Goal: Information Seeking & Learning: Check status

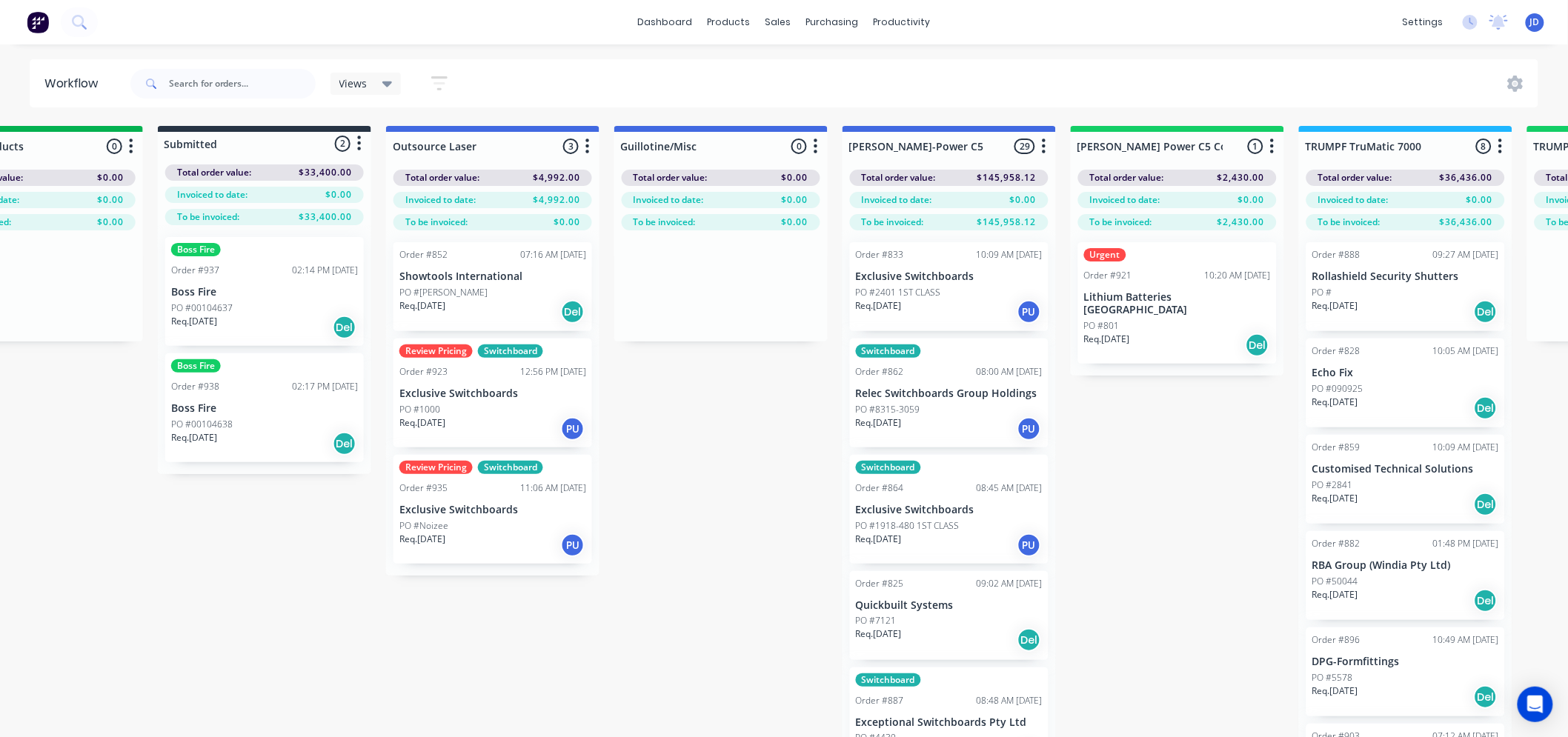
drag, startPoint x: 839, startPoint y: 586, endPoint x: 853, endPoint y: 578, distance: 16.1
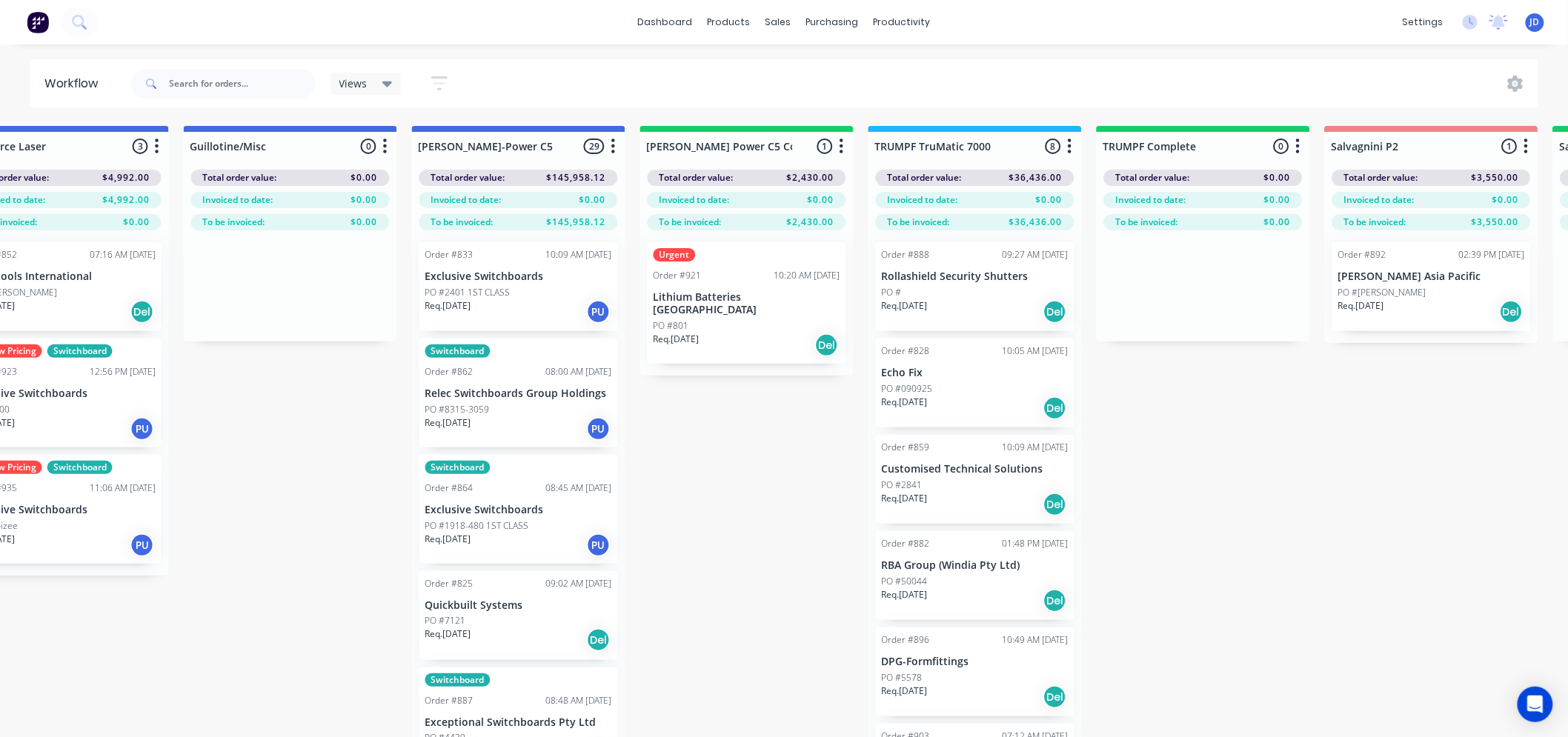
drag, startPoint x: 1092, startPoint y: 441, endPoint x: 1129, endPoint y: 432, distance: 38.1
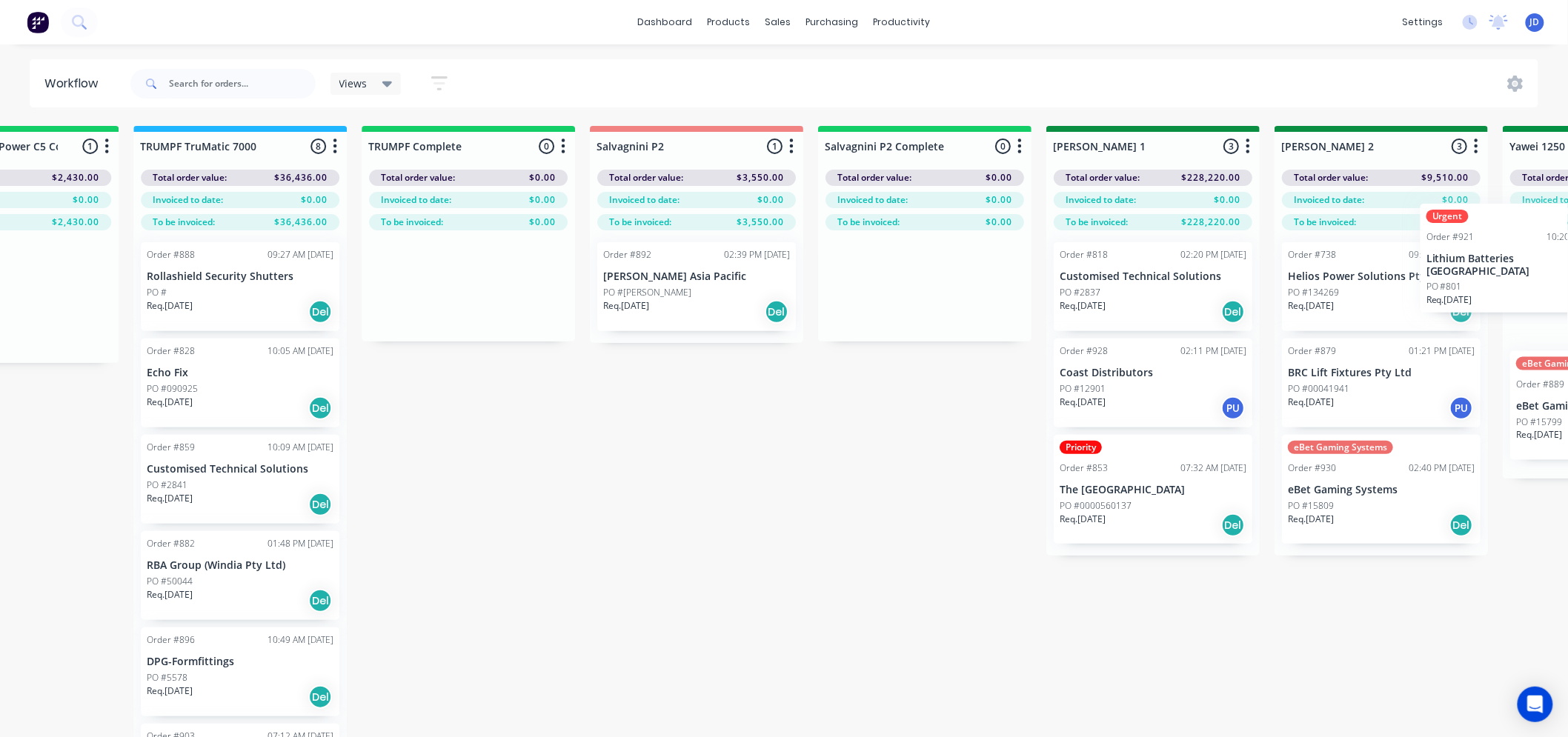
scroll to position [0, 1831]
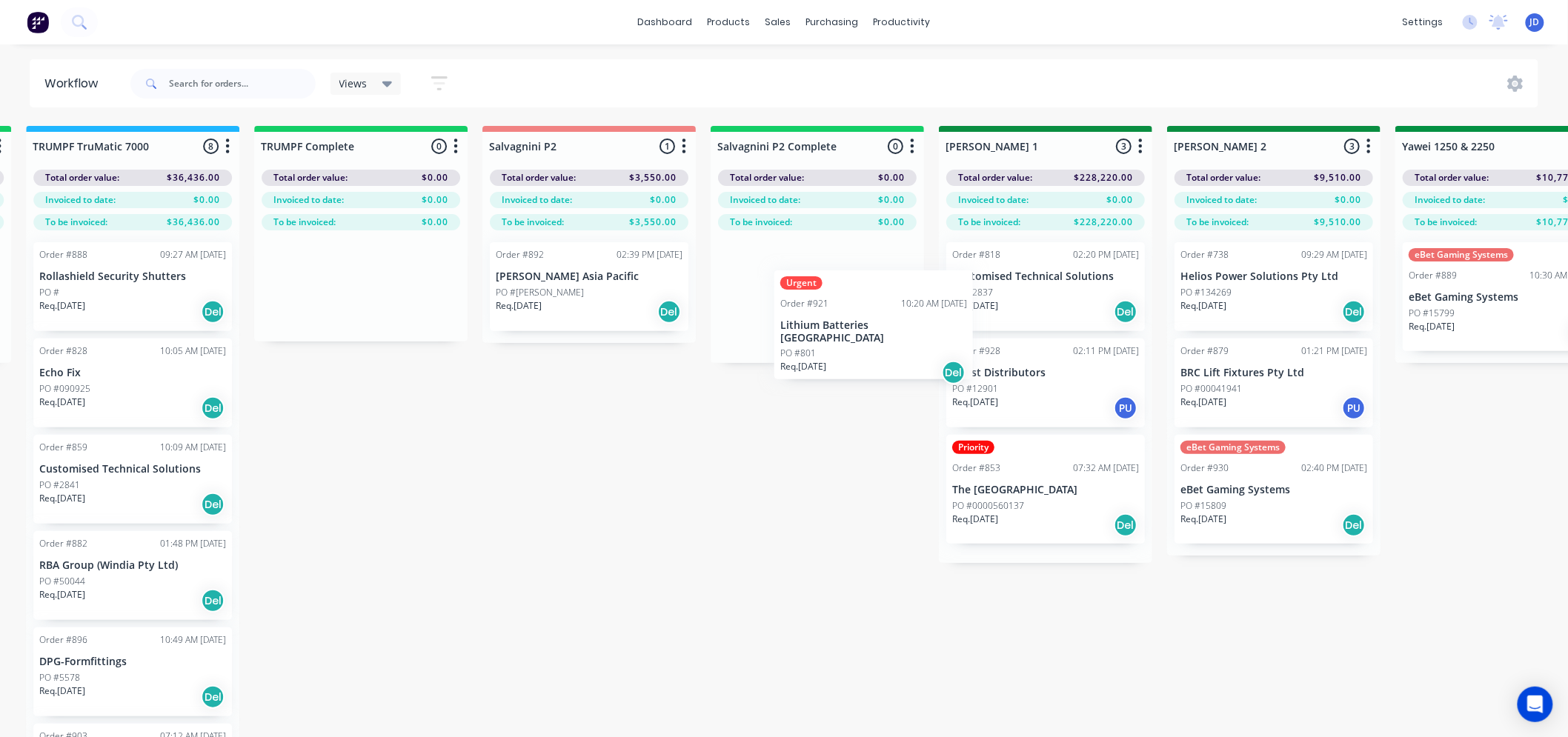
drag, startPoint x: 708, startPoint y: 309, endPoint x: 843, endPoint y: 326, distance: 136.1
click at [860, 336] on div "On Hold 2 Status colour #FF4949 hex #FF4949 Save Cancel Notifications Email SMS…" at bounding box center [1541, 458] width 6767 height 663
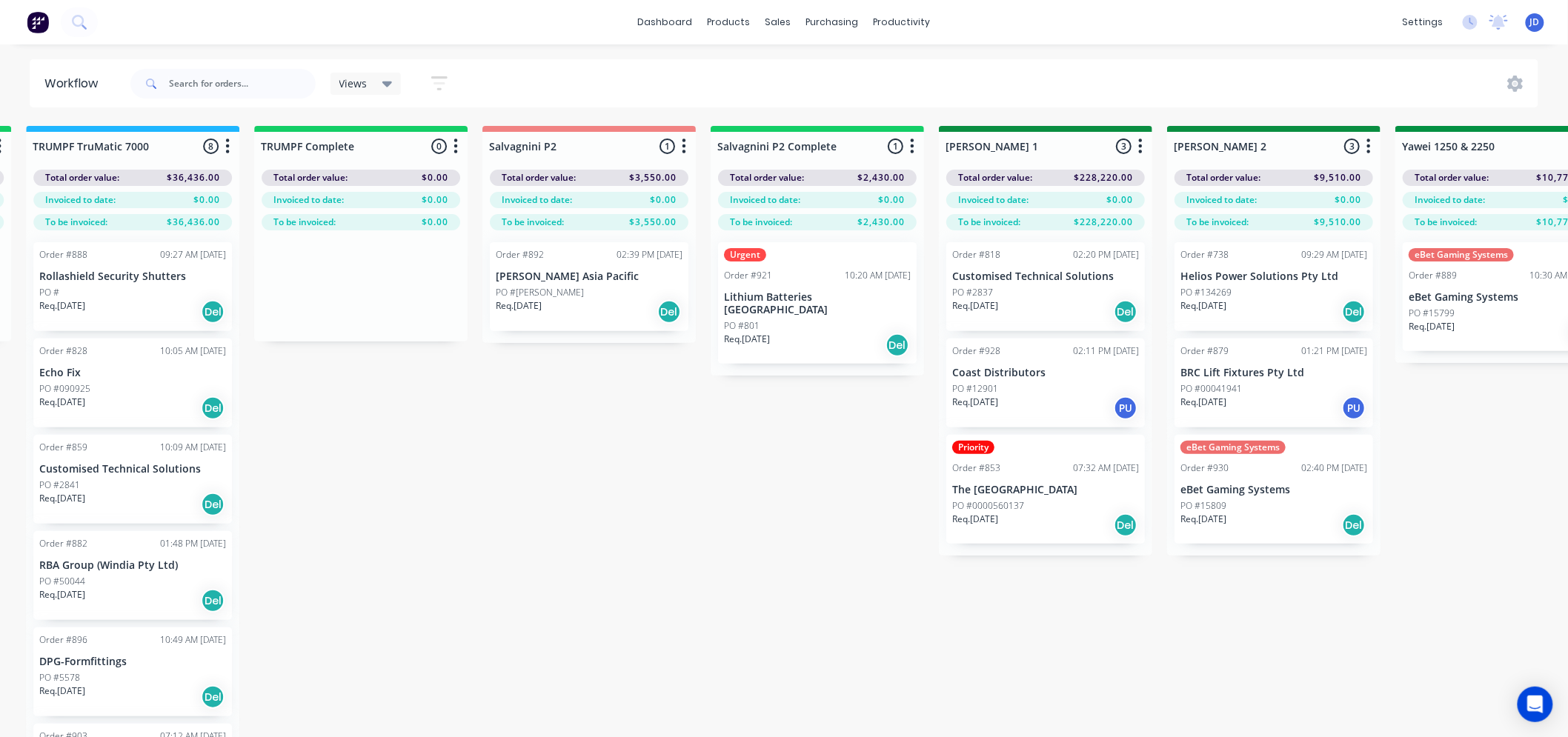
click at [814, 301] on div "Urgent Order #921 10:20 AM 03/10/25 Lithium Batteries Australia PO #801 Req. 17…" at bounding box center [817, 303] width 213 height 145
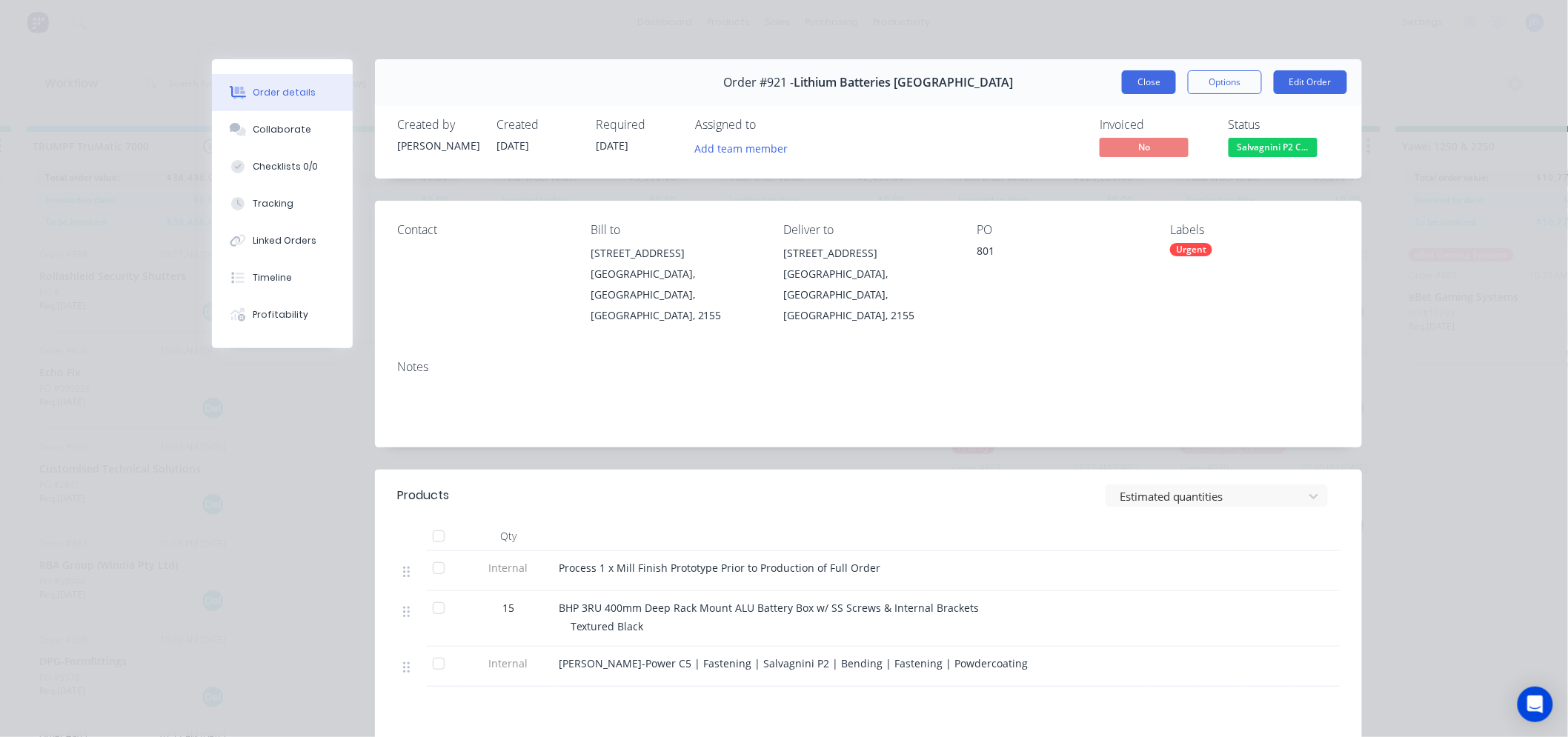
click at [1158, 83] on button "Close" at bounding box center [1149, 82] width 54 height 24
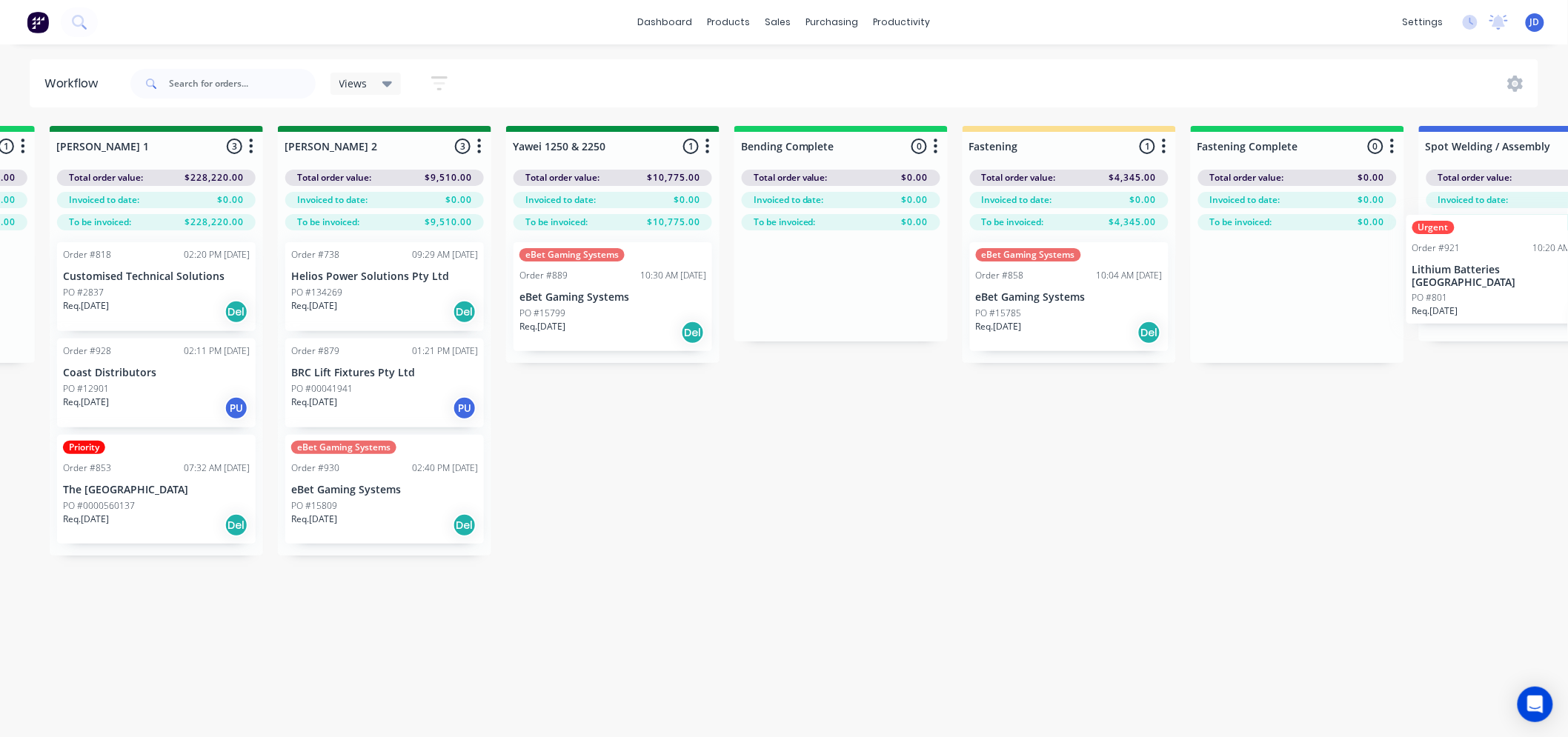
scroll to position [0, 2745]
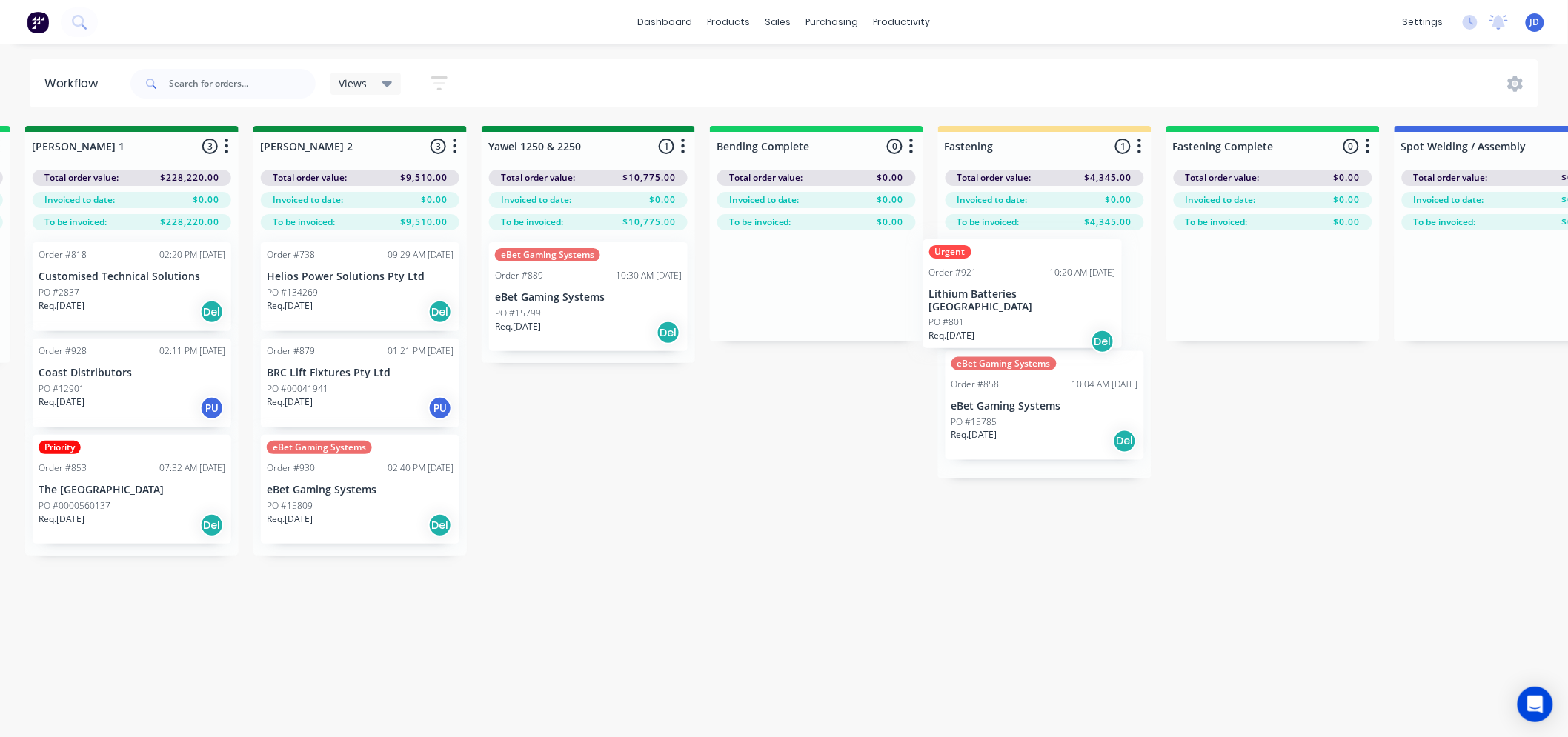
drag, startPoint x: 860, startPoint y: 301, endPoint x: 1083, endPoint y: 293, distance: 223.1
click at [1083, 293] on div "On Hold 2 Status colour #FF4949 hex #FF4949 Save Cancel Notifications Email SMS…" at bounding box center [628, 458] width 6767 height 663
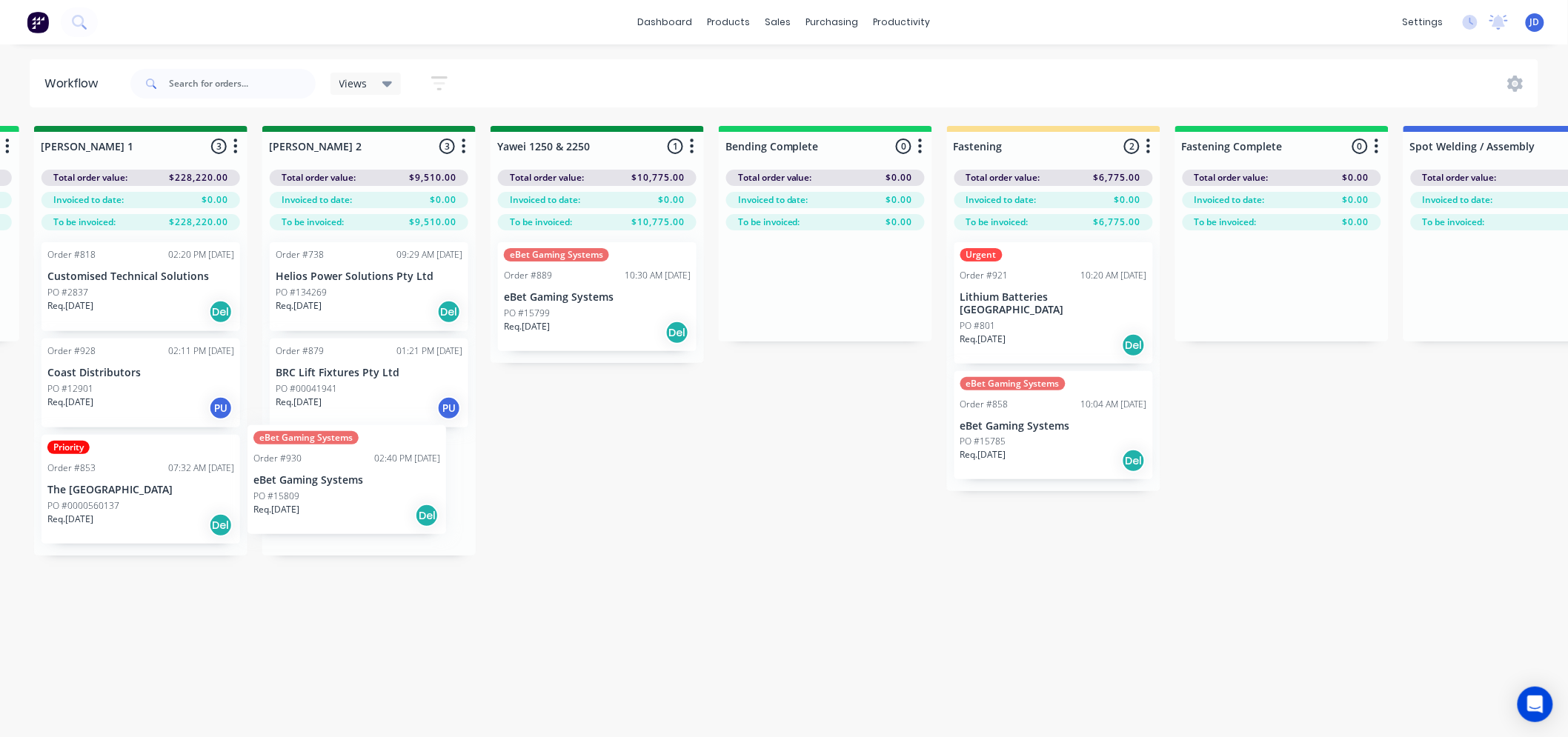
drag, startPoint x: 329, startPoint y: 511, endPoint x: 323, endPoint y: 502, distance: 10.8
click at [323, 502] on div "Order #738 09:29 AM 26/08/25 Helios Power Solutions Pty Ltd PO #134269 Req. 16/…" at bounding box center [369, 393] width 213 height 325
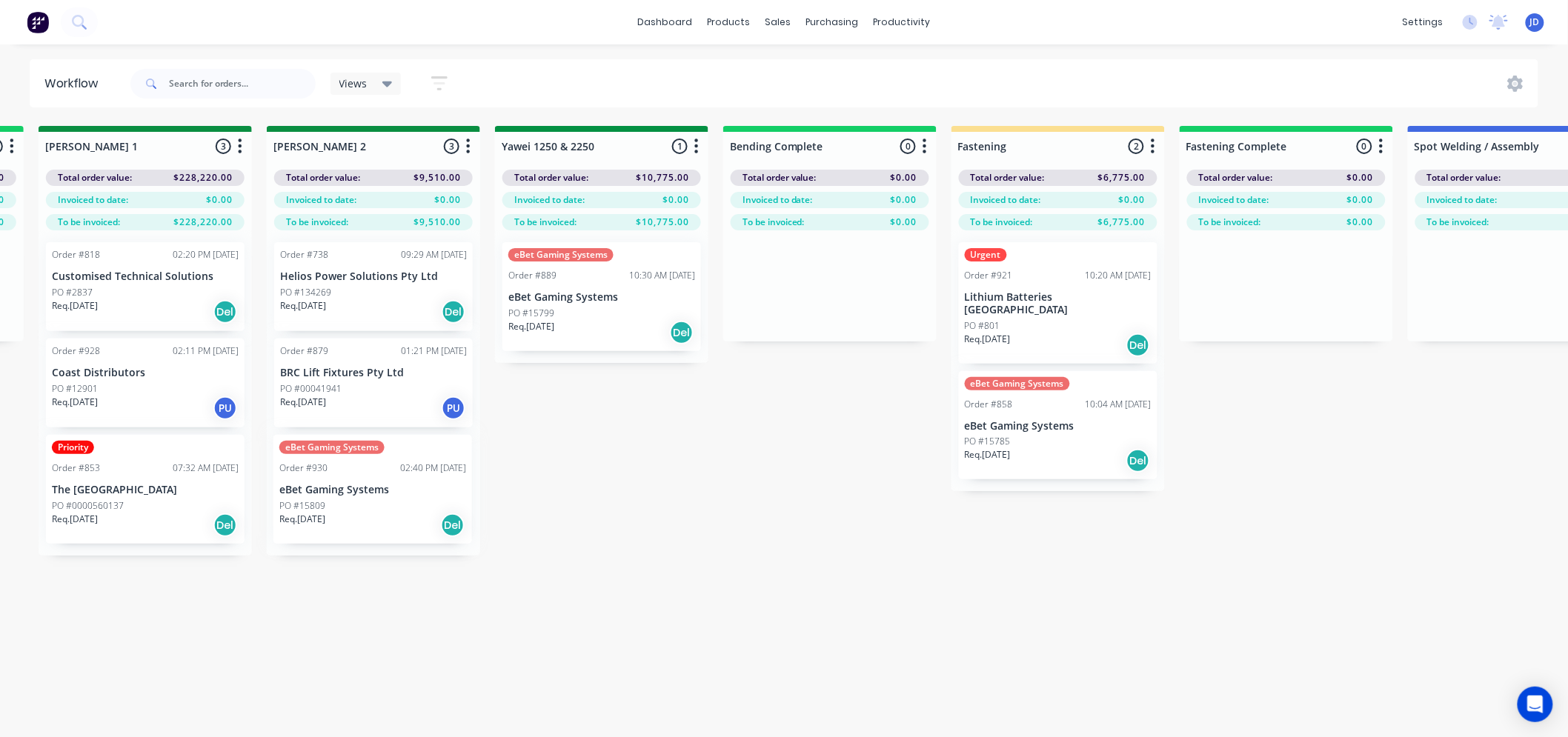
click at [348, 495] on div "Order #738 09:29 AM 26/08/25 Helios Power Solutions Pty Ltd PO #134269 Req. 16/…" at bounding box center [373, 393] width 213 height 325
click at [346, 495] on p "eBet Gaming Systems" at bounding box center [373, 489] width 186 height 12
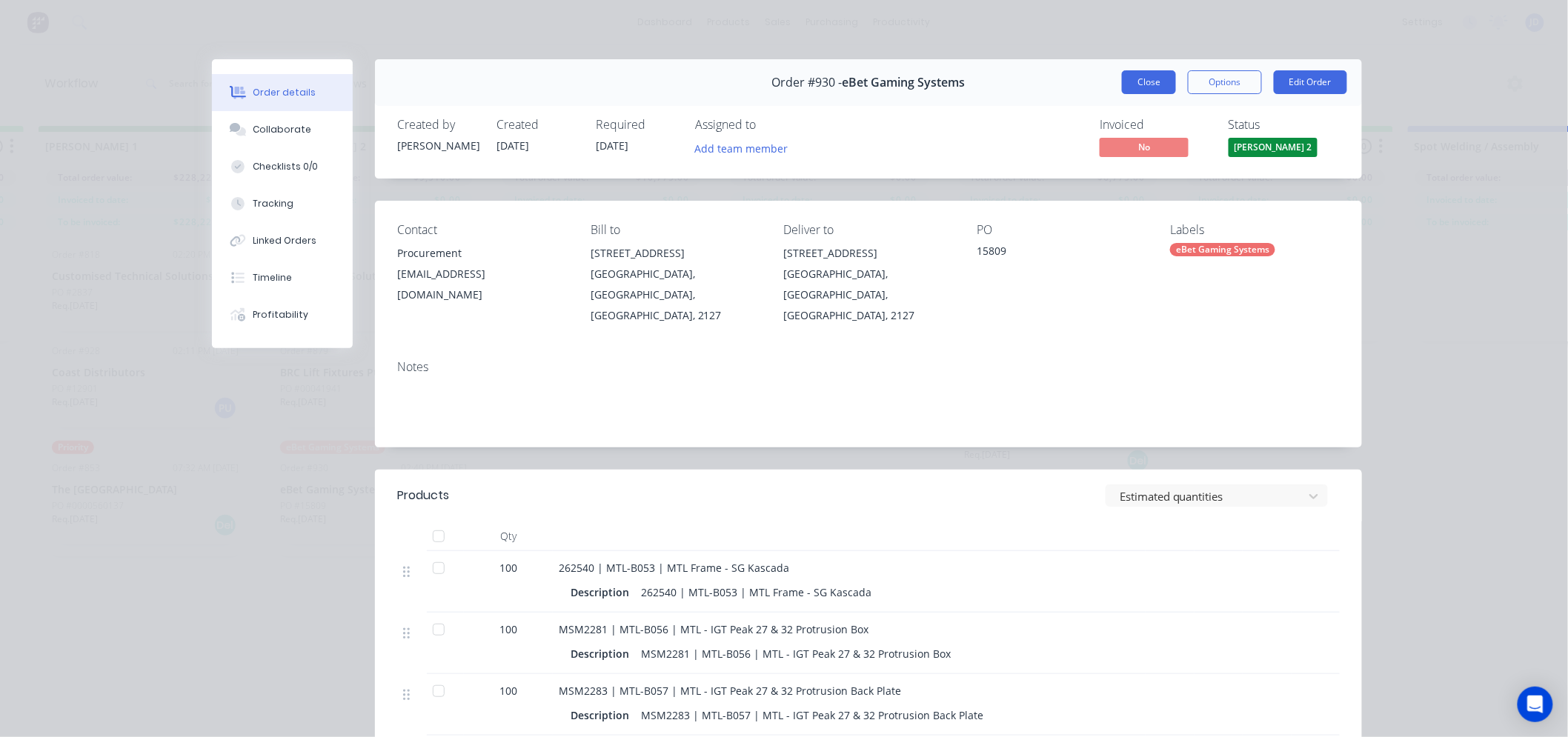
click at [1150, 75] on button "Close" at bounding box center [1149, 82] width 54 height 24
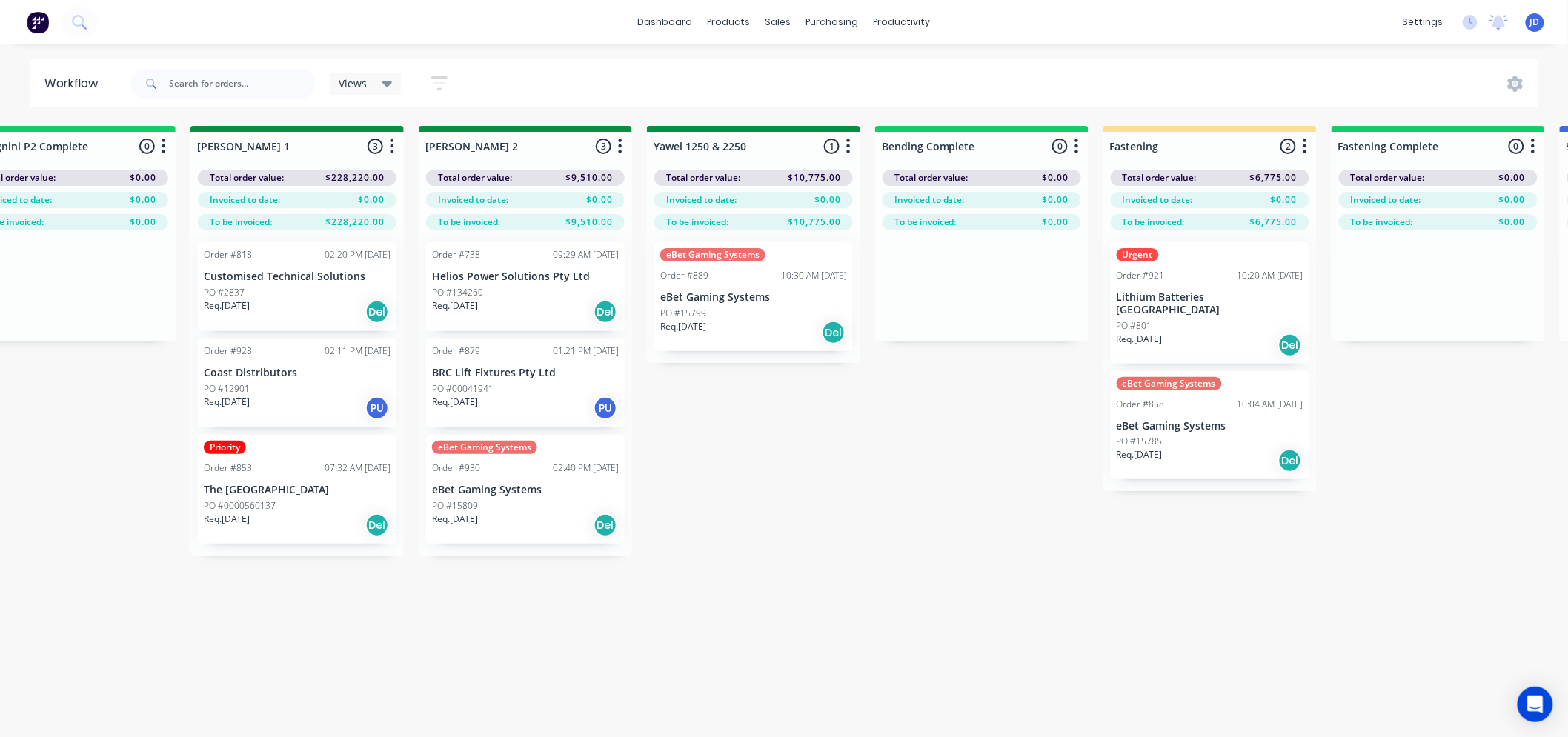
drag, startPoint x: 641, startPoint y: 467, endPoint x: 561, endPoint y: 471, distance: 80.1
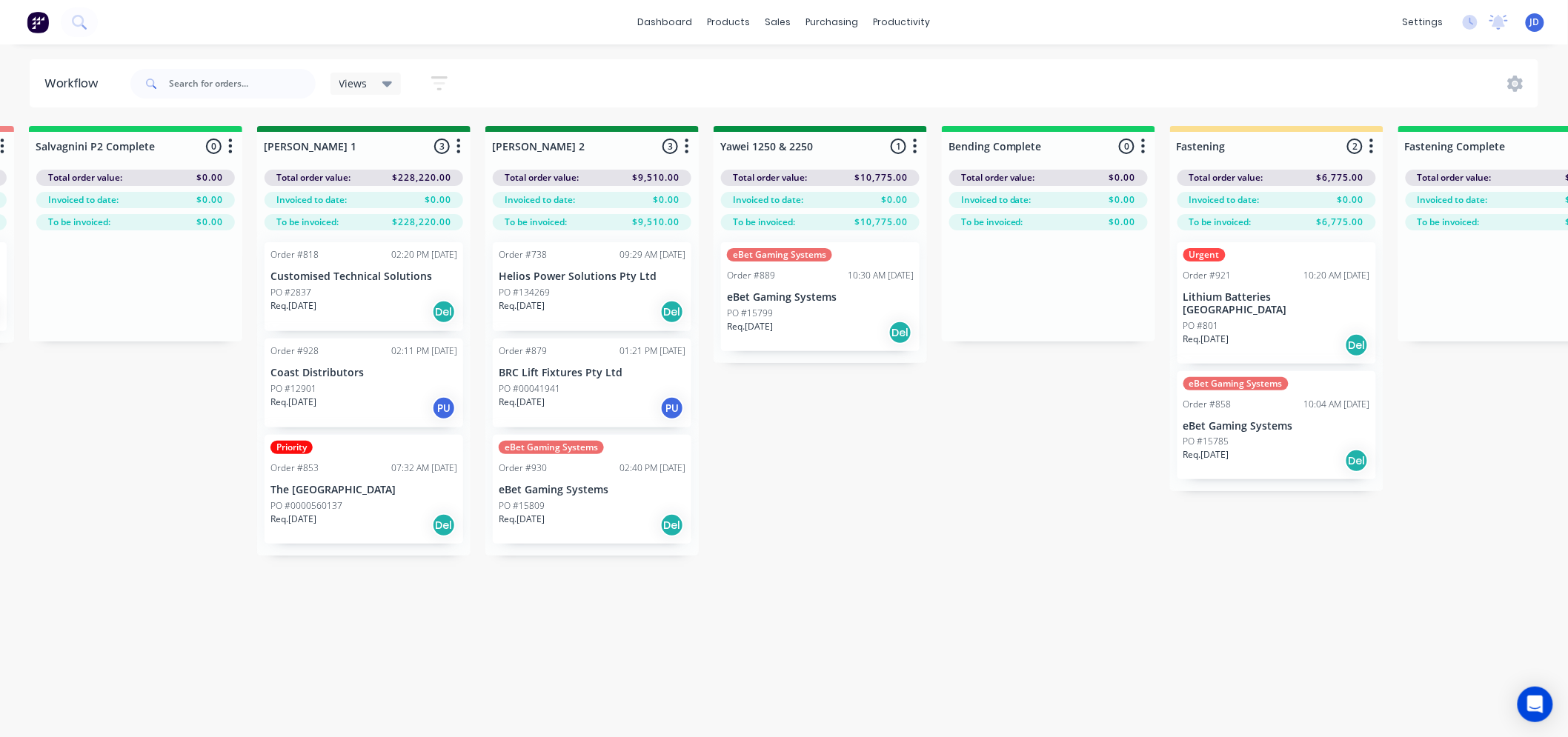
click at [404, 313] on div "Req. [DATE] Del" at bounding box center [364, 311] width 186 height 25
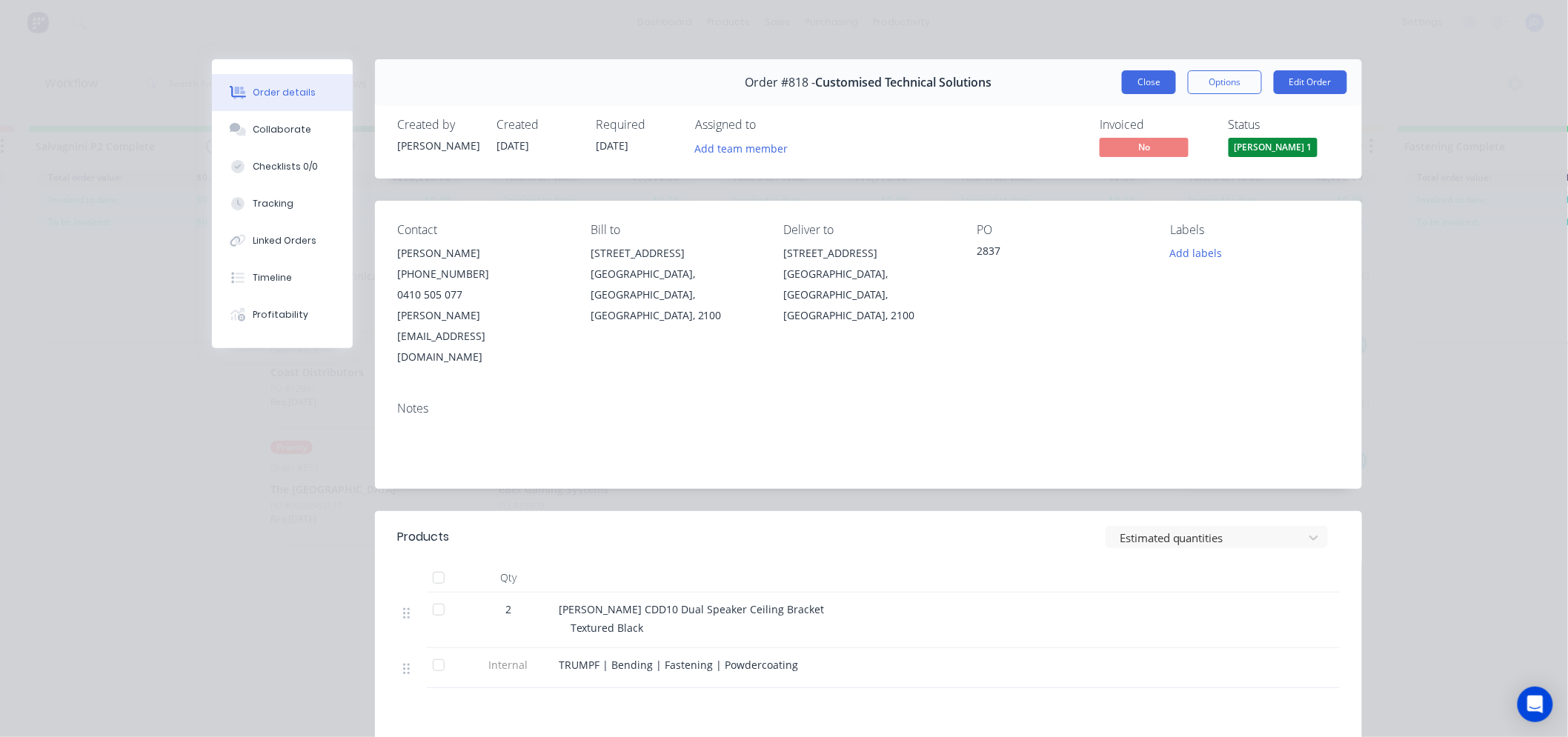
click at [1139, 83] on button "Close" at bounding box center [1149, 82] width 54 height 24
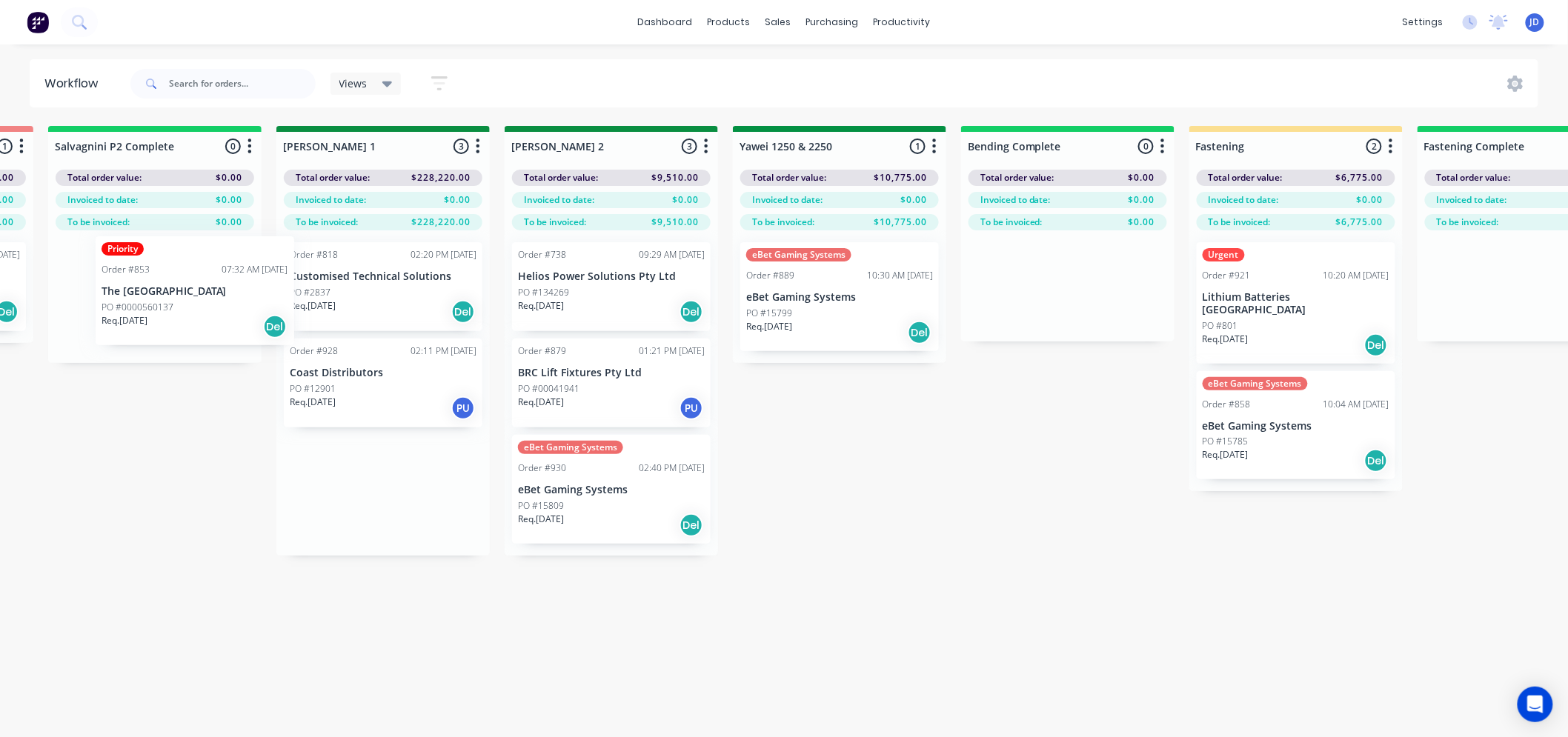
scroll to position [0, 2489]
drag, startPoint x: 344, startPoint y: 513, endPoint x: 169, endPoint y: 305, distance: 271.8
click at [169, 305] on div "On Hold 2 Status colour #FF4949 hex #FF4949 Save Cancel Notifications Email SMS…" at bounding box center [883, 458] width 6767 height 663
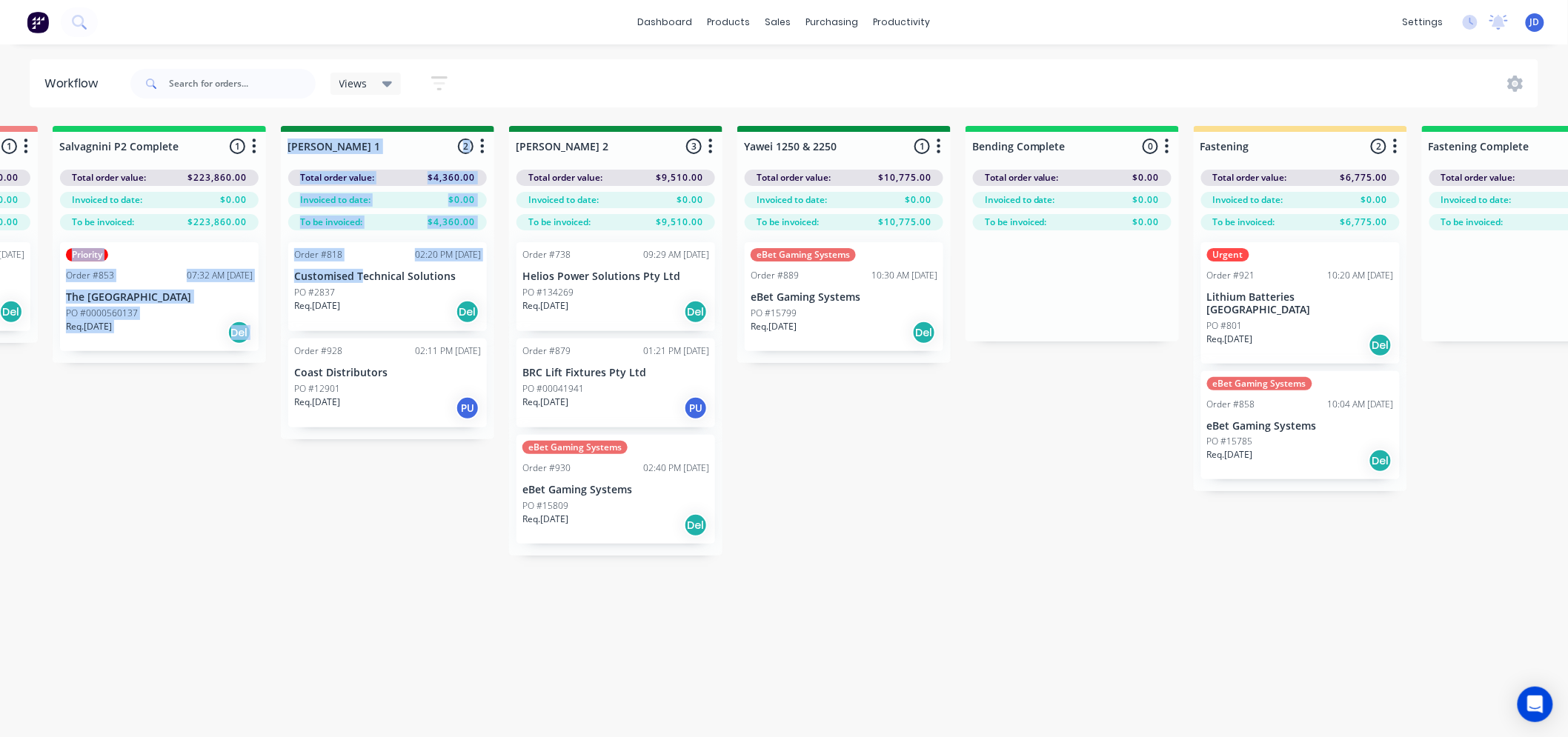
drag, startPoint x: 173, startPoint y: 290, endPoint x: 364, endPoint y: 273, distance: 191.8
click at [364, 273] on div "On Hold 2 Status colour #FF4949 hex #FF4949 Save Cancel Notifications Email SMS…" at bounding box center [883, 458] width 6767 height 663
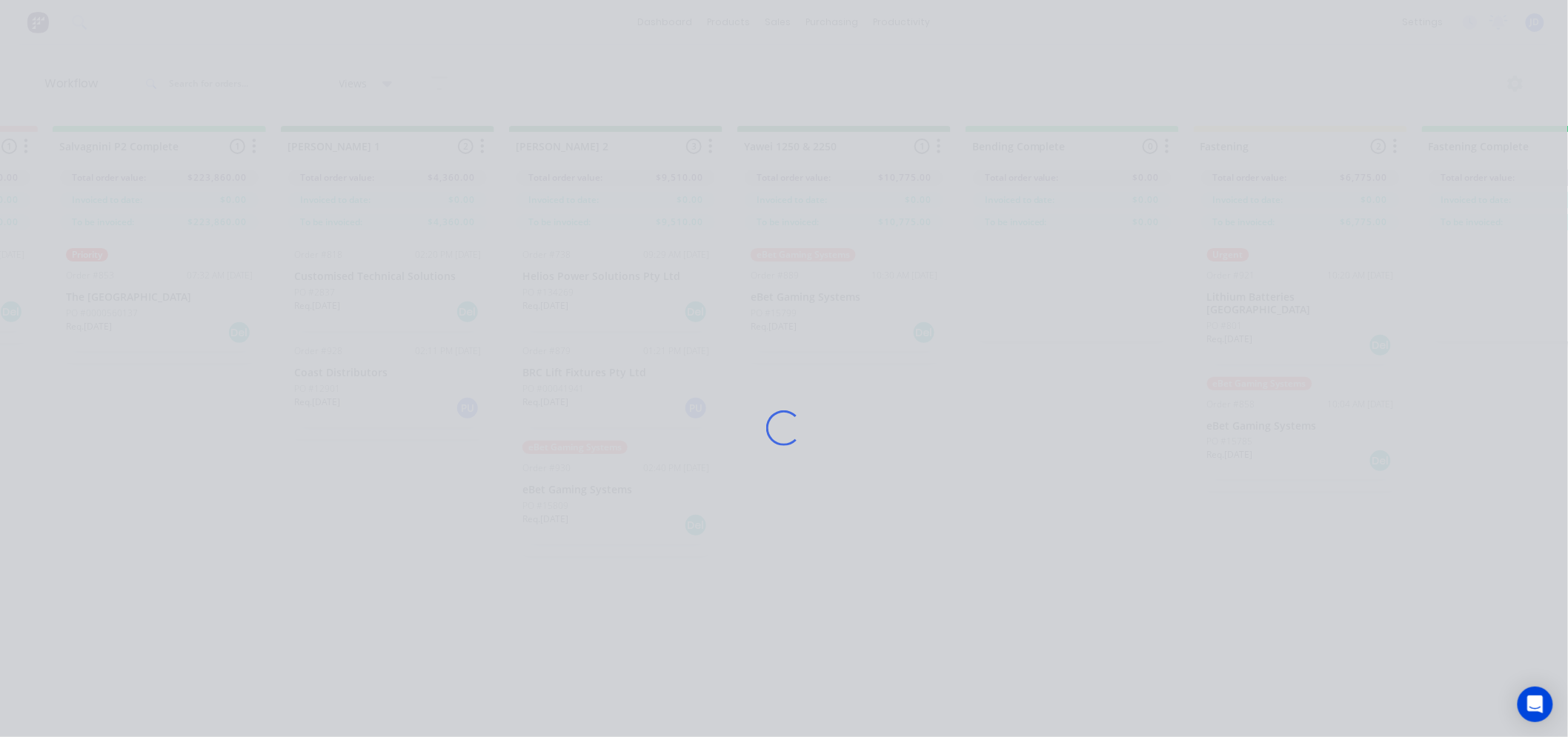
click at [137, 530] on div "Loading..." at bounding box center [784, 368] width 1568 height 737
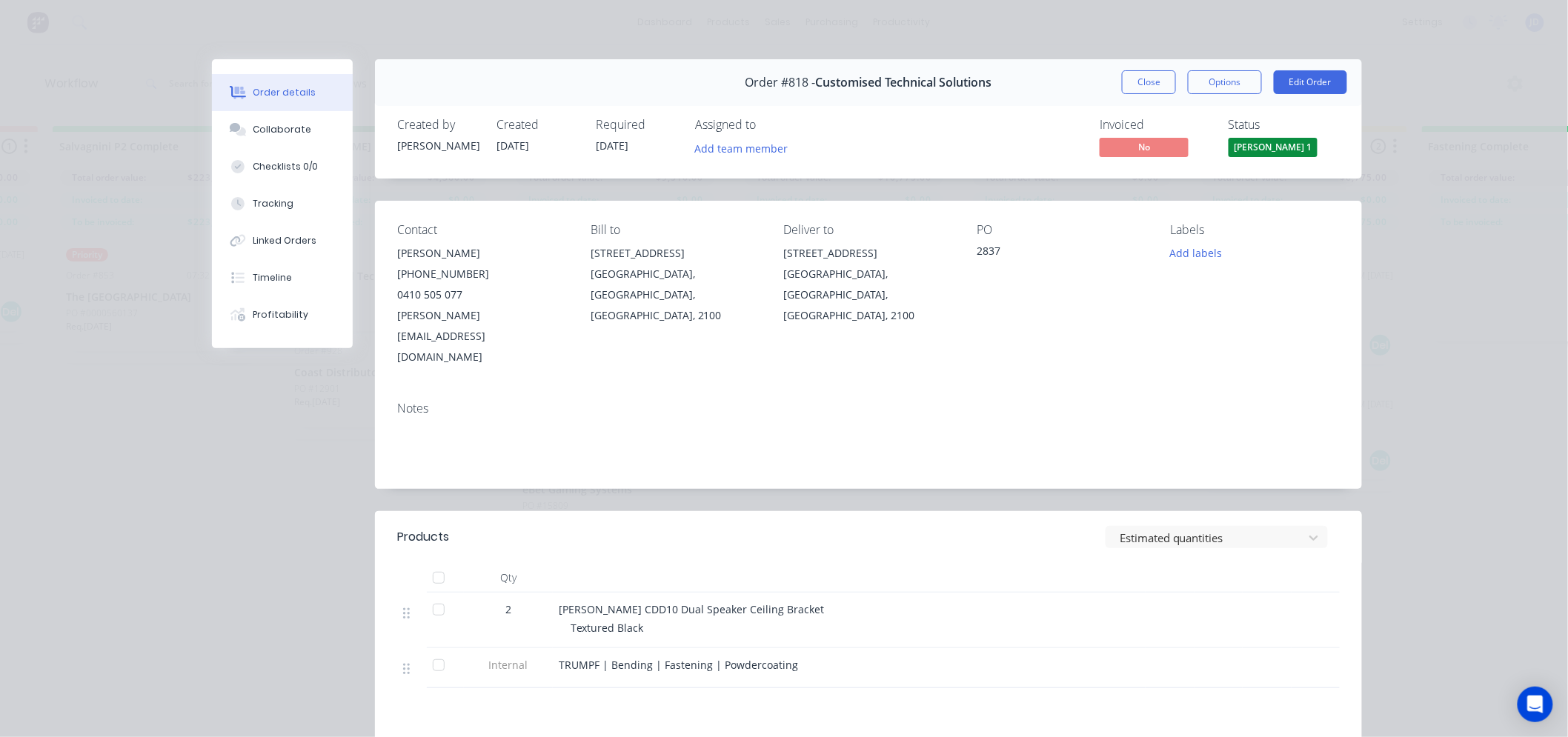
click at [1138, 83] on button "Close" at bounding box center [1149, 82] width 54 height 24
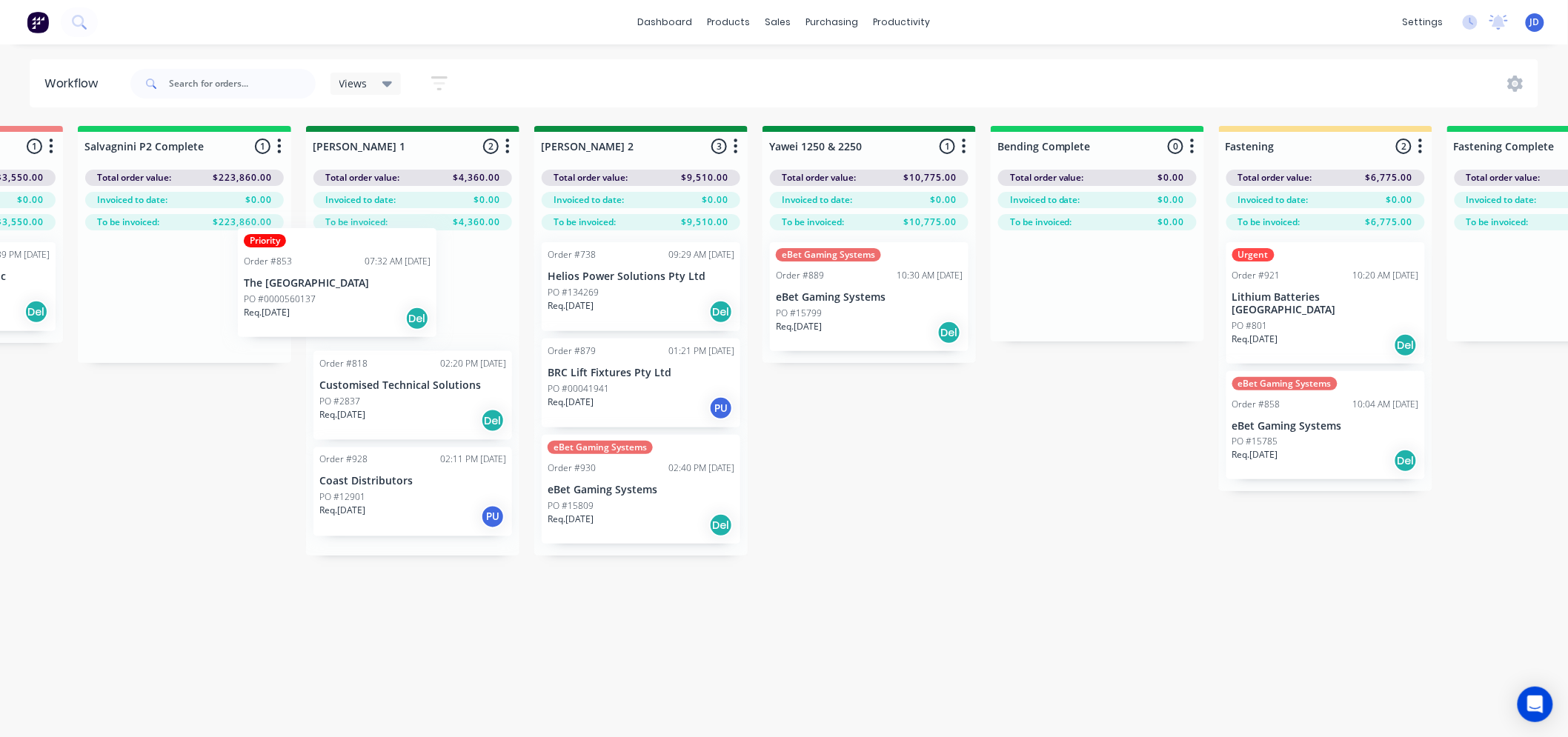
drag, startPoint x: 243, startPoint y: 275, endPoint x: 449, endPoint y: 275, distance: 206.0
click at [449, 275] on div "On Hold 2 Status colour #FF4949 hex #FF4949 Save Cancel Notifications Email SMS…" at bounding box center [909, 458] width 6767 height 663
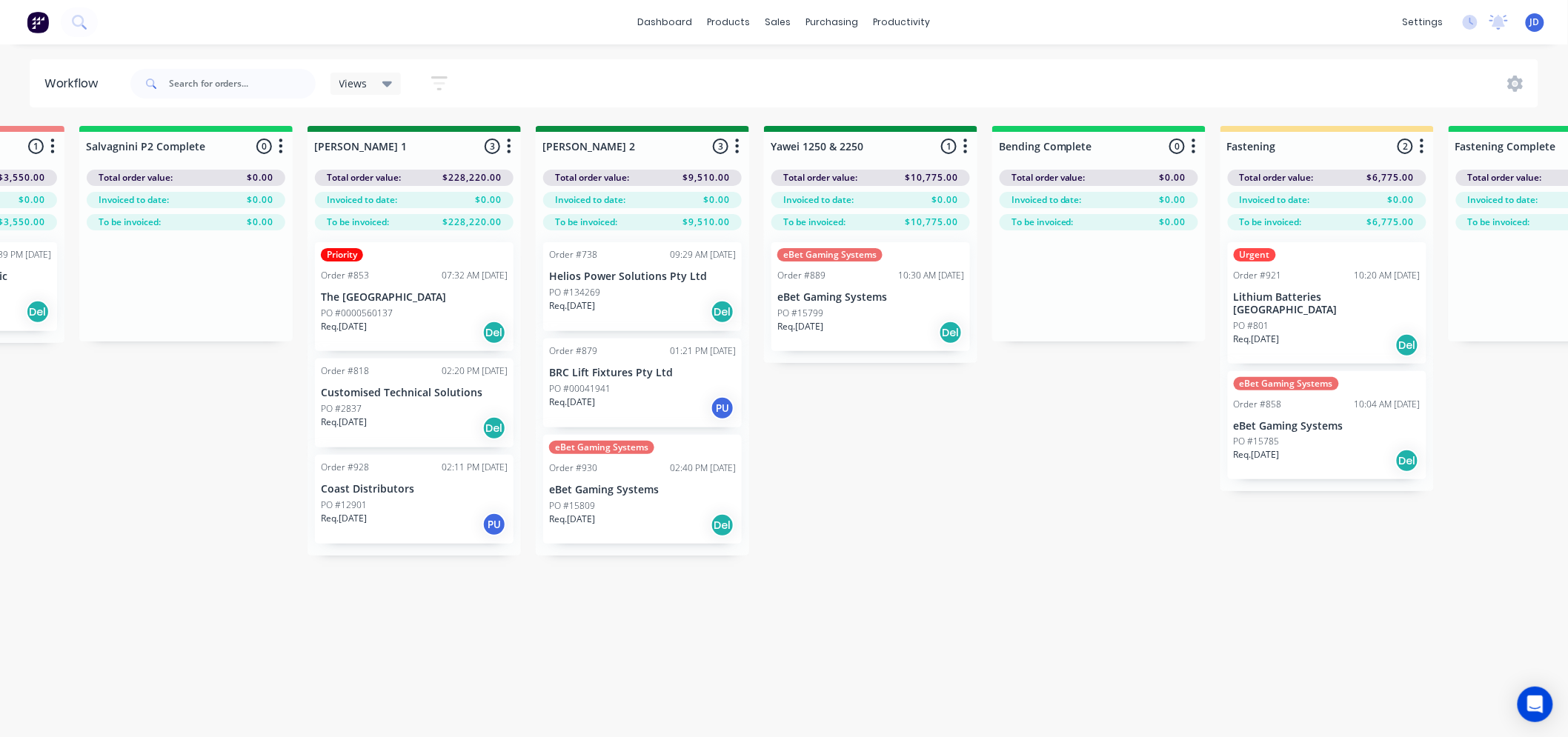
click at [1054, 462] on div "On Hold 2 Status colour #FF4949 hex #FF4949 Save Cancel Notifications Email SMS…" at bounding box center [910, 458] width 6767 height 663
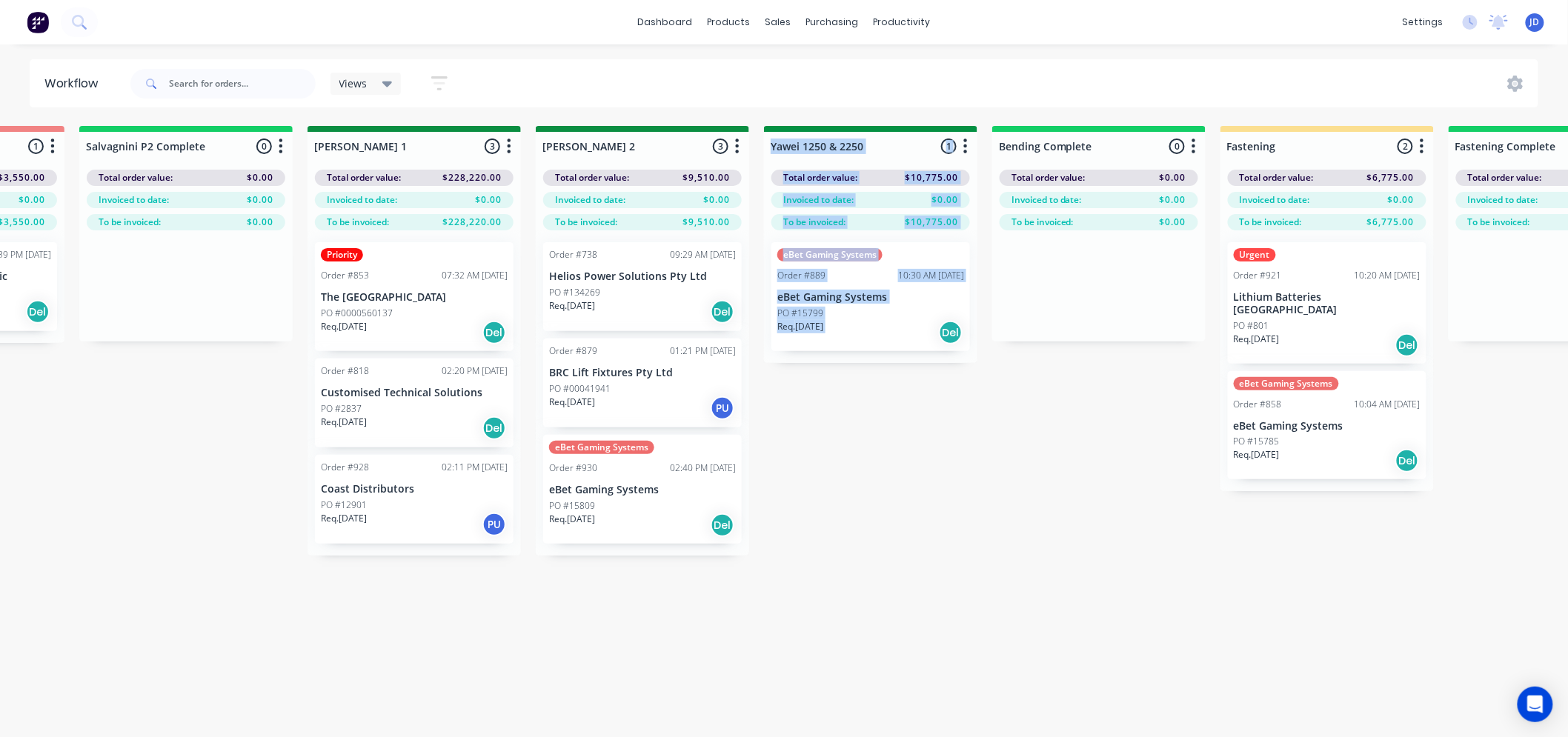
click at [899, 520] on div "On Hold 2 Status colour #FF4949 hex #FF4949 Save Cancel Notifications Email SMS…" at bounding box center [910, 458] width 6767 height 663
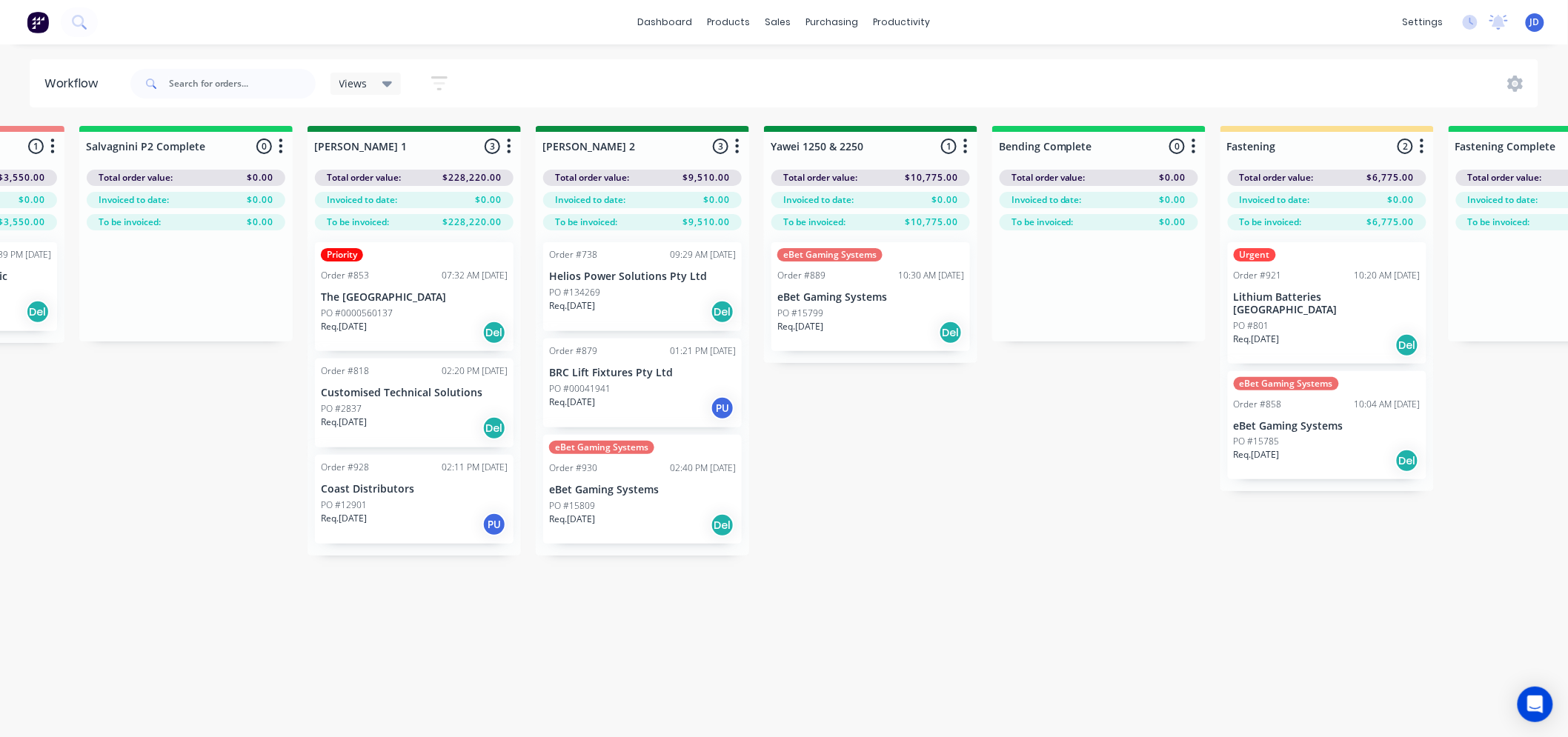
click at [838, 464] on div "On Hold 2 Status colour #FF4949 hex #FF4949 Save Cancel Notifications Email SMS…" at bounding box center [910, 458] width 6767 height 663
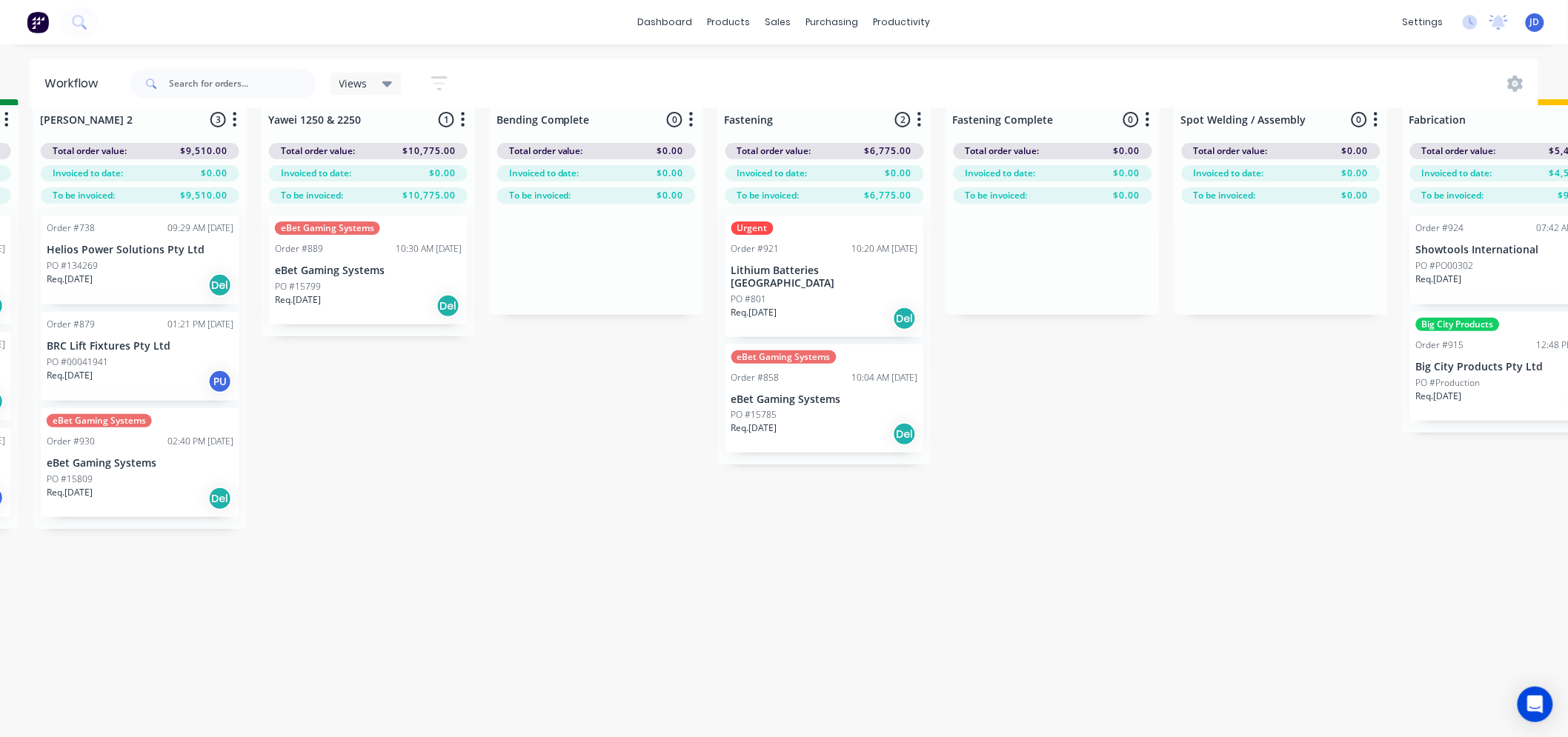
drag, startPoint x: 864, startPoint y: 481, endPoint x: 900, endPoint y: 432, distance: 60.8
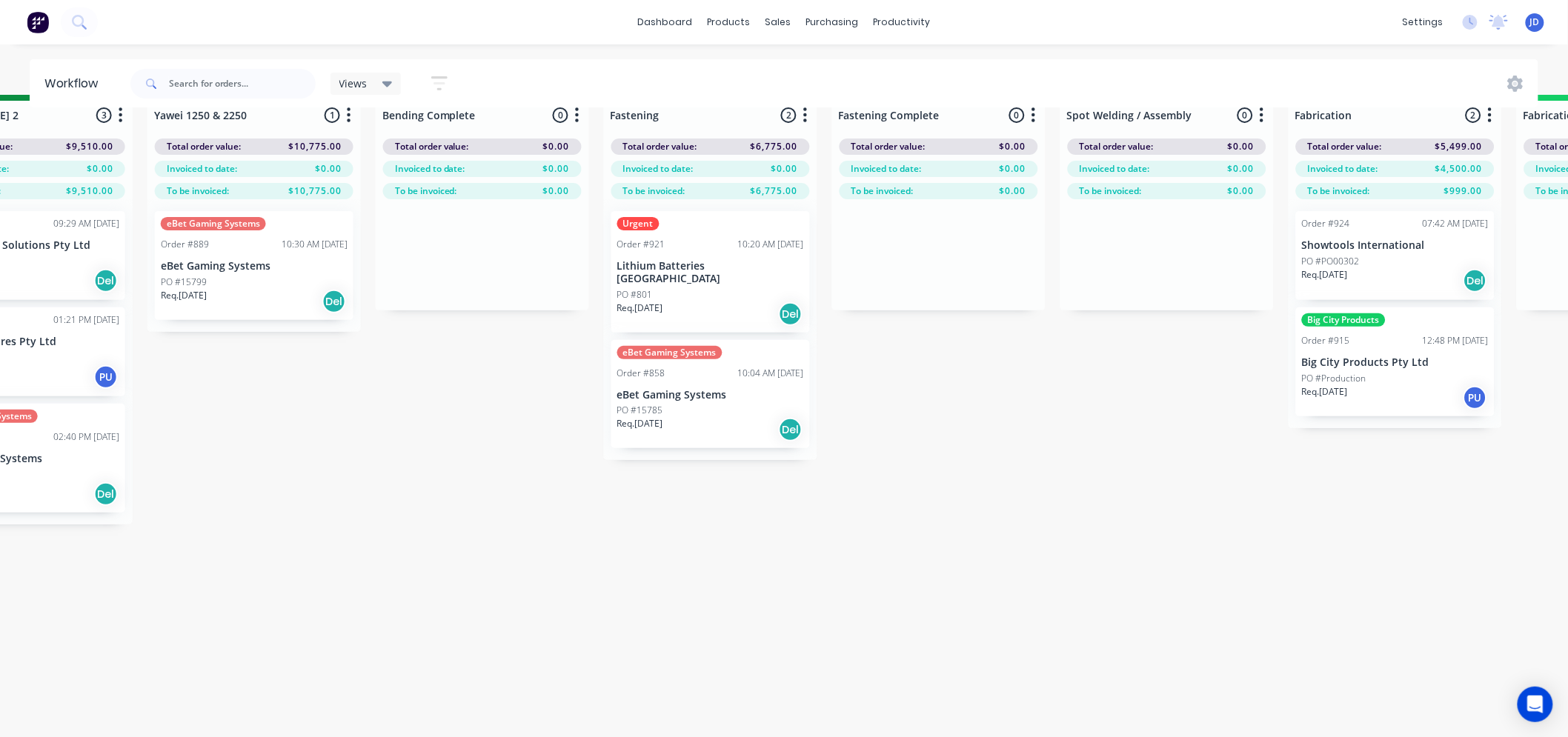
click at [1089, 470] on div "On Hold 2 Status colour #FF4949 hex #FF4949 Save Cancel Notifications Email SMS…" at bounding box center [293, 427] width 6767 height 663
click at [1079, 471] on div "On Hold 2 Status colour #FF4949 hex #FF4949 Save Cancel Notifications Email SMS…" at bounding box center [293, 427] width 6767 height 663
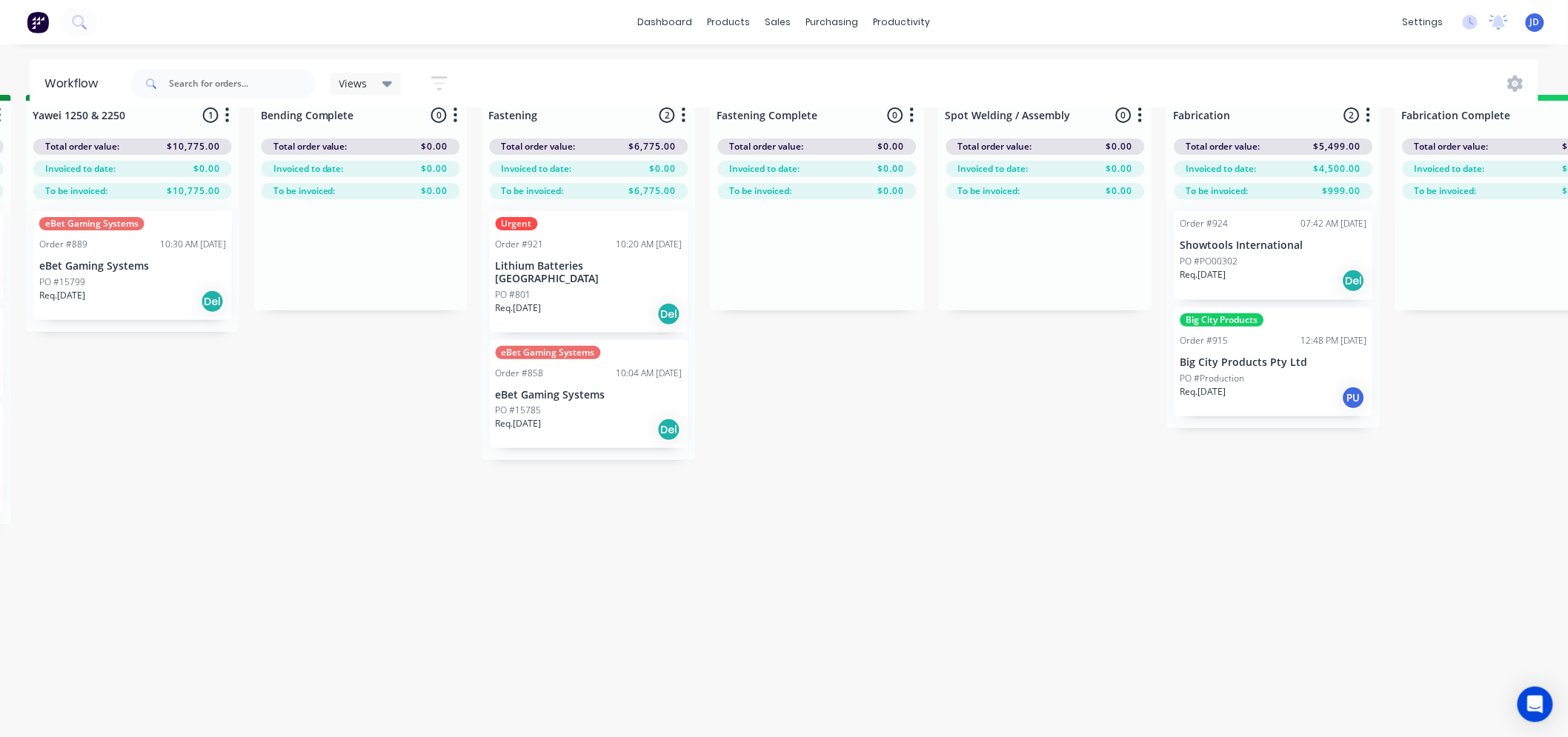
drag, startPoint x: 1105, startPoint y: 480, endPoint x: 1168, endPoint y: 471, distance: 63.6
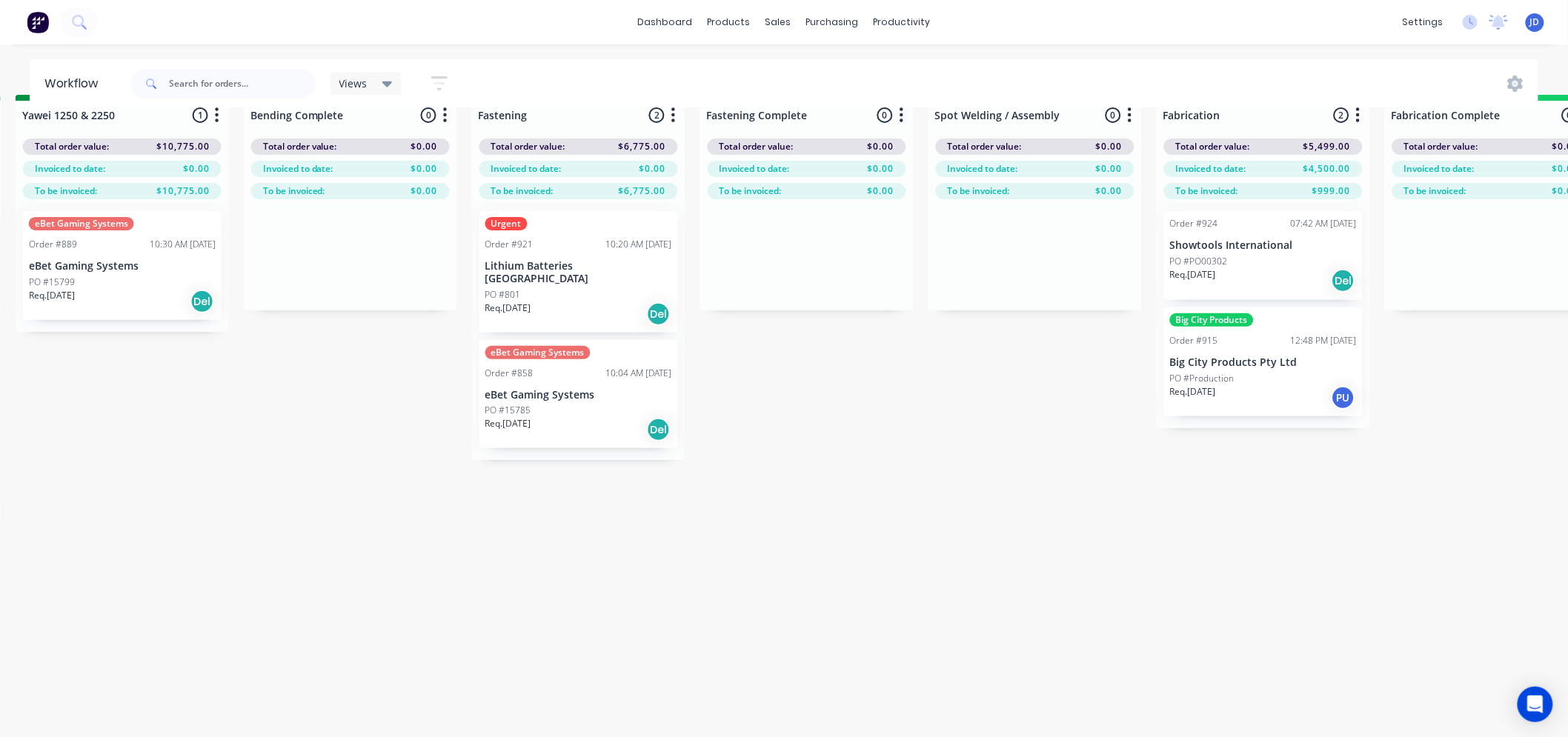
click at [1091, 456] on div "On Hold 2 Status colour #FF4949 hex #FF4949 Save Cancel Notifications Email SMS…" at bounding box center [162, 427] width 6767 height 663
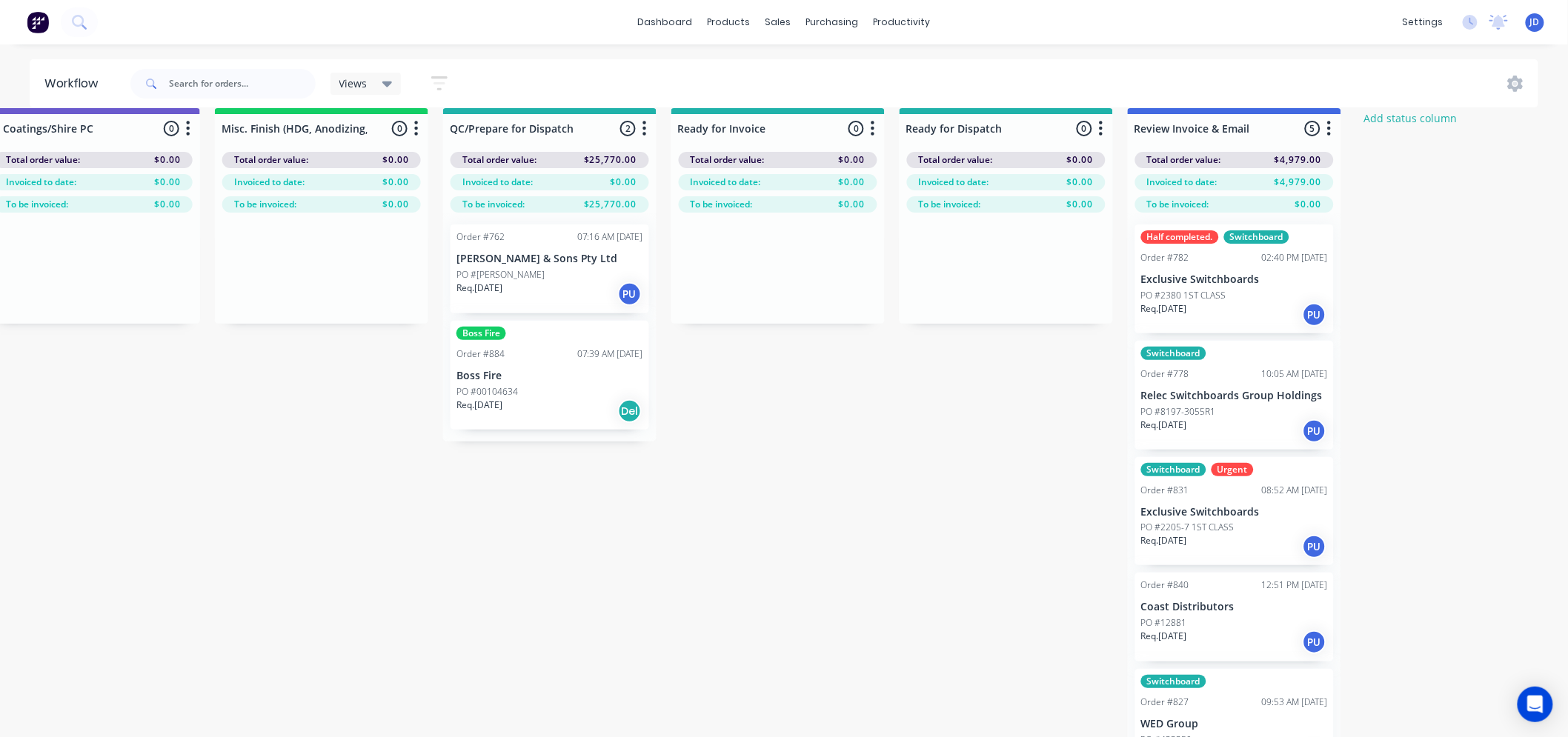
drag, startPoint x: 820, startPoint y: 619, endPoint x: 1061, endPoint y: 588, distance: 243.0
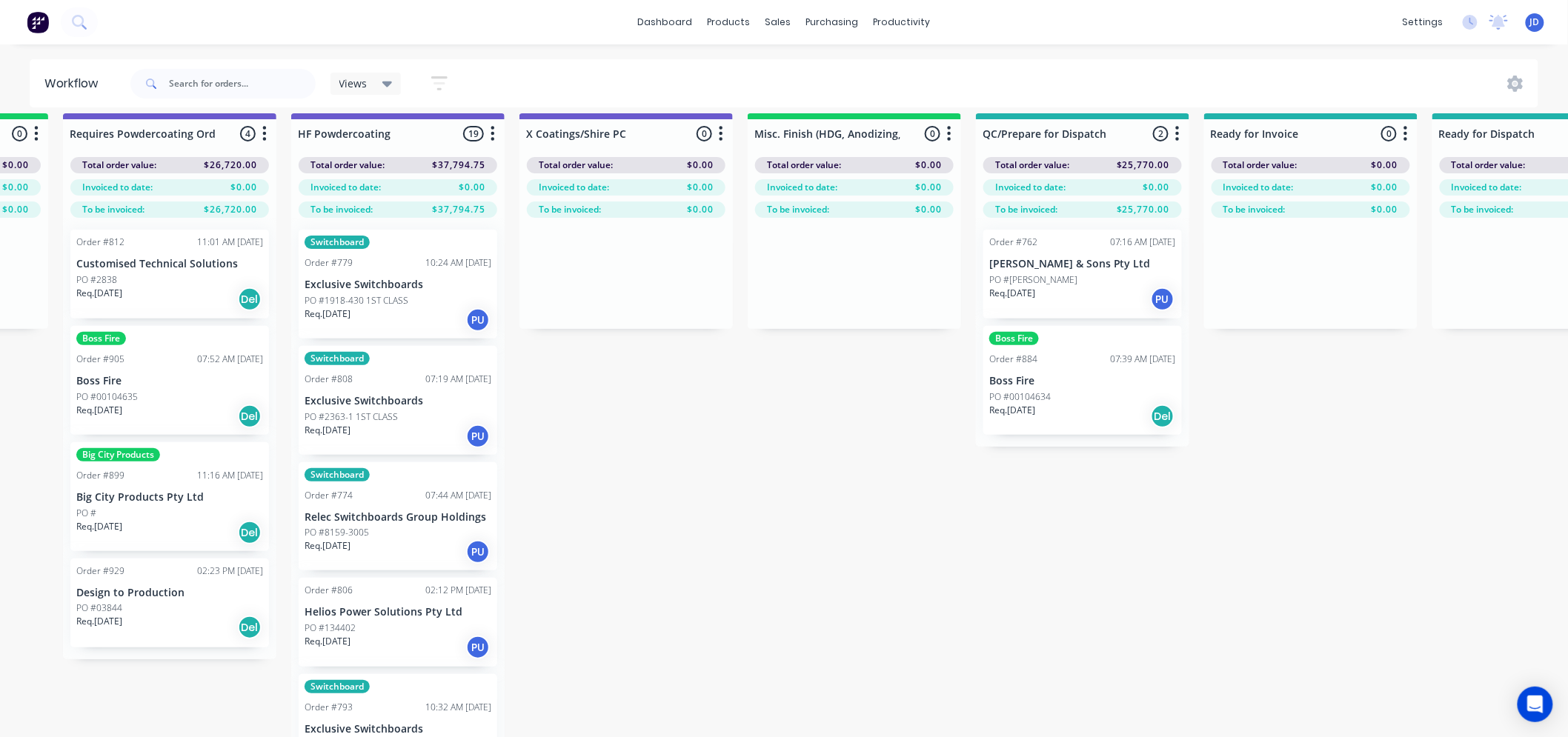
drag, startPoint x: 899, startPoint y: 569, endPoint x: 871, endPoint y: 565, distance: 28.3
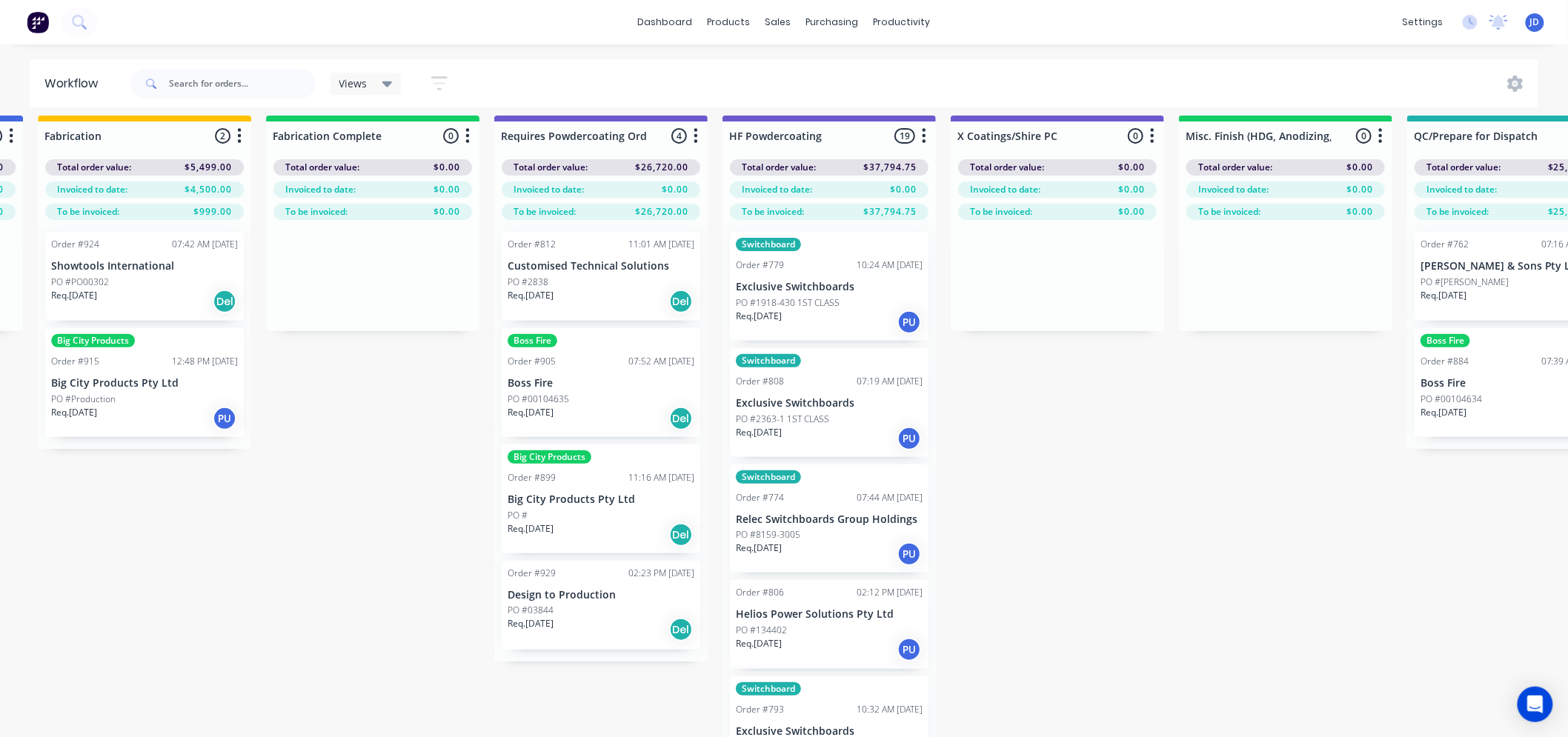
drag, startPoint x: 1101, startPoint y: 534, endPoint x: 1097, endPoint y: 520, distance: 14.6
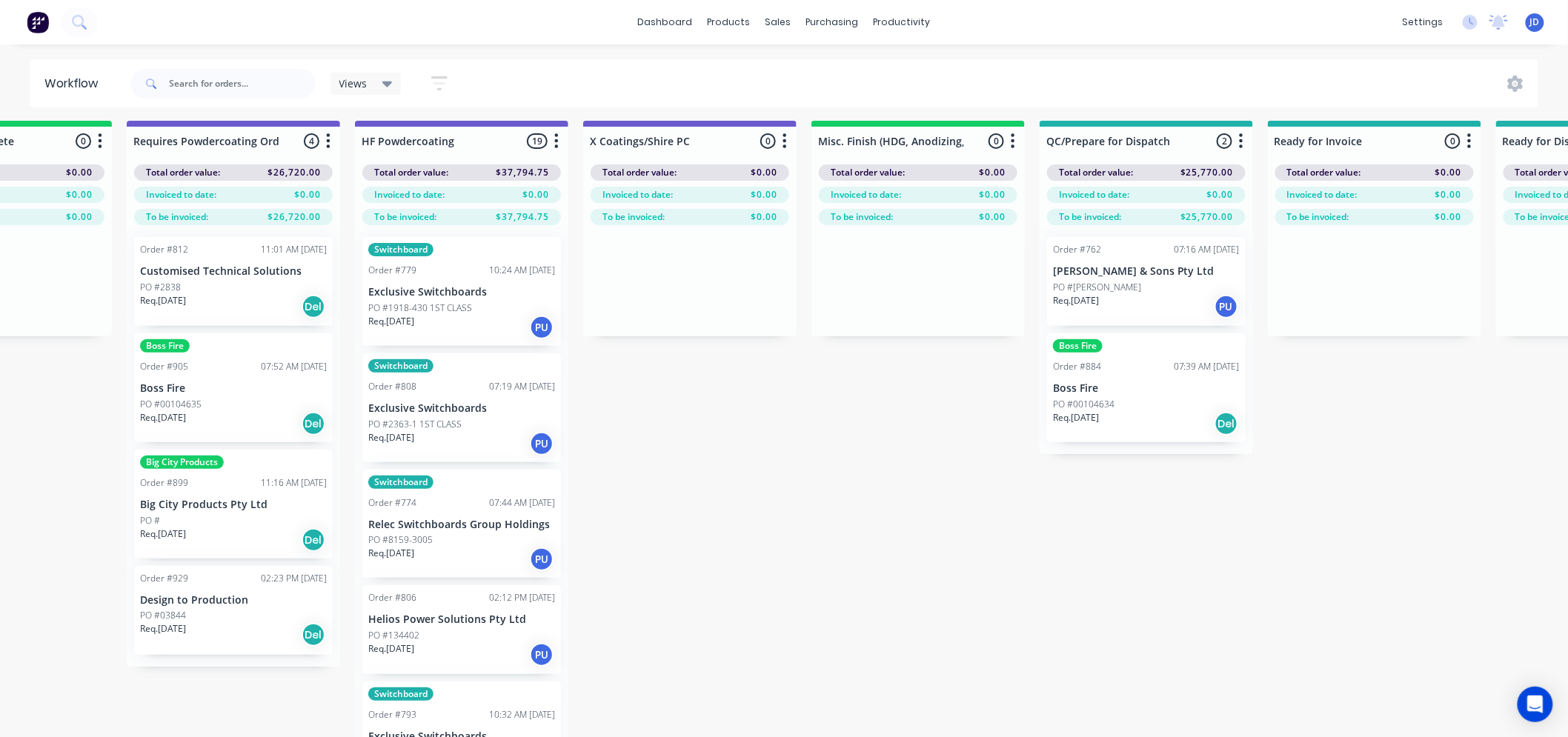
drag, startPoint x: 1204, startPoint y: 504, endPoint x: 1131, endPoint y: 487, distance: 75.0
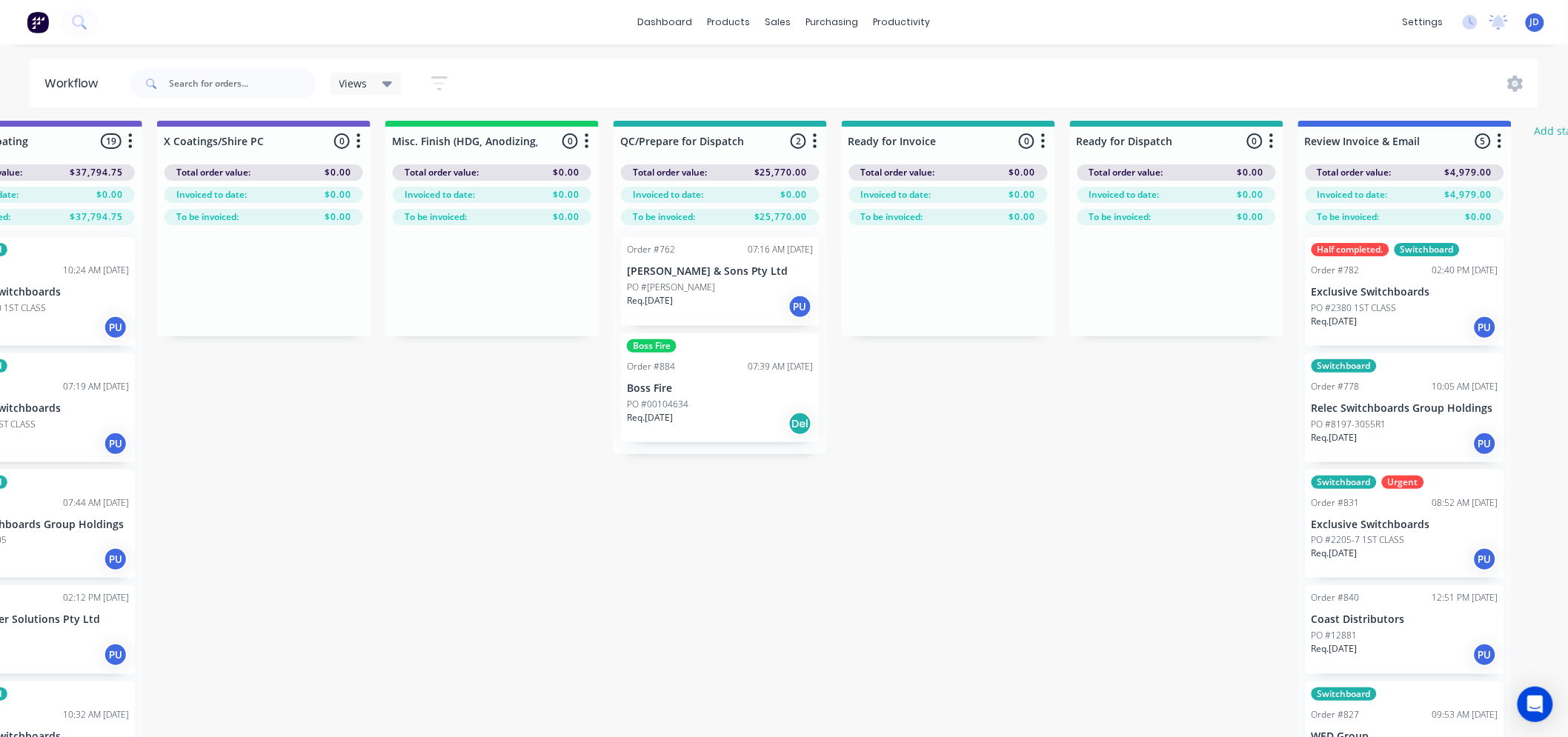
drag, startPoint x: 850, startPoint y: 512, endPoint x: 938, endPoint y: 489, distance: 91.0
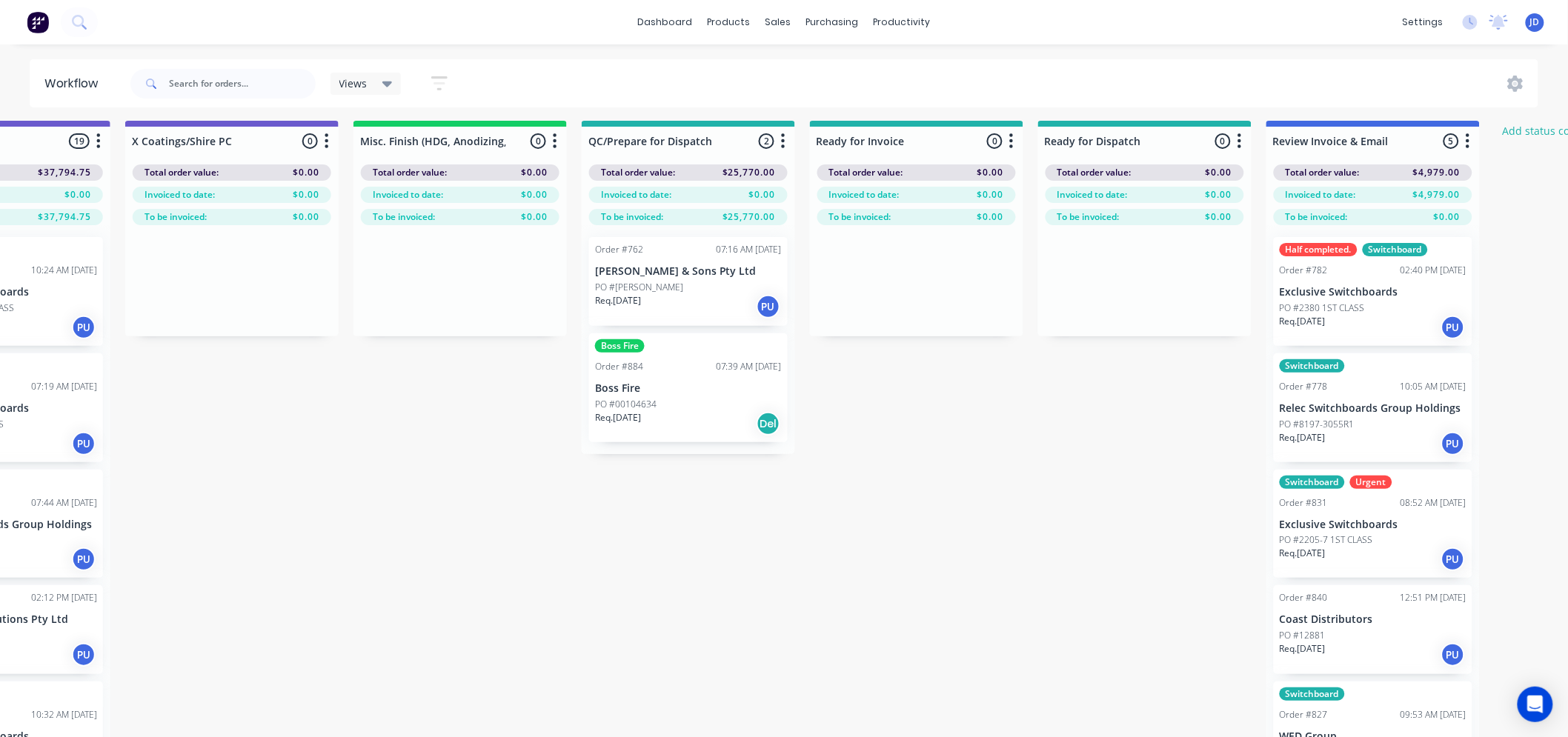
scroll to position [4, 4997]
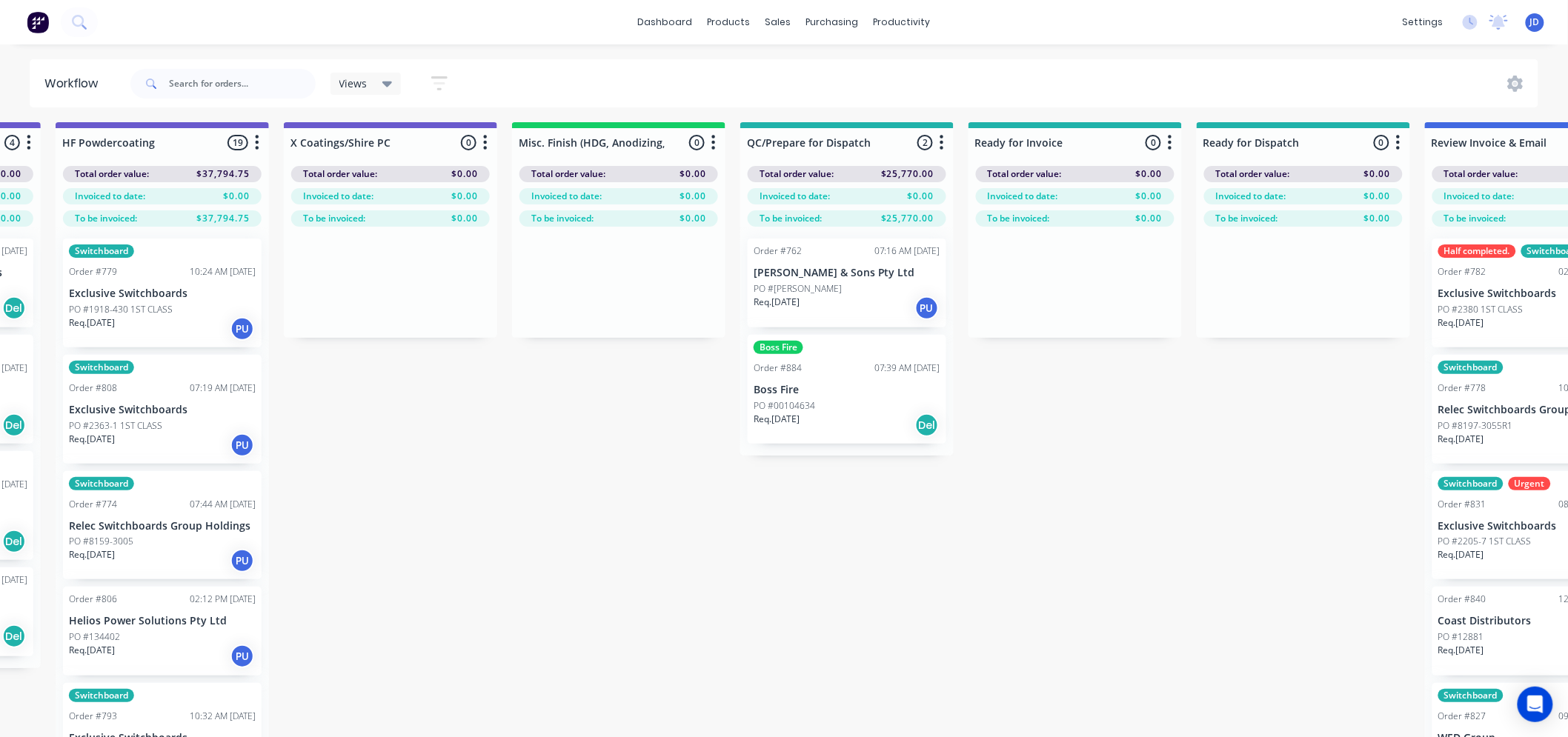
drag, startPoint x: 949, startPoint y: 552, endPoint x: 750, endPoint y: 501, distance: 205.4
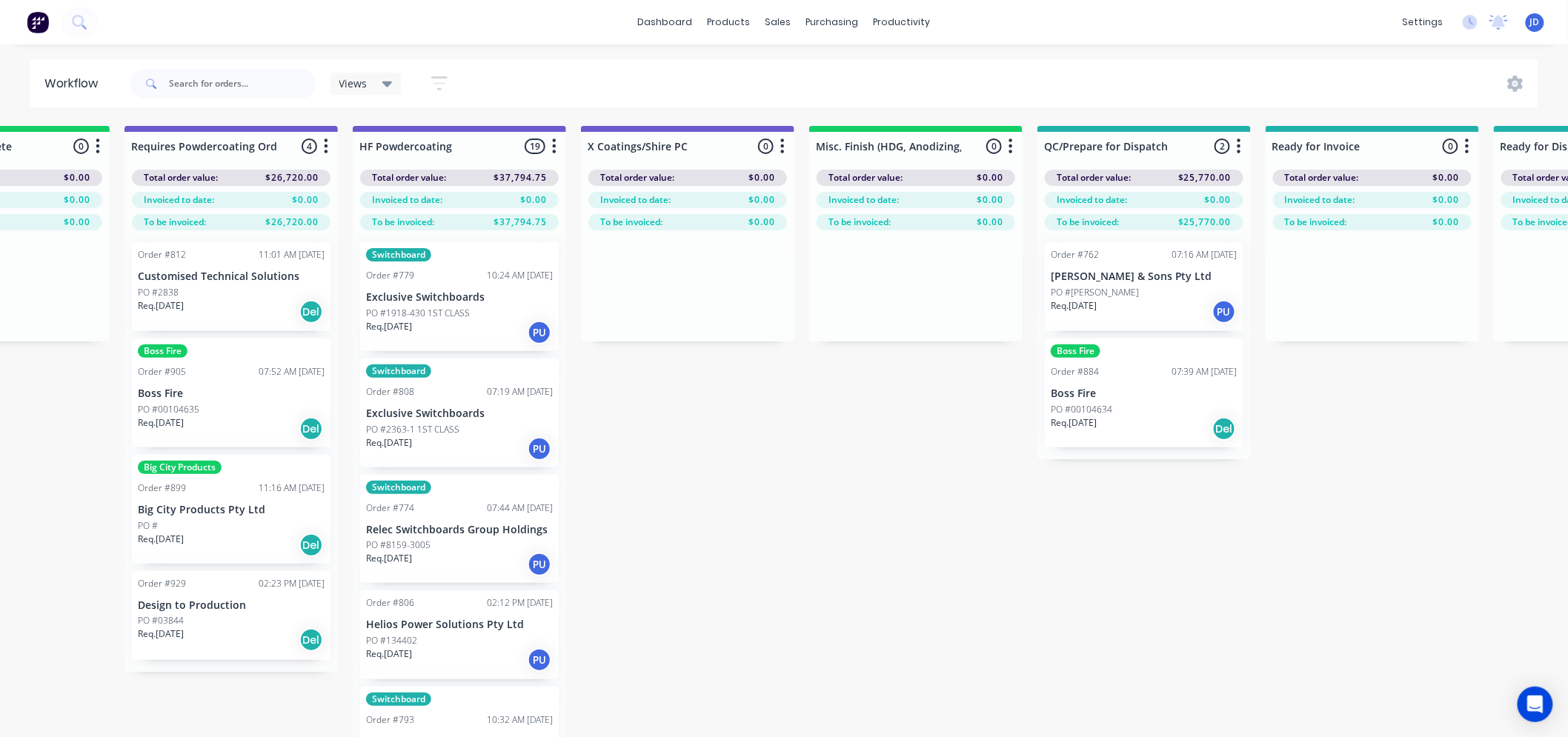
drag, startPoint x: 705, startPoint y: 491, endPoint x: 715, endPoint y: 491, distance: 10.0
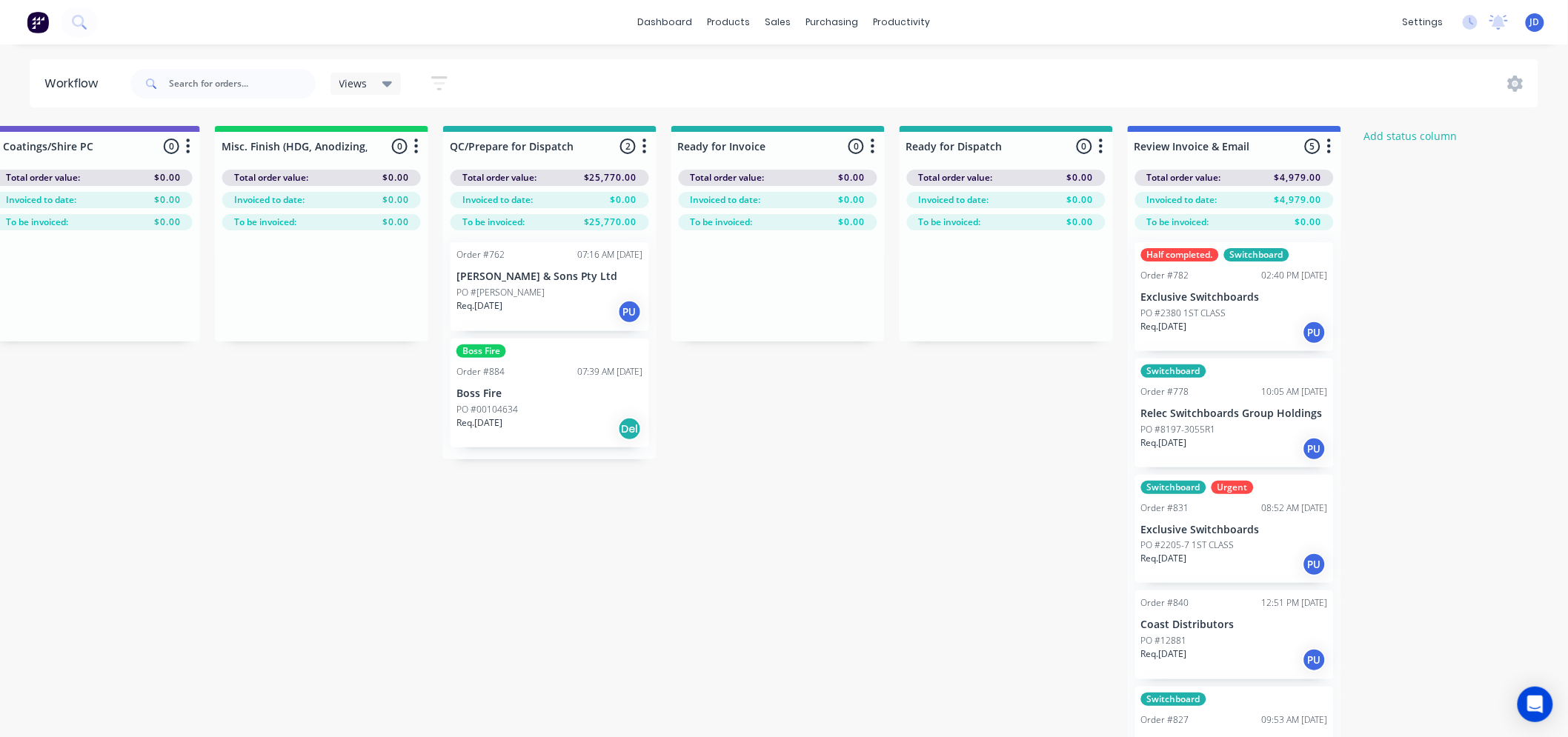
drag, startPoint x: 704, startPoint y: 449, endPoint x: 1106, endPoint y: 418, distance: 403.2
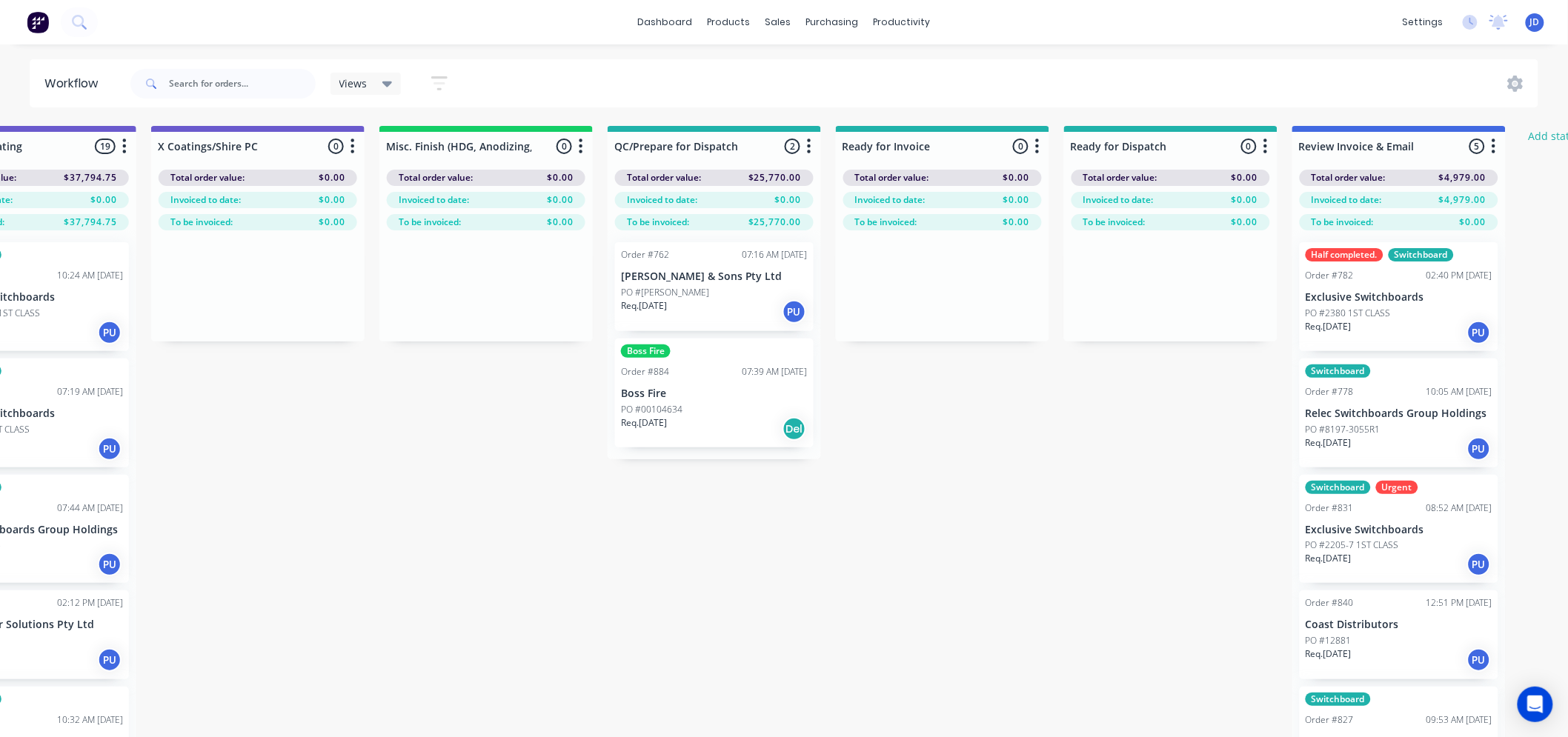
drag, startPoint x: 908, startPoint y: 556, endPoint x: 717, endPoint y: 529, distance: 192.9
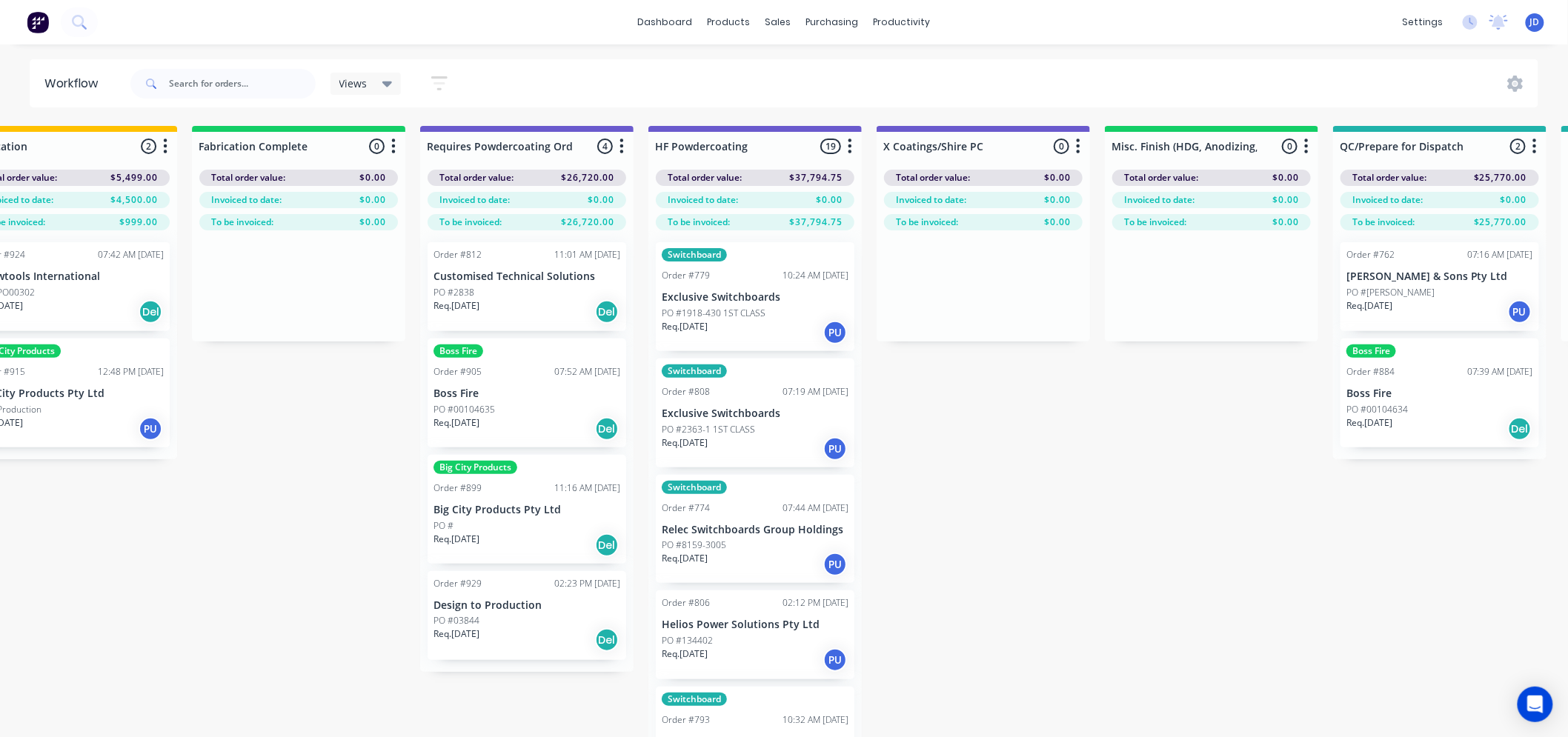
drag, startPoint x: 902, startPoint y: 541, endPoint x: 781, endPoint y: 500, distance: 127.8
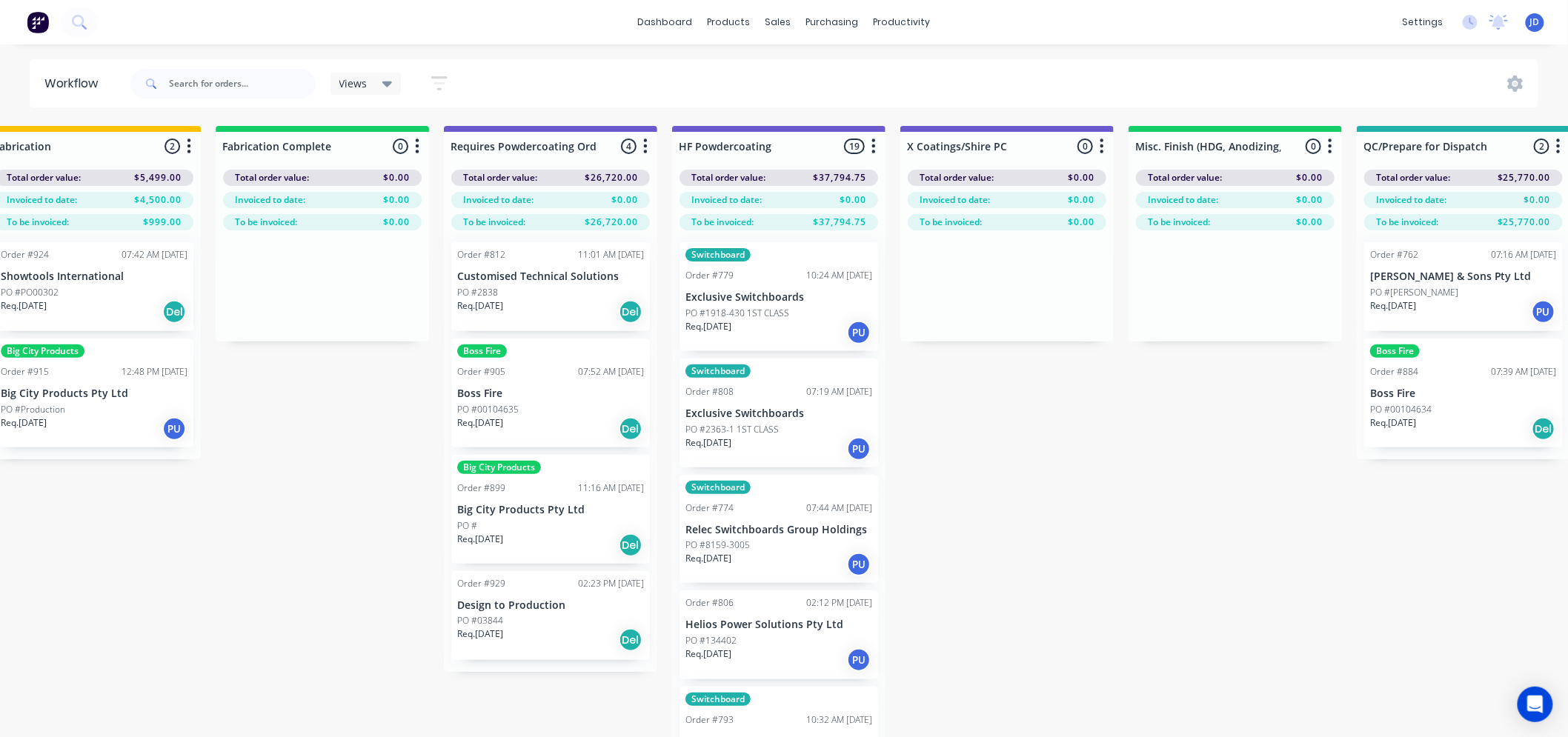
click at [519, 539] on div "Req. 14/10/25 Del" at bounding box center [550, 545] width 186 height 25
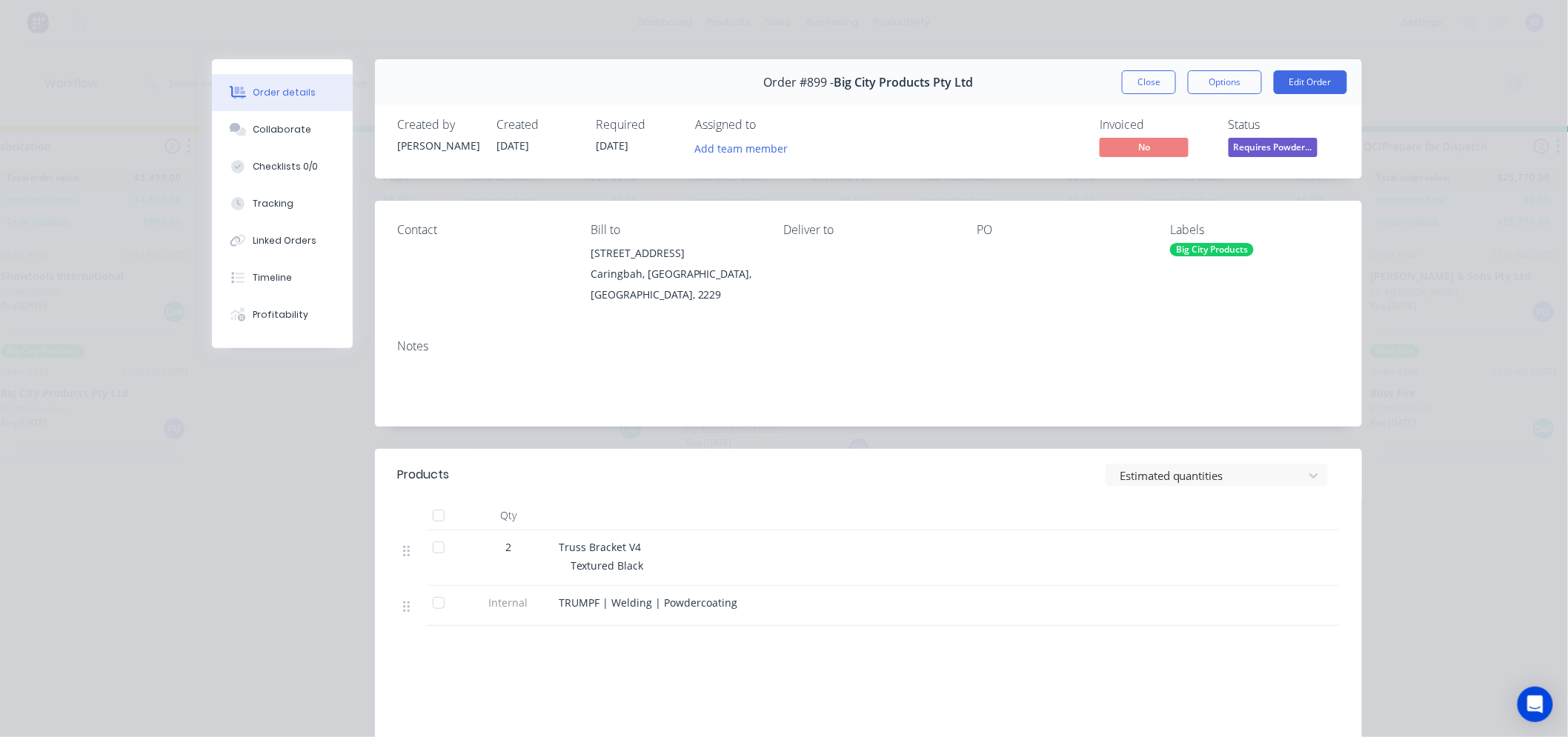
click at [1151, 76] on button "Close" at bounding box center [1149, 82] width 54 height 24
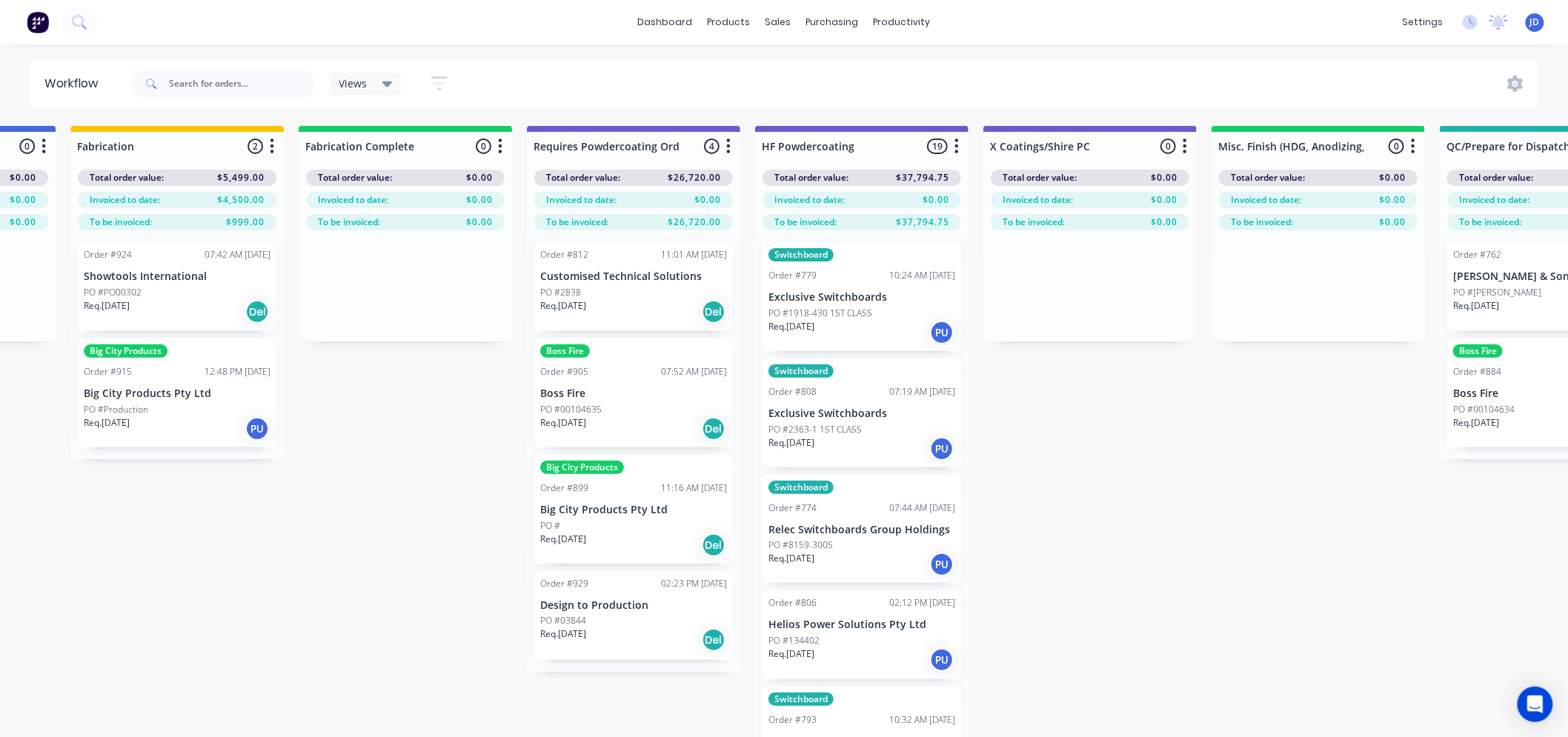
scroll to position [0, 4128]
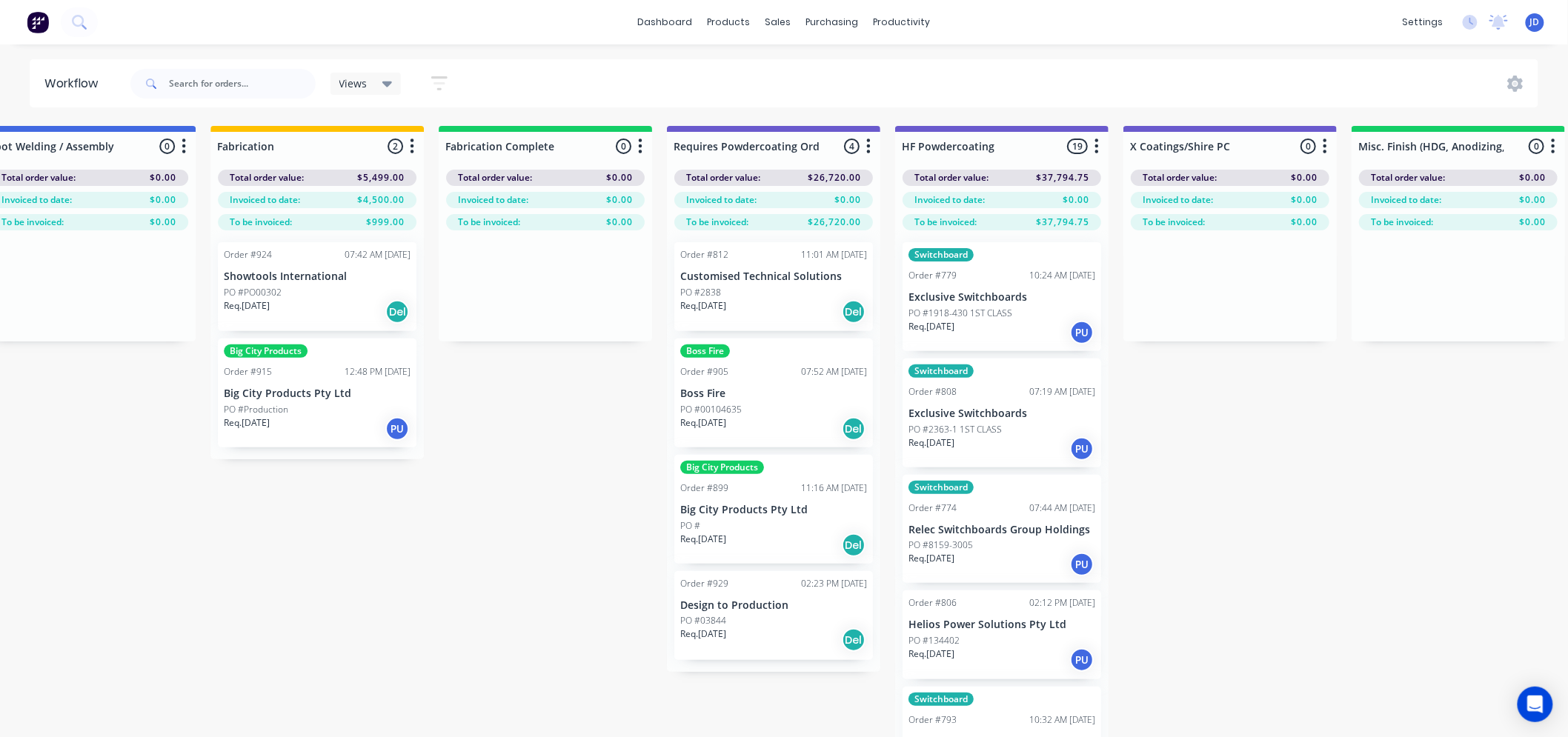
drag, startPoint x: 299, startPoint y: 586, endPoint x: 266, endPoint y: 552, distance: 47.4
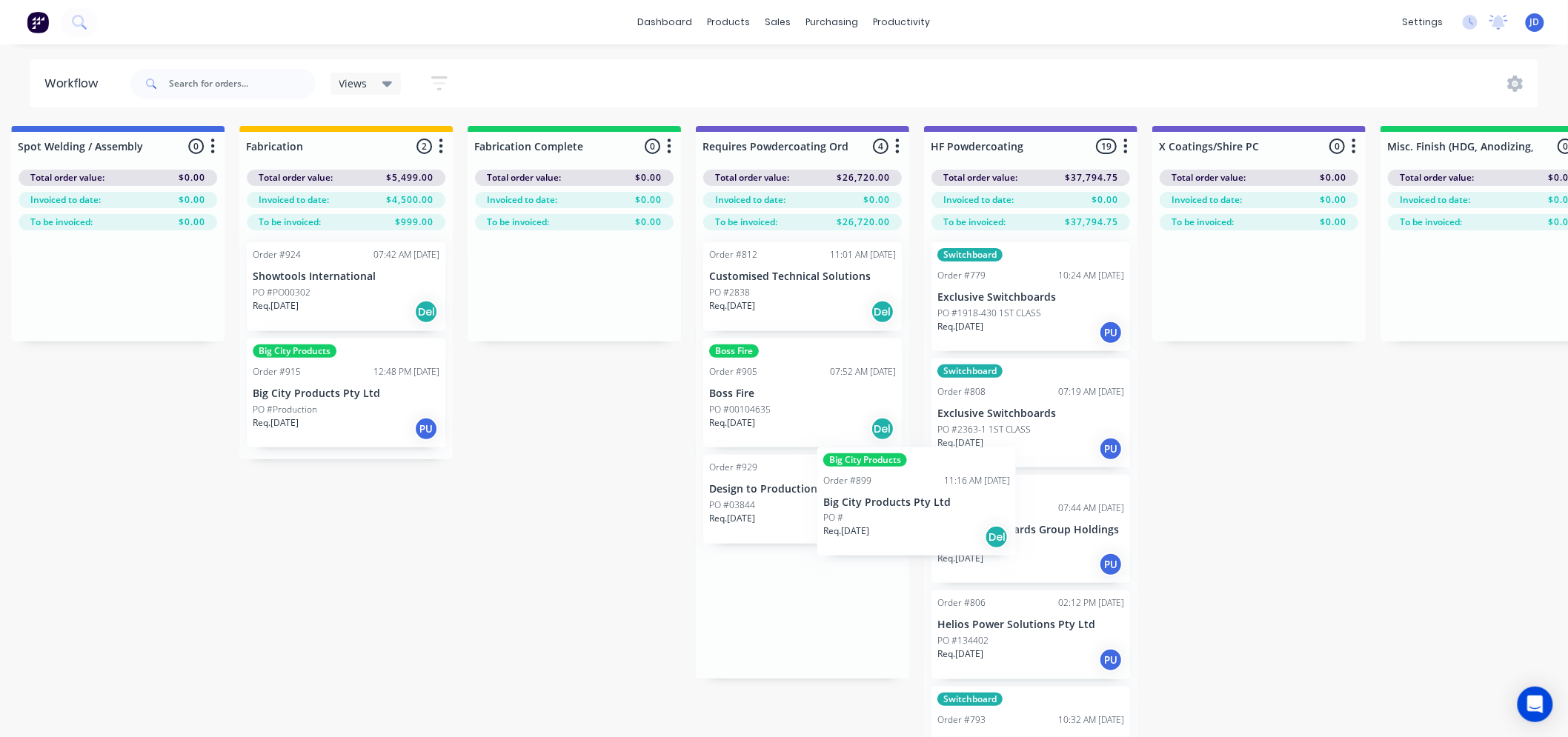
click at [846, 543] on div "Order #812 11:01 AM 11/09/25 Customised Technical Solutions PO #2838 Req. 07/10…" at bounding box center [802, 454] width 213 height 449
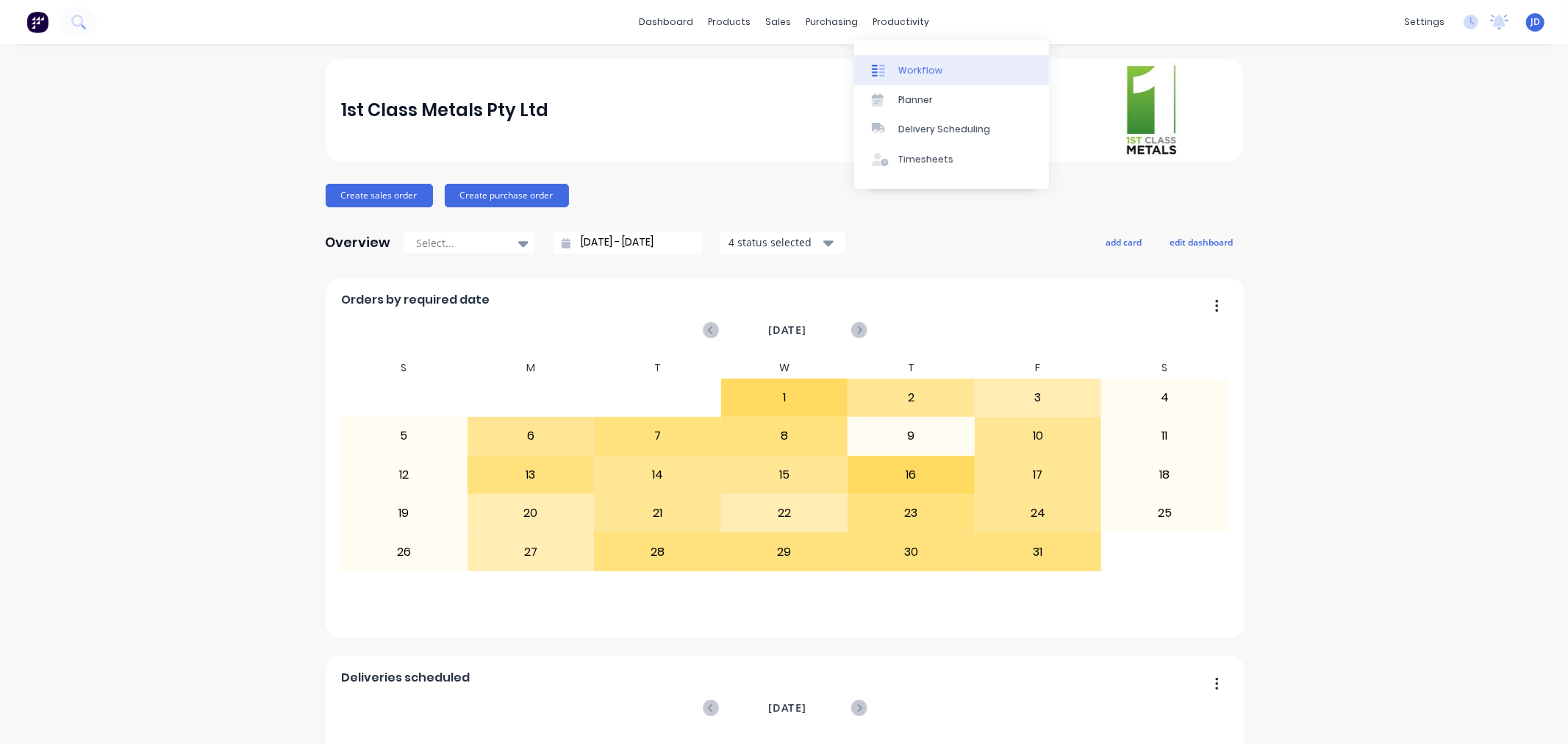
click at [905, 77] on link "Workflow" at bounding box center [952, 70] width 195 height 29
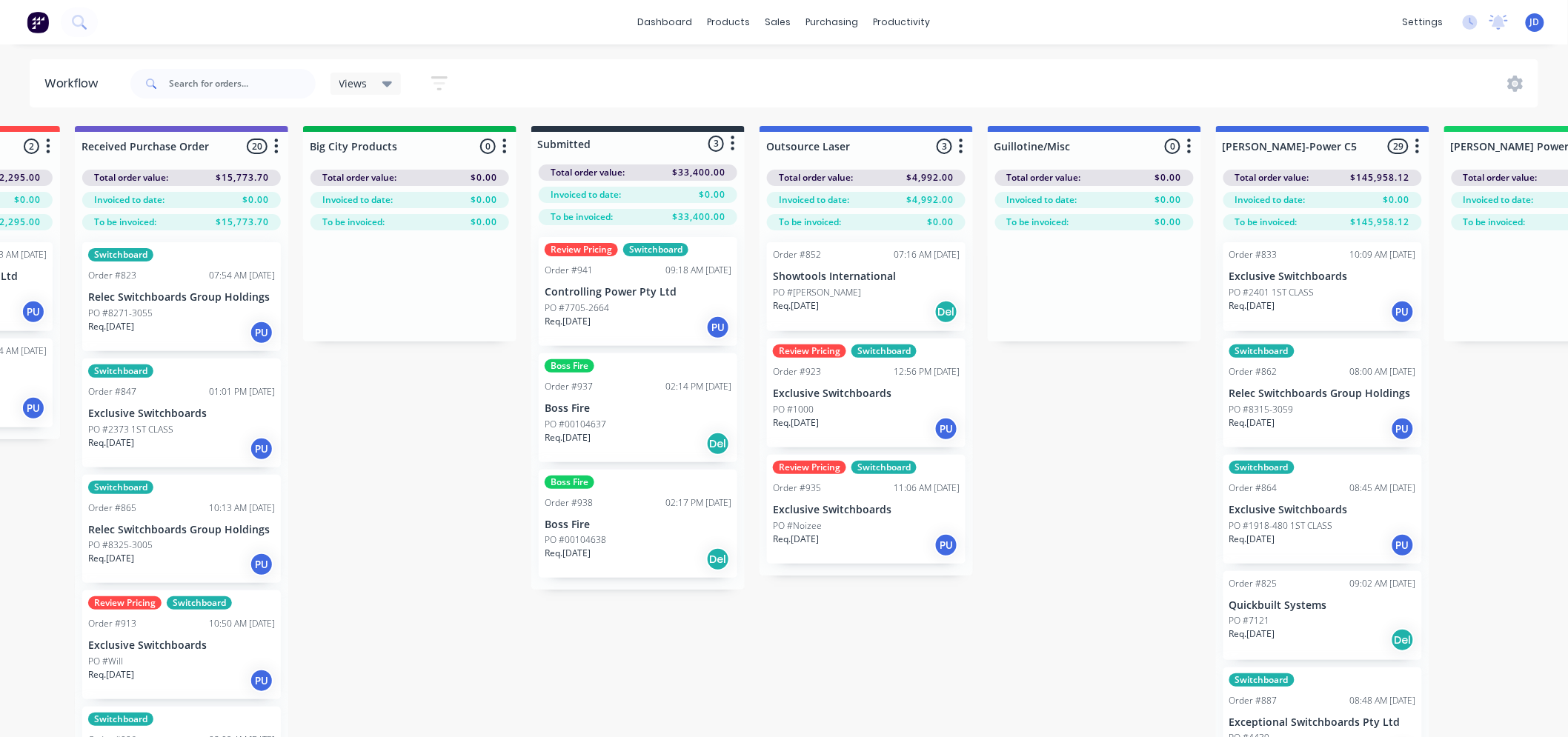
scroll to position [0, 532]
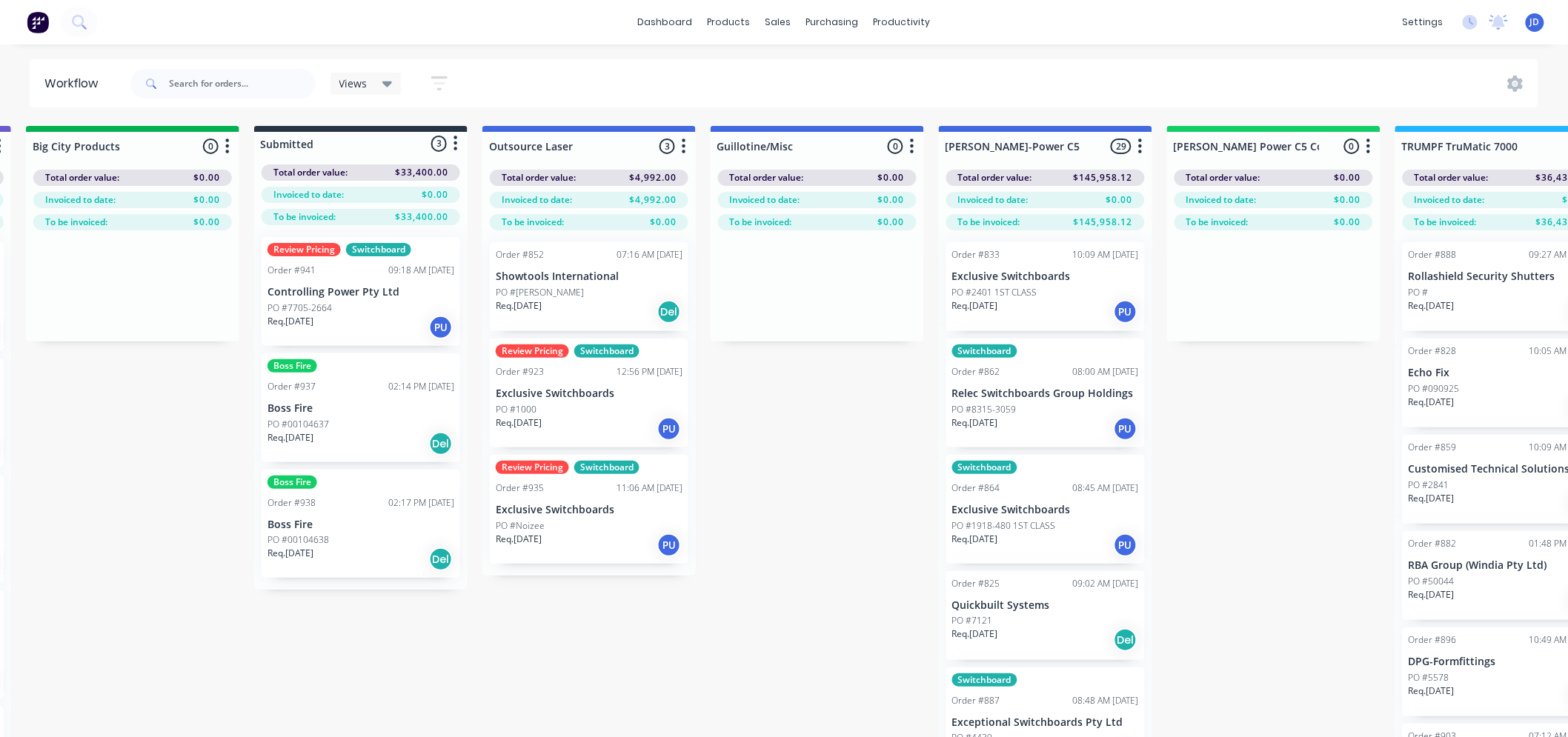
drag, startPoint x: 674, startPoint y: 543, endPoint x: 739, endPoint y: 525, distance: 67.4
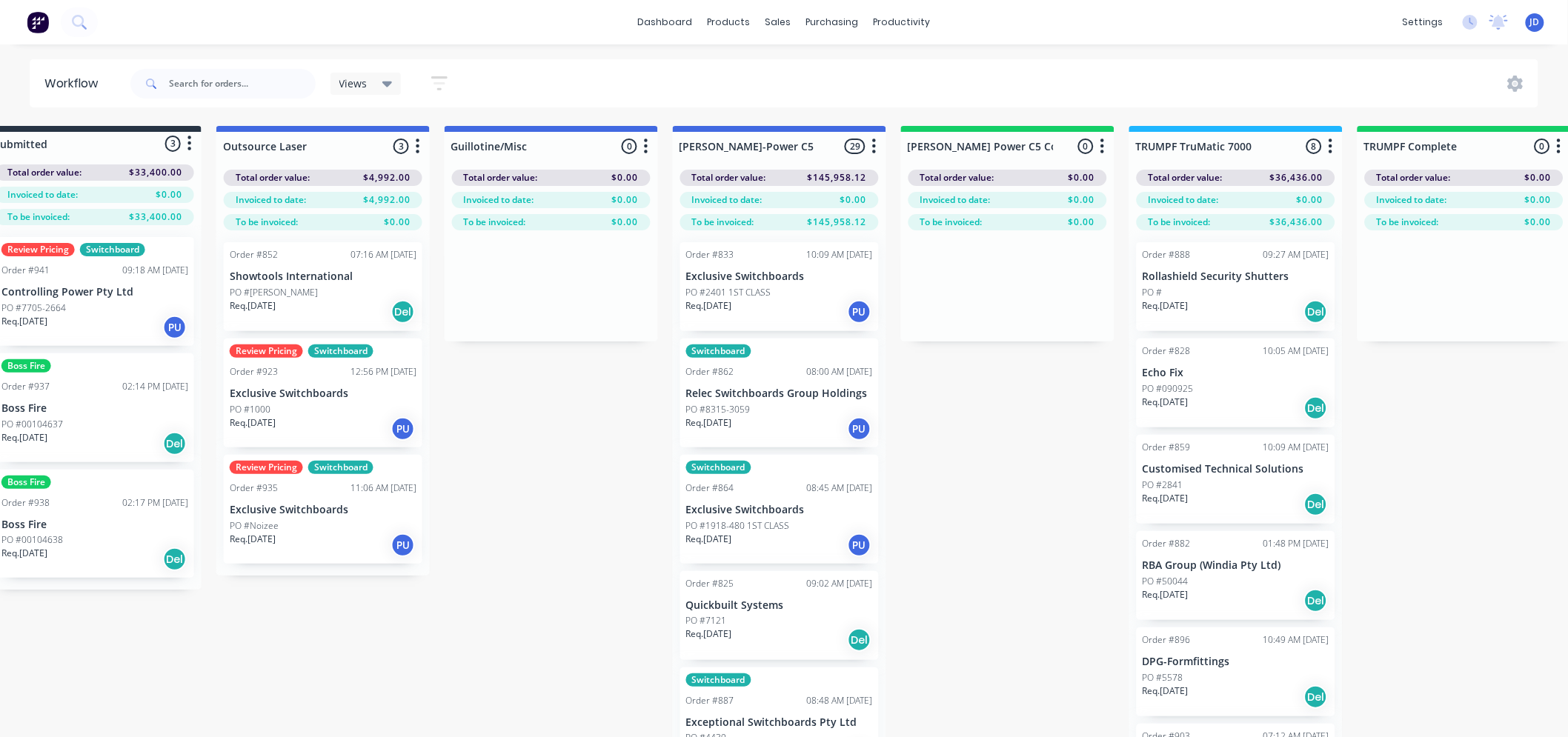
drag, startPoint x: 863, startPoint y: 605, endPoint x: 891, endPoint y: 567, distance: 47.2
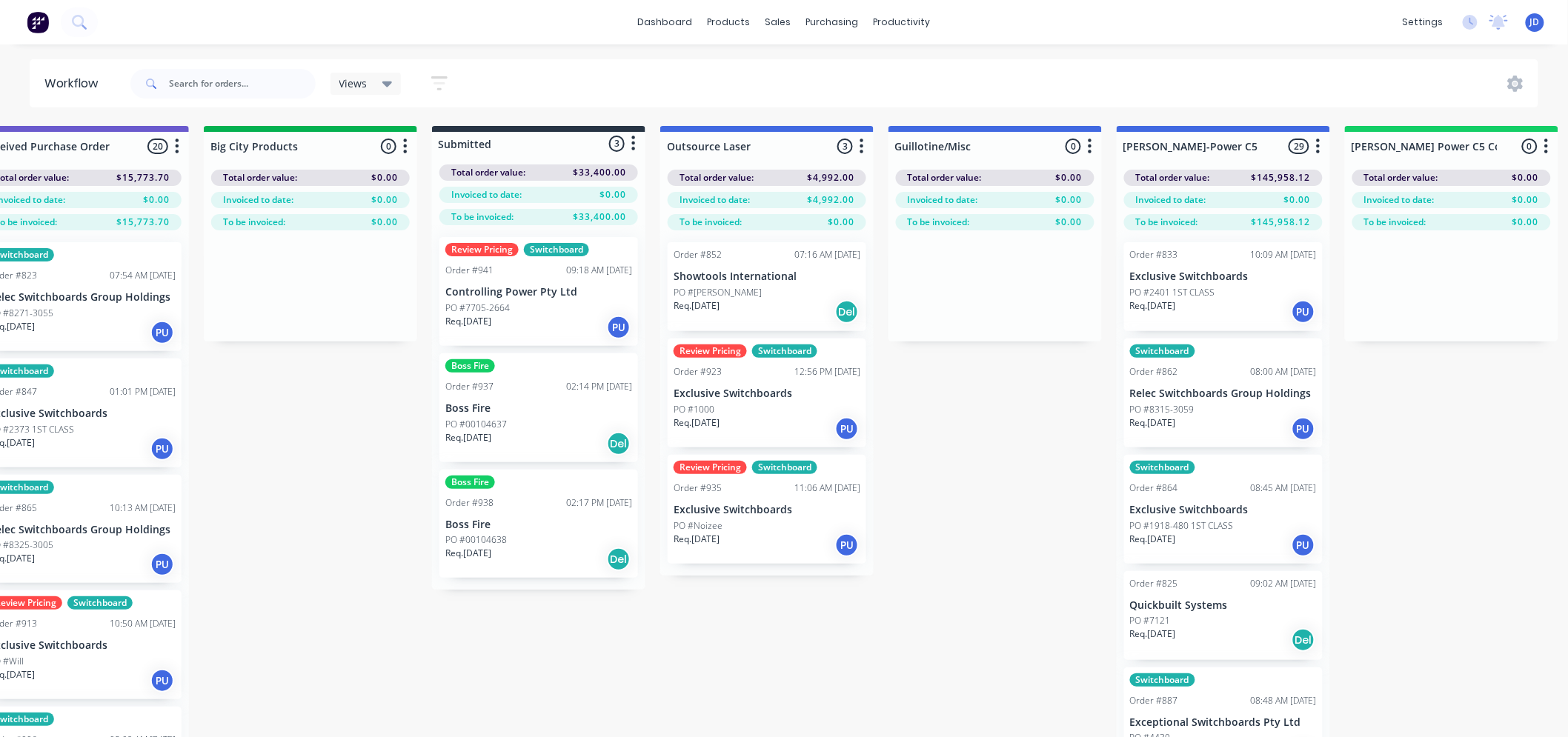
drag, startPoint x: 848, startPoint y: 526, endPoint x: 751, endPoint y: 507, distance: 98.8
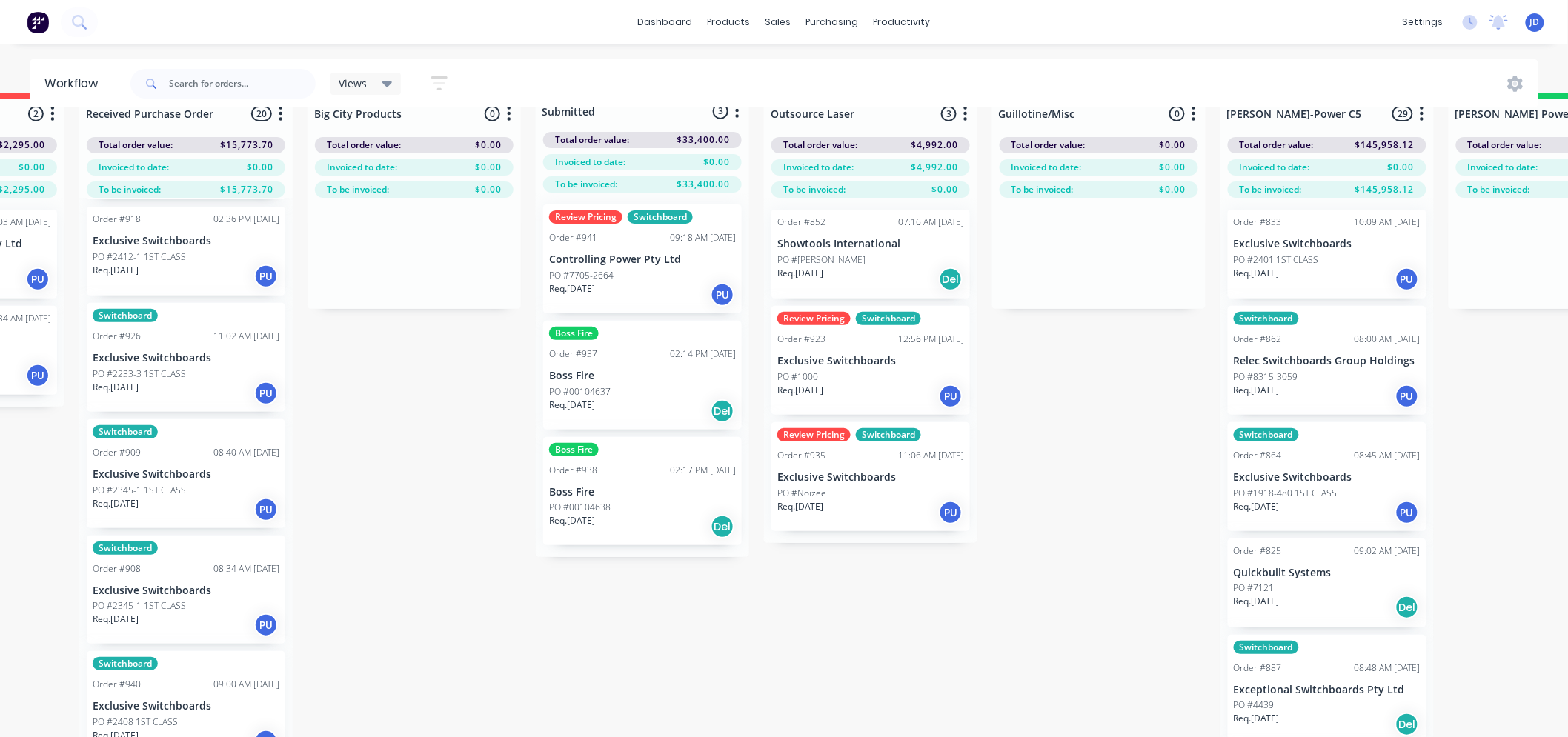
scroll to position [65, 181]
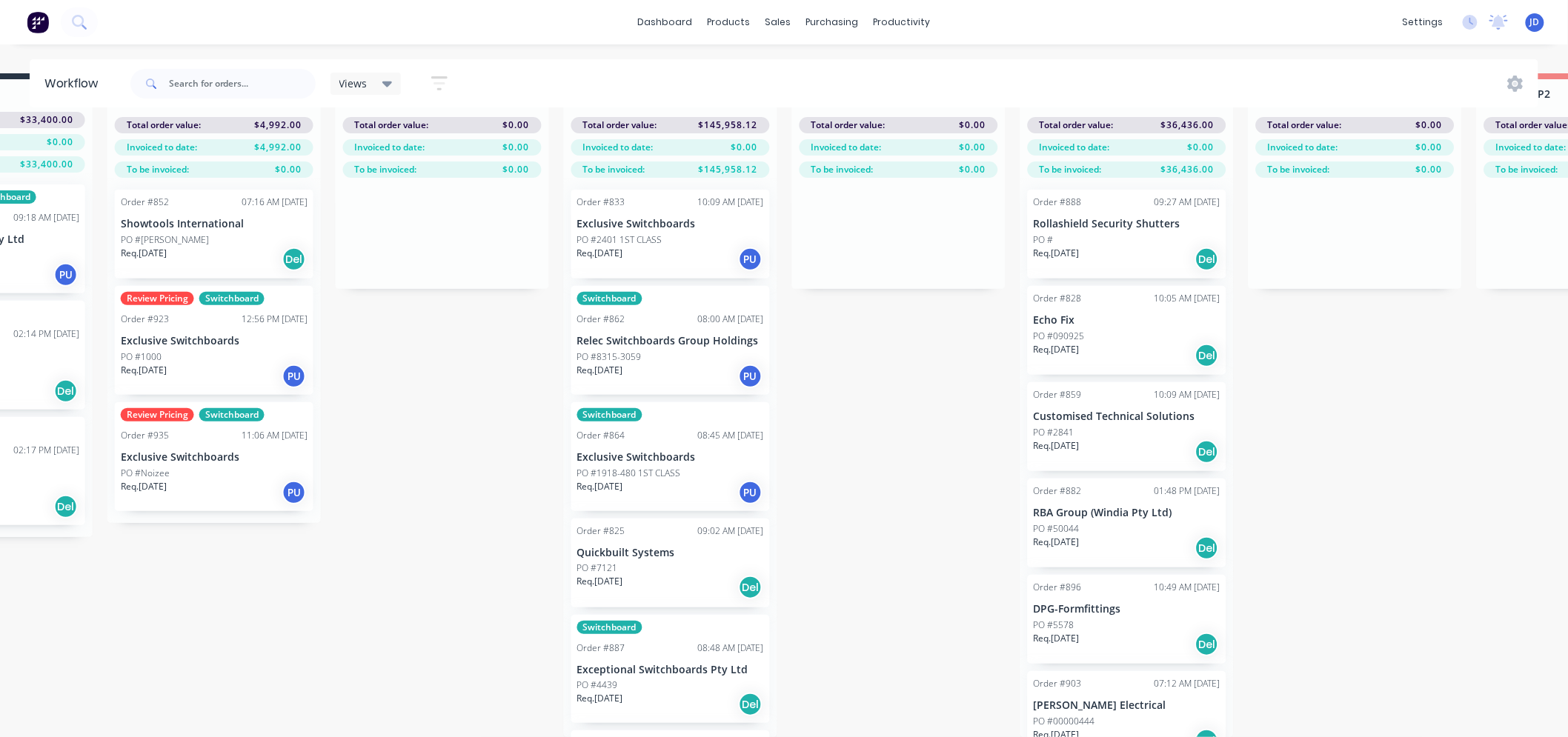
drag, startPoint x: 409, startPoint y: 611, endPoint x: 527, endPoint y: 589, distance: 120.0
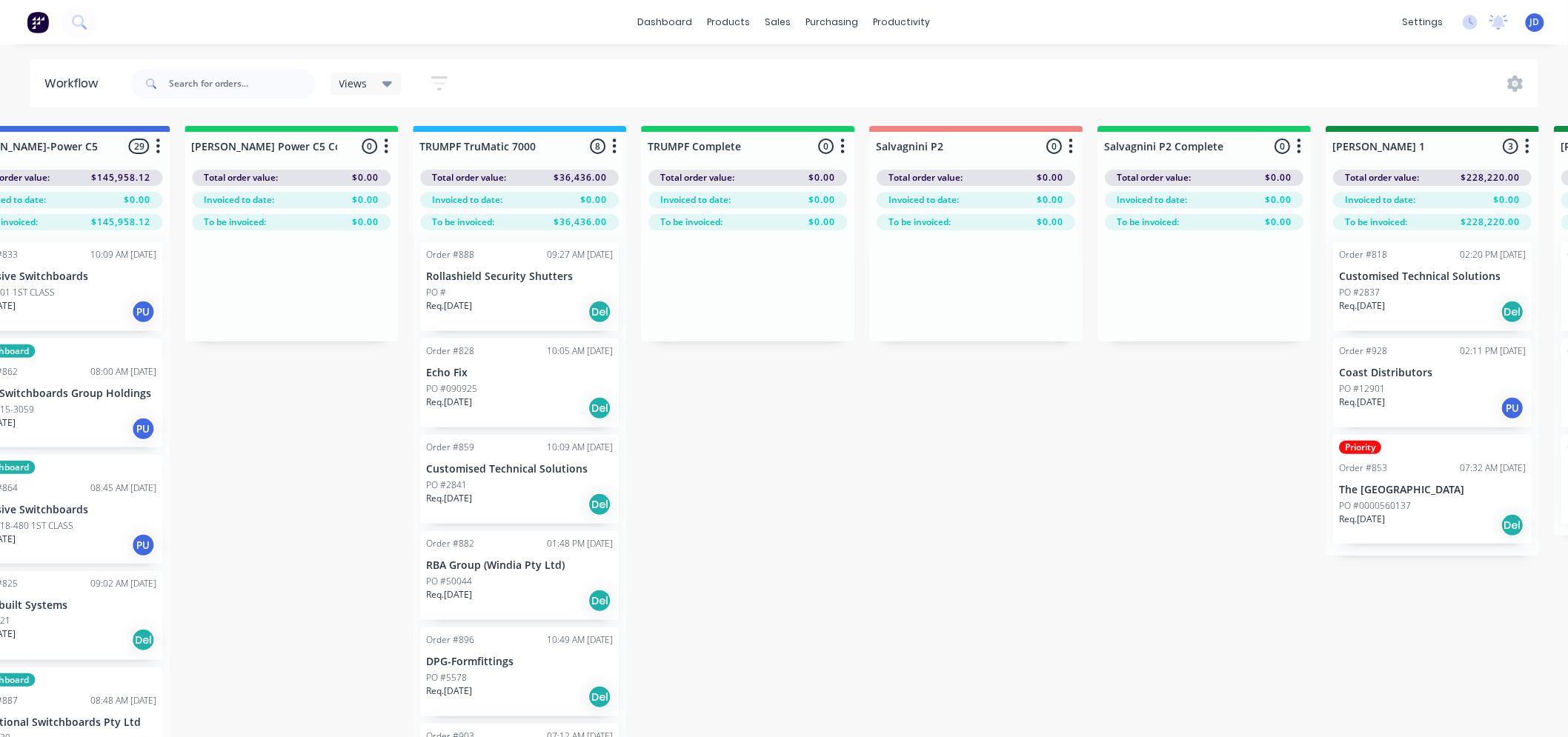
scroll to position [0, 1867]
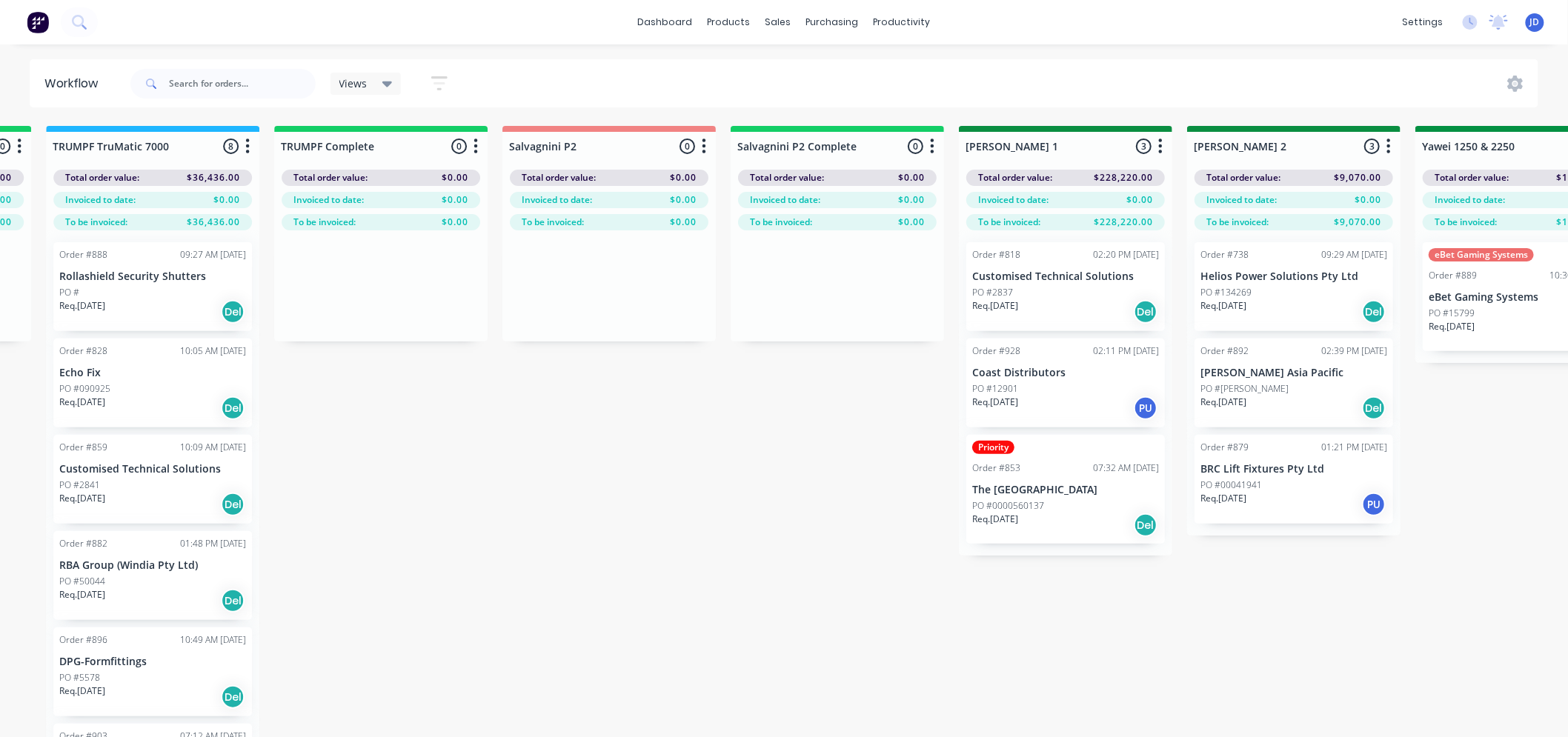
drag, startPoint x: 186, startPoint y: 602, endPoint x: 333, endPoint y: 512, distance: 172.4
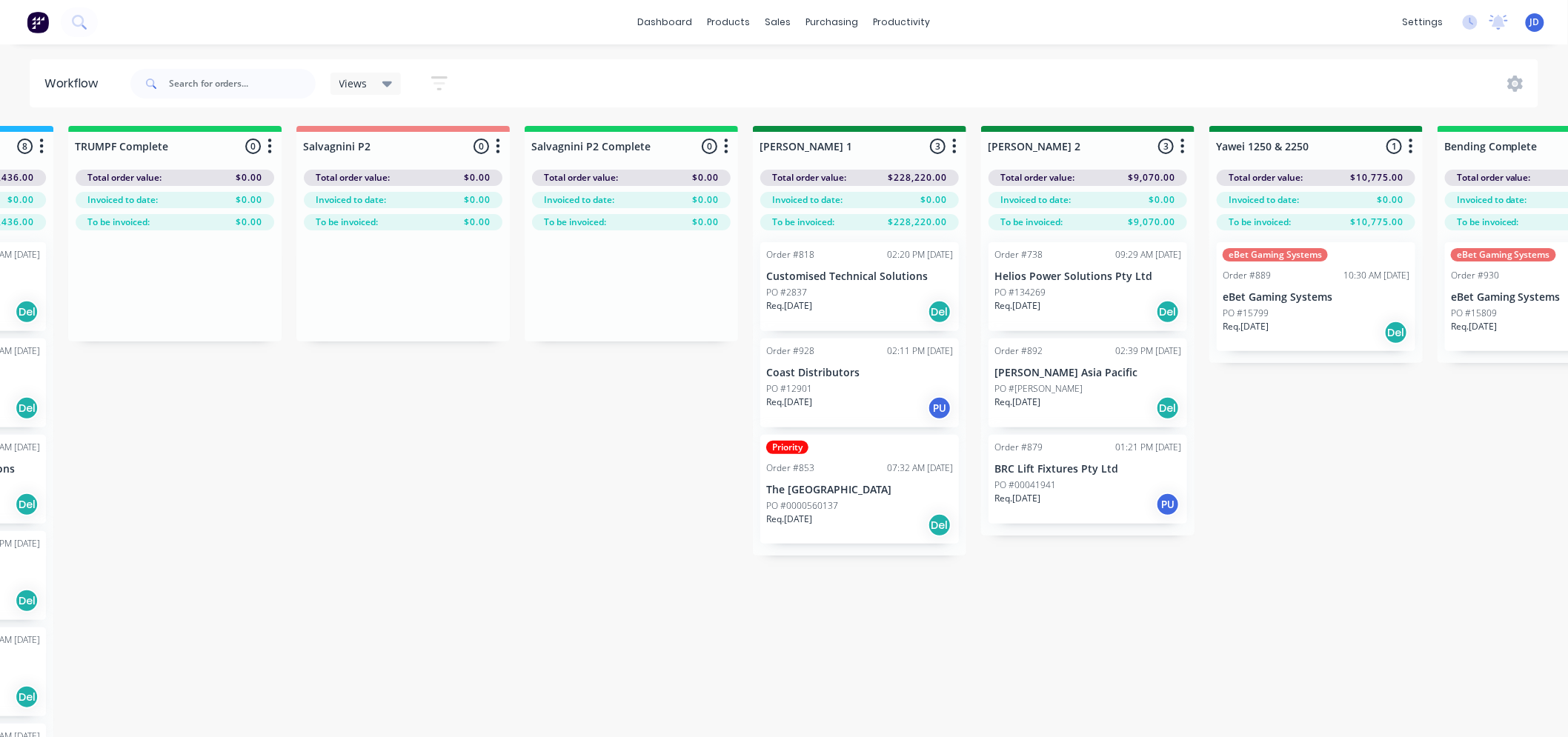
drag, startPoint x: 467, startPoint y: 564, endPoint x: 443, endPoint y: 587, distance: 33.2
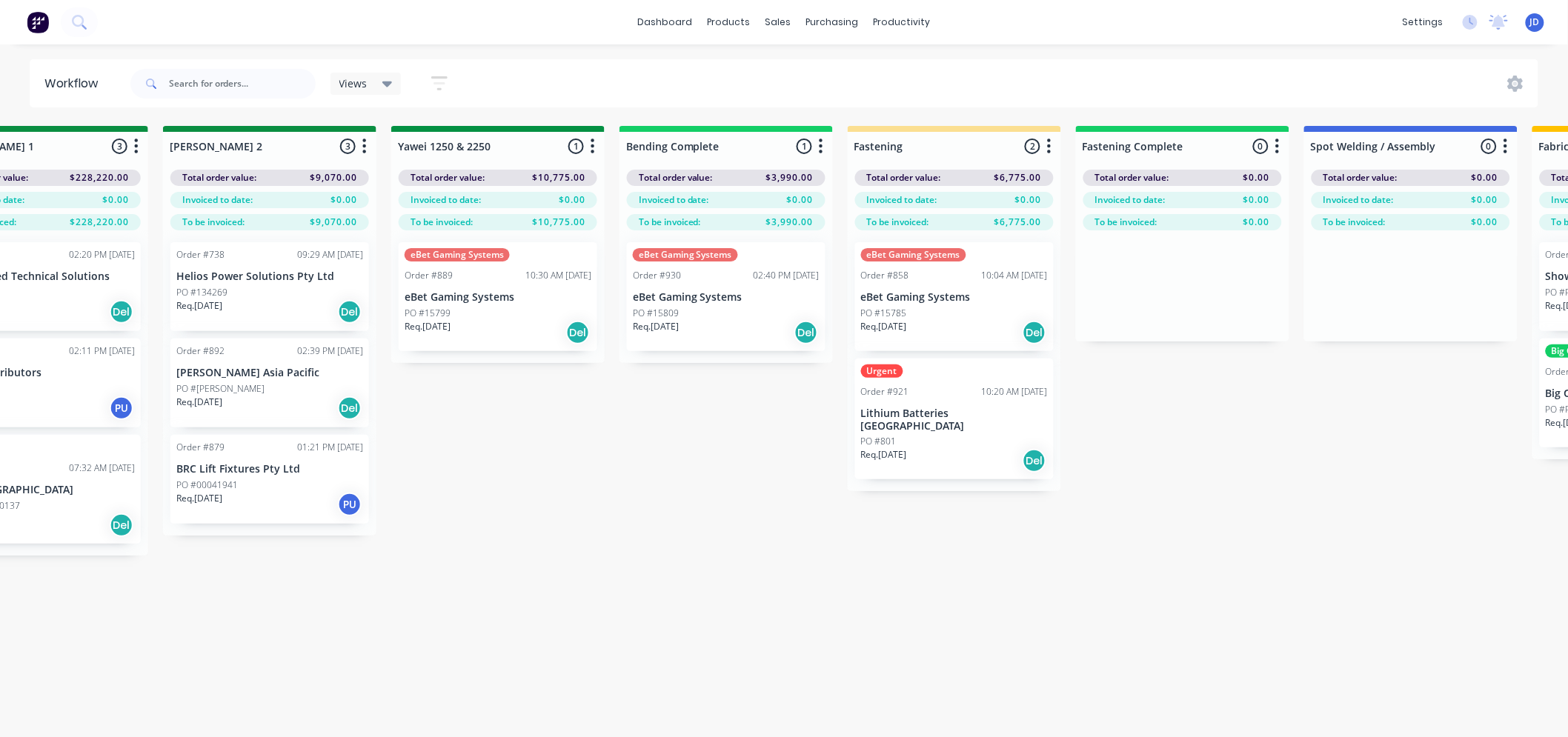
scroll to position [0, 3190]
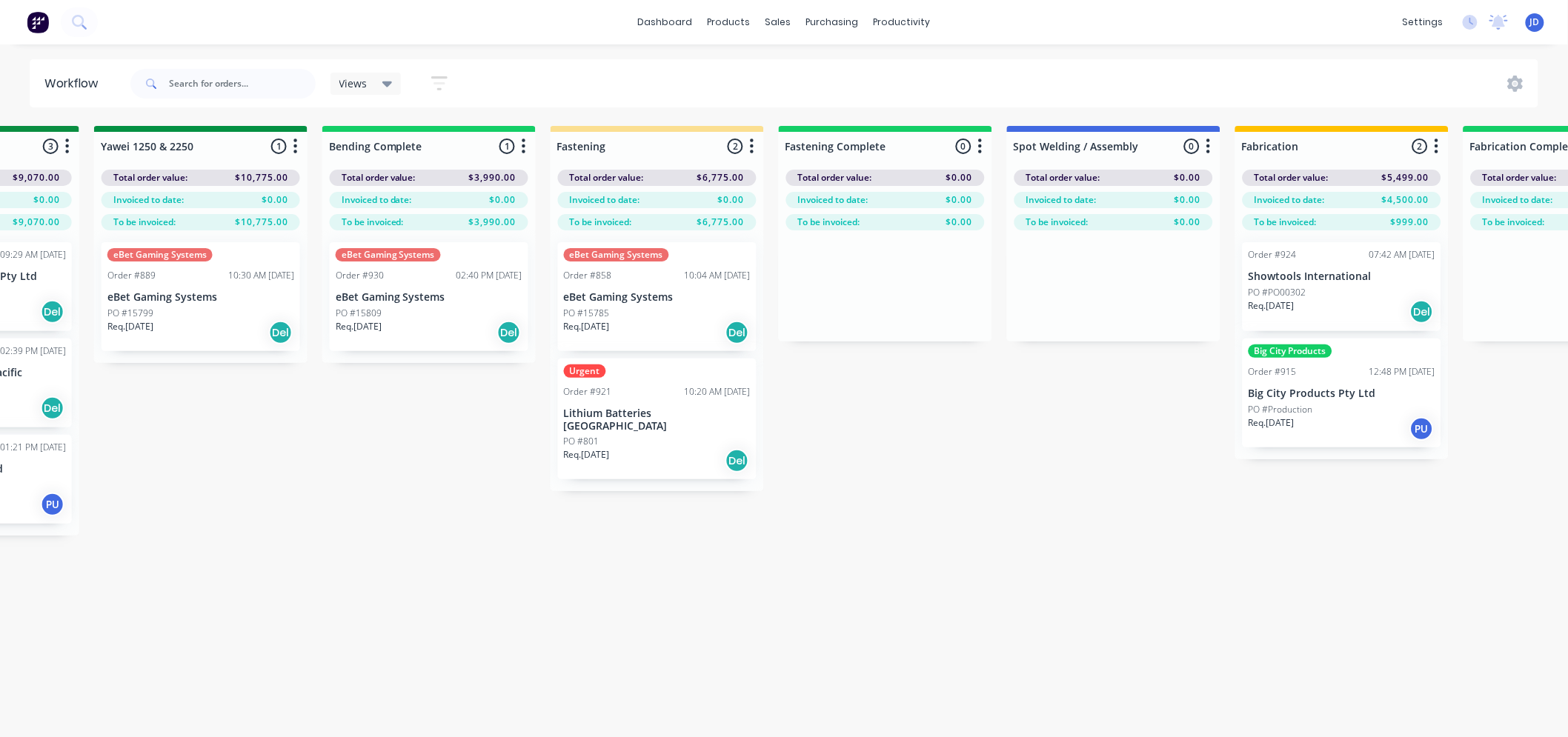
drag, startPoint x: 377, startPoint y: 642, endPoint x: 454, endPoint y: 574, distance: 102.7
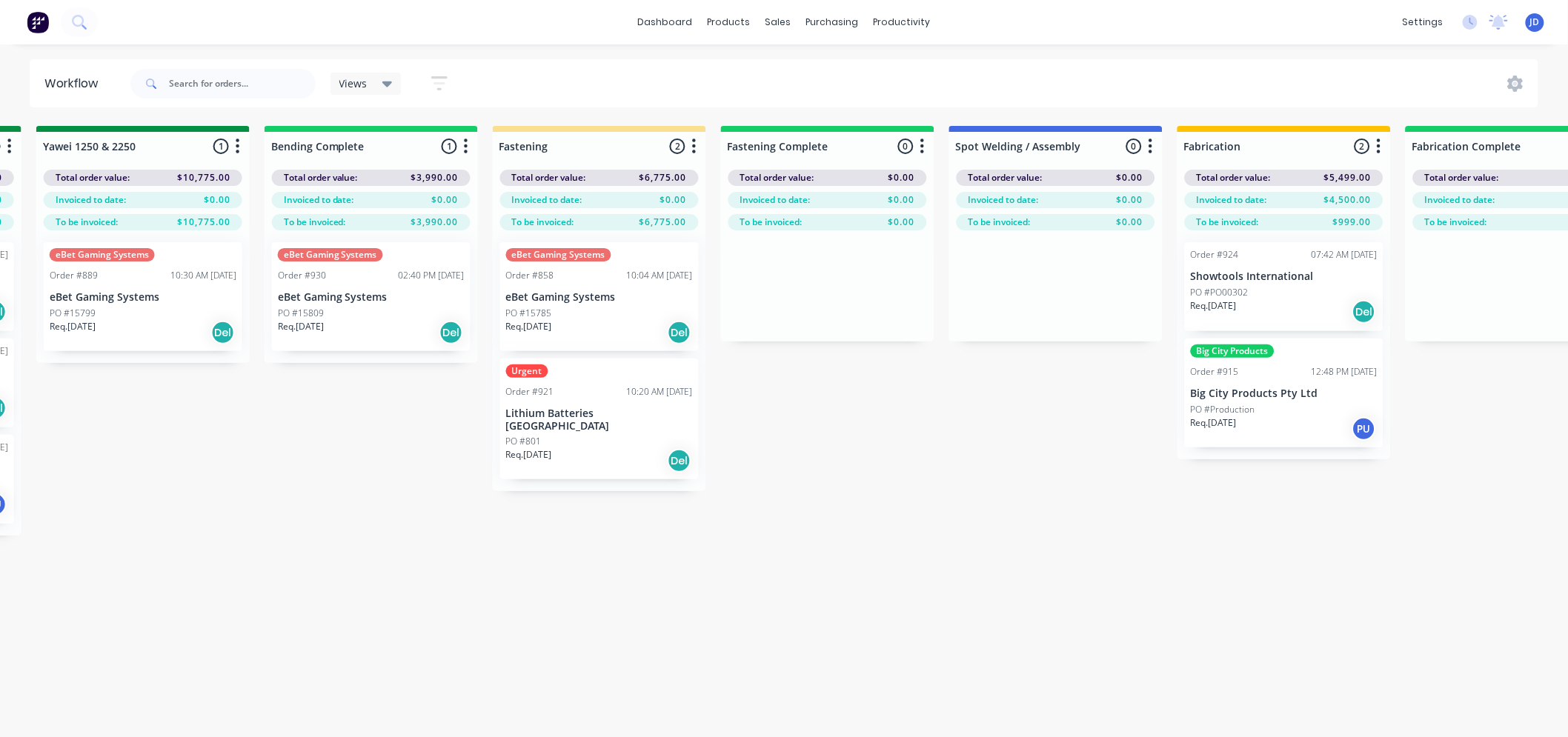
click at [355, 298] on p "eBet Gaming Systems" at bounding box center [371, 297] width 186 height 12
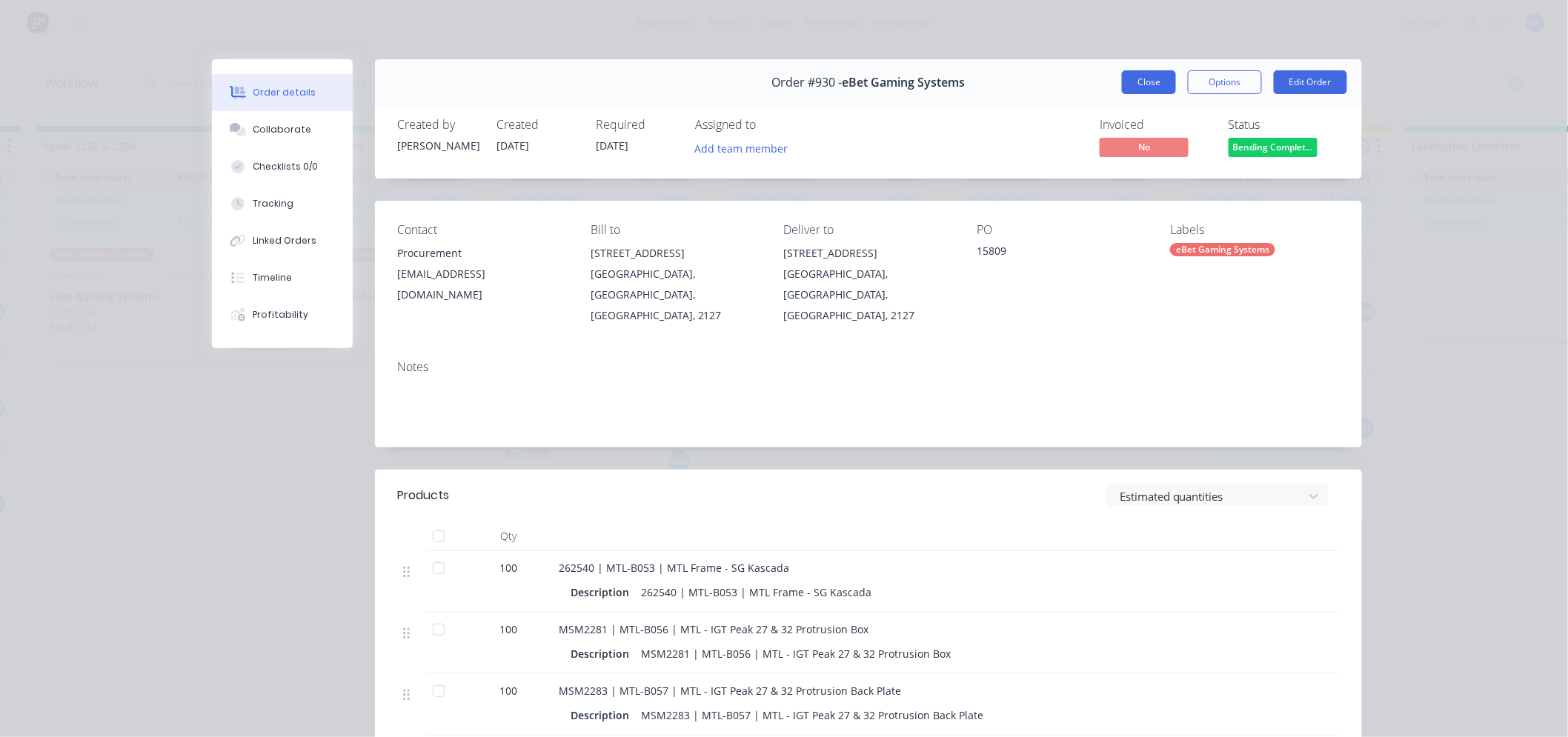
click at [1124, 87] on button "Close" at bounding box center [1149, 82] width 54 height 24
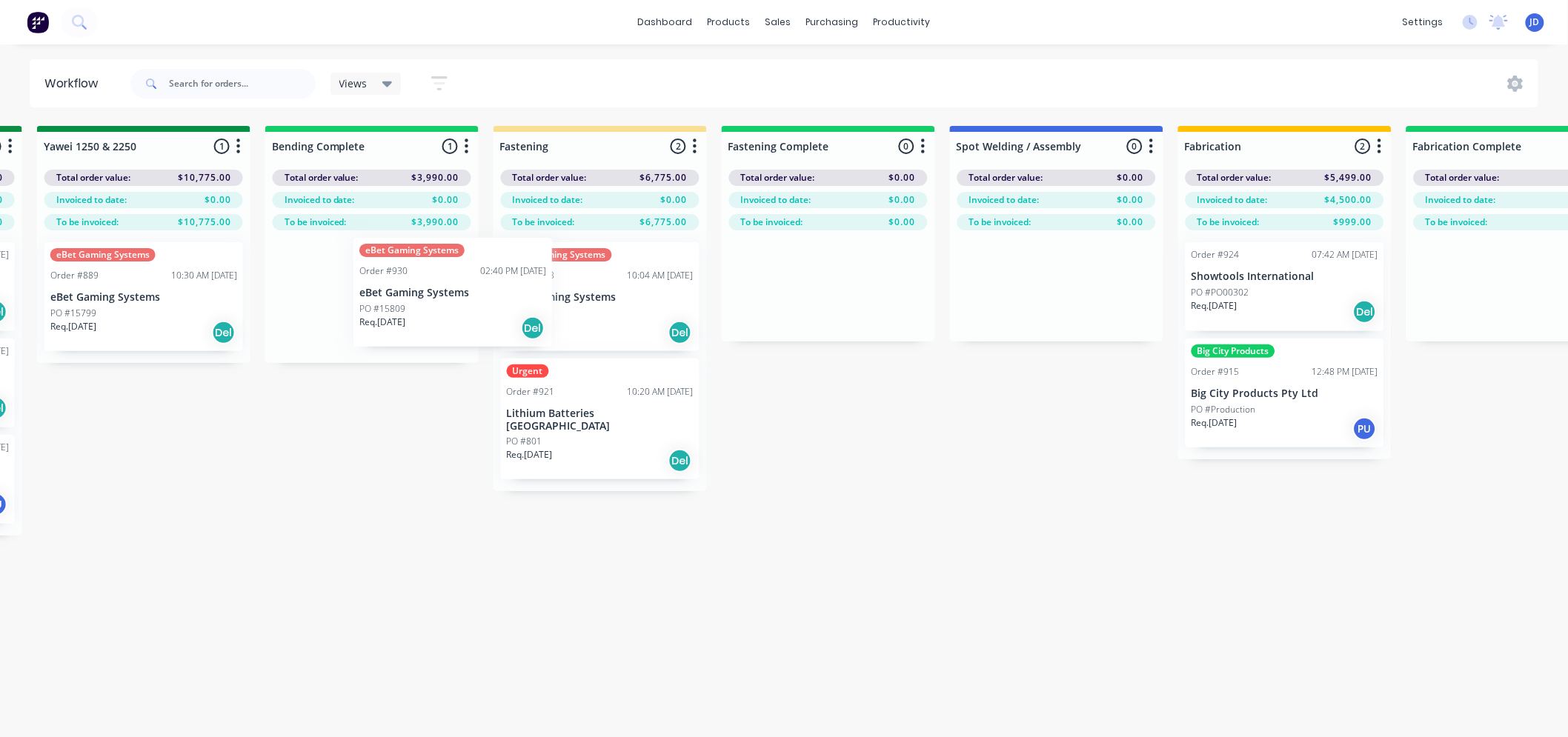
drag, startPoint x: 386, startPoint y: 323, endPoint x: 532, endPoint y: 302, distance: 147.5
click at [529, 305] on div "On Hold 2 Status colour #FF4949 hex #FF4949 Save Cancel Notifications Email SMS…" at bounding box center [183, 458] width 6767 height 663
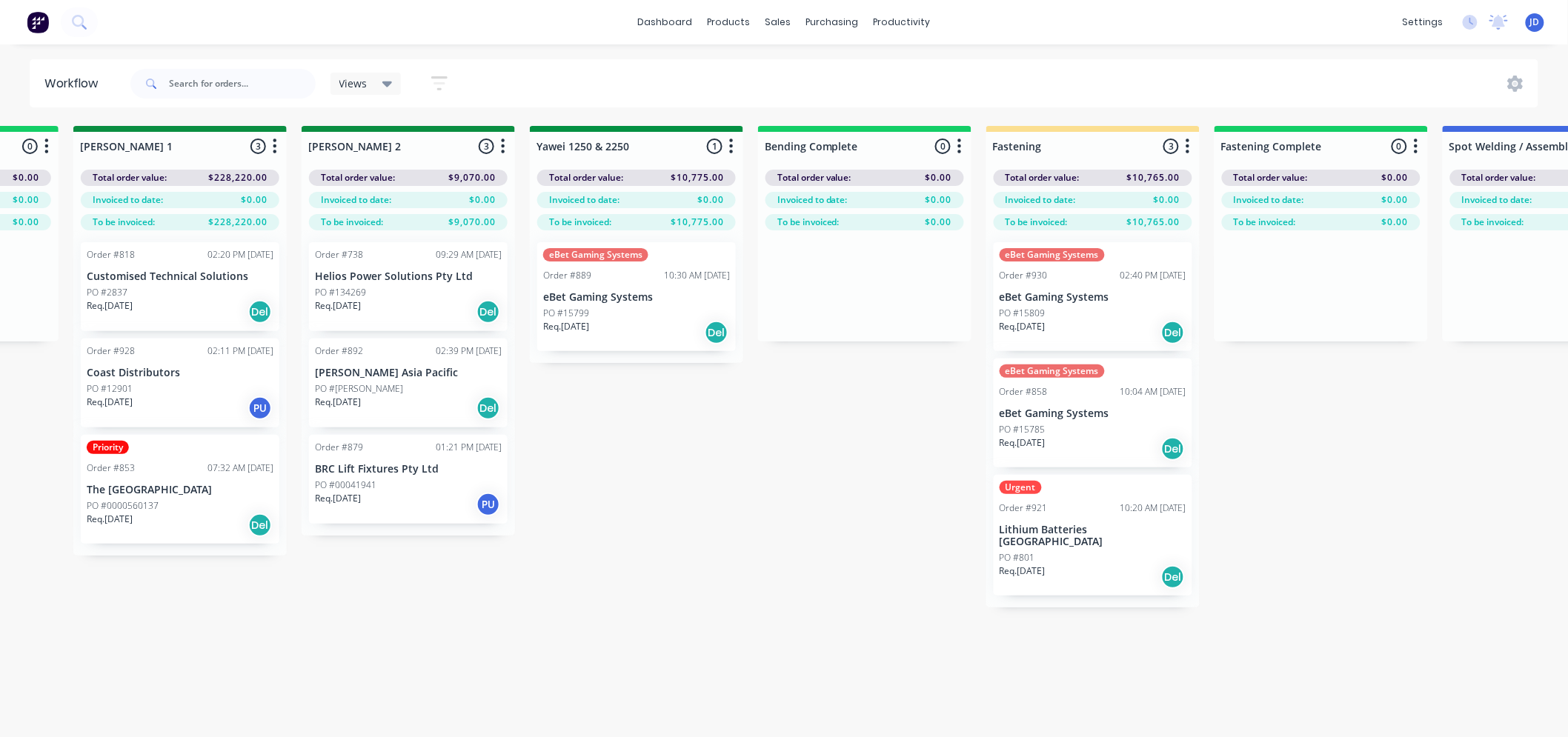
drag, startPoint x: 401, startPoint y: 505, endPoint x: 252, endPoint y: 477, distance: 151.6
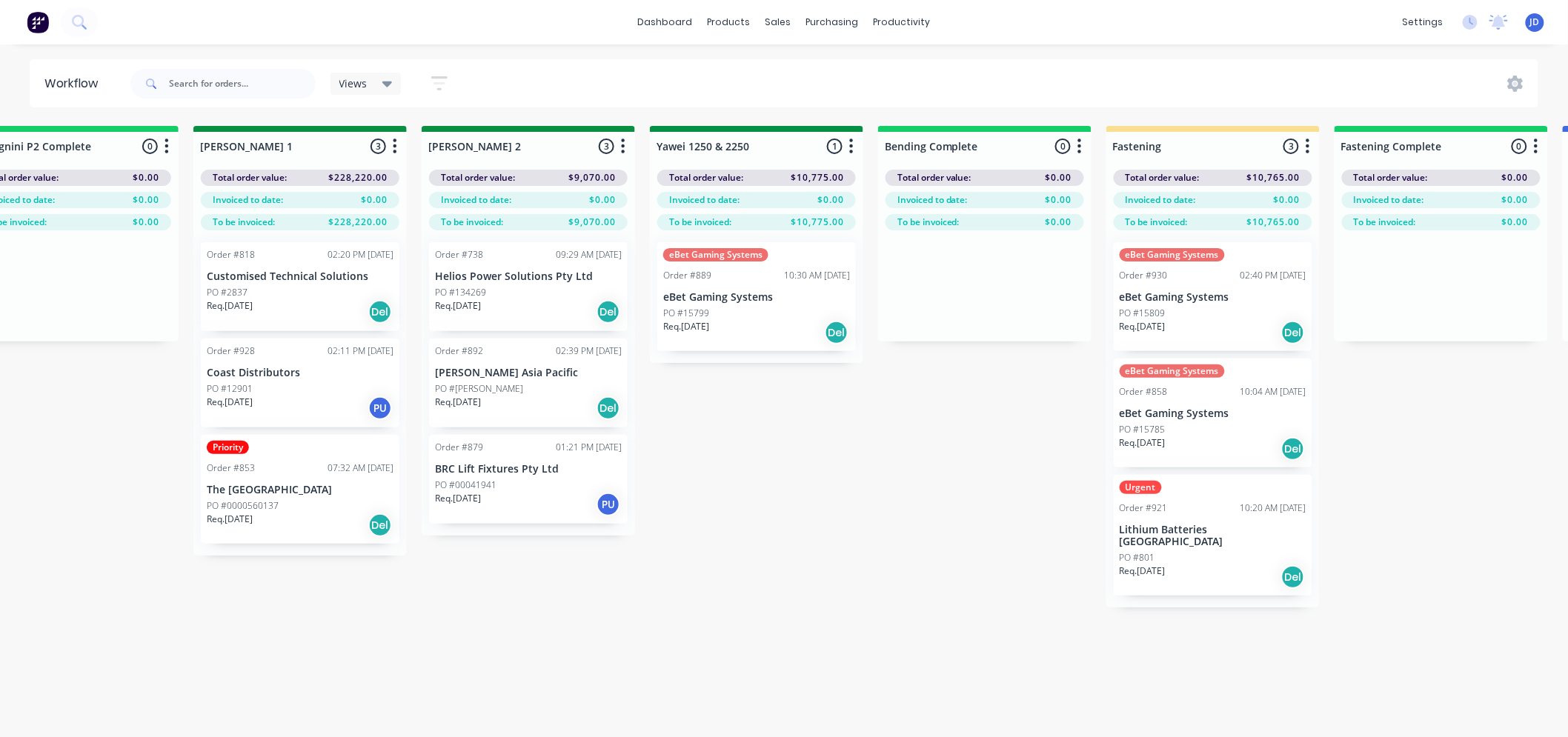
click at [546, 312] on div "Req. [DATE] Del" at bounding box center [528, 311] width 186 height 25
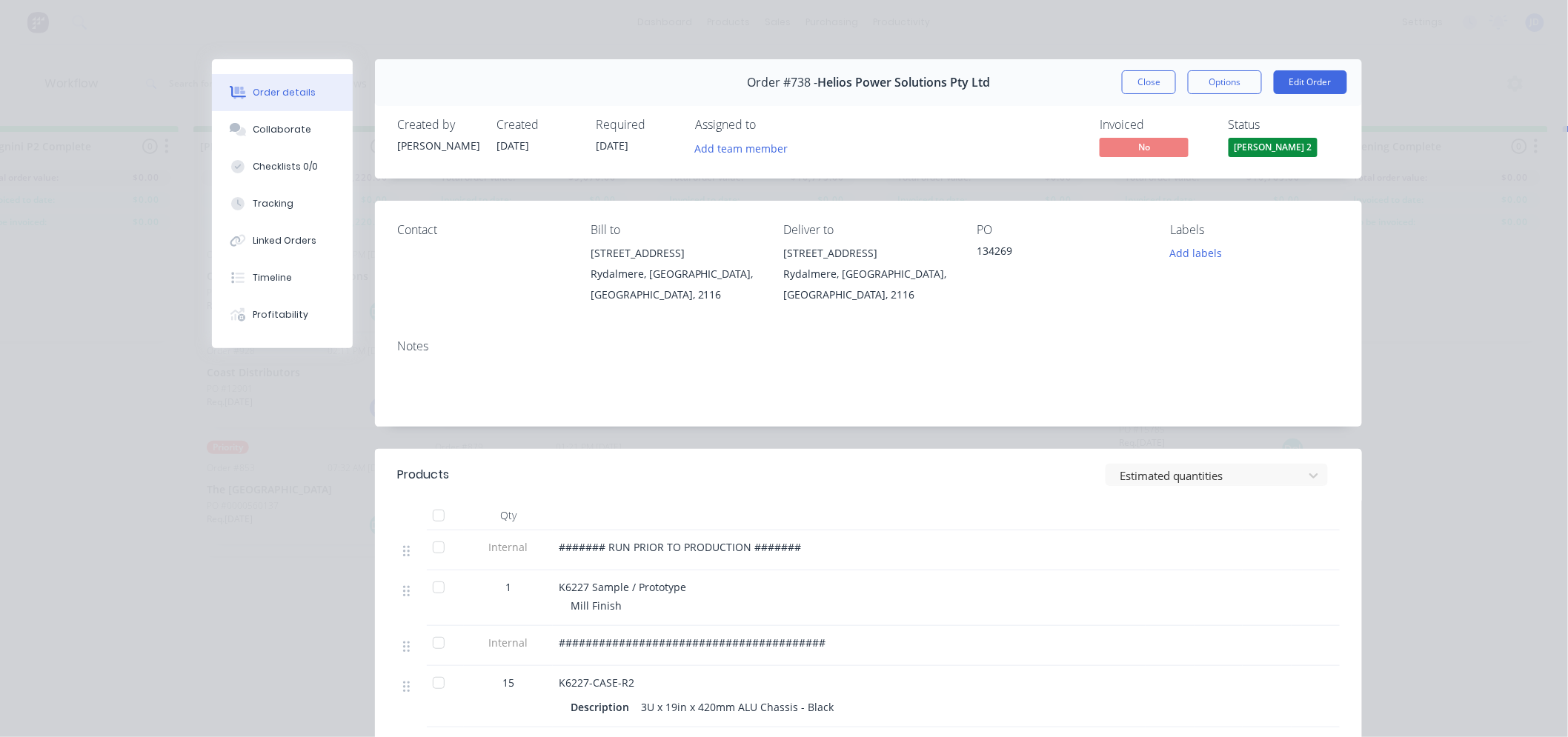
drag, startPoint x: 1142, startPoint y: 92, endPoint x: 1124, endPoint y: 101, distance: 20.1
click at [1141, 92] on button "Close" at bounding box center [1149, 82] width 54 height 24
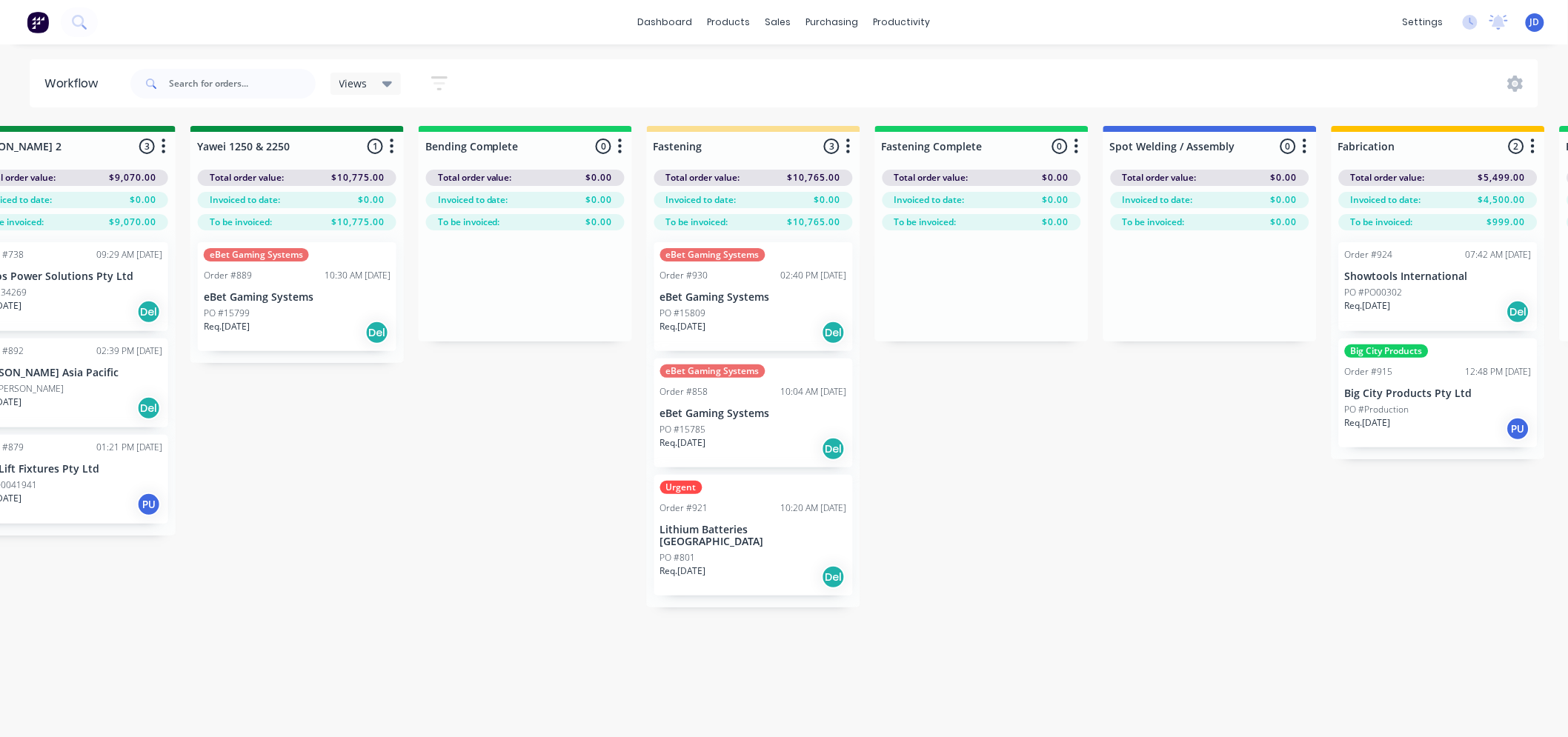
drag, startPoint x: 744, startPoint y: 431, endPoint x: 848, endPoint y: 404, distance: 107.4
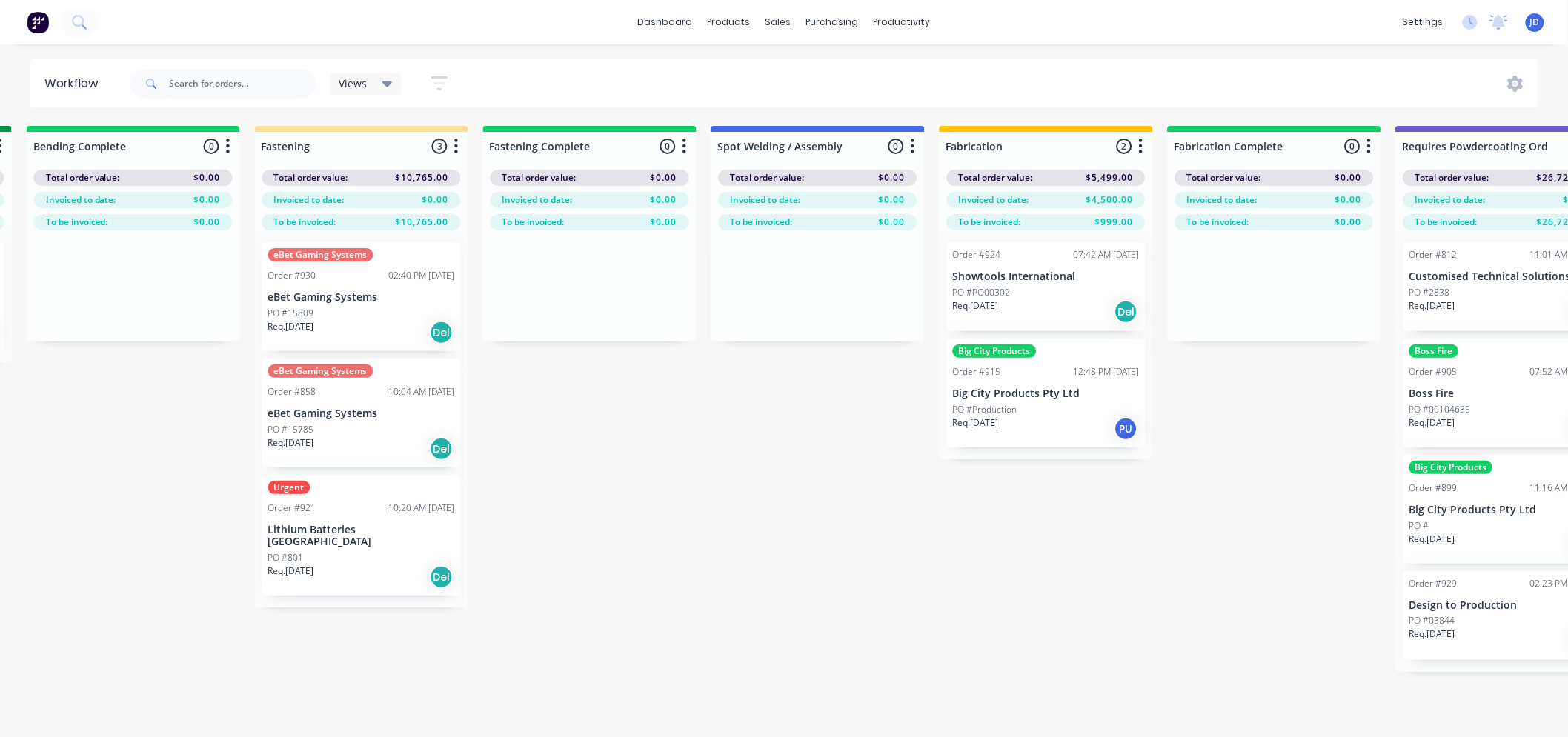
drag, startPoint x: 877, startPoint y: 426, endPoint x: 944, endPoint y: 409, distance: 69.1
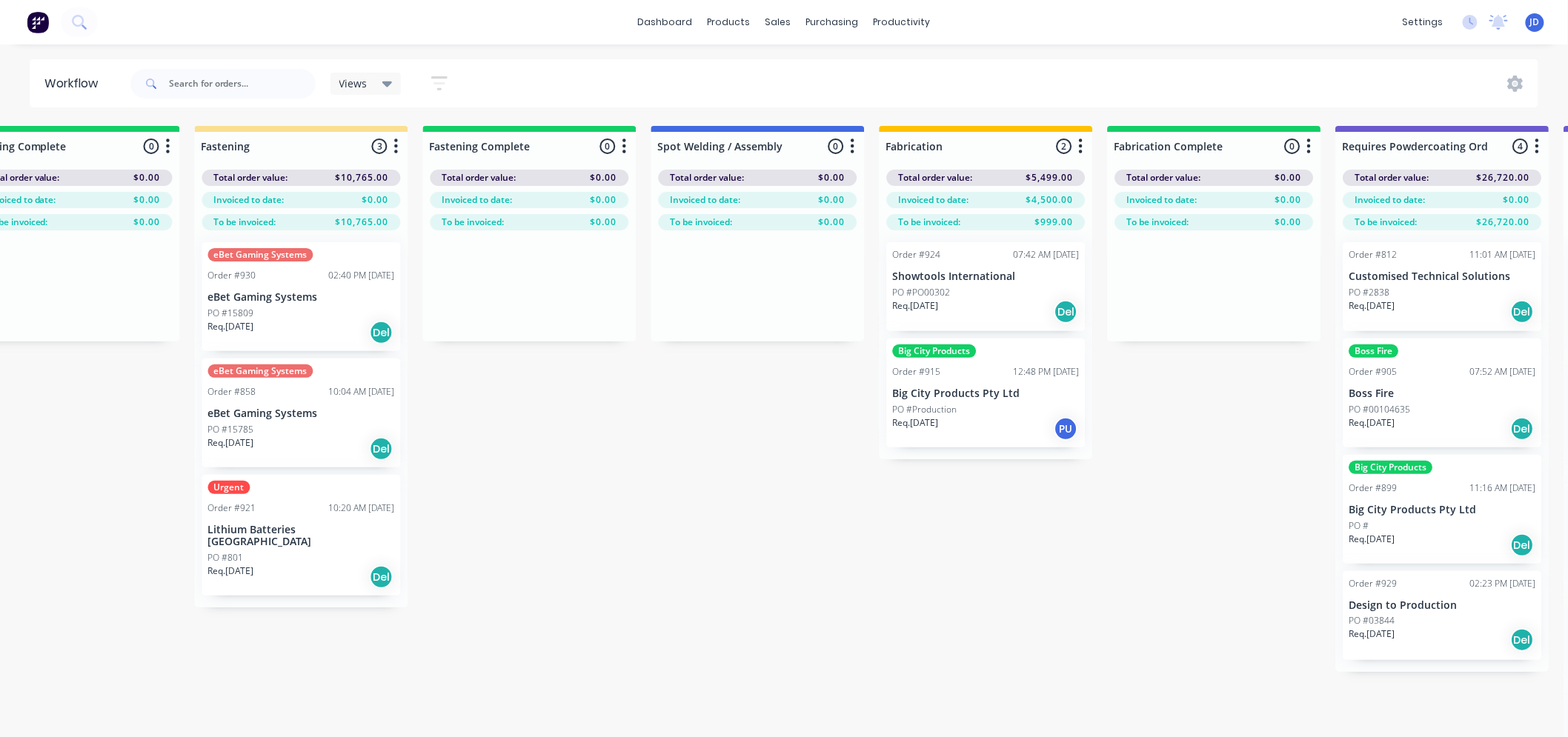
scroll to position [0, 4021]
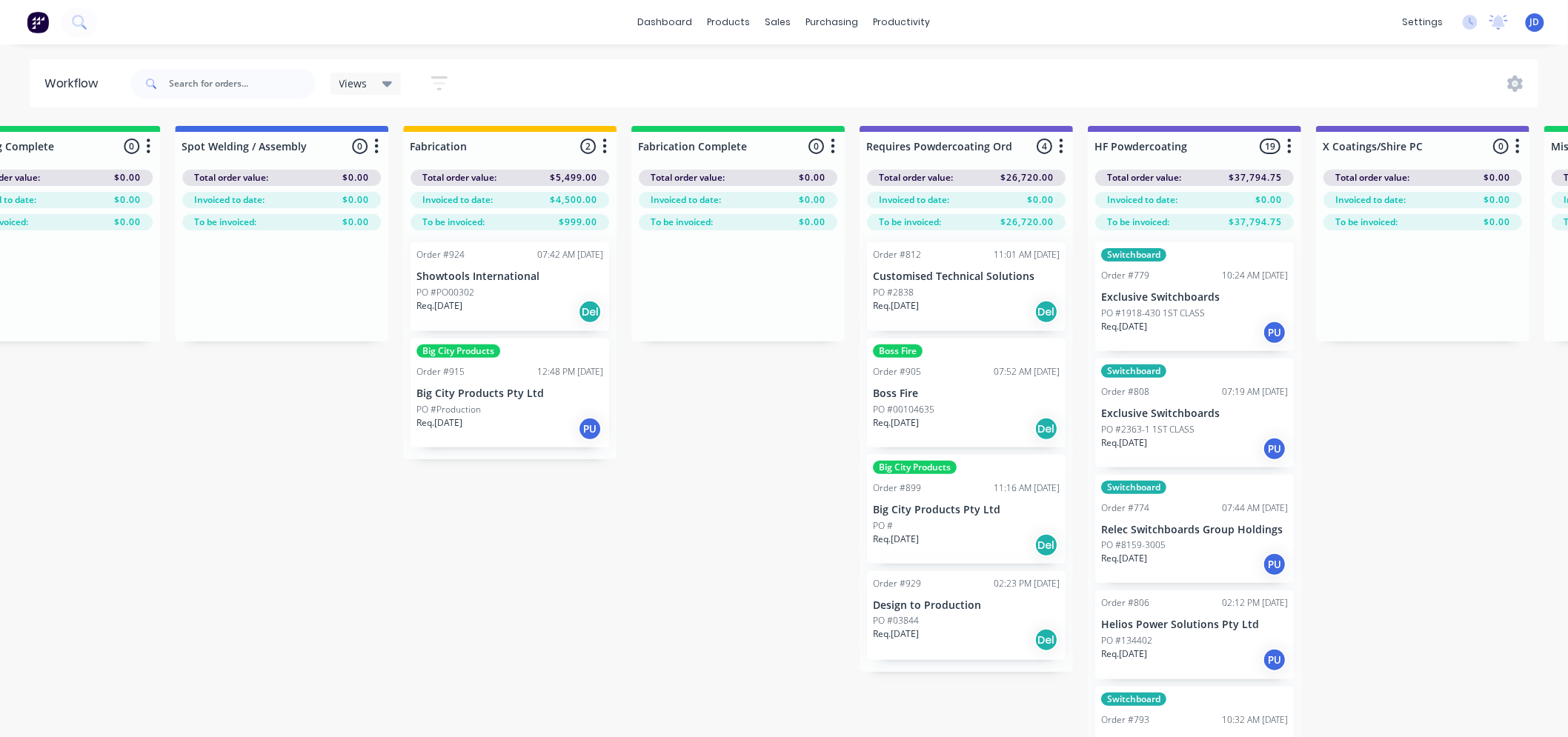
drag, startPoint x: 679, startPoint y: 434, endPoint x: 793, endPoint y: 394, distance: 120.8
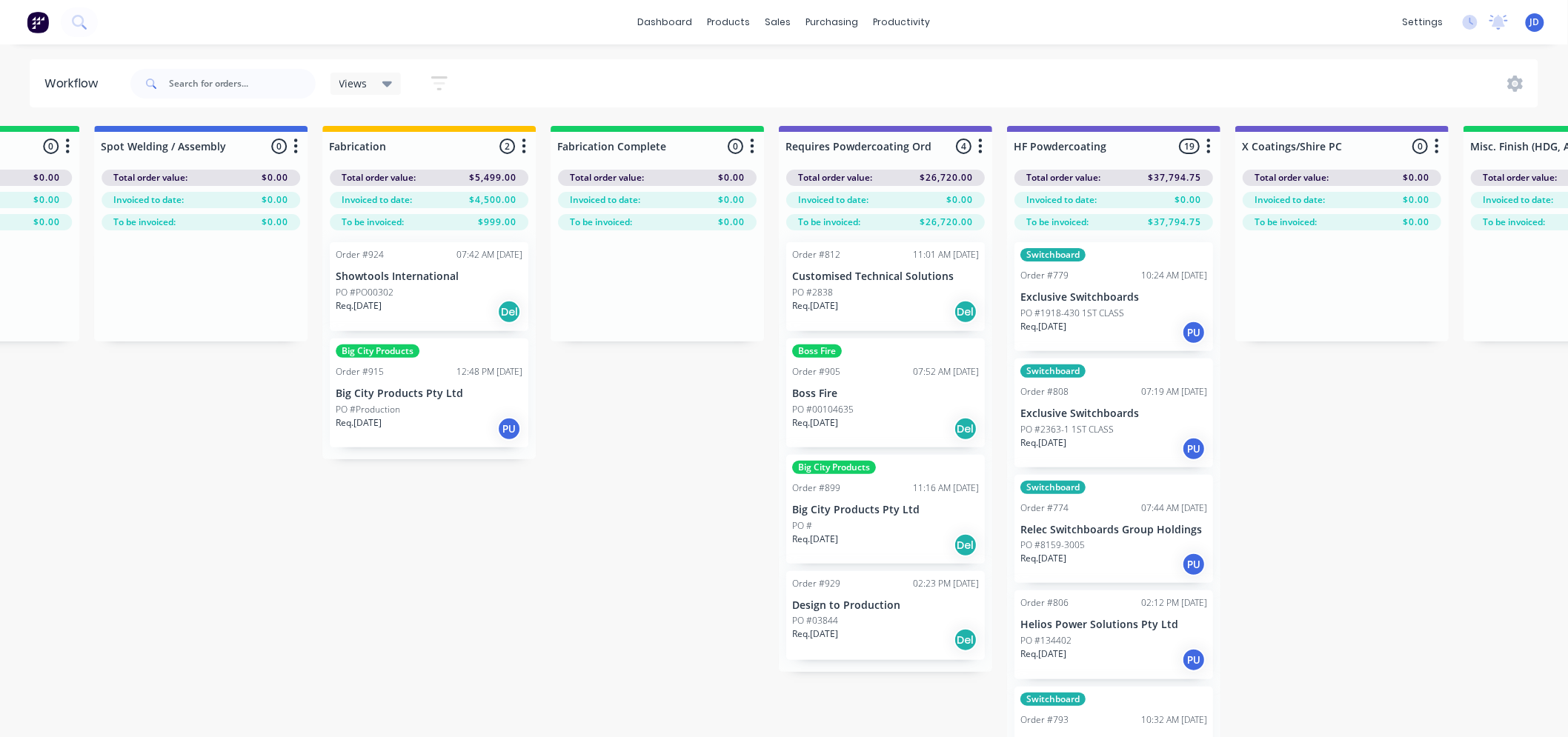
scroll to position [0, 4100]
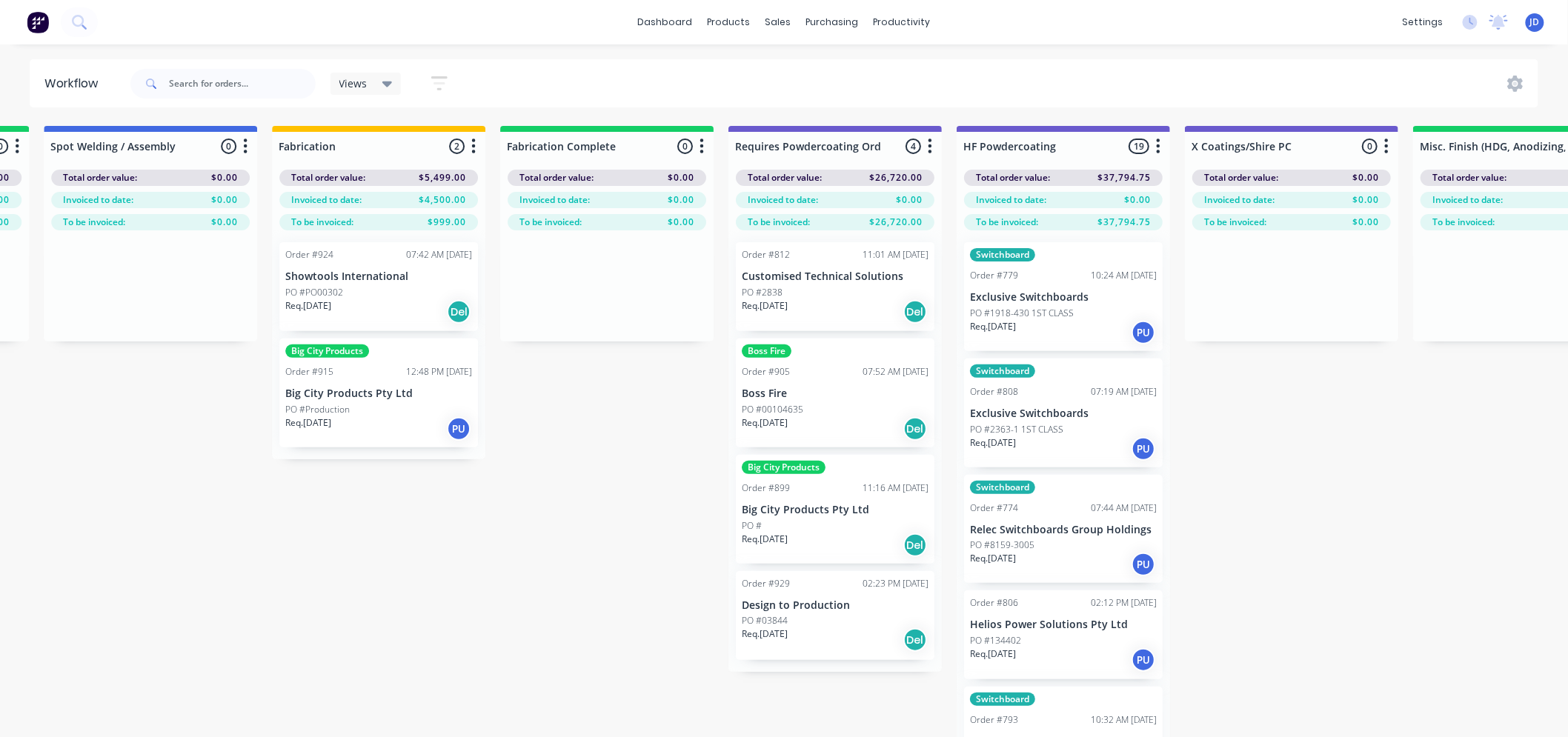
drag, startPoint x: 1387, startPoint y: 476, endPoint x: 1076, endPoint y: 386, distance: 323.8
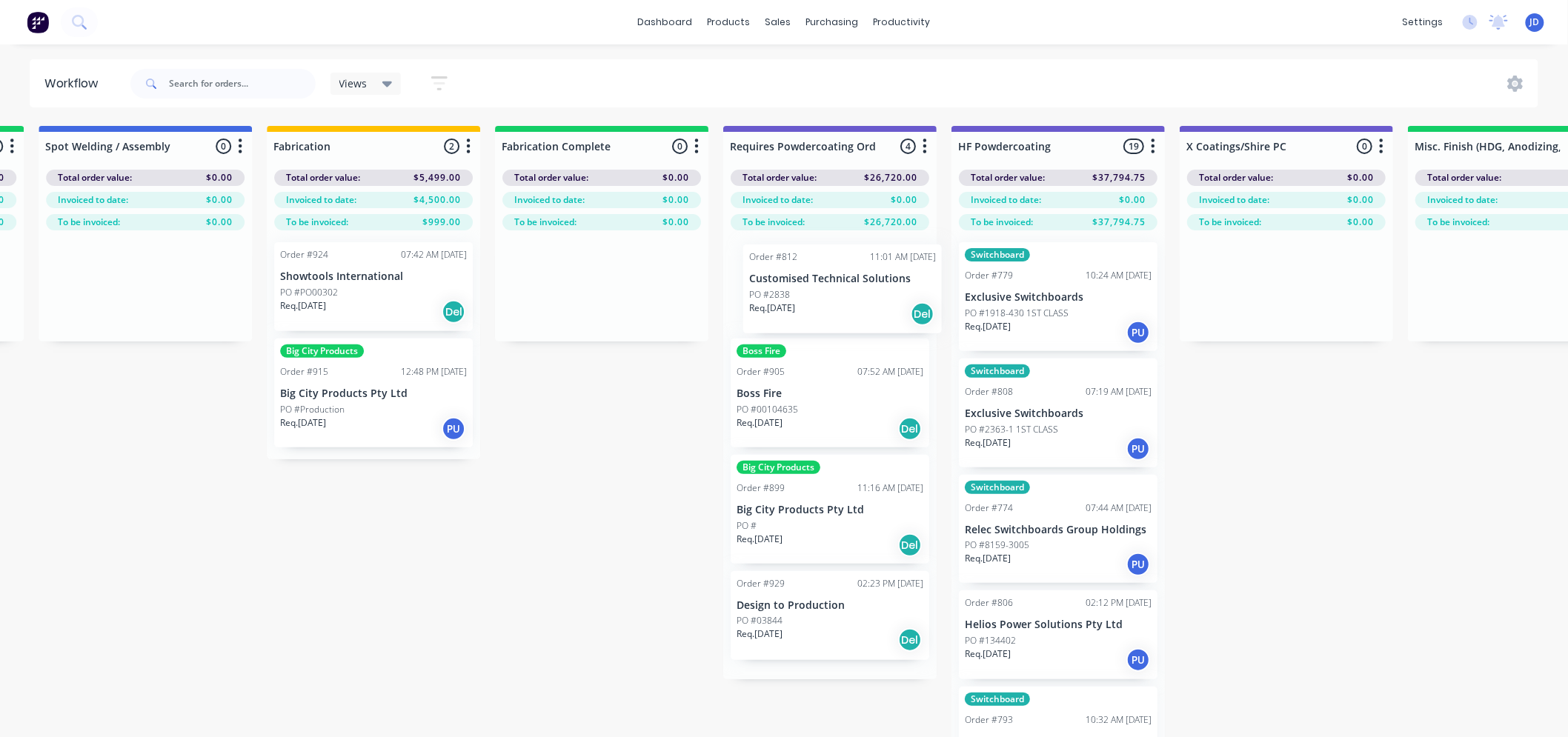
drag, startPoint x: 796, startPoint y: 304, endPoint x: 964, endPoint y: 304, distance: 168.0
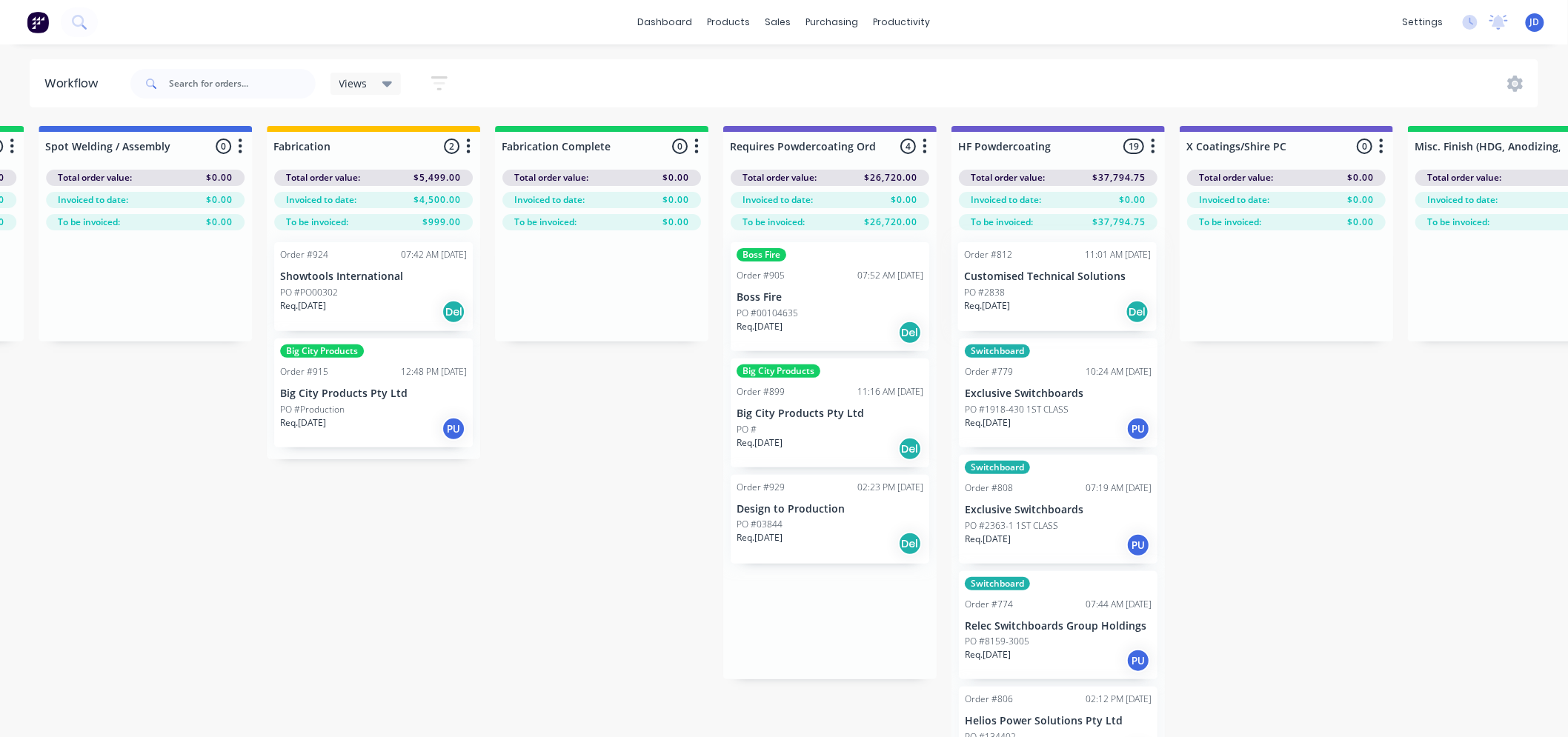
drag, startPoint x: 958, startPoint y: 306, endPoint x: 915, endPoint y: 309, distance: 43.1
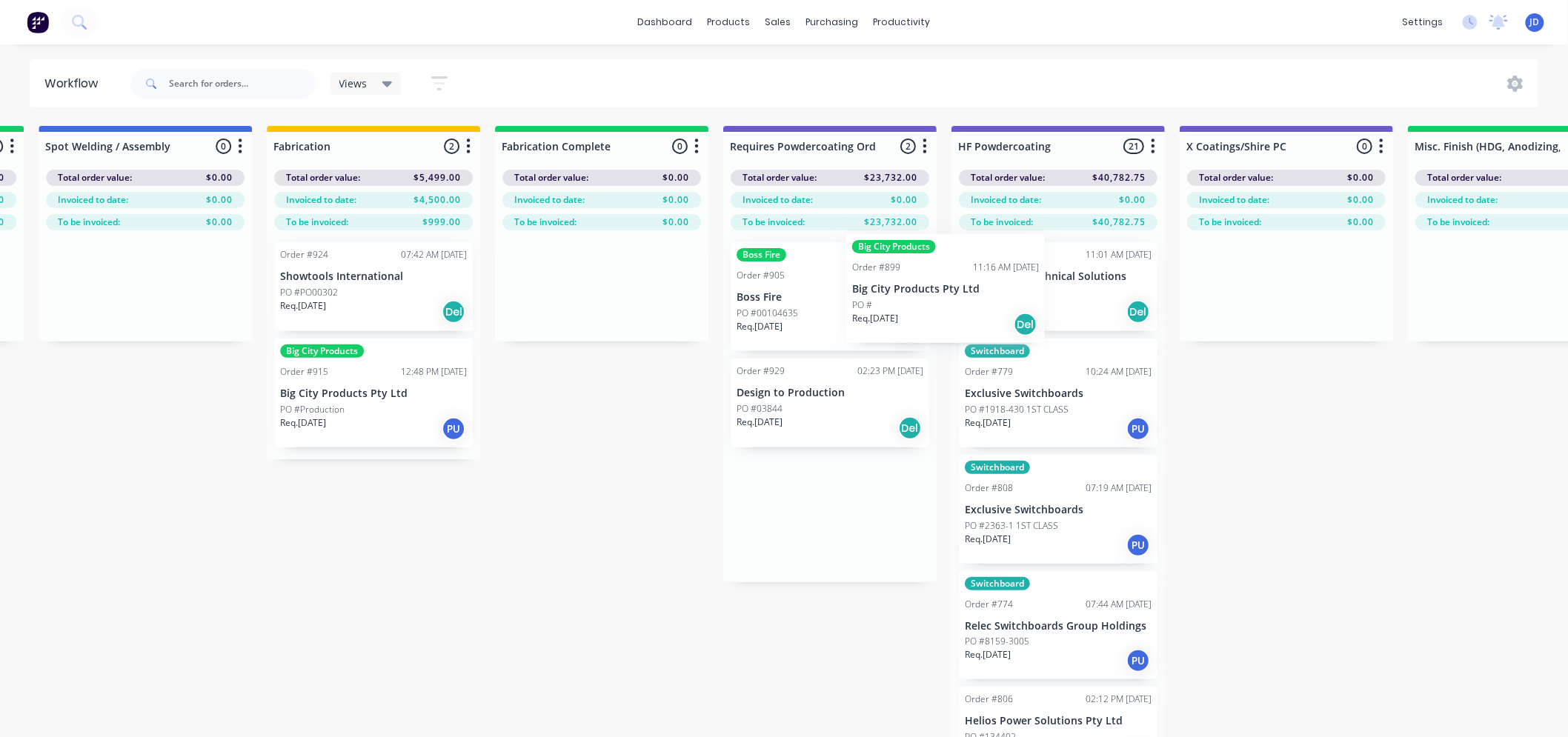
drag, startPoint x: 899, startPoint y: 314, endPoint x: 1009, endPoint y: 302, distance: 110.7
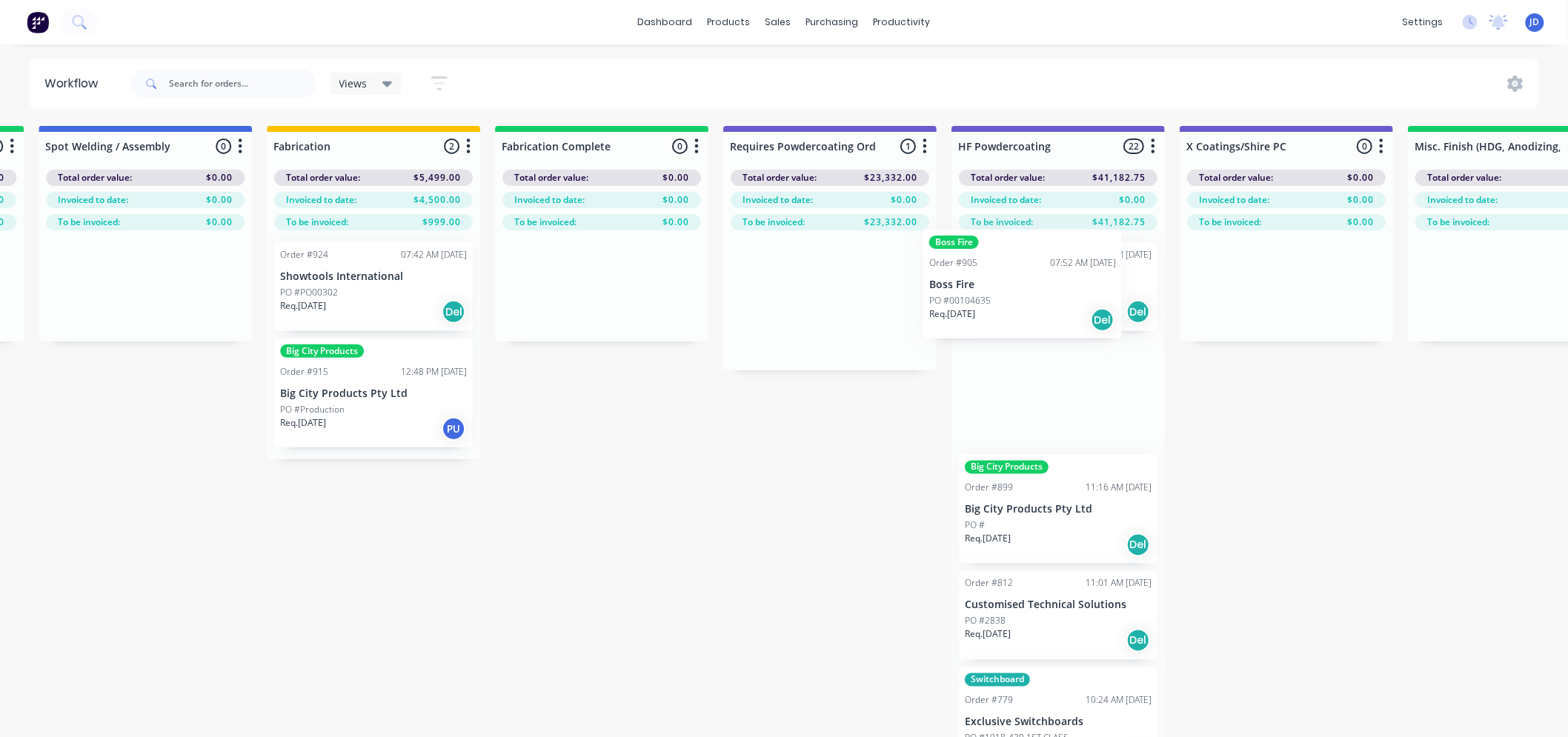
drag, startPoint x: 931, startPoint y: 314, endPoint x: 998, endPoint y: 307, distance: 67.4
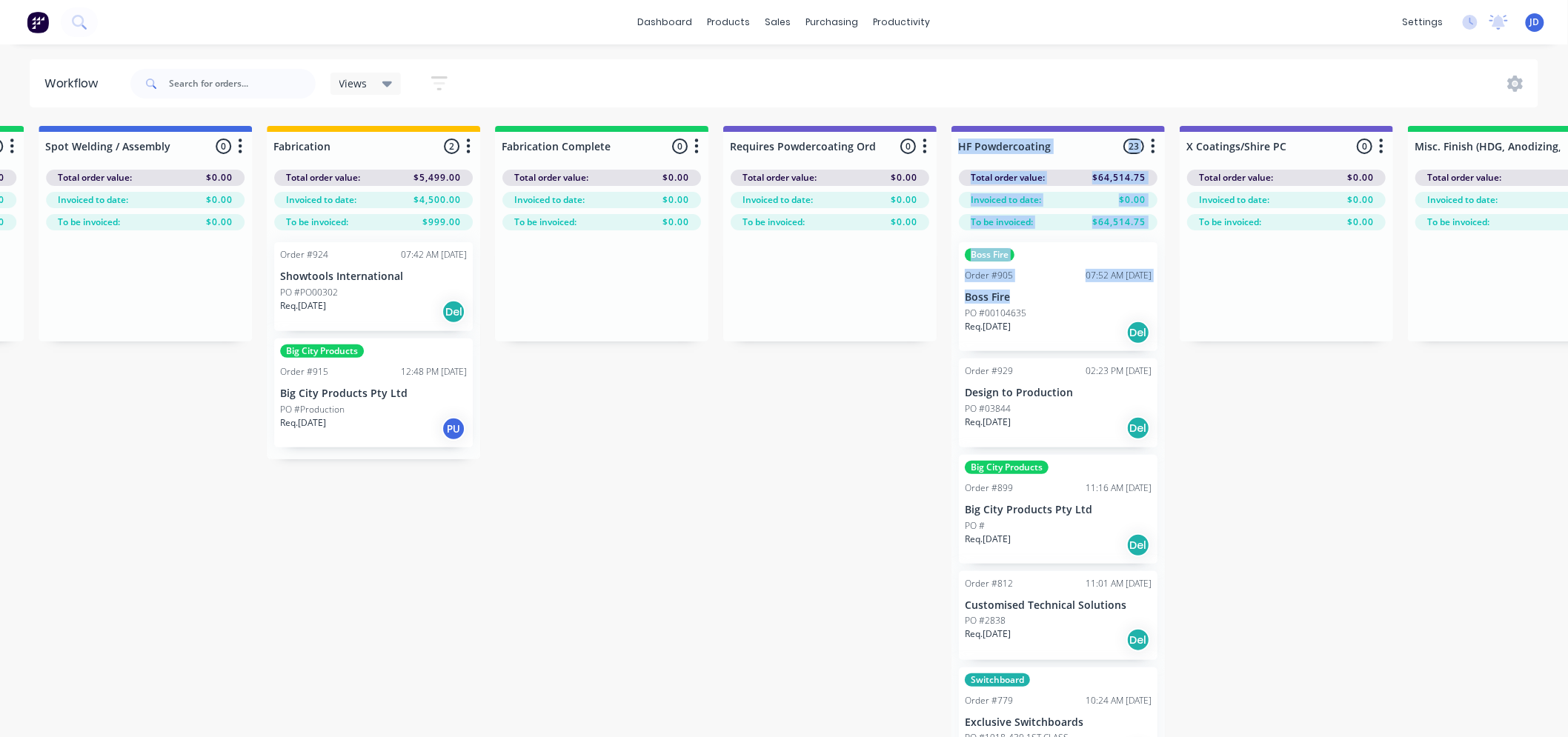
drag, startPoint x: 833, startPoint y: 306, endPoint x: 1077, endPoint y: 293, distance: 244.3
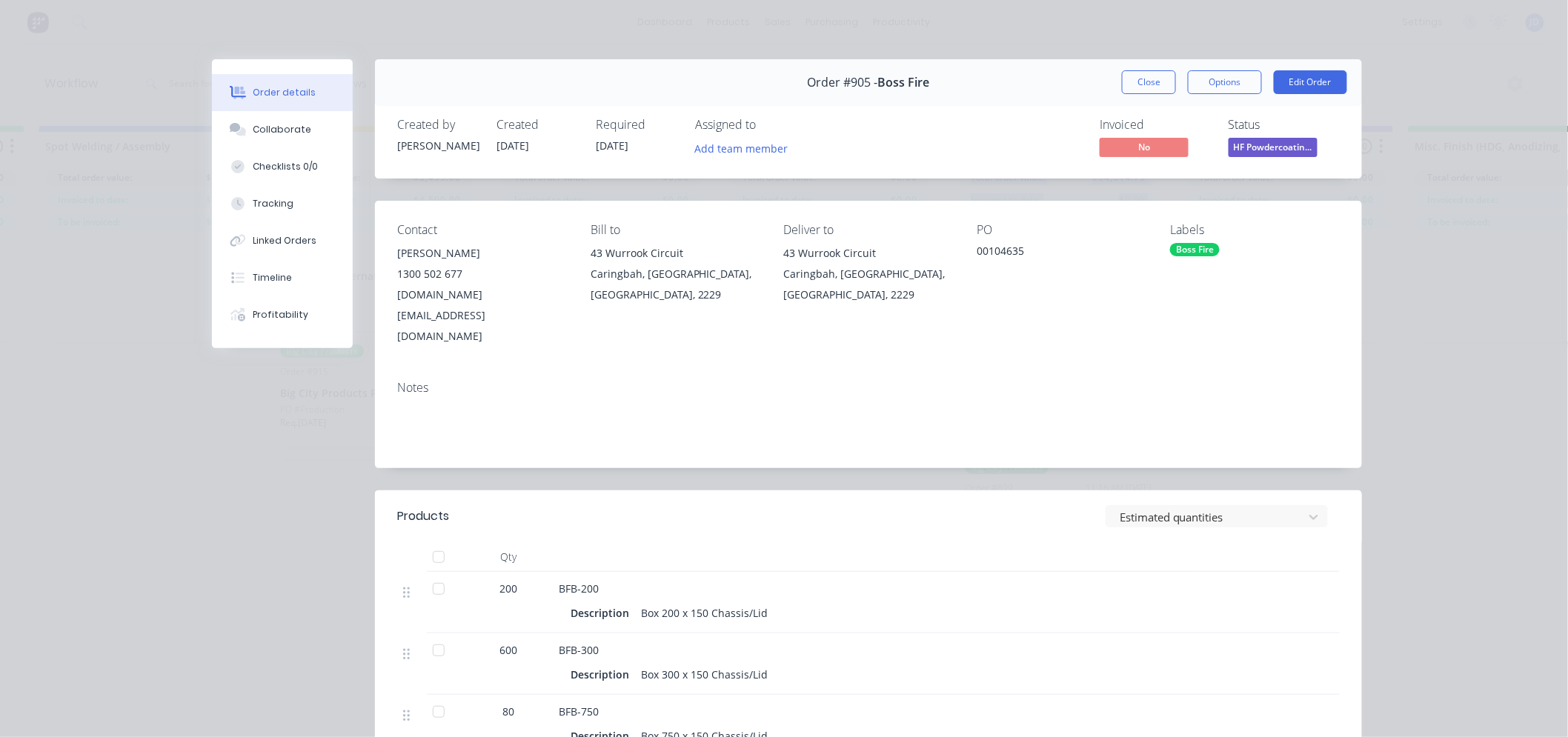
scroll to position [0, 0]
click at [1124, 93] on button "Close" at bounding box center [1149, 82] width 54 height 24
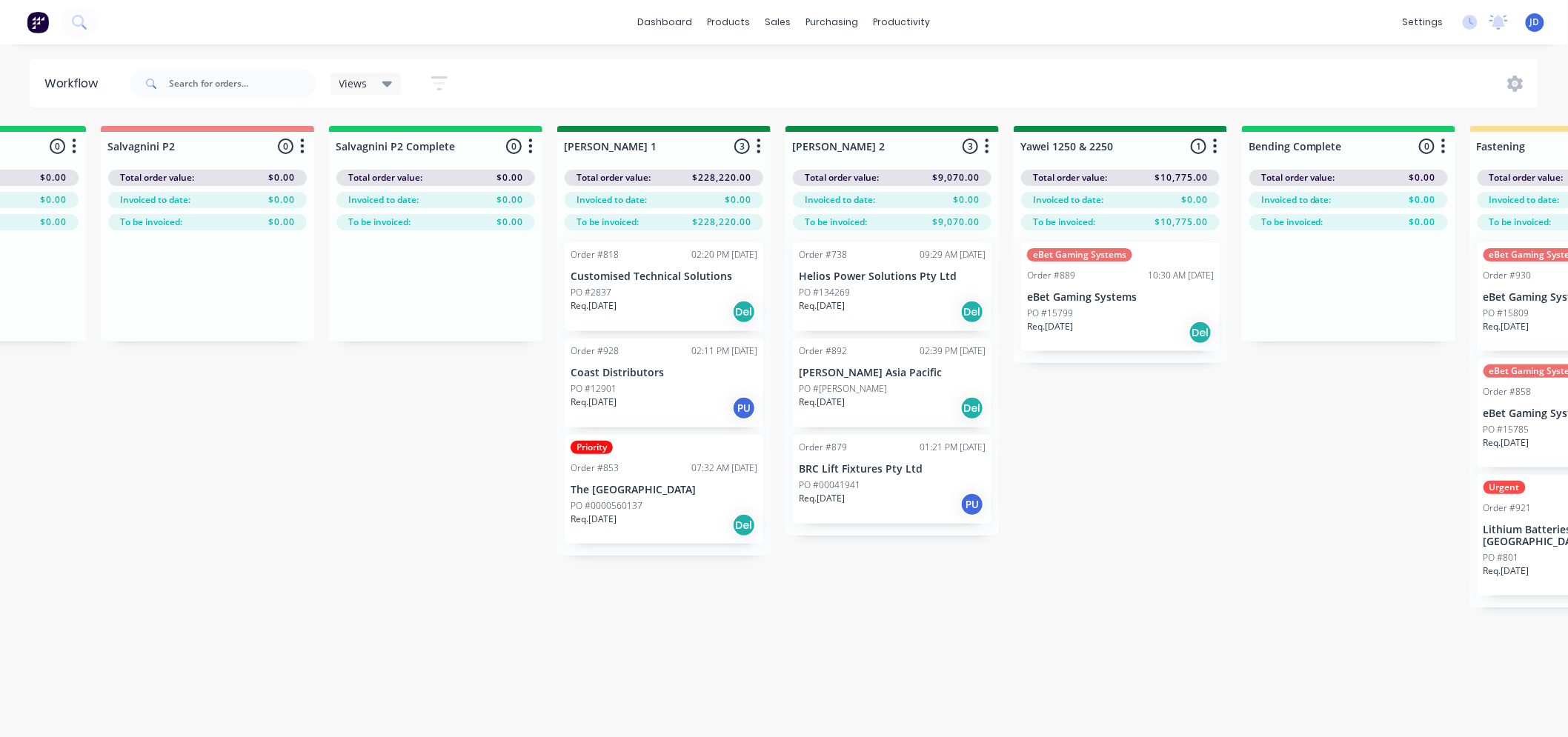
drag, startPoint x: 1285, startPoint y: 474, endPoint x: 1388, endPoint y: 411, distance: 120.7
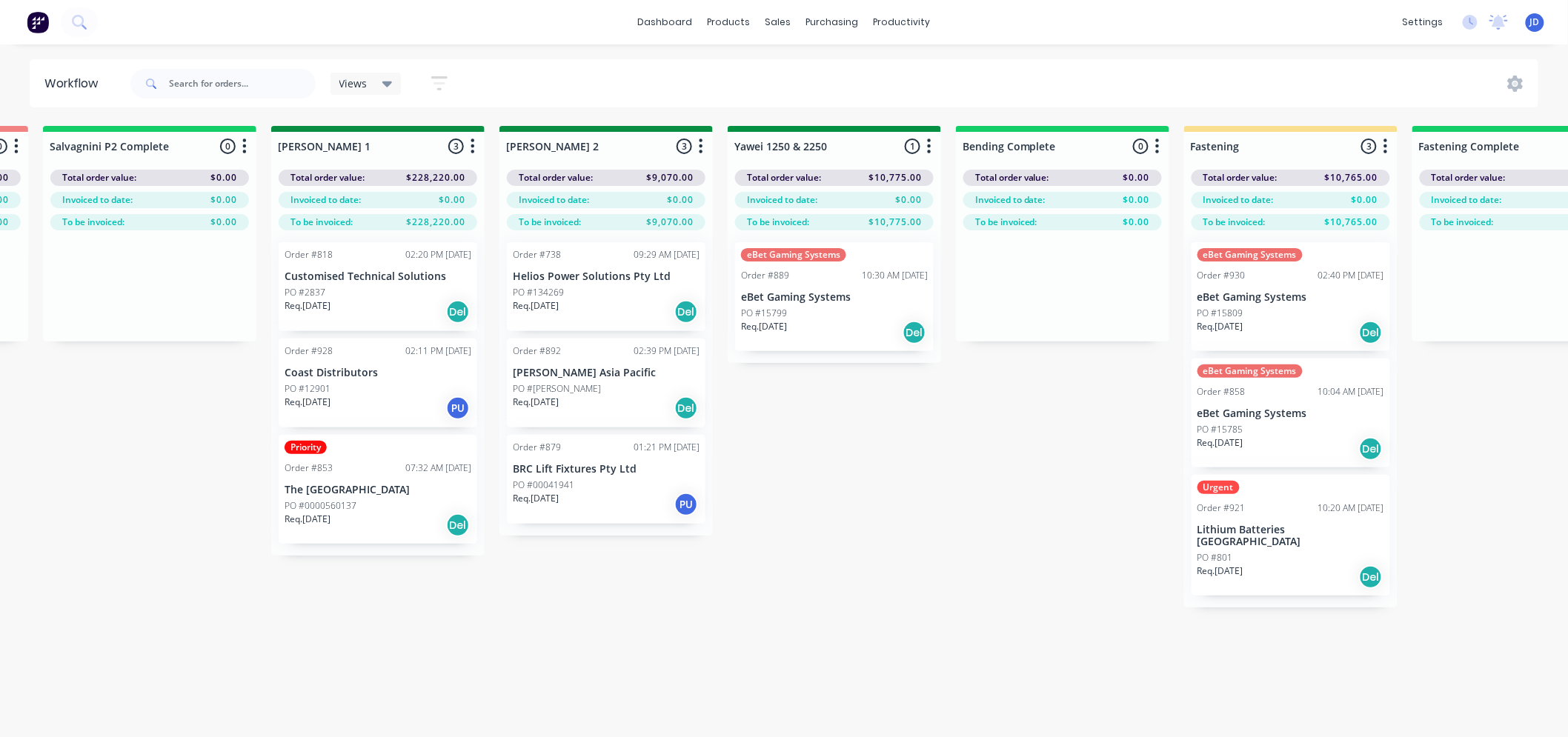
drag, startPoint x: 704, startPoint y: 575, endPoint x: 797, endPoint y: 559, distance: 94.4
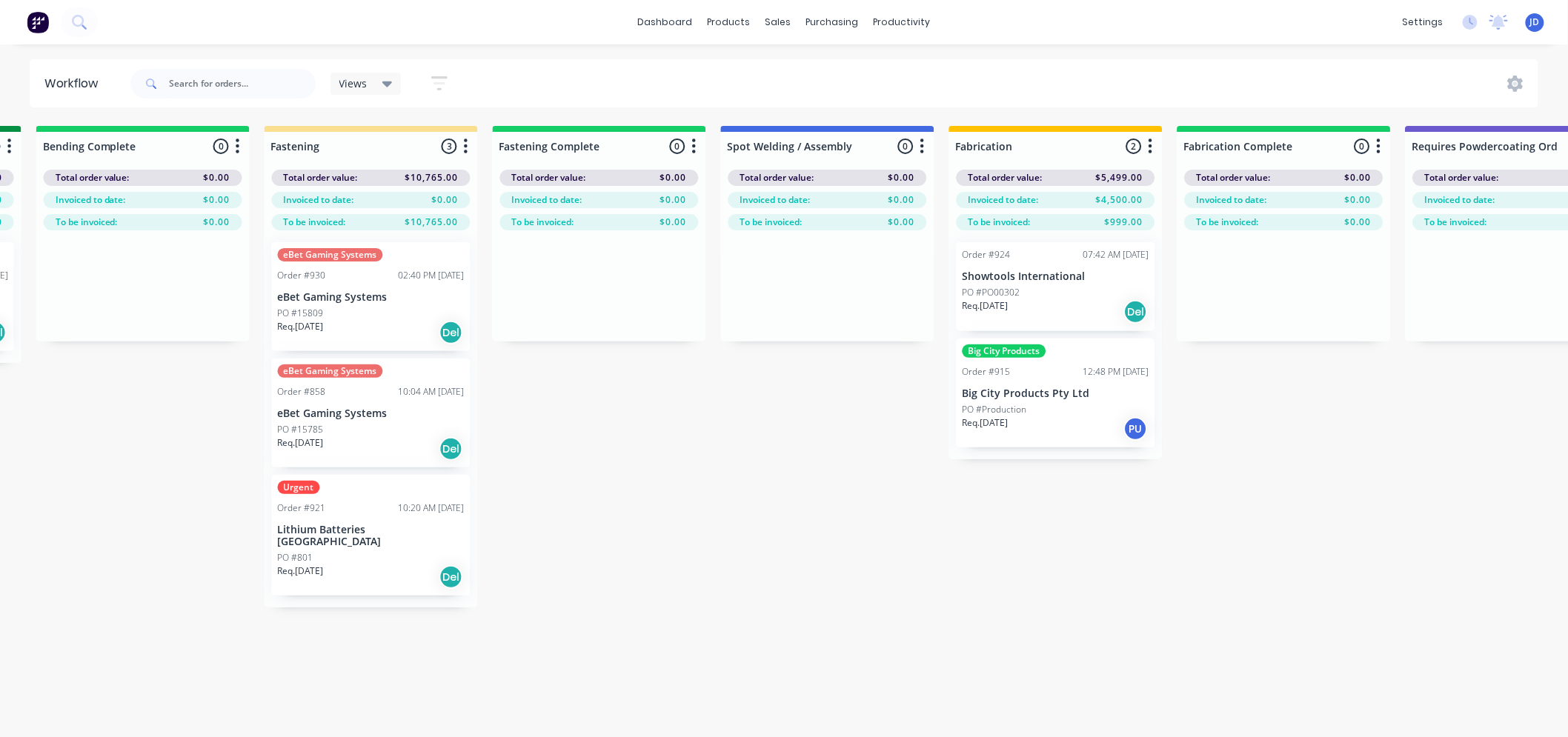
drag, startPoint x: 824, startPoint y: 543, endPoint x: 964, endPoint y: 453, distance: 166.4
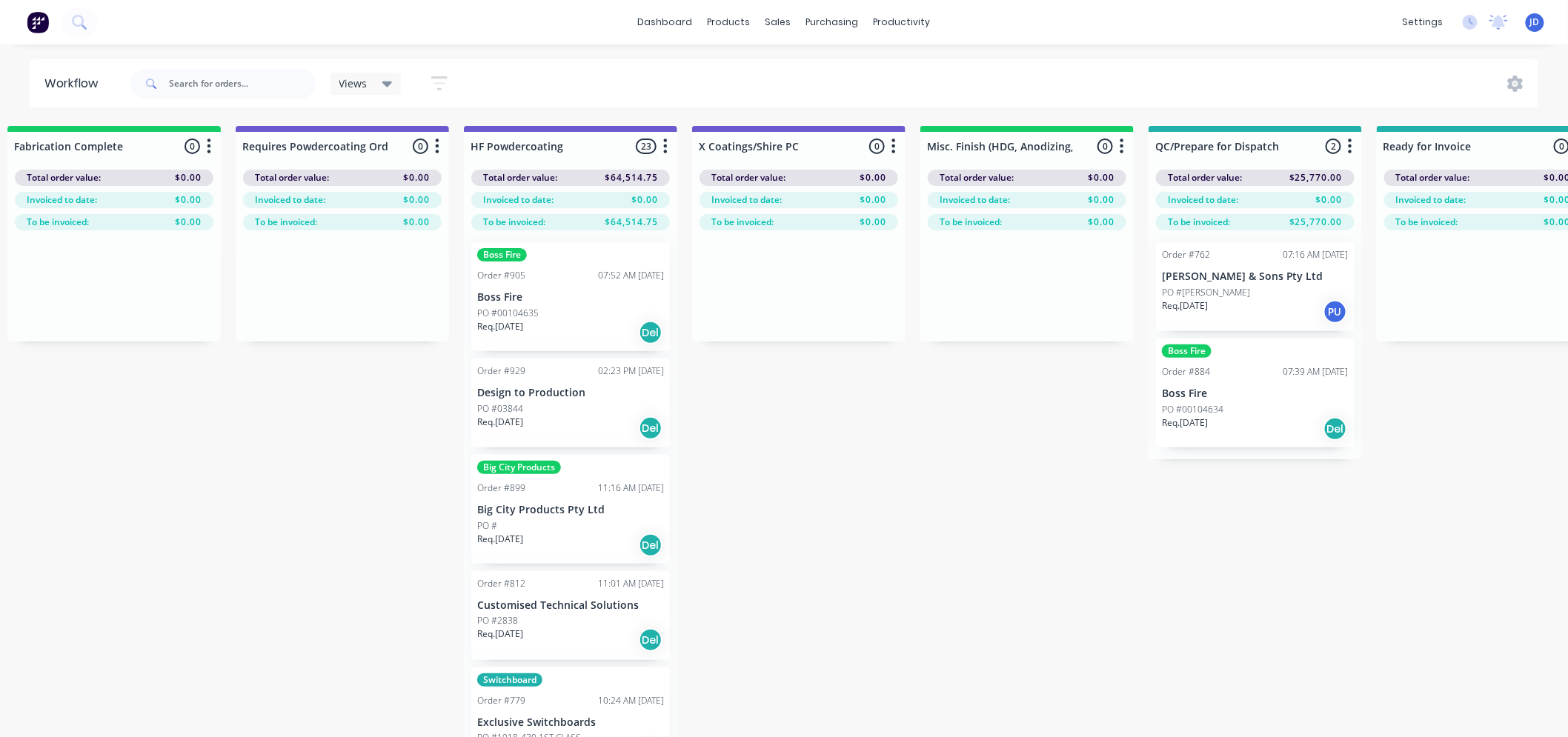
drag, startPoint x: 774, startPoint y: 548, endPoint x: 914, endPoint y: 459, distance: 165.9
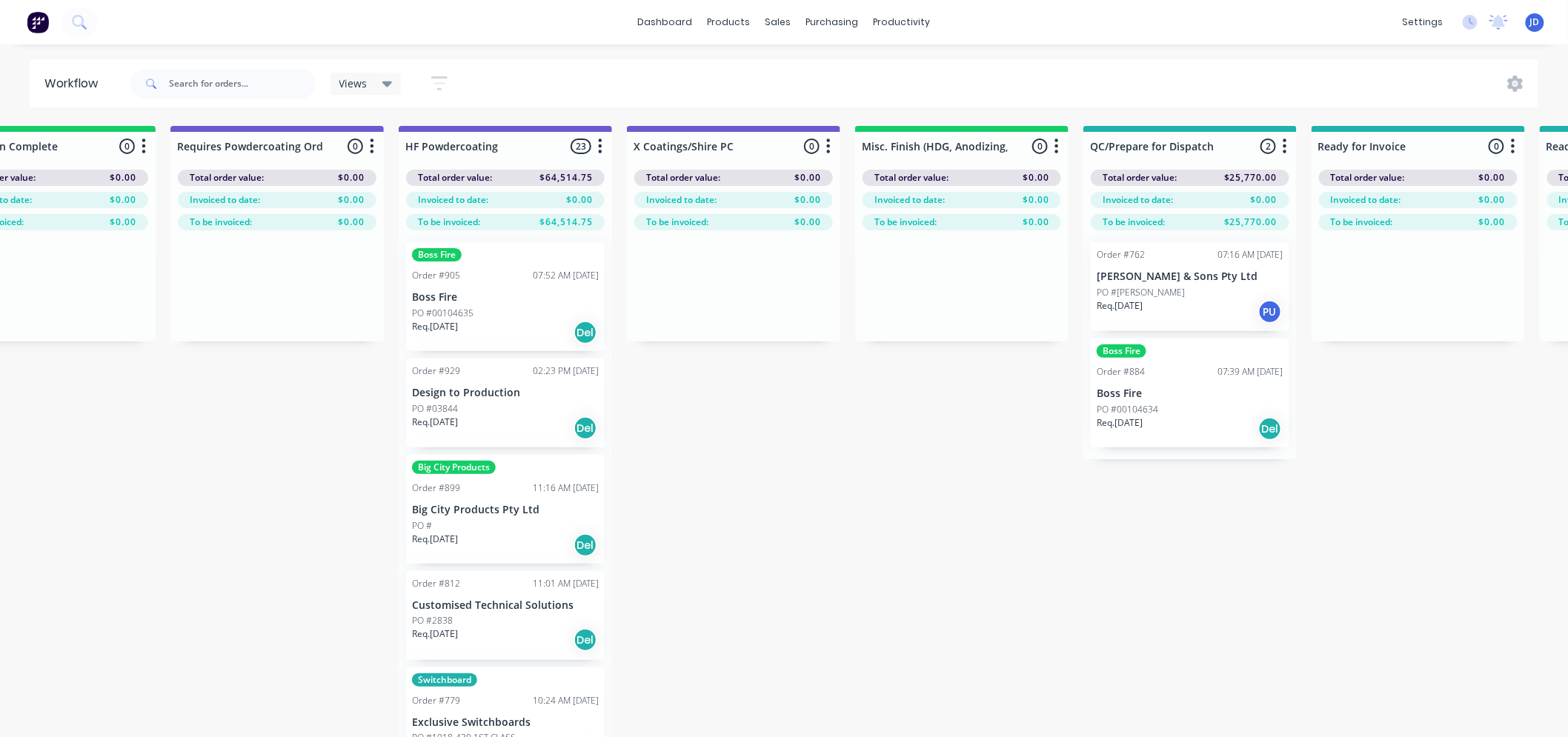
drag, startPoint x: 742, startPoint y: 491, endPoint x: 811, endPoint y: 455, distance: 77.8
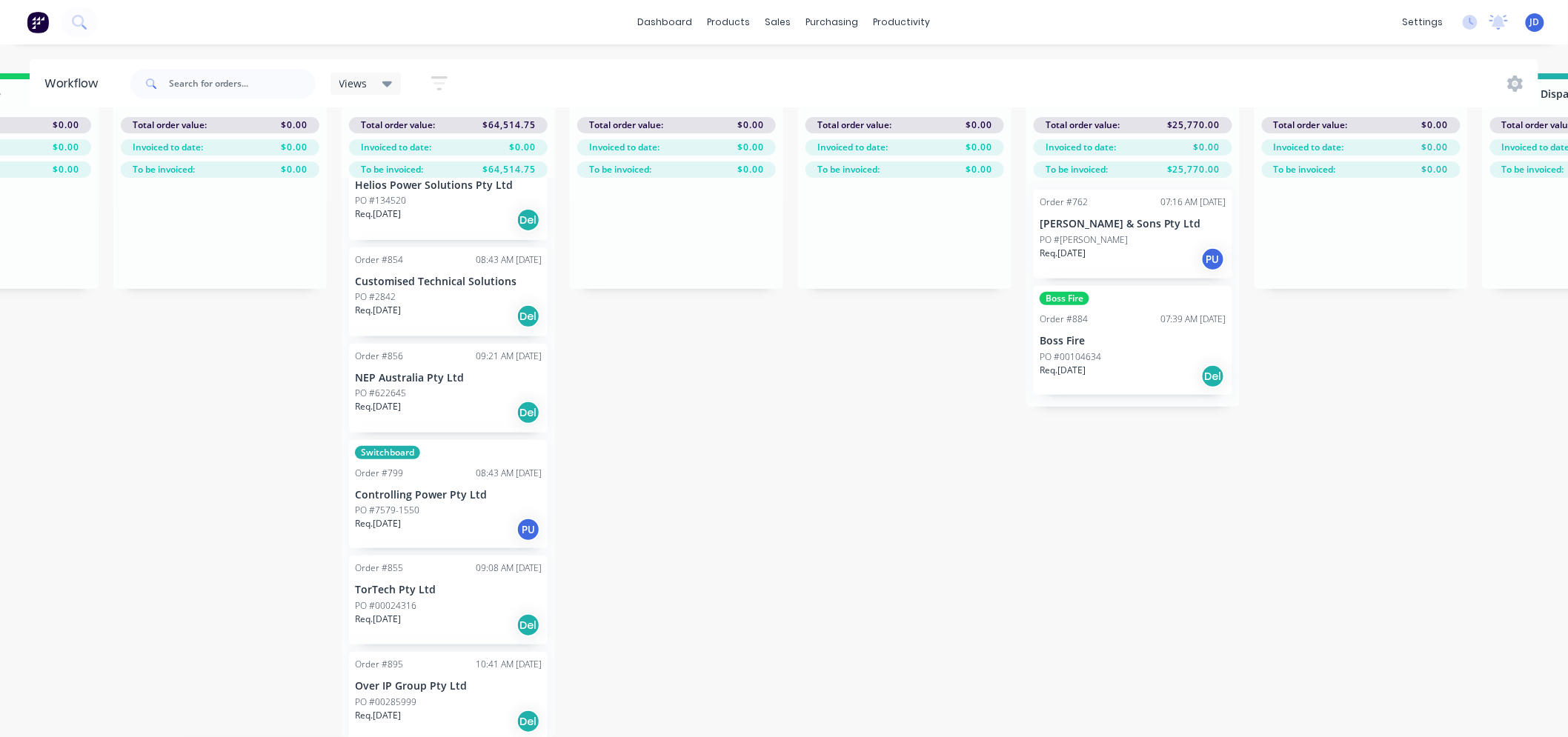
scroll to position [1916, 0]
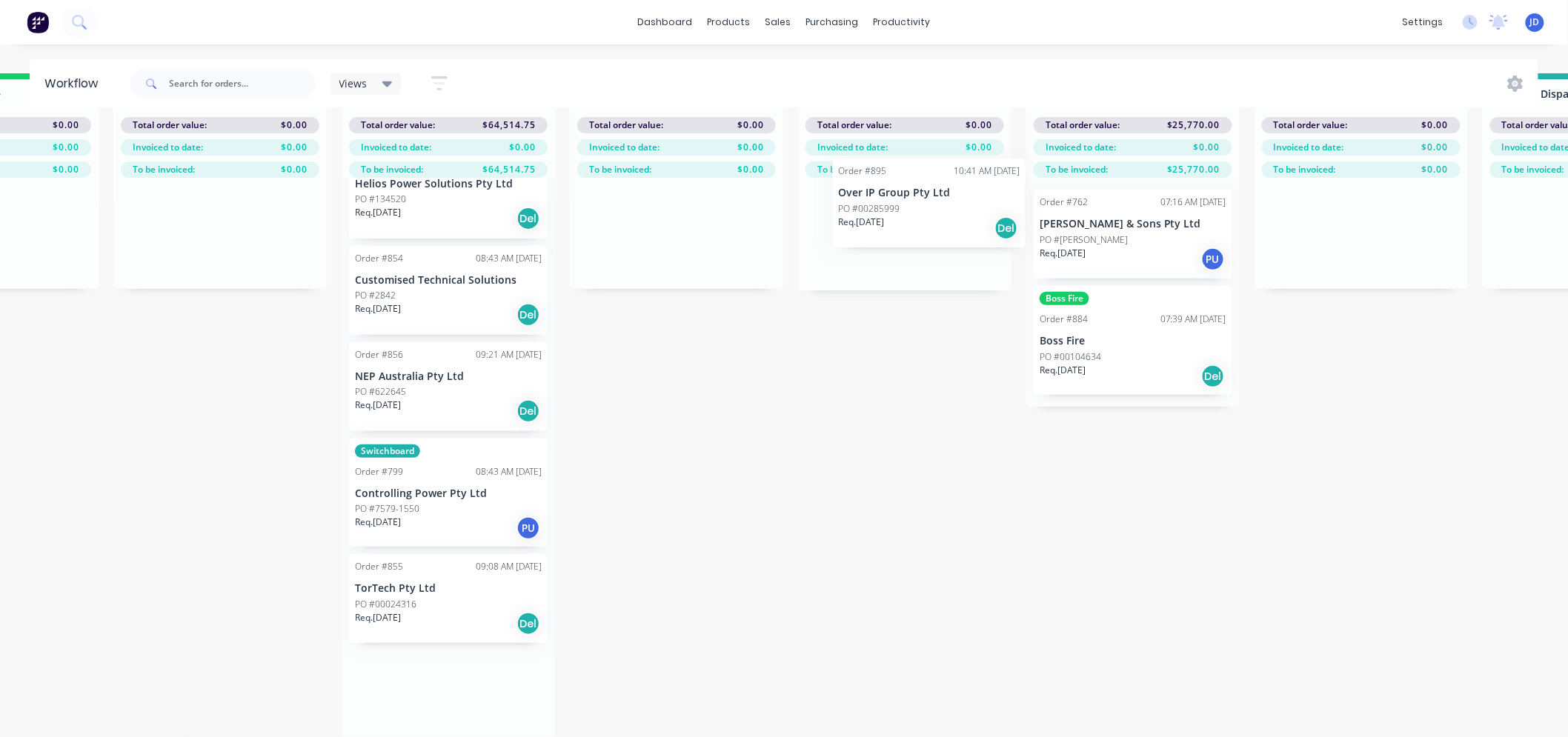
drag, startPoint x: 418, startPoint y: 681, endPoint x: 899, endPoint y: 205, distance: 676.7
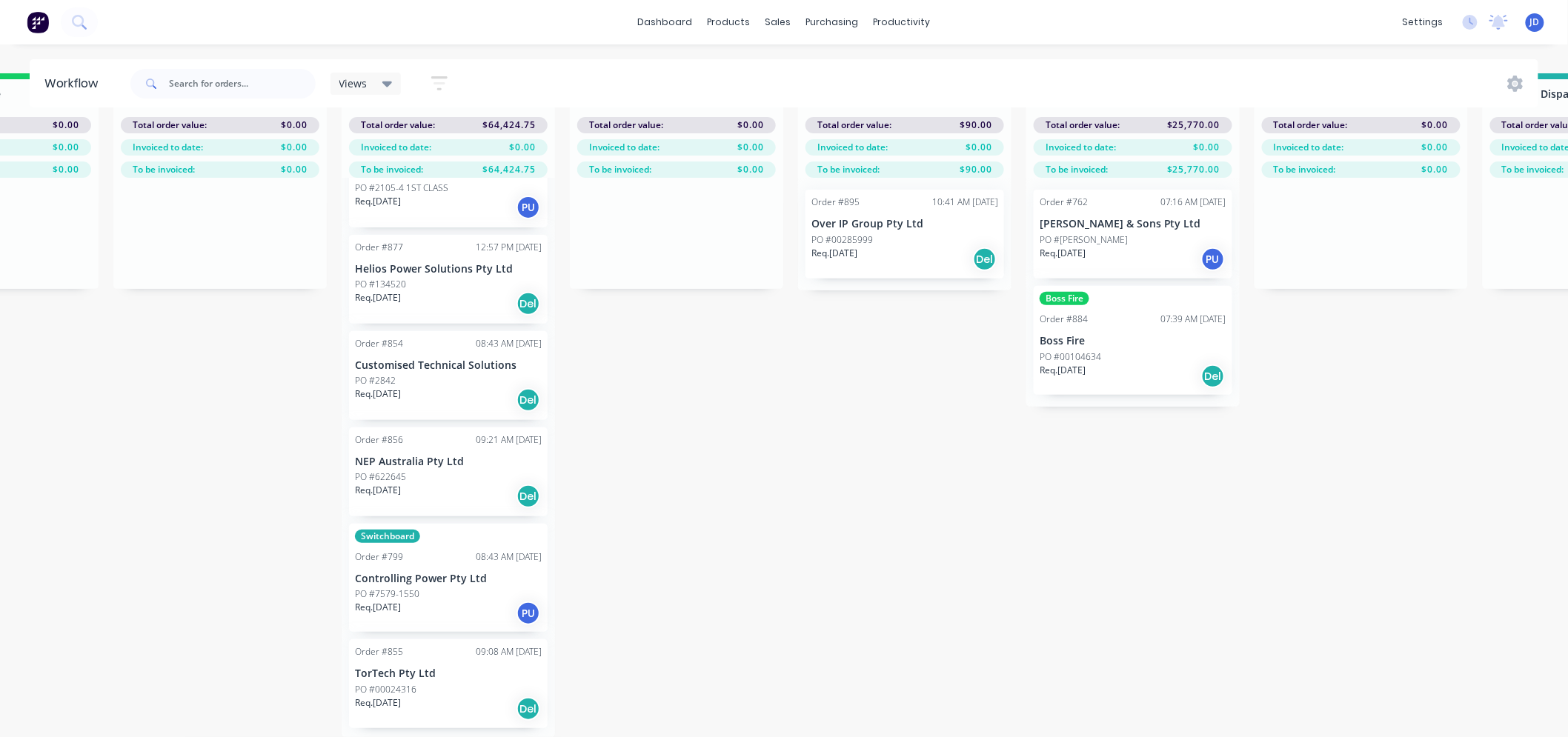
scroll to position [1820, 0]
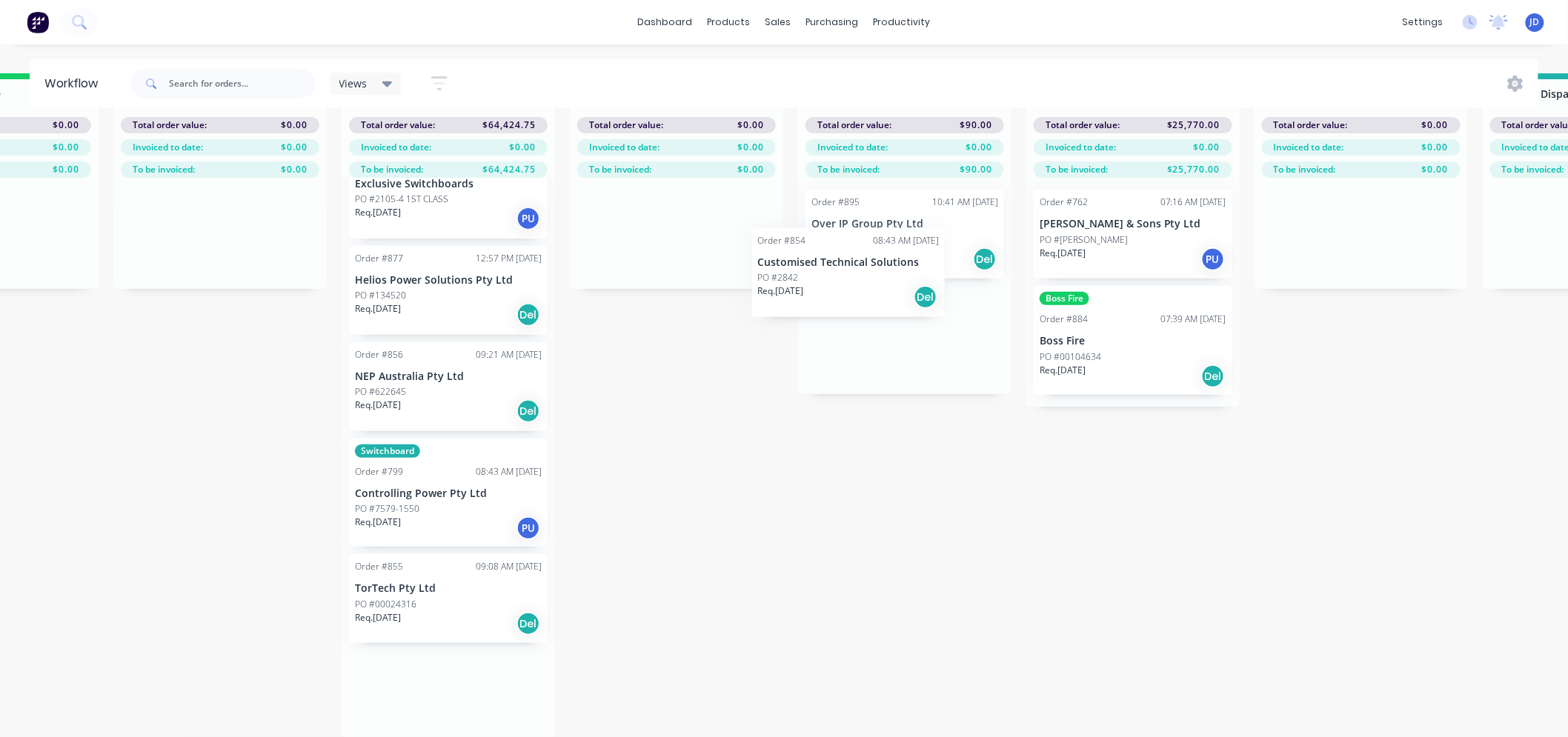
drag, startPoint x: 503, startPoint y: 384, endPoint x: 869, endPoint y: 286, distance: 378.9
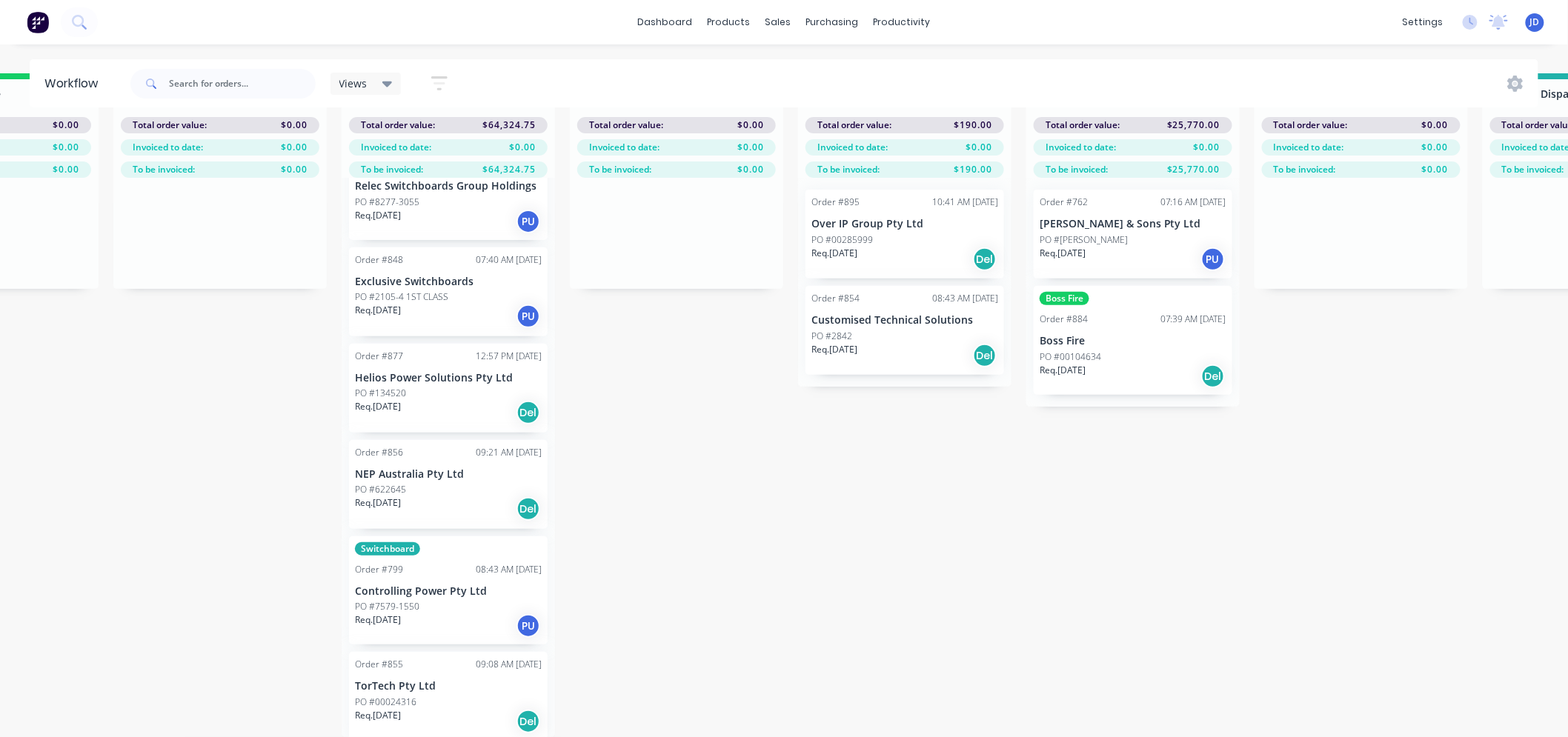
scroll to position [1723, 0]
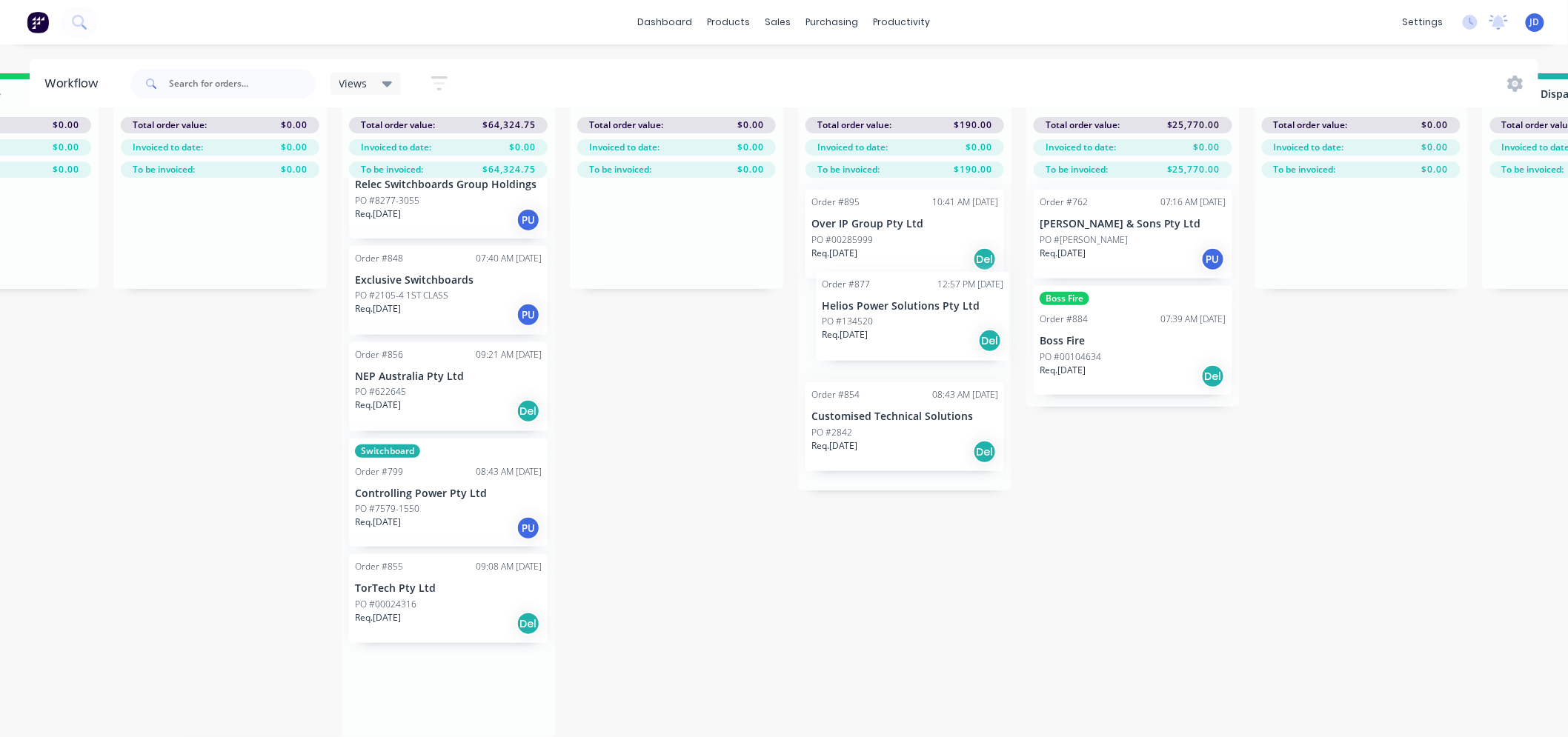
drag, startPoint x: 443, startPoint y: 404, endPoint x: 899, endPoint y: 355, distance: 458.6
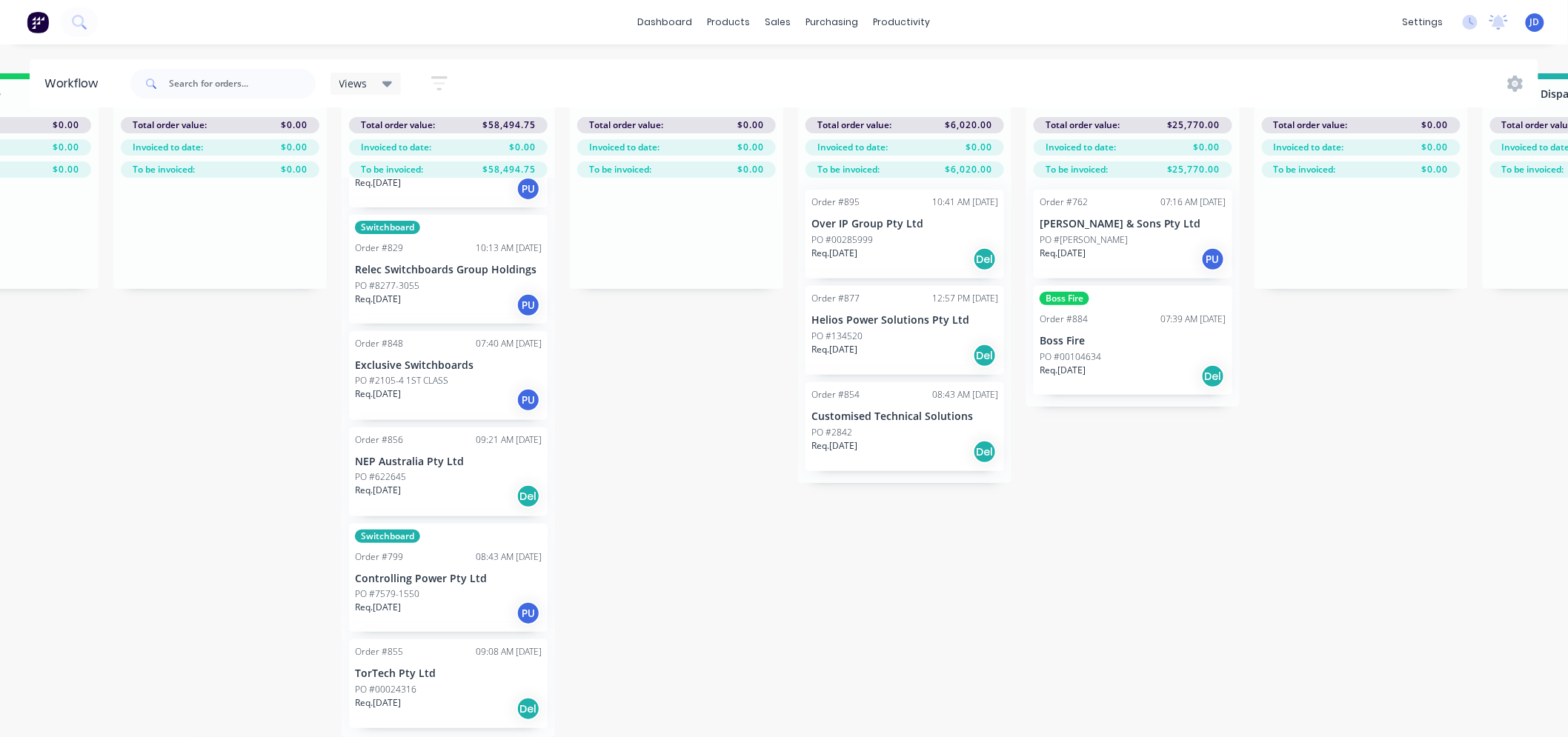
scroll to position [1627, 0]
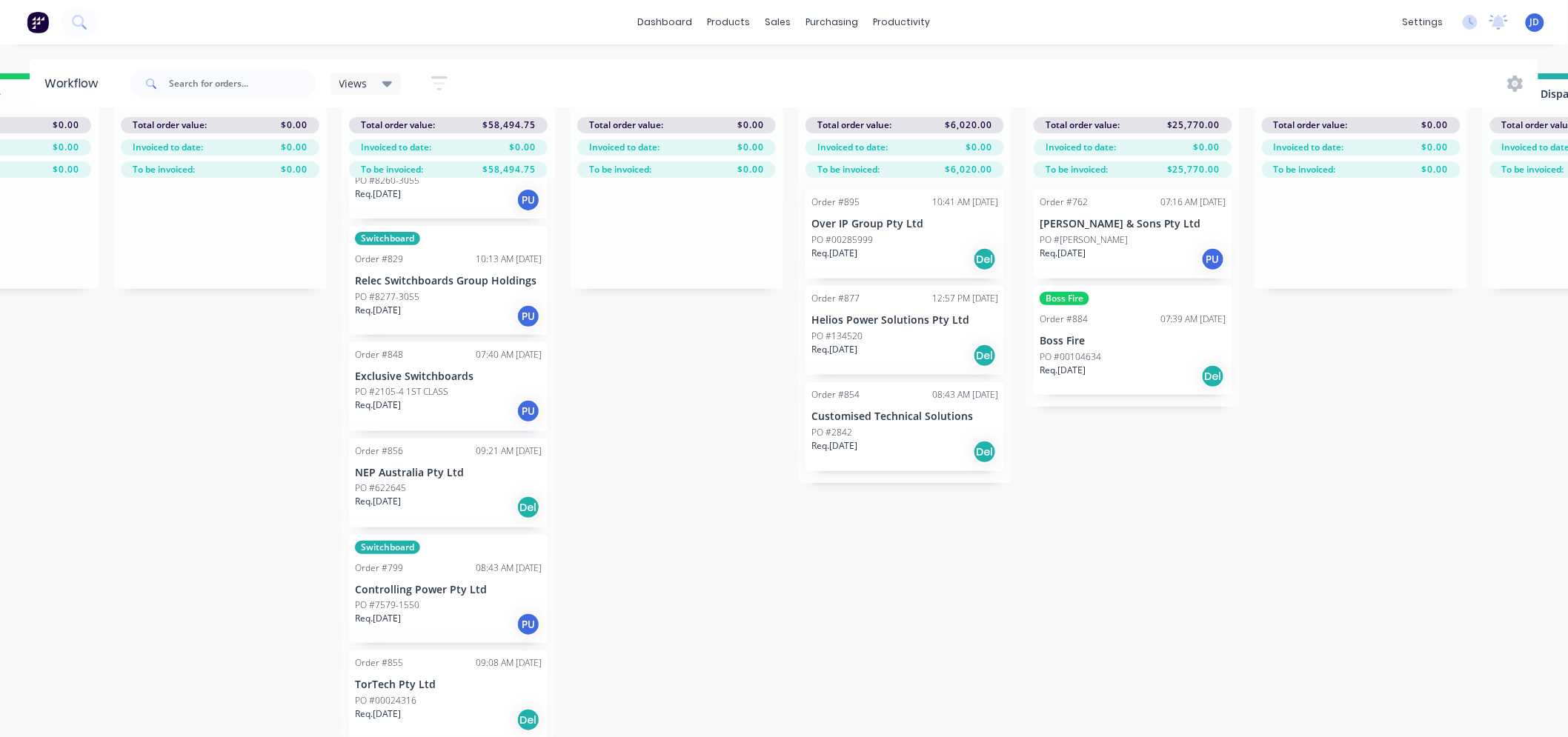
click at [446, 612] on div "Req. [DATE] PU" at bounding box center [448, 624] width 186 height 25
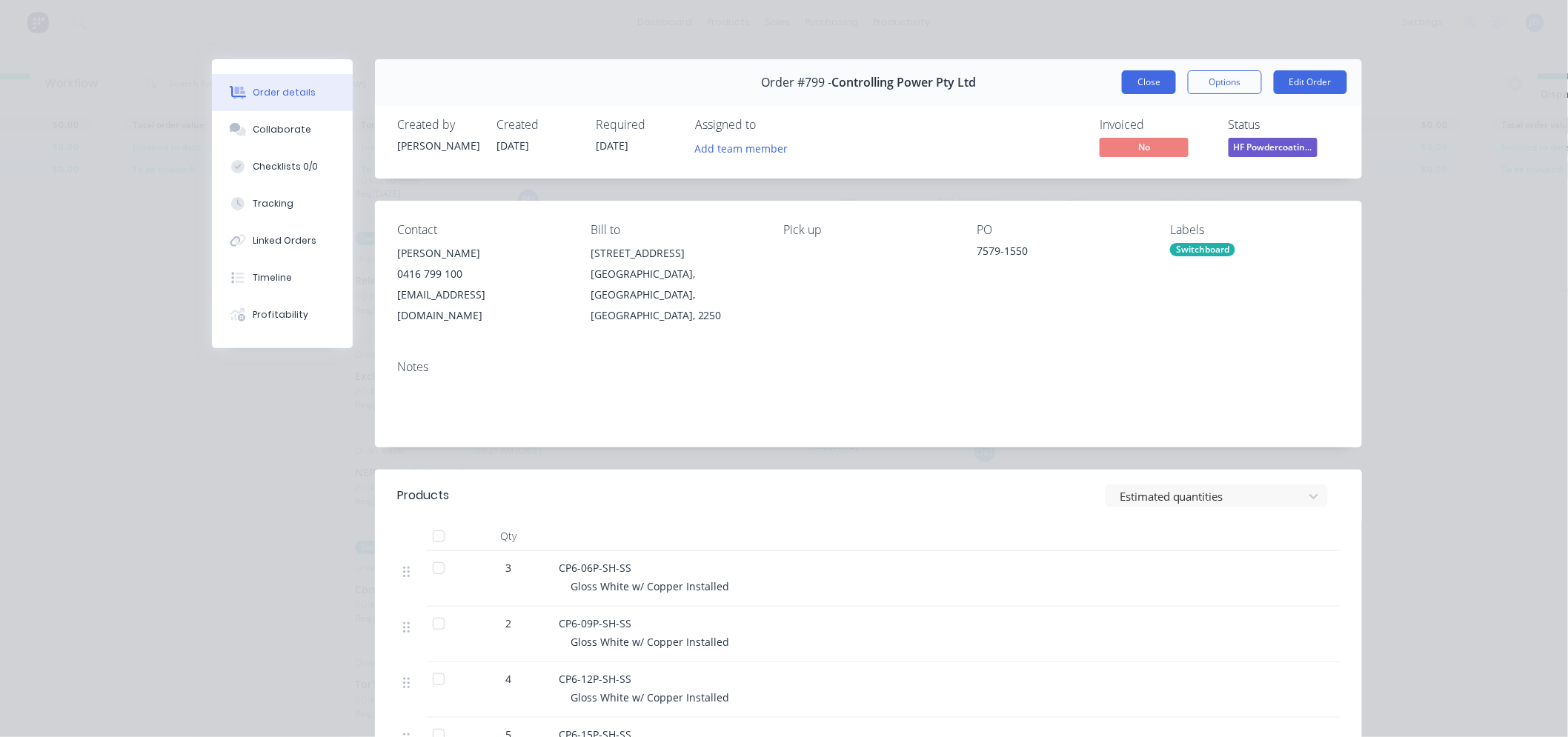
drag, startPoint x: 1144, startPoint y: 76, endPoint x: 943, endPoint y: 181, distance: 226.8
click at [1143, 77] on button "Close" at bounding box center [1149, 82] width 54 height 24
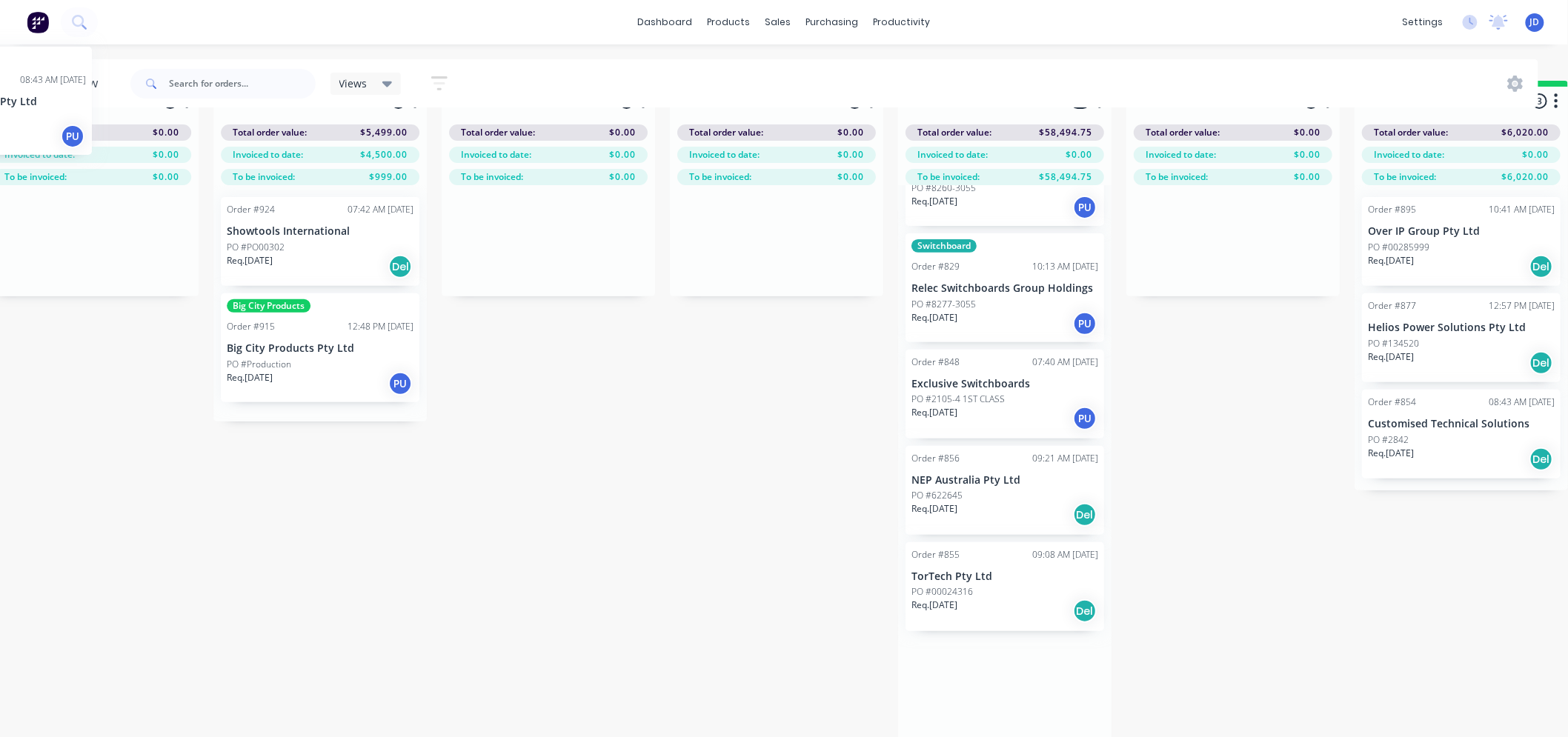
scroll to position [18, 4092]
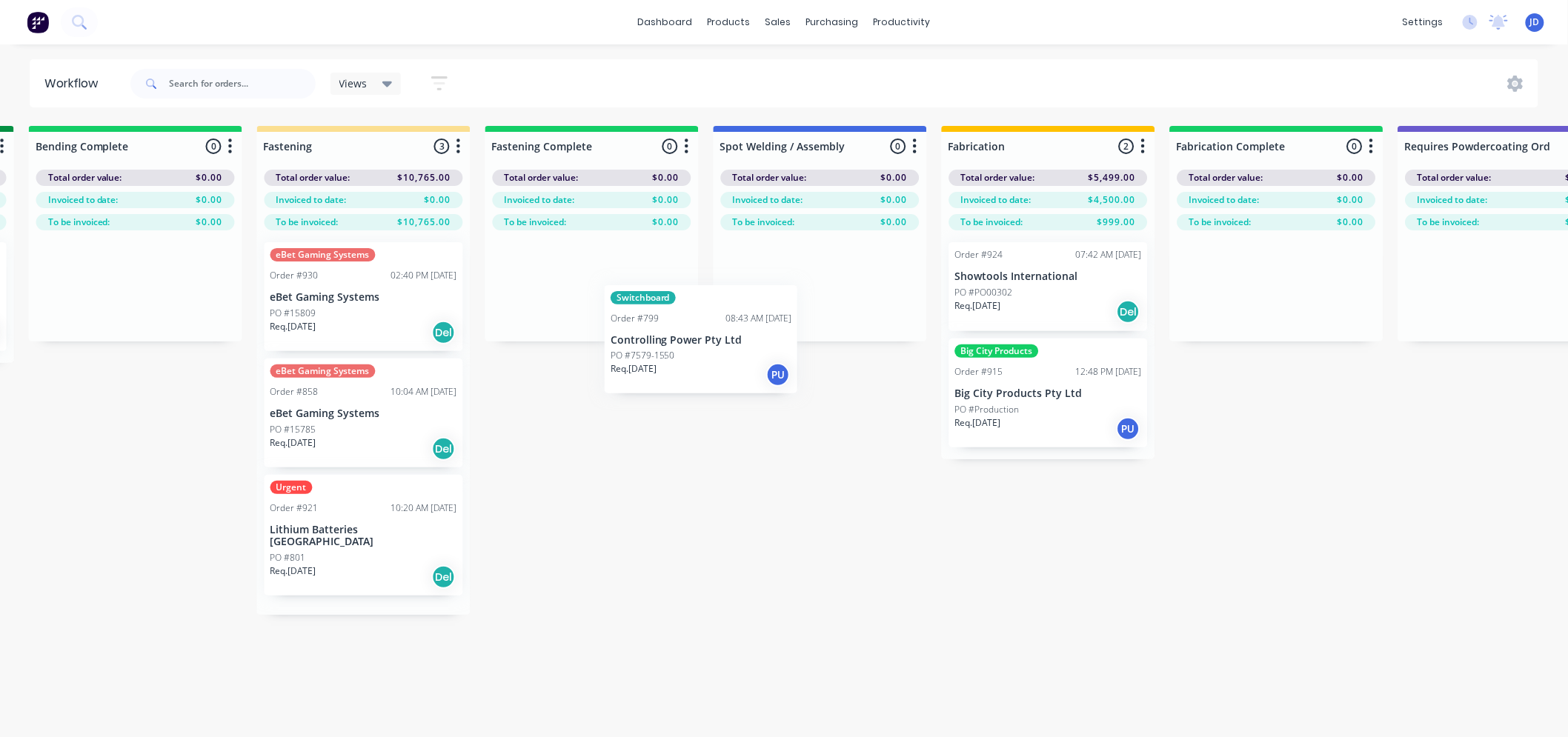
drag, startPoint x: 145, startPoint y: 485, endPoint x: 846, endPoint y: 309, distance: 722.8
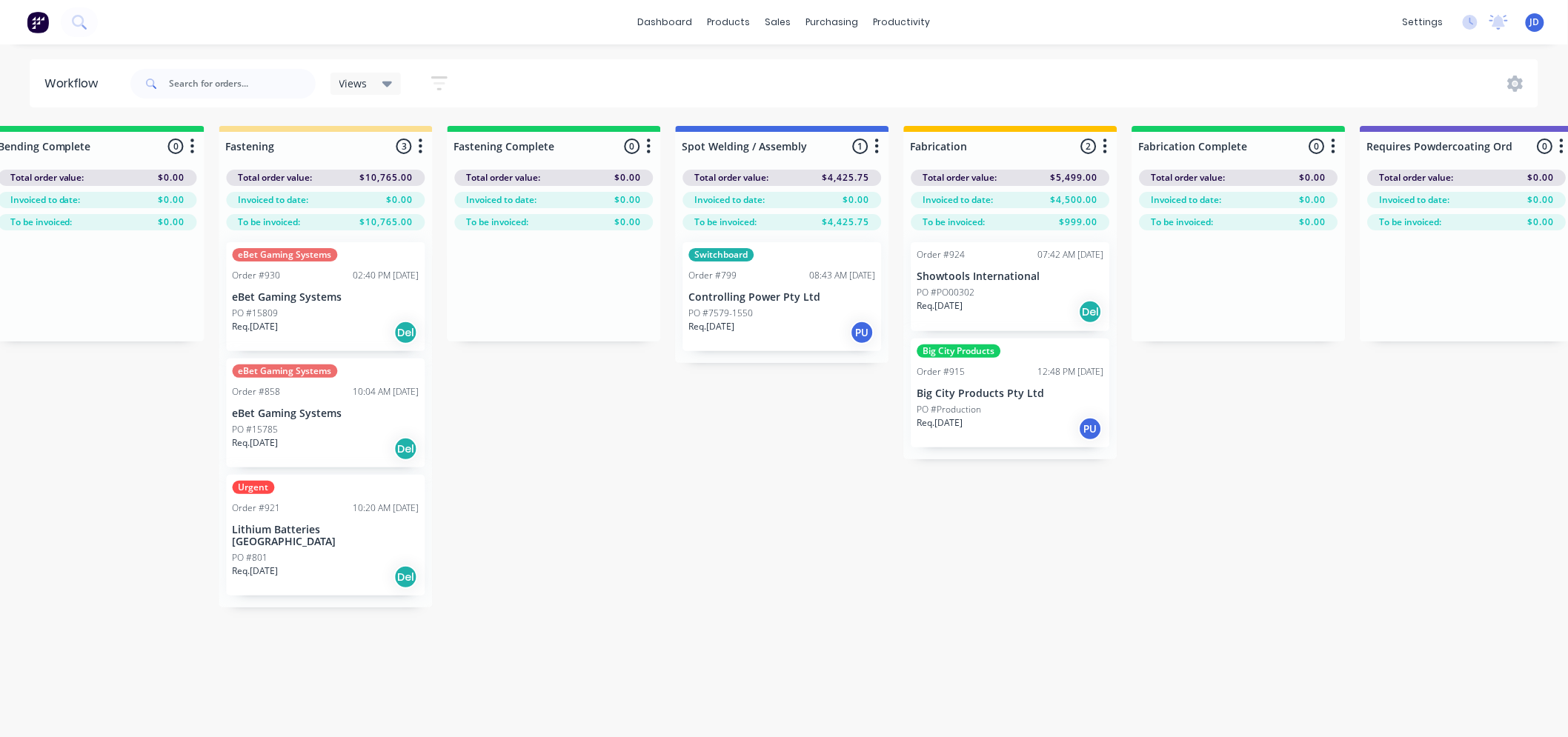
scroll to position [1512, 0]
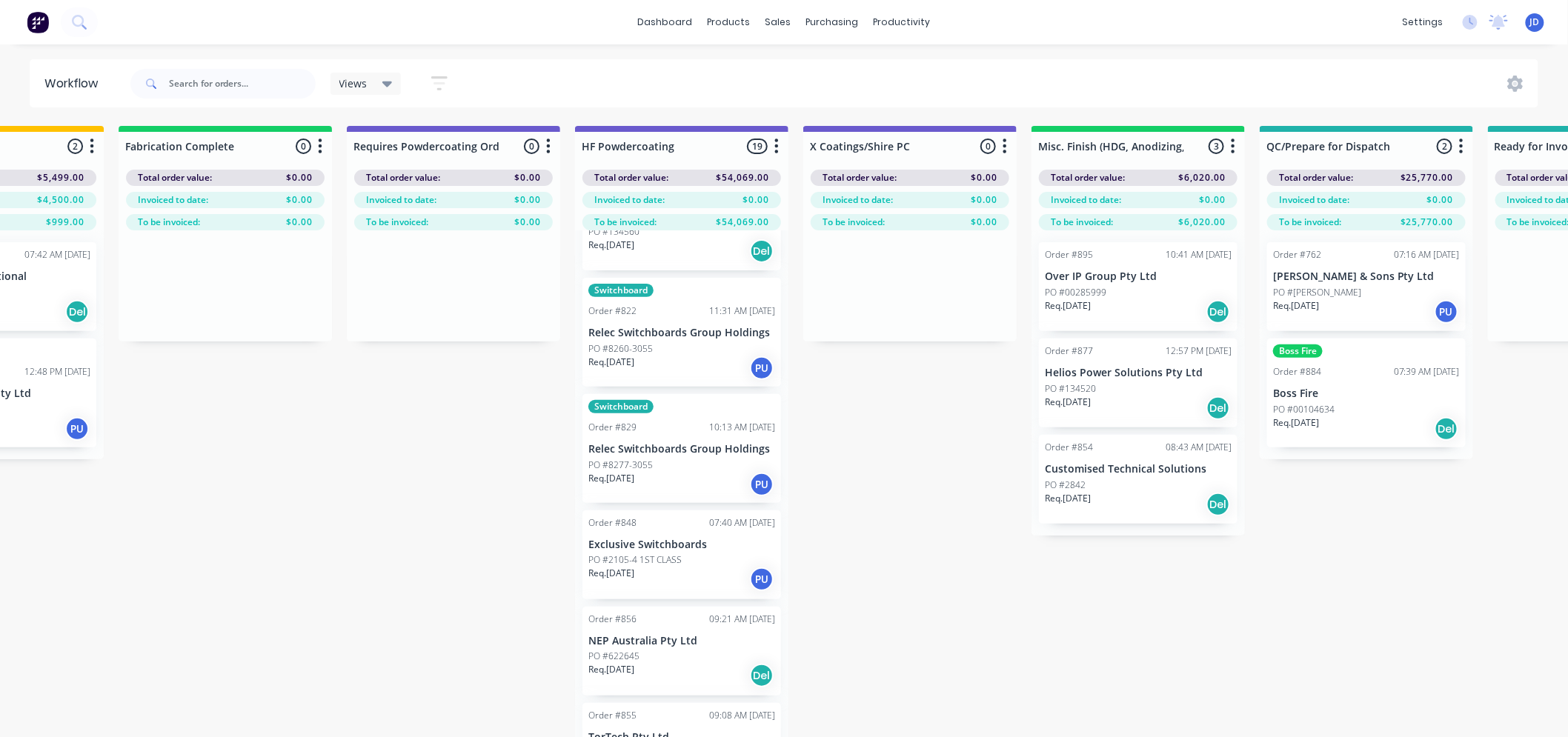
drag, startPoint x: 896, startPoint y: 483, endPoint x: 998, endPoint y: 417, distance: 121.5
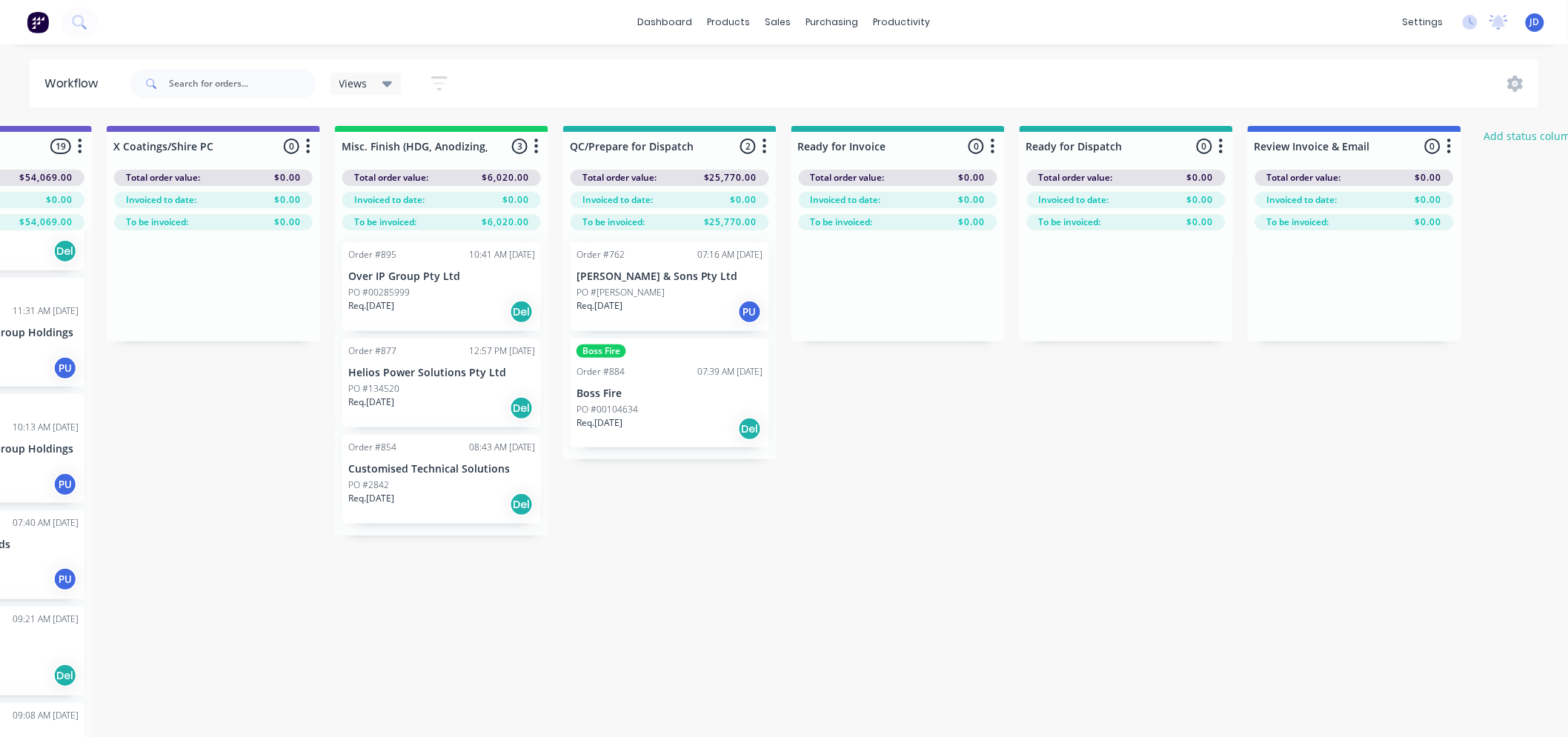
drag, startPoint x: 931, startPoint y: 563, endPoint x: 1047, endPoint y: 517, distance: 124.8
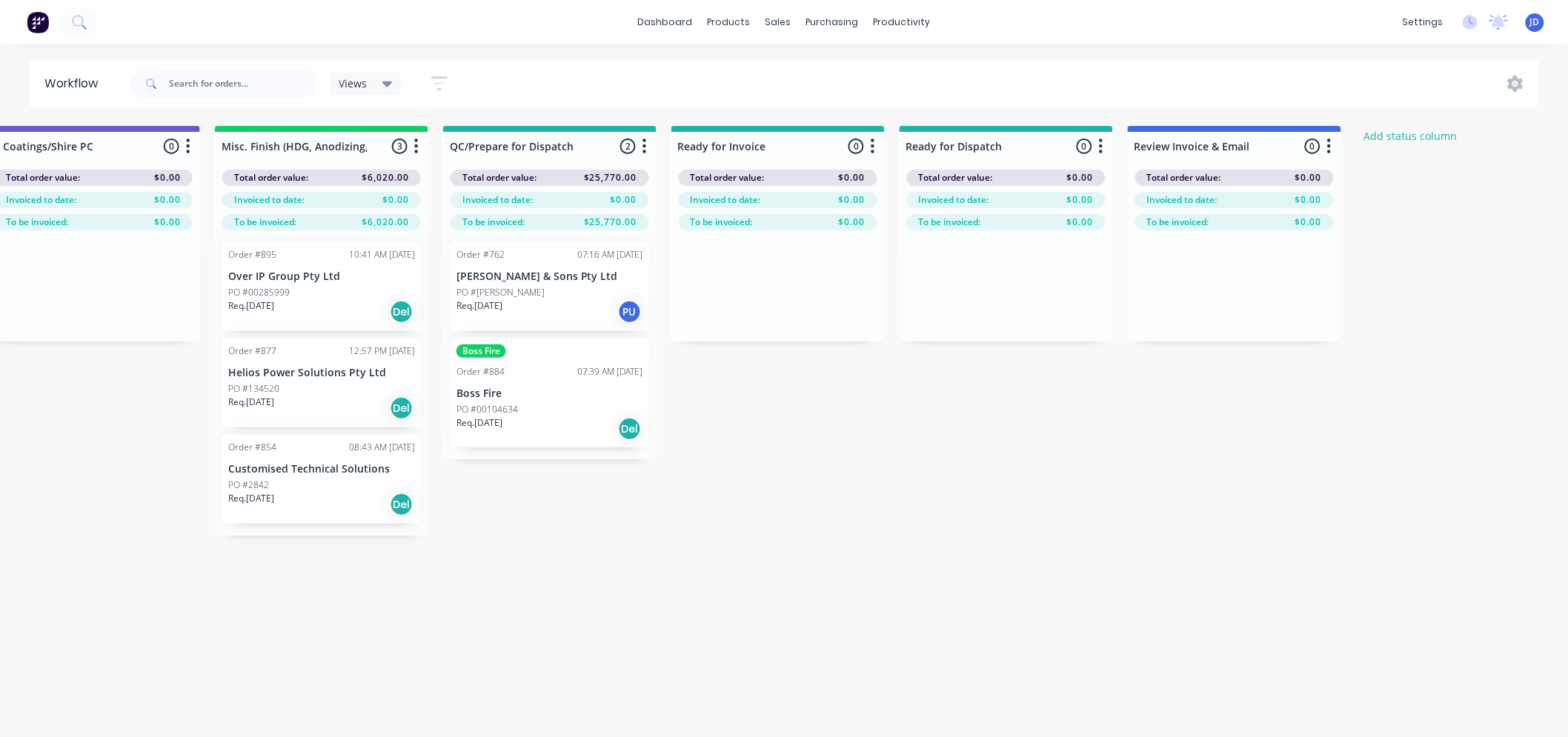
drag, startPoint x: 1036, startPoint y: 460, endPoint x: 1106, endPoint y: 425, distance: 78.3
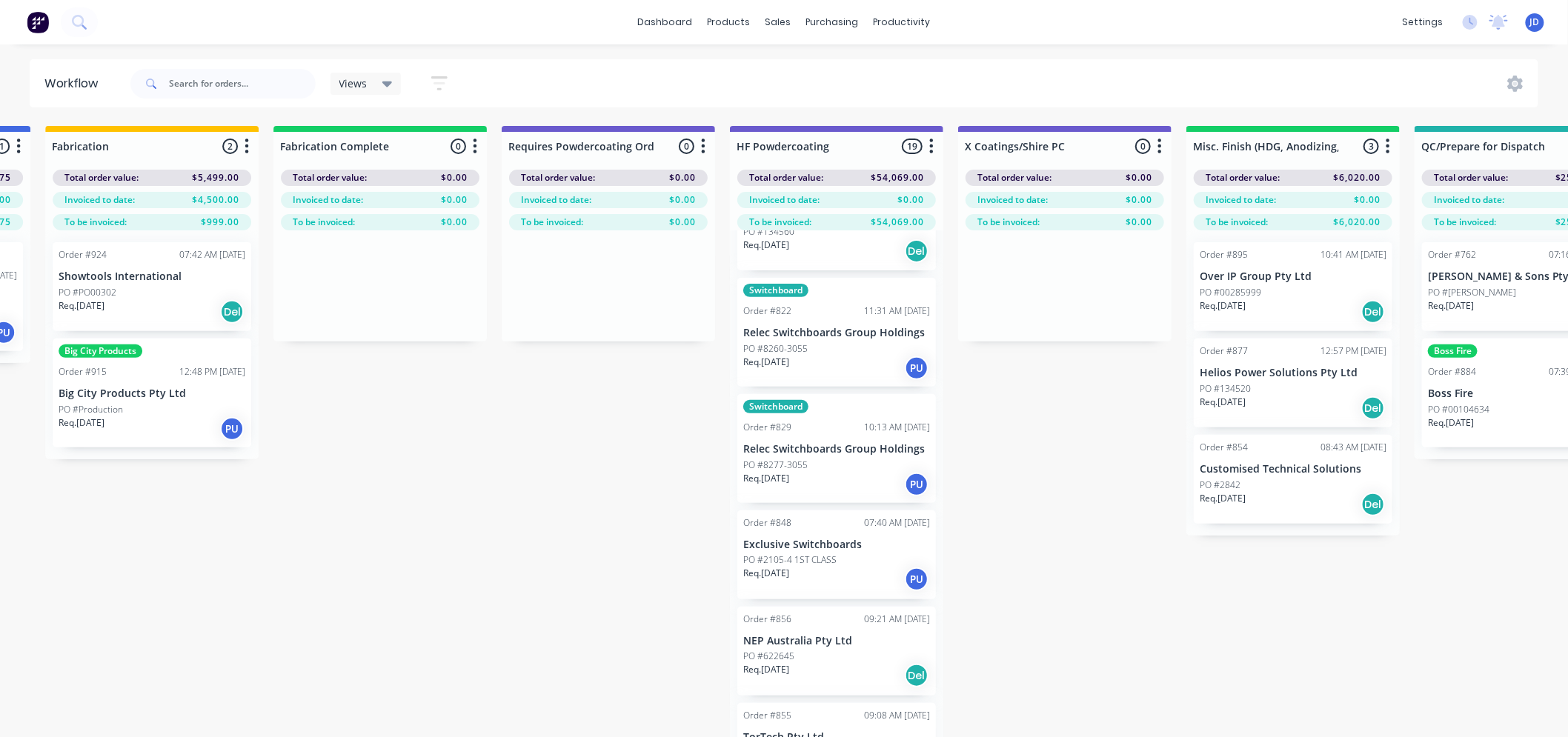
drag, startPoint x: 668, startPoint y: 574, endPoint x: 463, endPoint y: 520, distance: 212.0
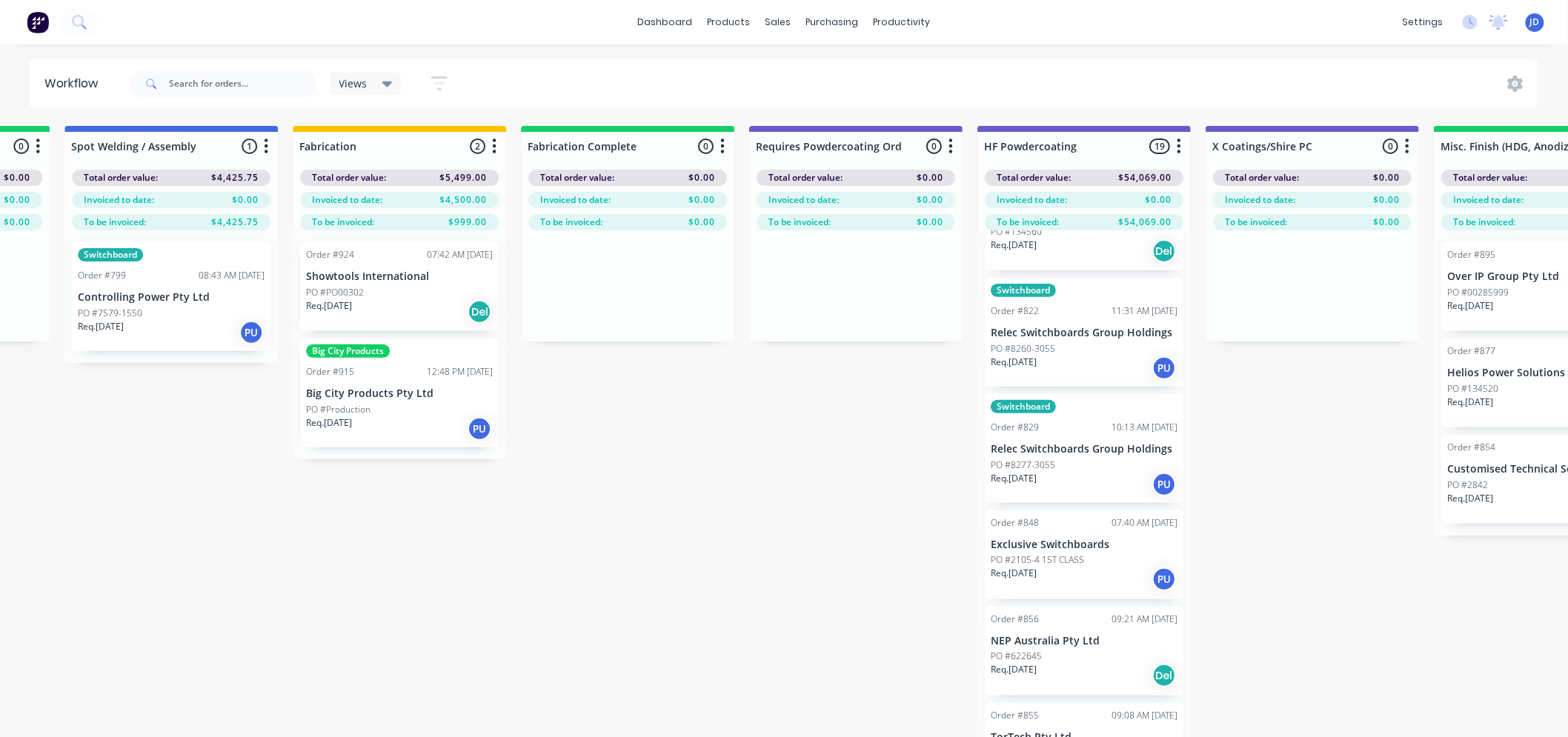
drag, startPoint x: 556, startPoint y: 521, endPoint x: 697, endPoint y: 512, distance: 141.3
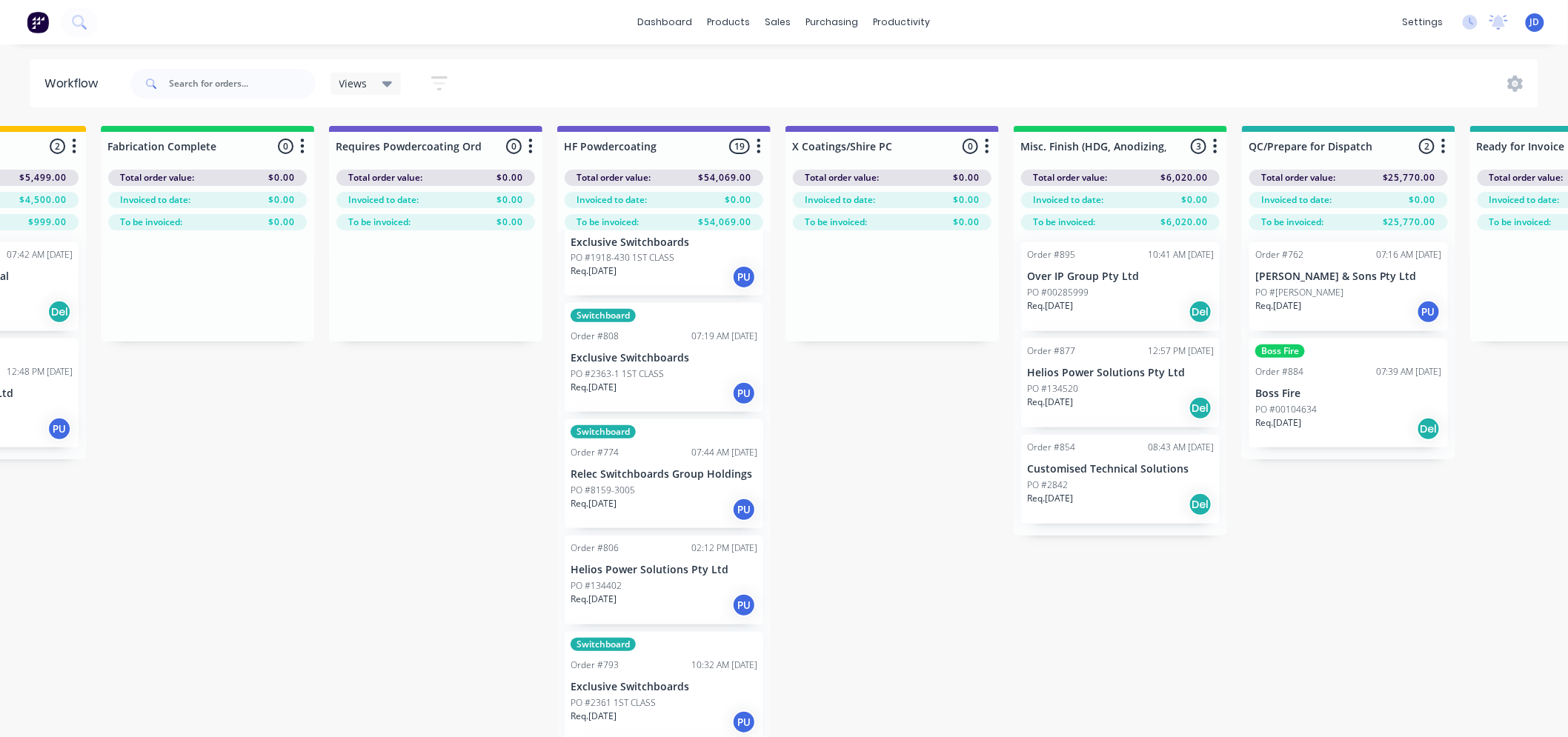
scroll to position [359, 0]
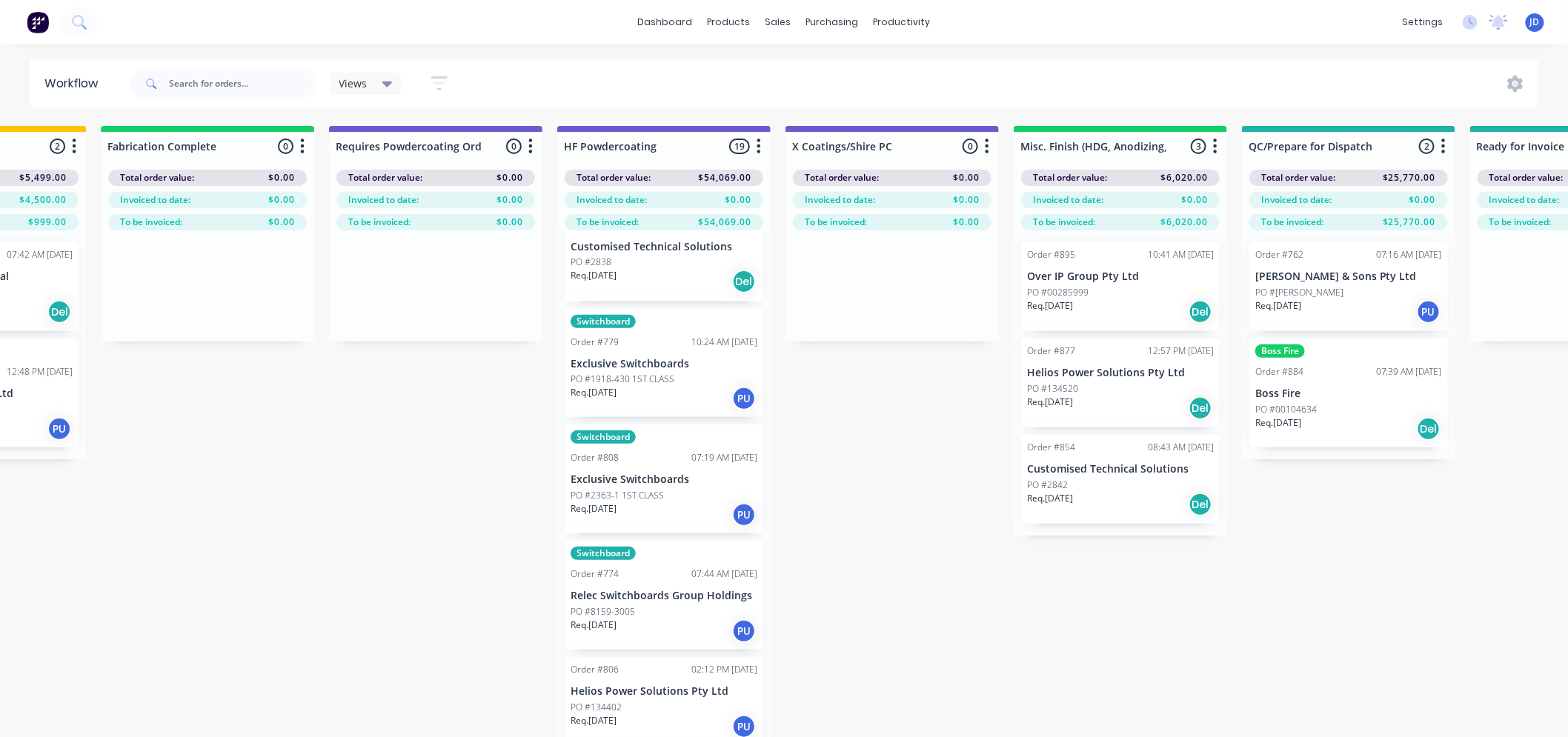
click at [647, 699] on div "Order #806 02:12 PM [DATE] Helios Power Solutions Pty Ltd PO #134402 Req. [DATE…" at bounding box center [663, 701] width 199 height 89
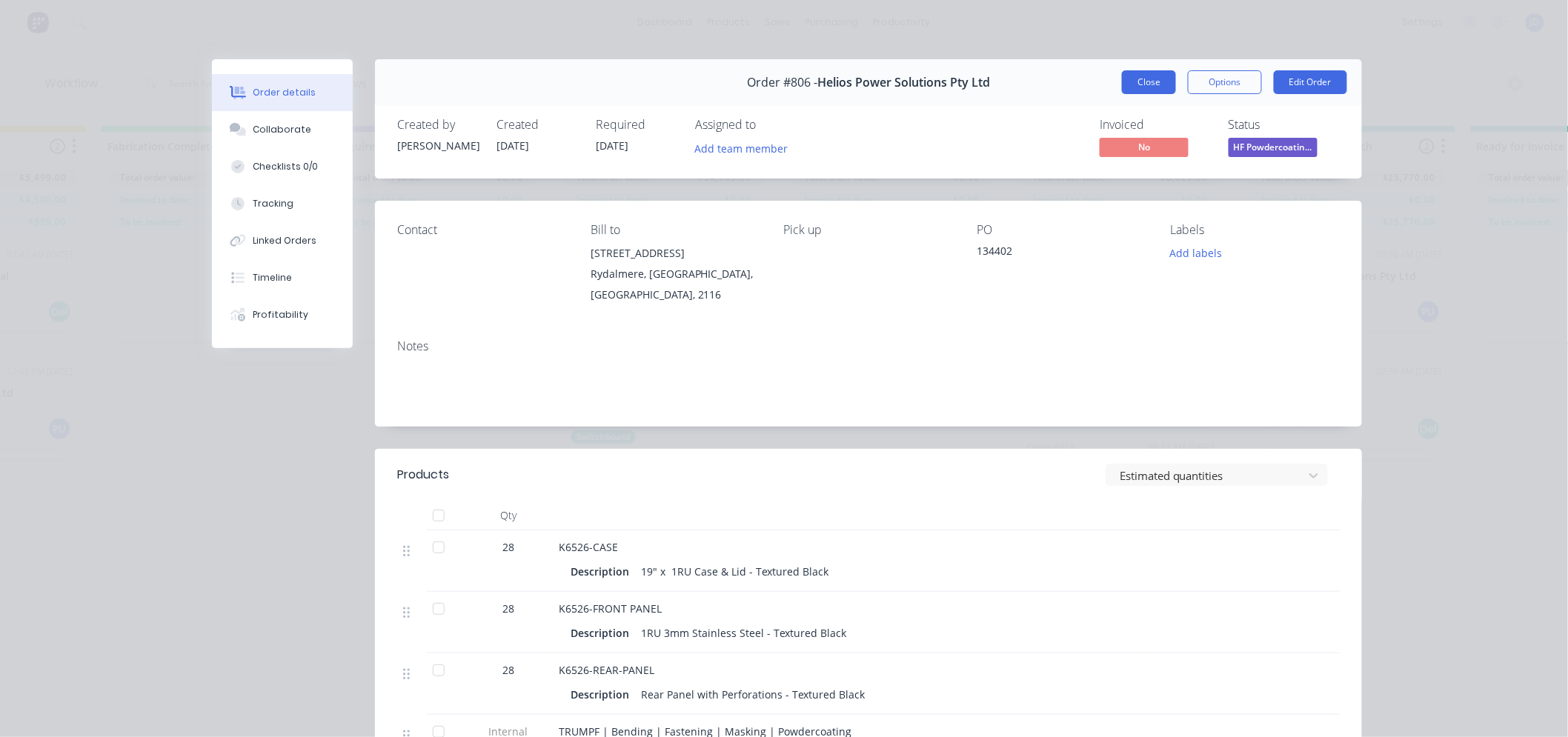
click at [1139, 74] on button "Close" at bounding box center [1149, 82] width 54 height 24
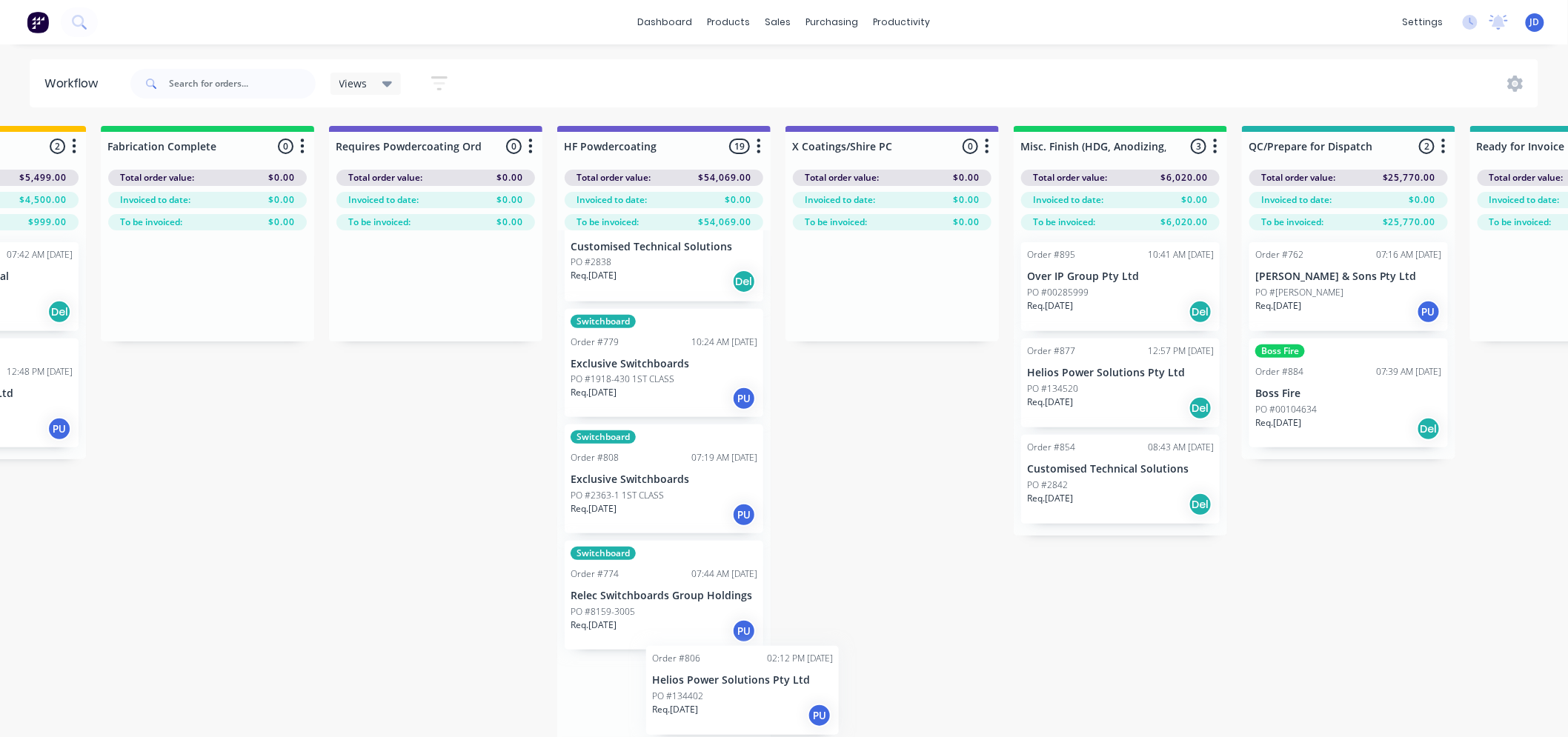
scroll to position [11, 4495]
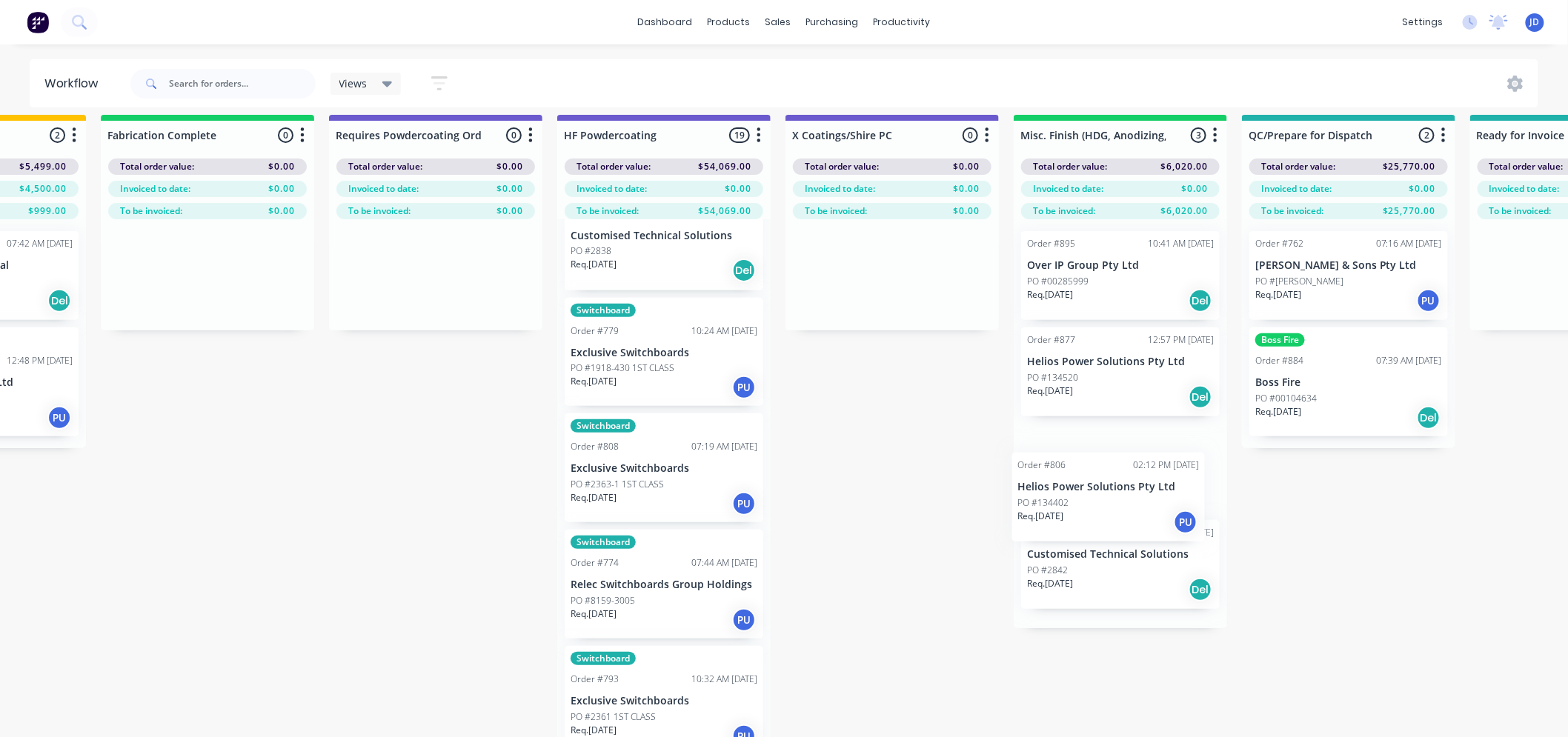
drag, startPoint x: 713, startPoint y: 690, endPoint x: 993, endPoint y: 523, distance: 326.0
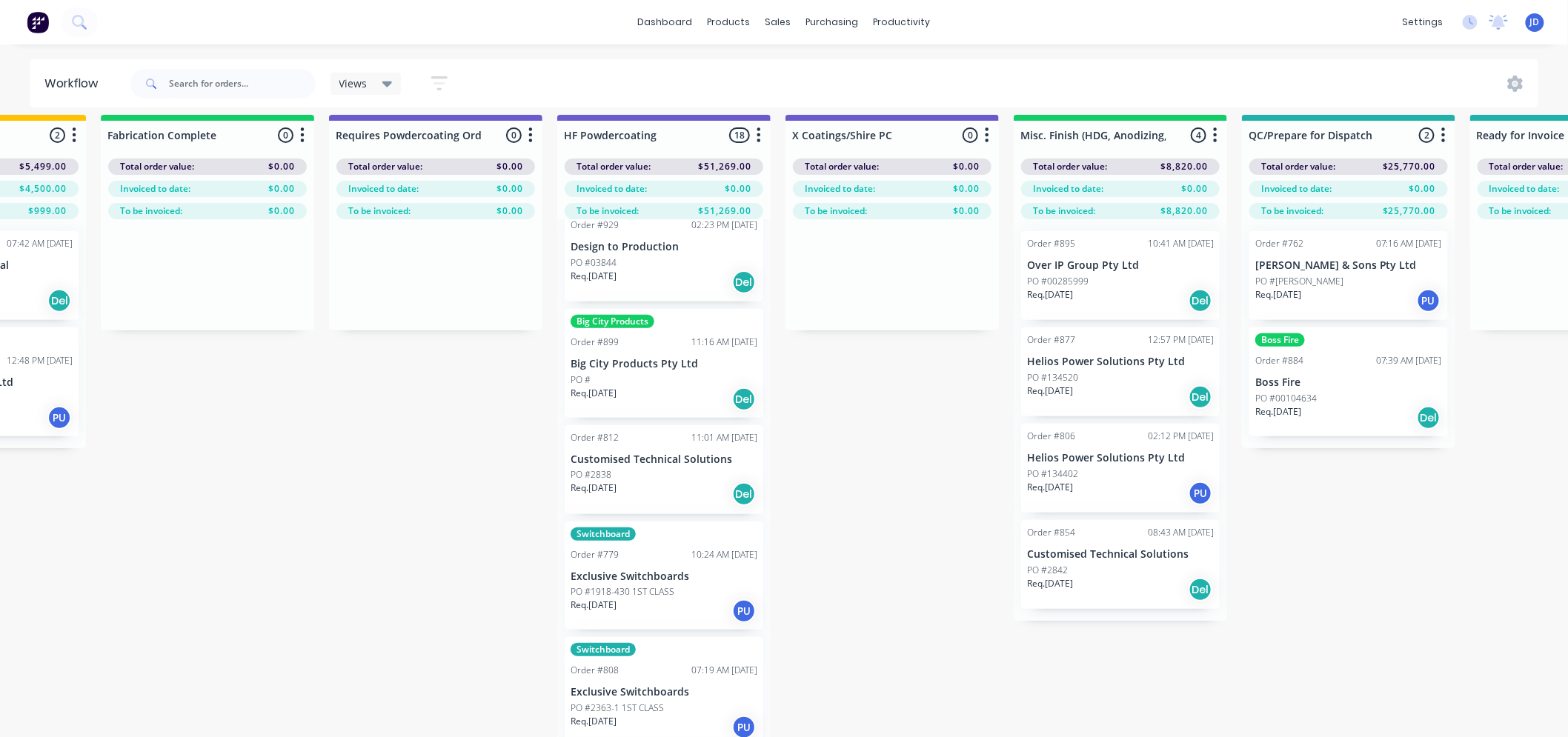
scroll to position [112, 0]
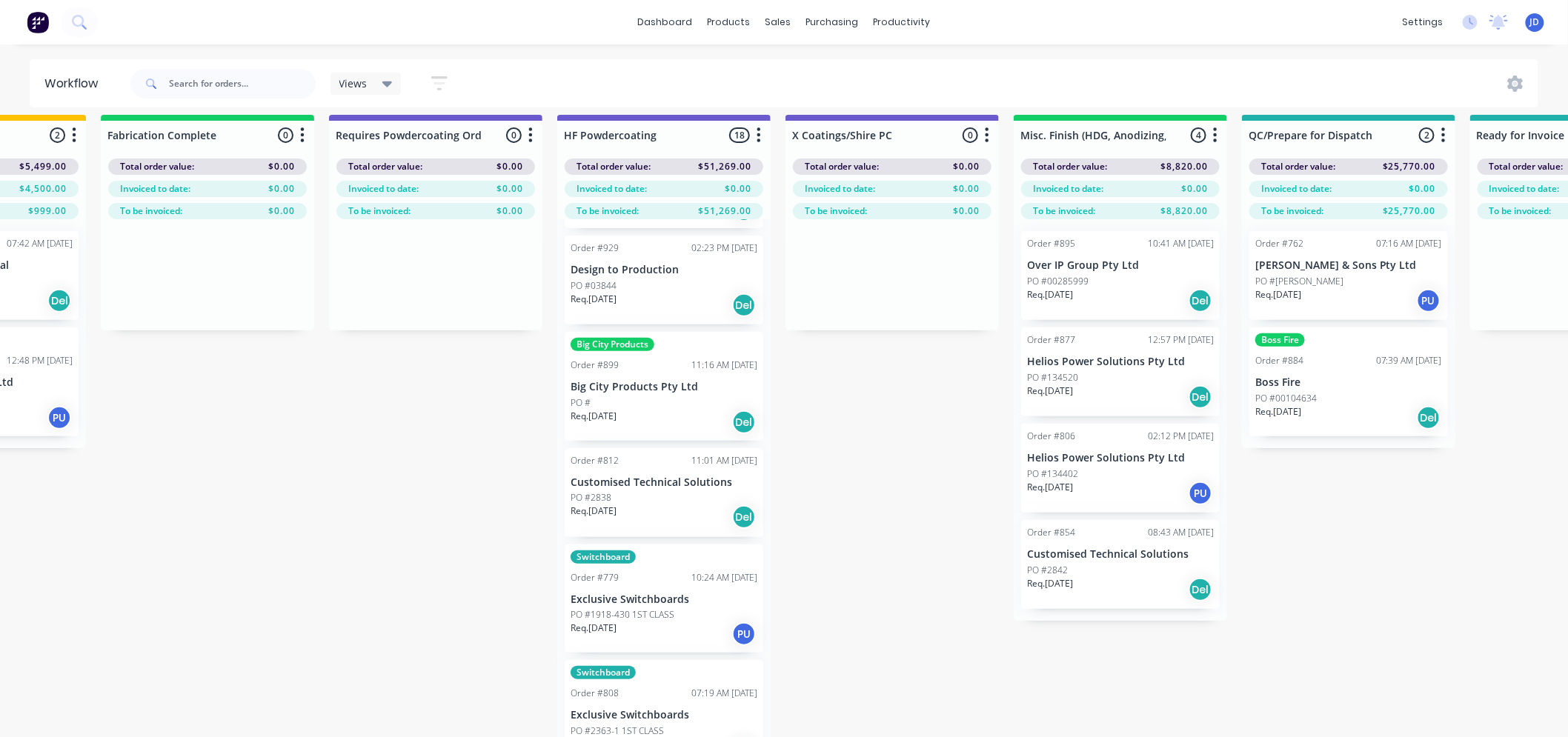
click at [646, 509] on div "Req. [DATE] Del" at bounding box center [663, 516] width 186 height 25
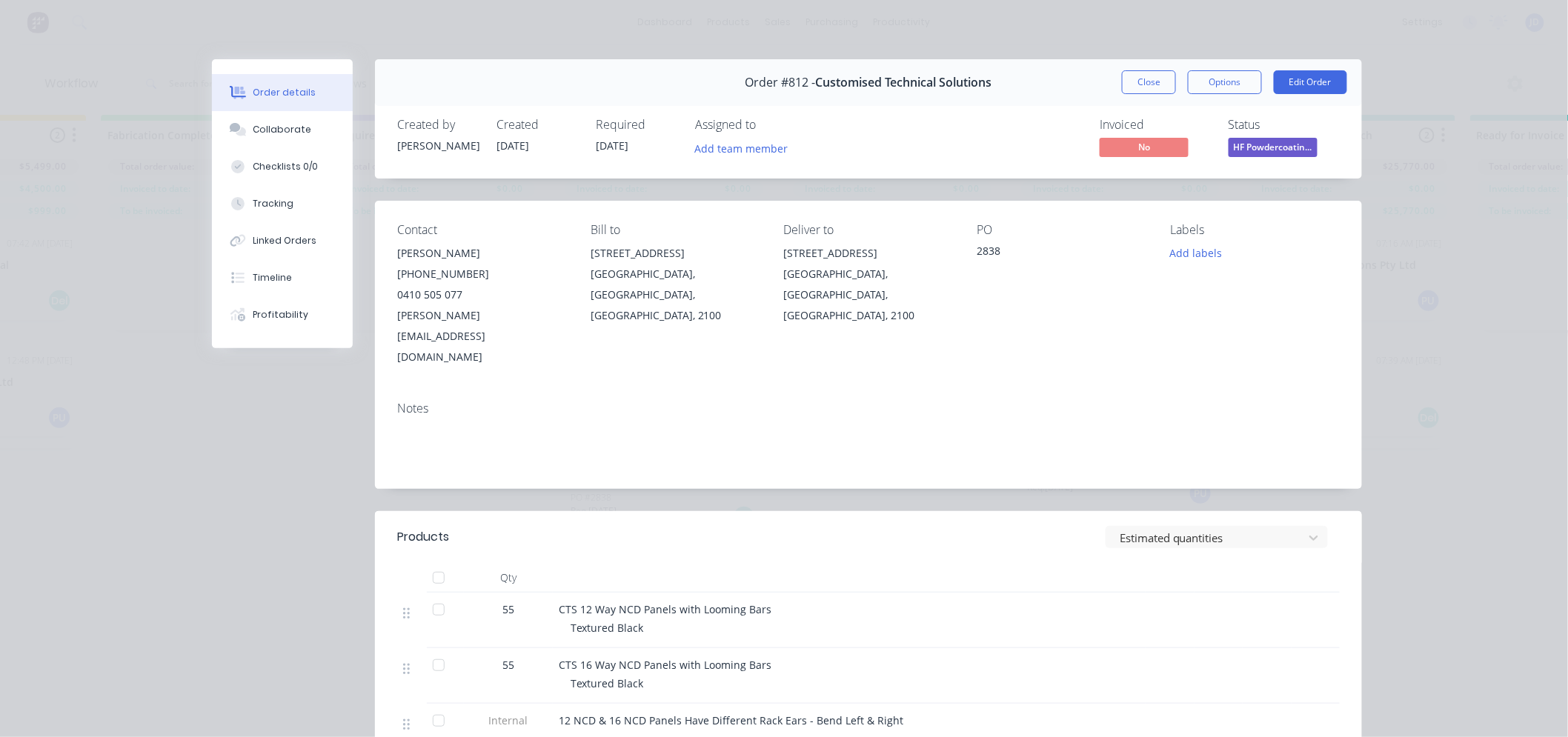
click at [1132, 87] on button "Close" at bounding box center [1149, 82] width 54 height 24
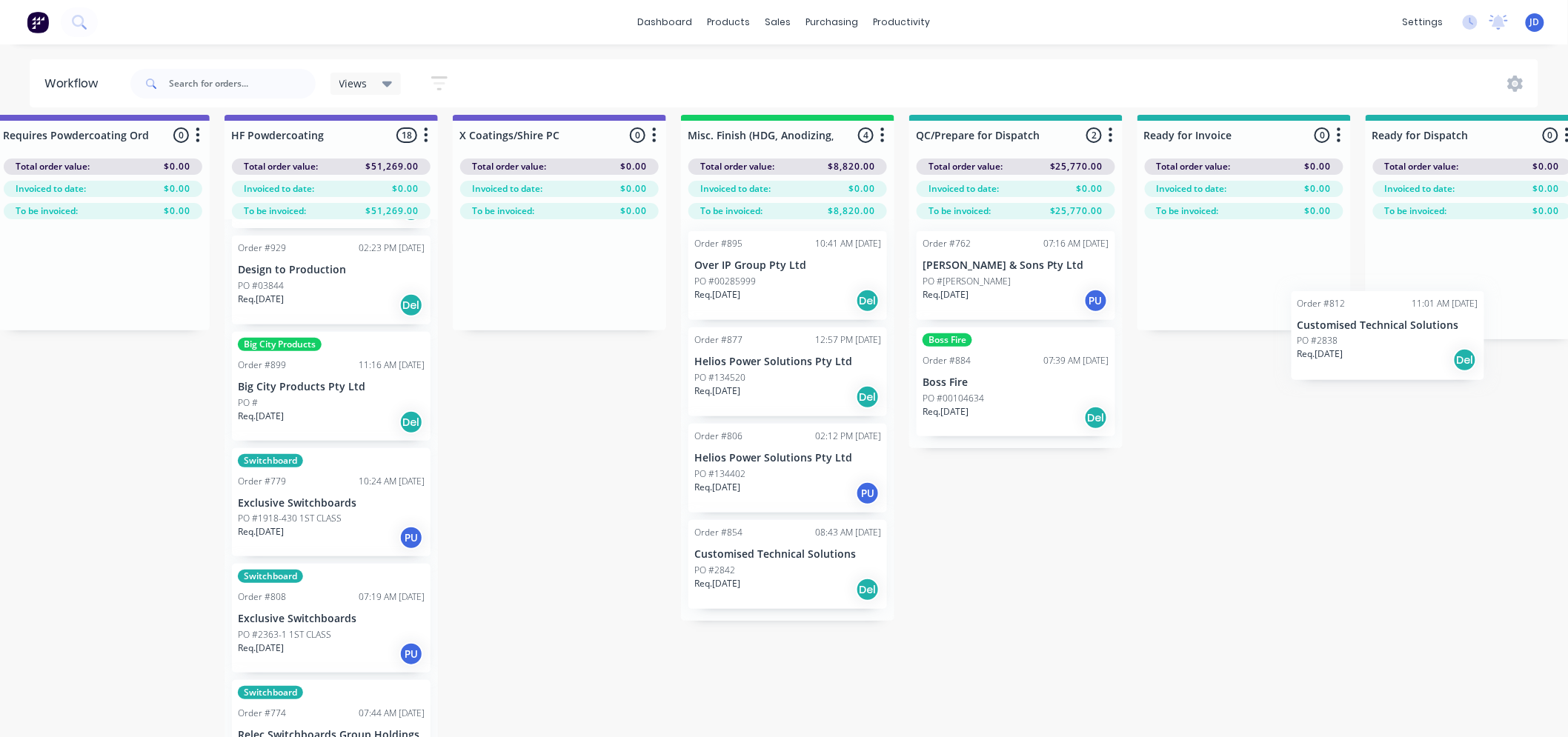
scroll to position [11, 4934]
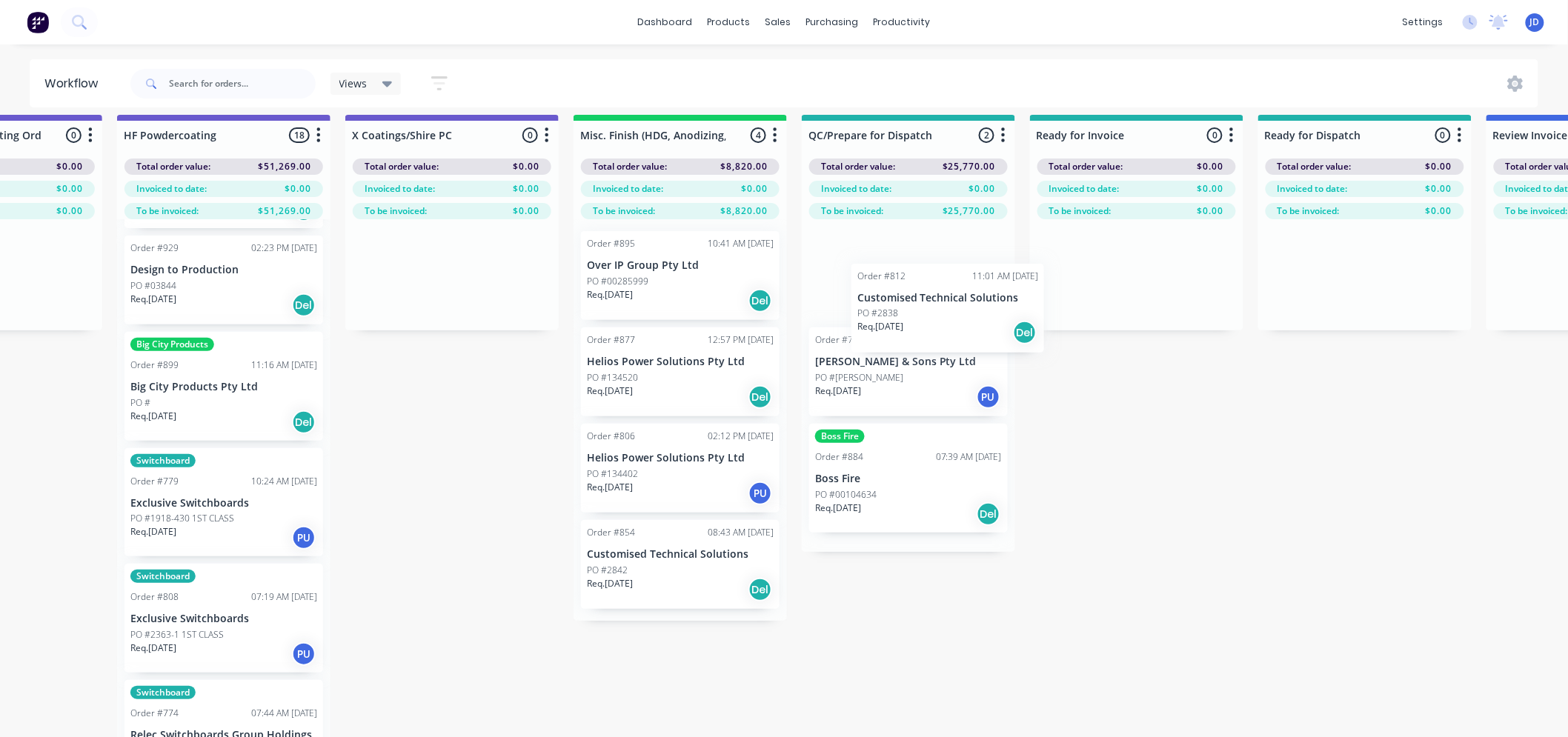
drag, startPoint x: 766, startPoint y: 498, endPoint x: 878, endPoint y: 322, distance: 208.6
click at [660, 593] on div "Req. [DATE] Del" at bounding box center [680, 589] width 186 height 25
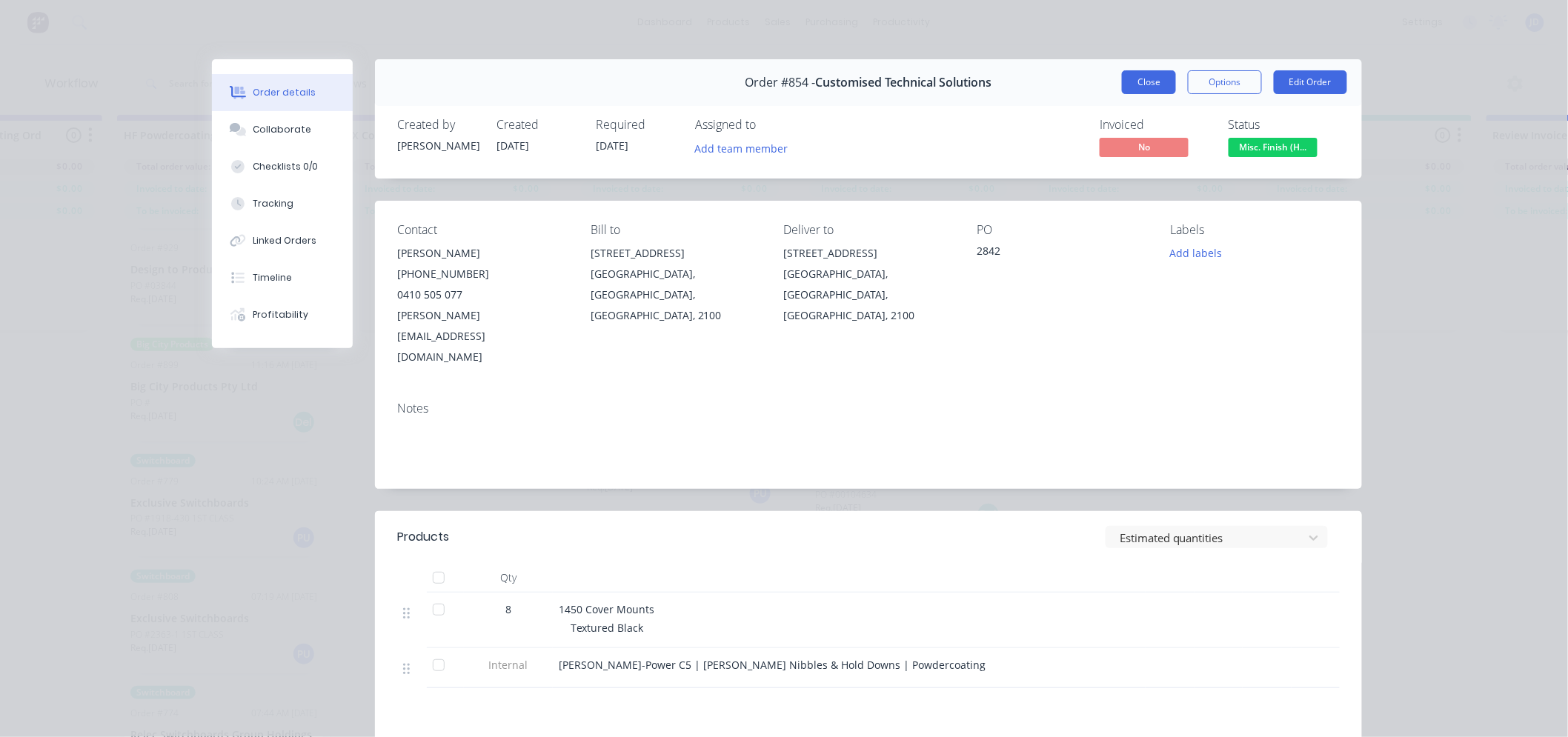
click at [1150, 80] on button "Close" at bounding box center [1149, 82] width 54 height 24
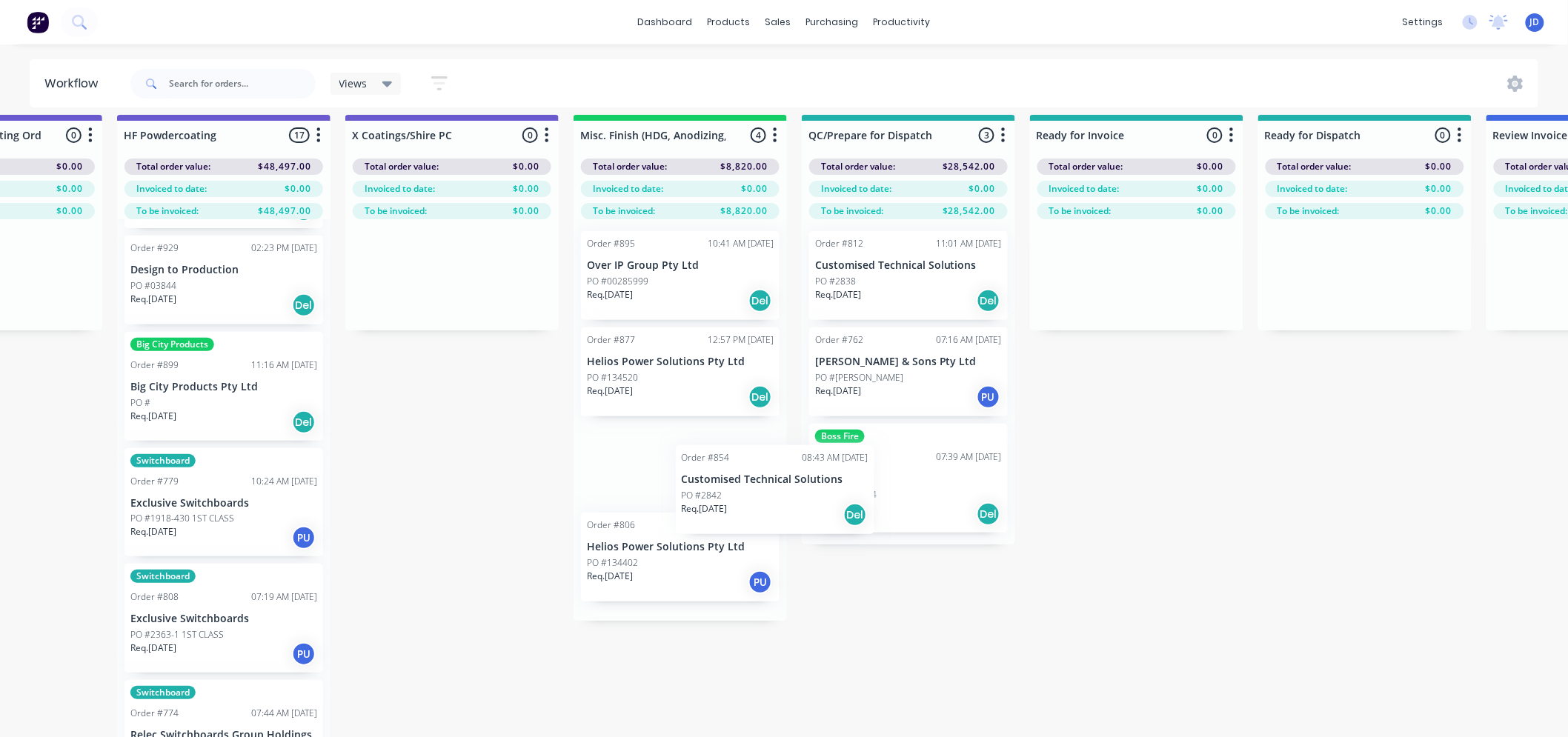
scroll to position [16, 4934]
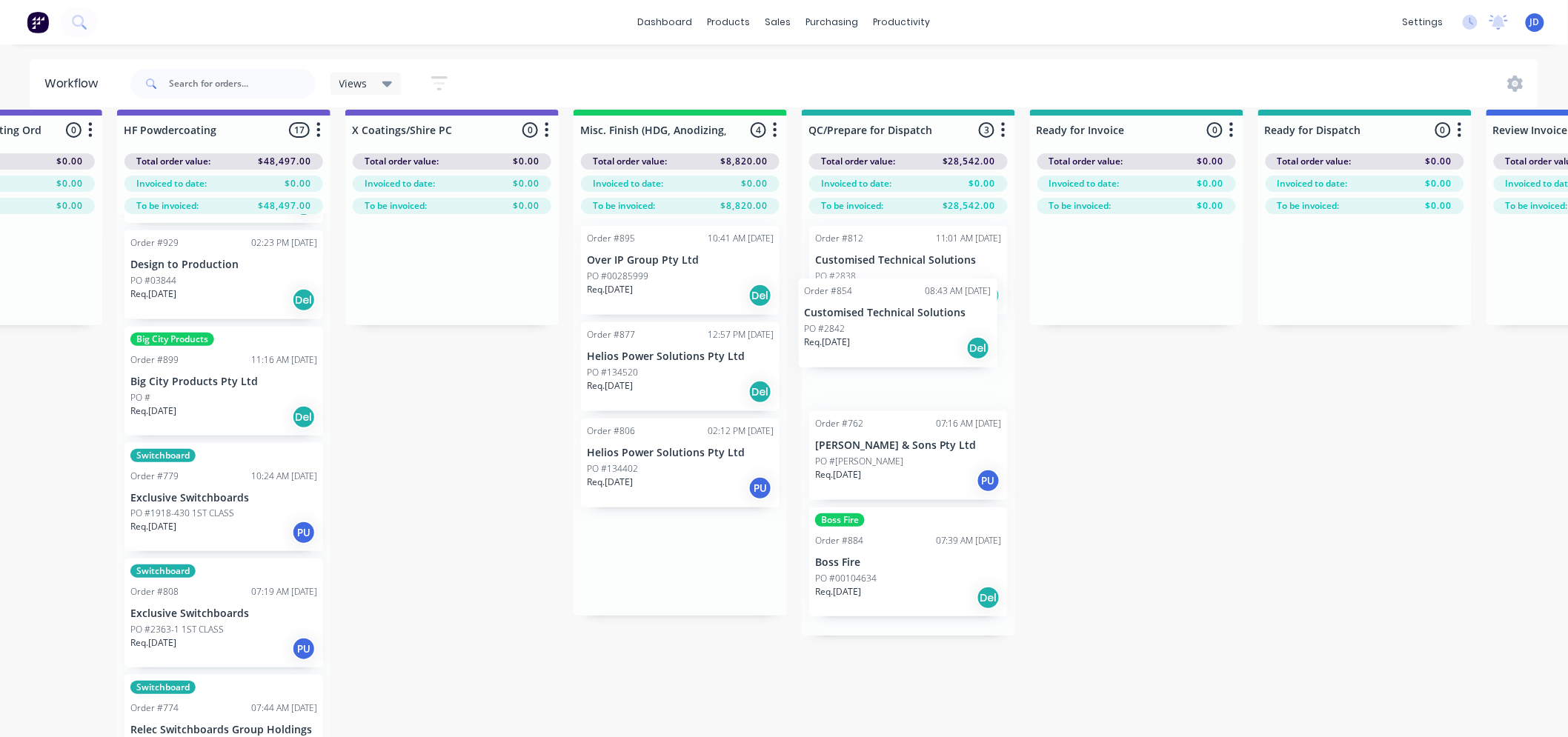
drag, startPoint x: 618, startPoint y: 568, endPoint x: 781, endPoint y: 315, distance: 301.0
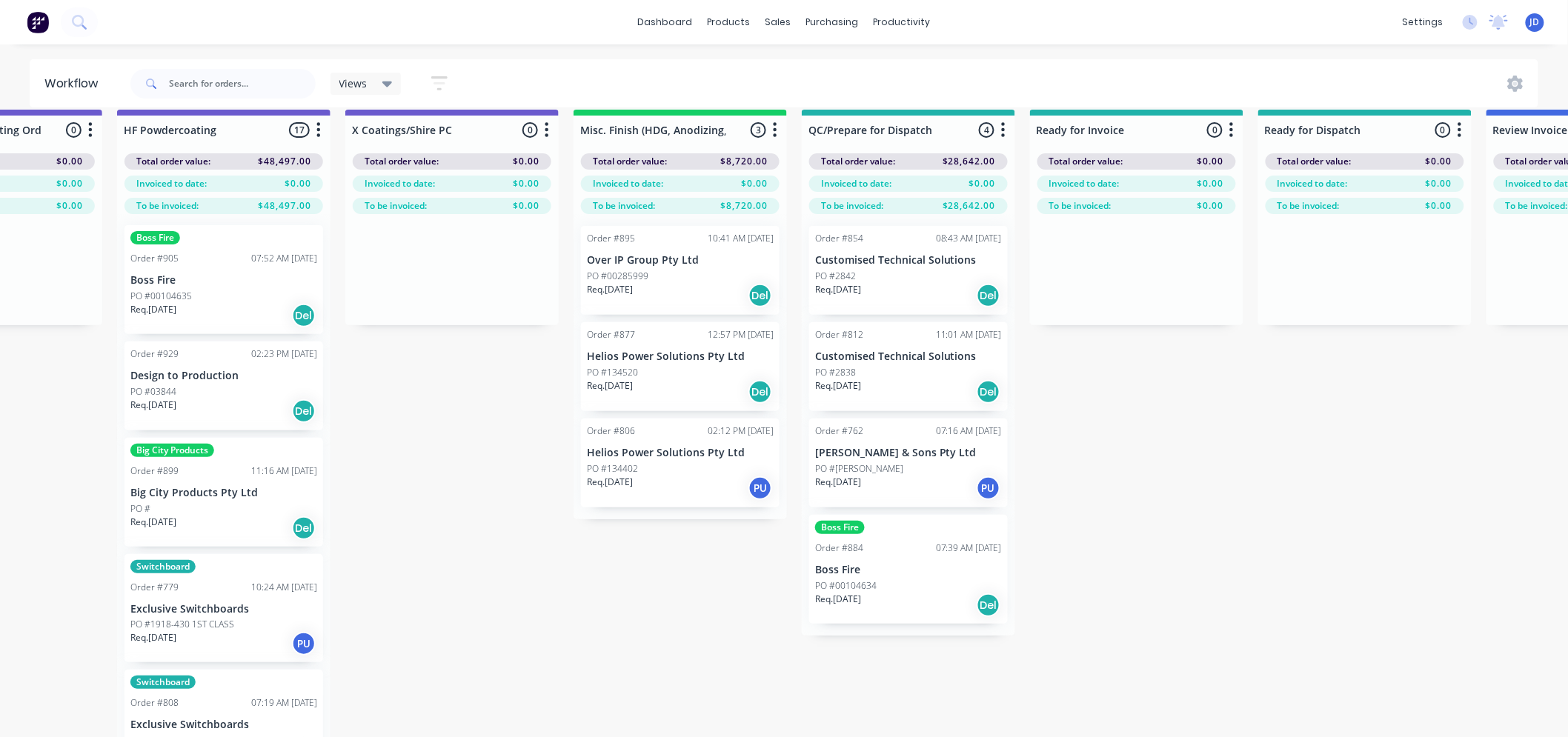
scroll to position [0, 0]
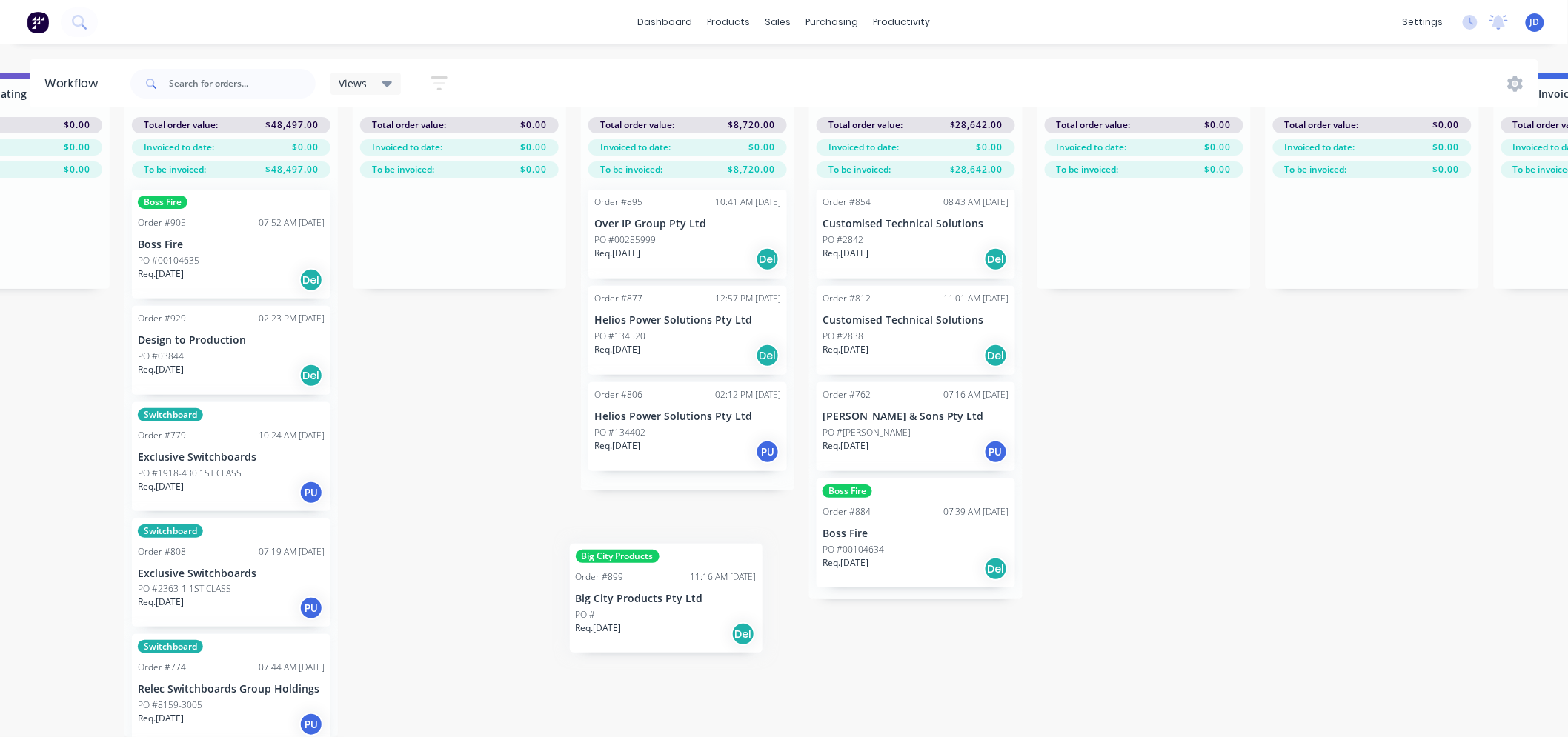
drag, startPoint x: 208, startPoint y: 525, endPoint x: 690, endPoint y: 567, distance: 483.8
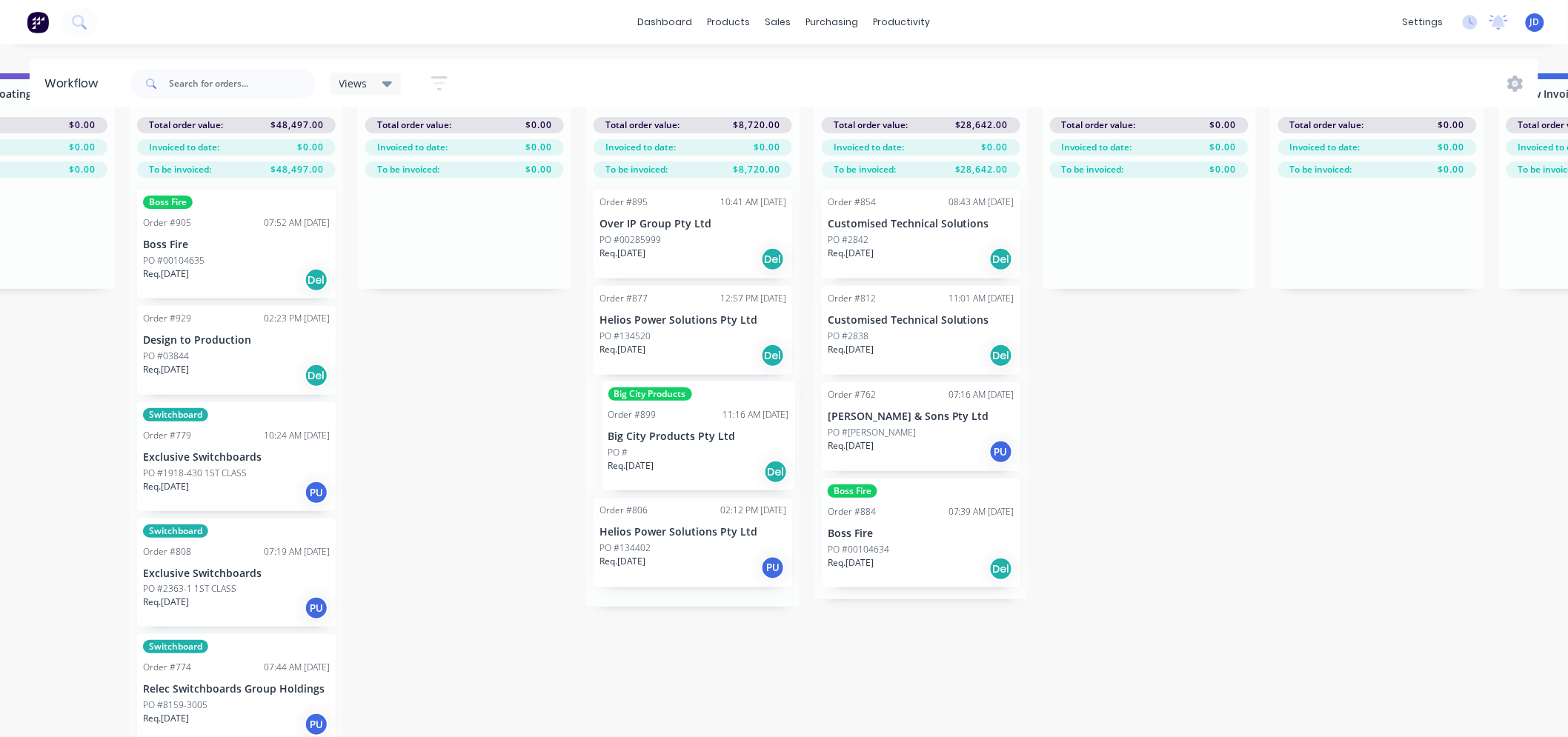
drag, startPoint x: 315, startPoint y: 449, endPoint x: 698, endPoint y: 433, distance: 383.3
click at [679, 413] on div "Order #895 10:41 AM [DATE] Over IP Group Pty Ltd PO #00285999 Req. [DATE] Del O…" at bounding box center [692, 392] width 213 height 429
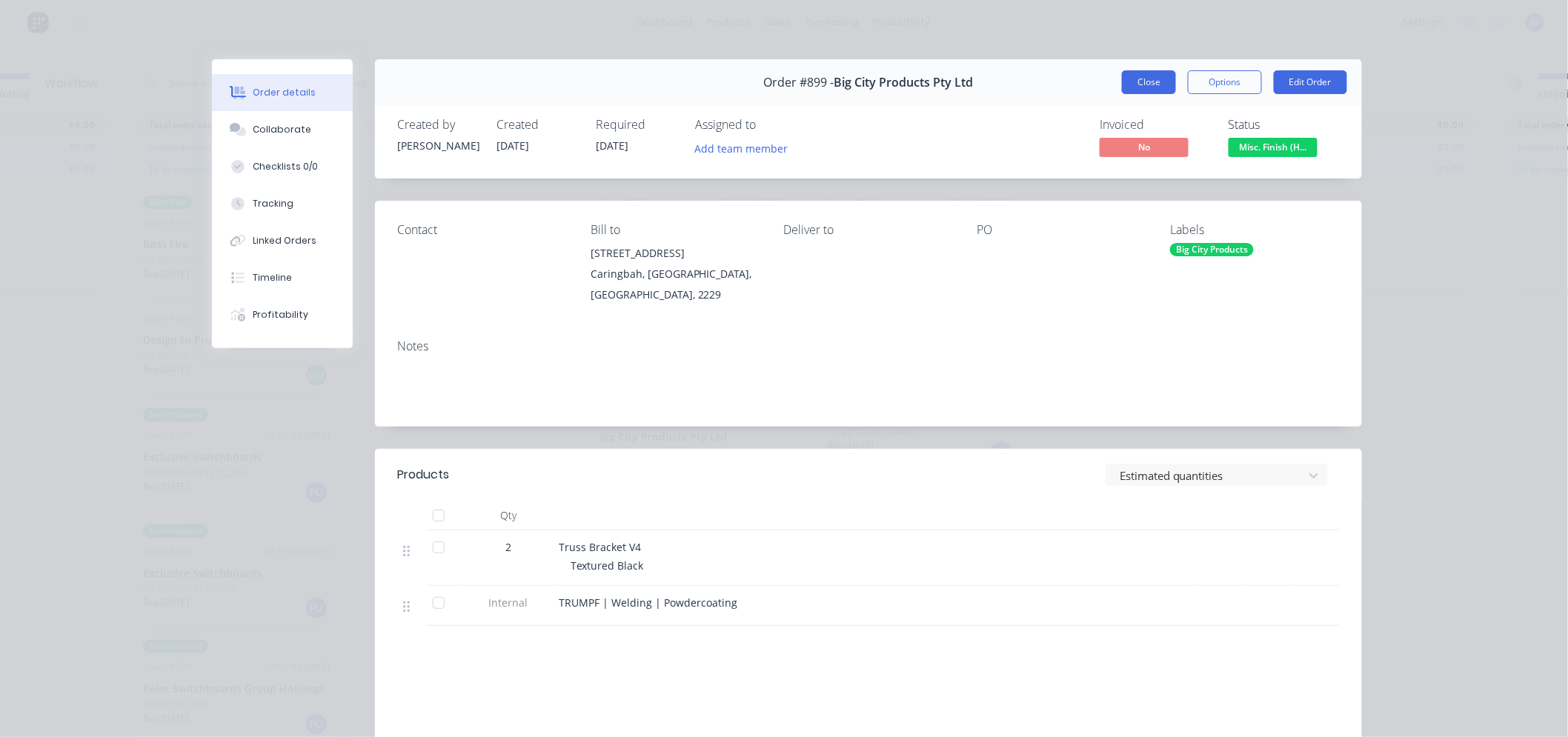
click at [1139, 74] on button "Close" at bounding box center [1149, 82] width 54 height 24
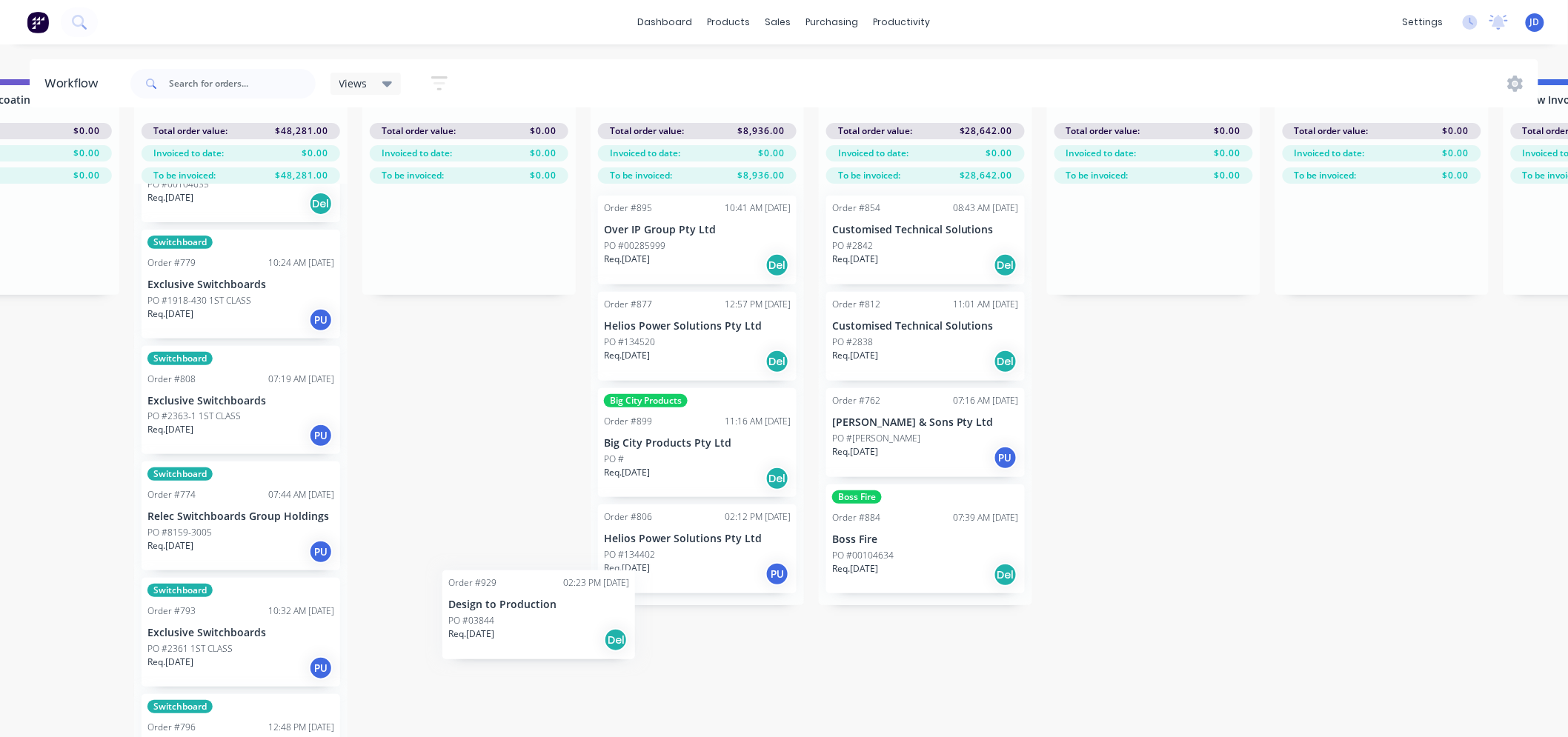
scroll to position [65, 4918]
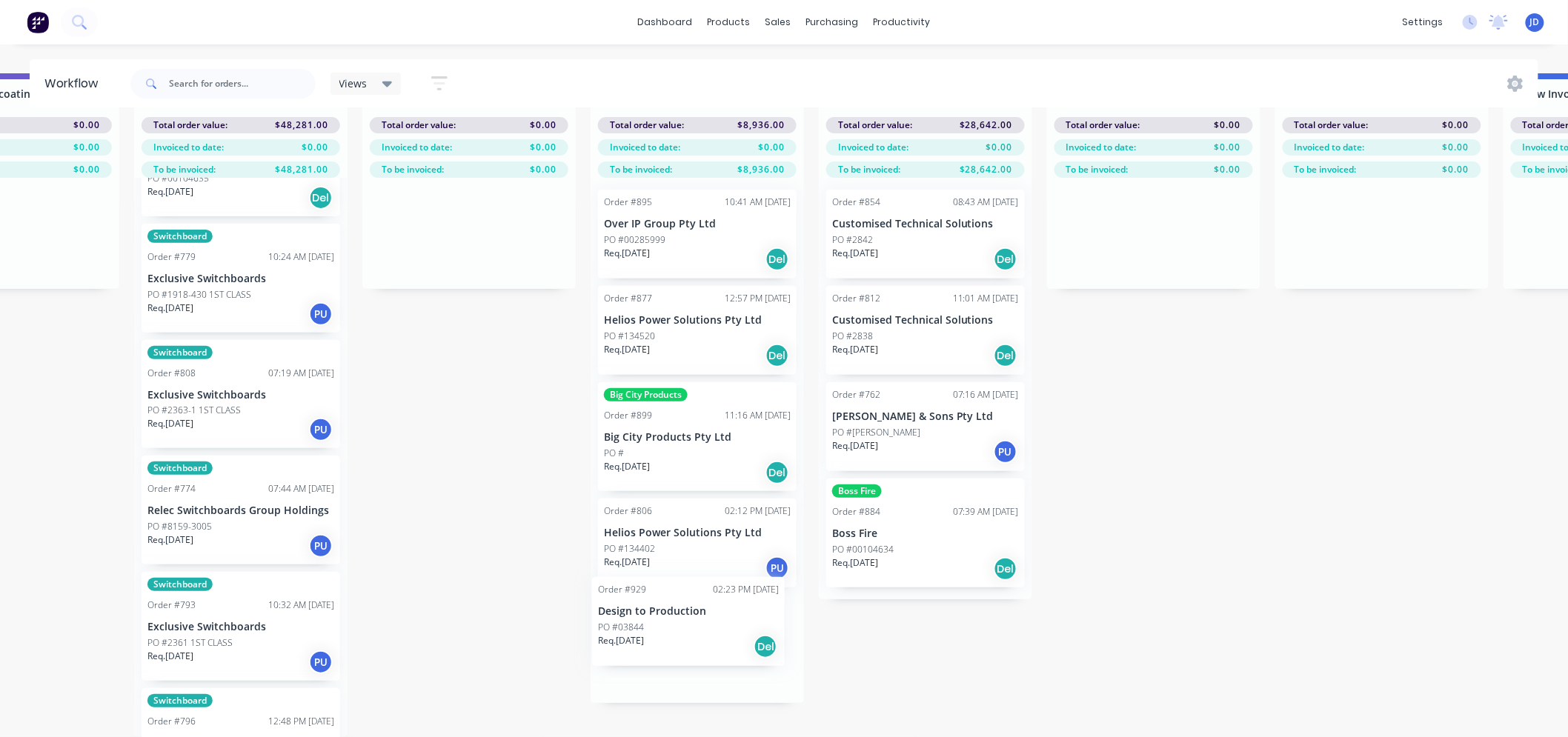
drag, startPoint x: 232, startPoint y: 344, endPoint x: 638, endPoint y: 637, distance: 500.7
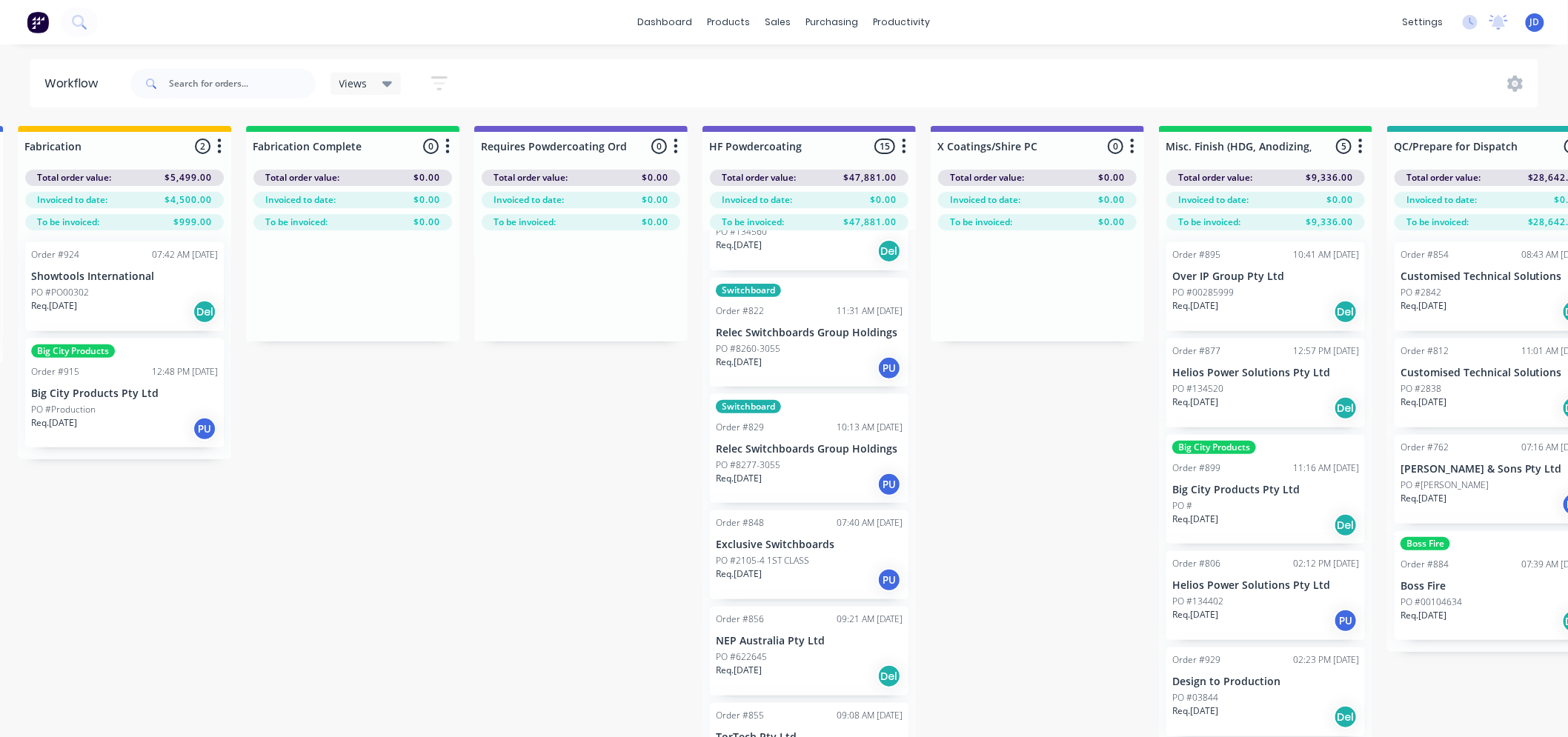
scroll to position [0, 3895]
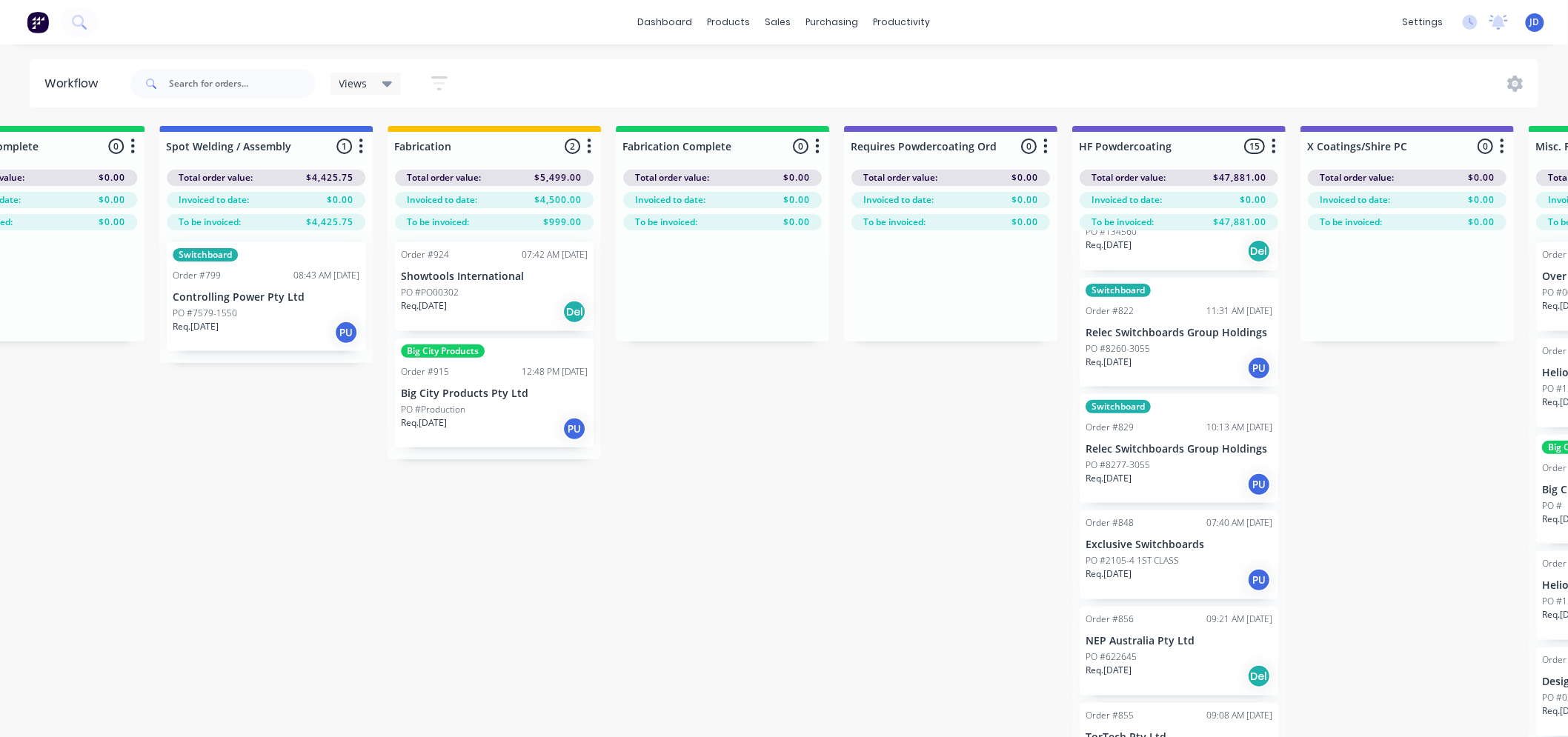
drag, startPoint x: 510, startPoint y: 698, endPoint x: 395, endPoint y: 605, distance: 147.9
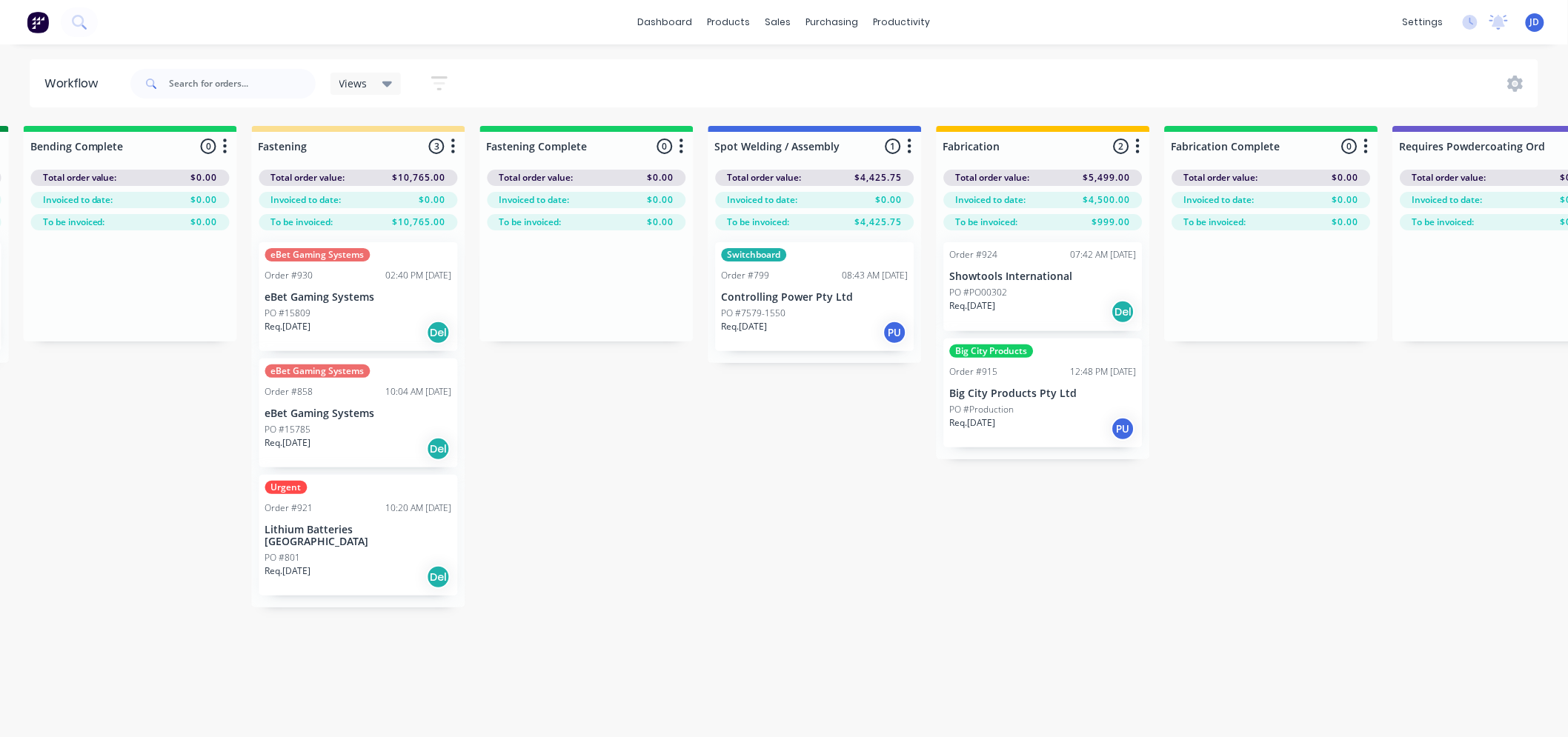
drag, startPoint x: 634, startPoint y: 653, endPoint x: 554, endPoint y: 514, distance: 160.4
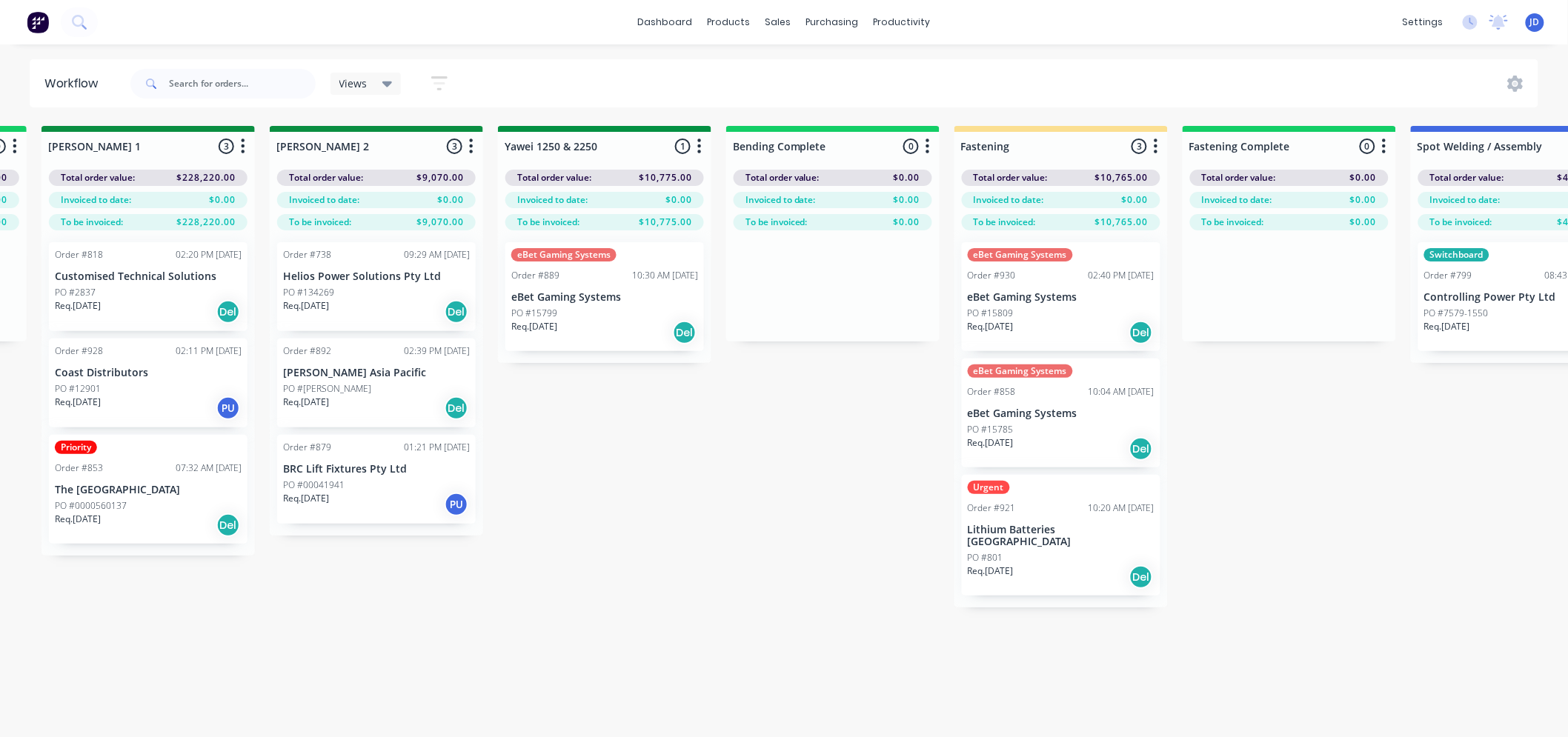
drag, startPoint x: 839, startPoint y: 650, endPoint x: 795, endPoint y: 563, distance: 97.5
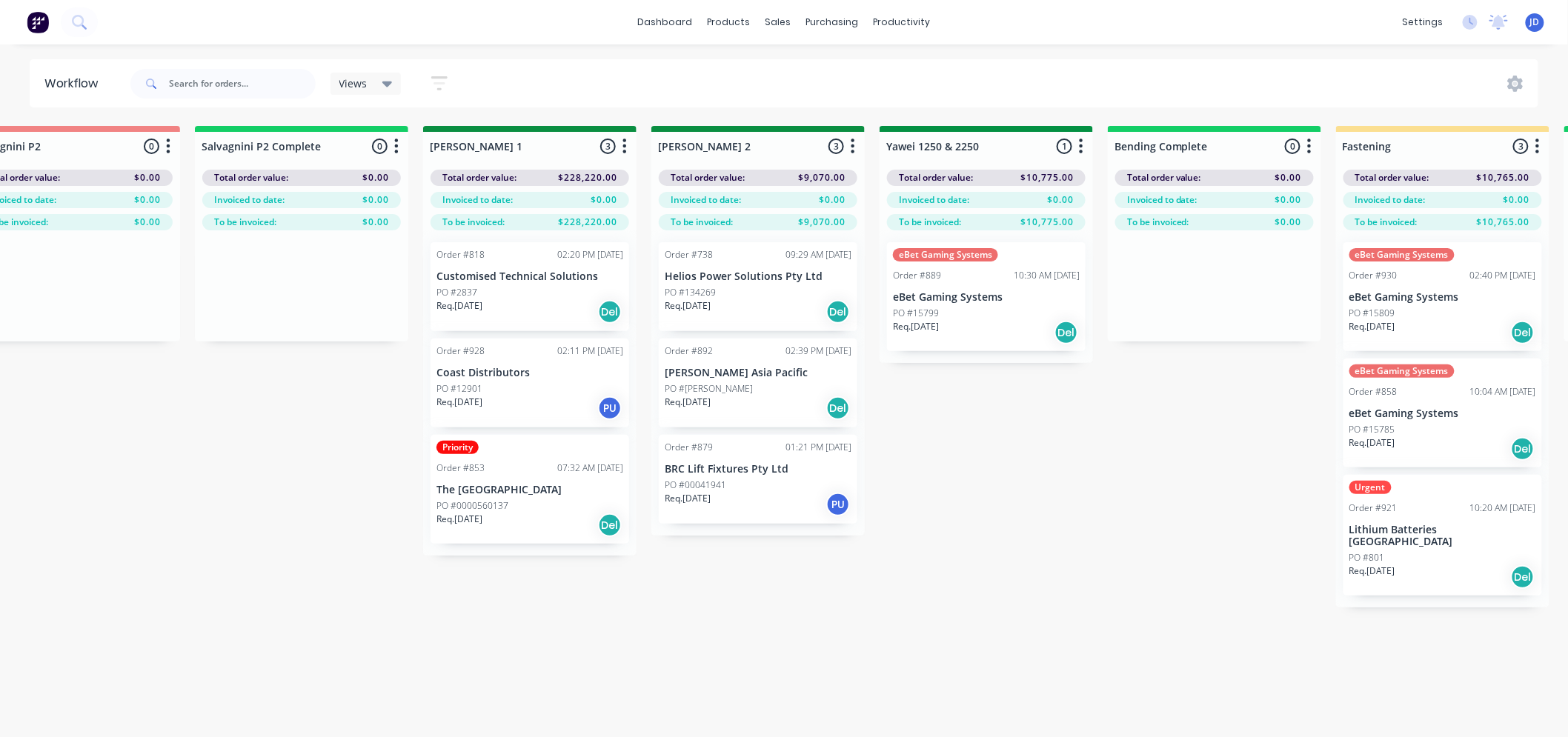
drag, startPoint x: 718, startPoint y: 614, endPoint x: 861, endPoint y: 268, distance: 374.4
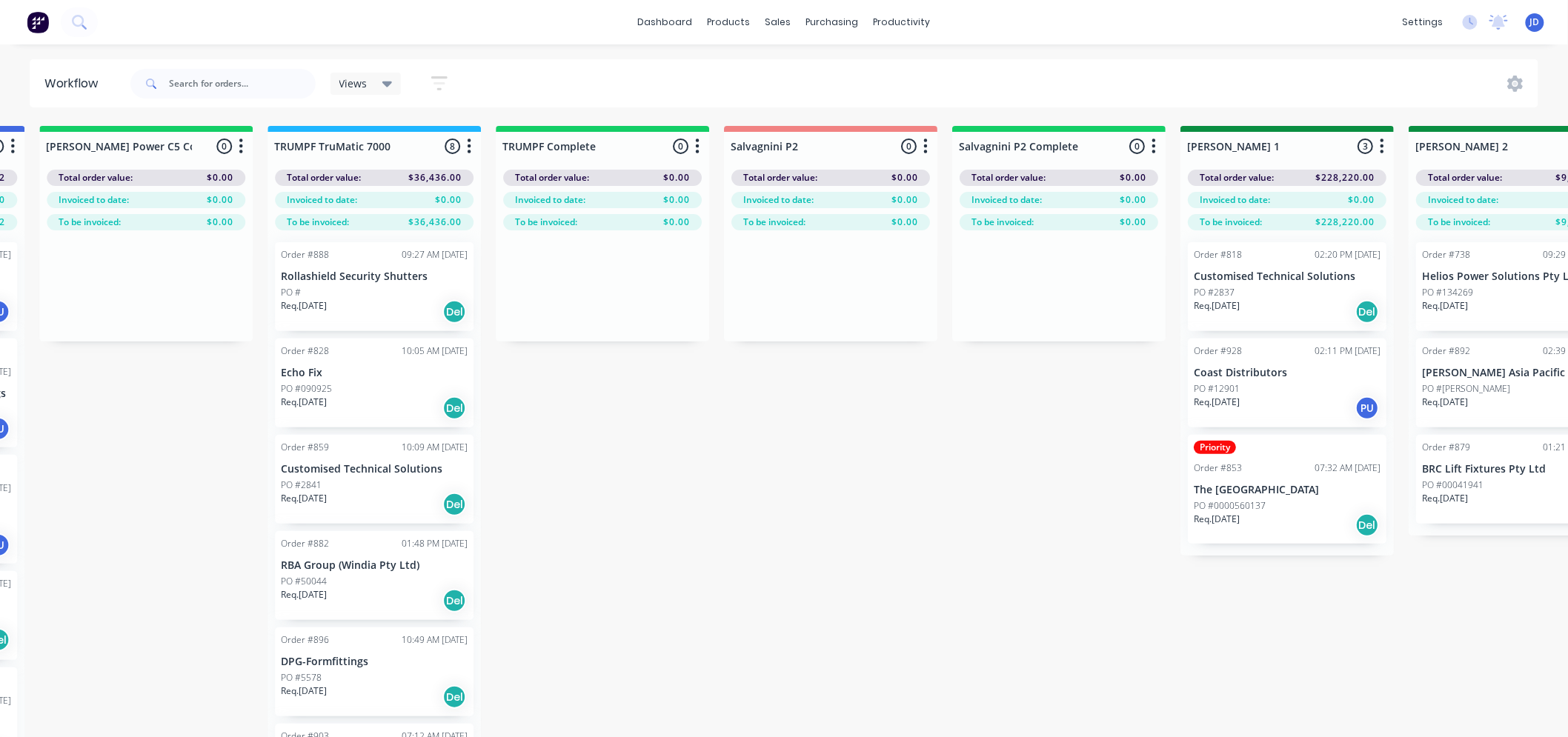
drag, startPoint x: 949, startPoint y: 576, endPoint x: 823, endPoint y: 520, distance: 137.9
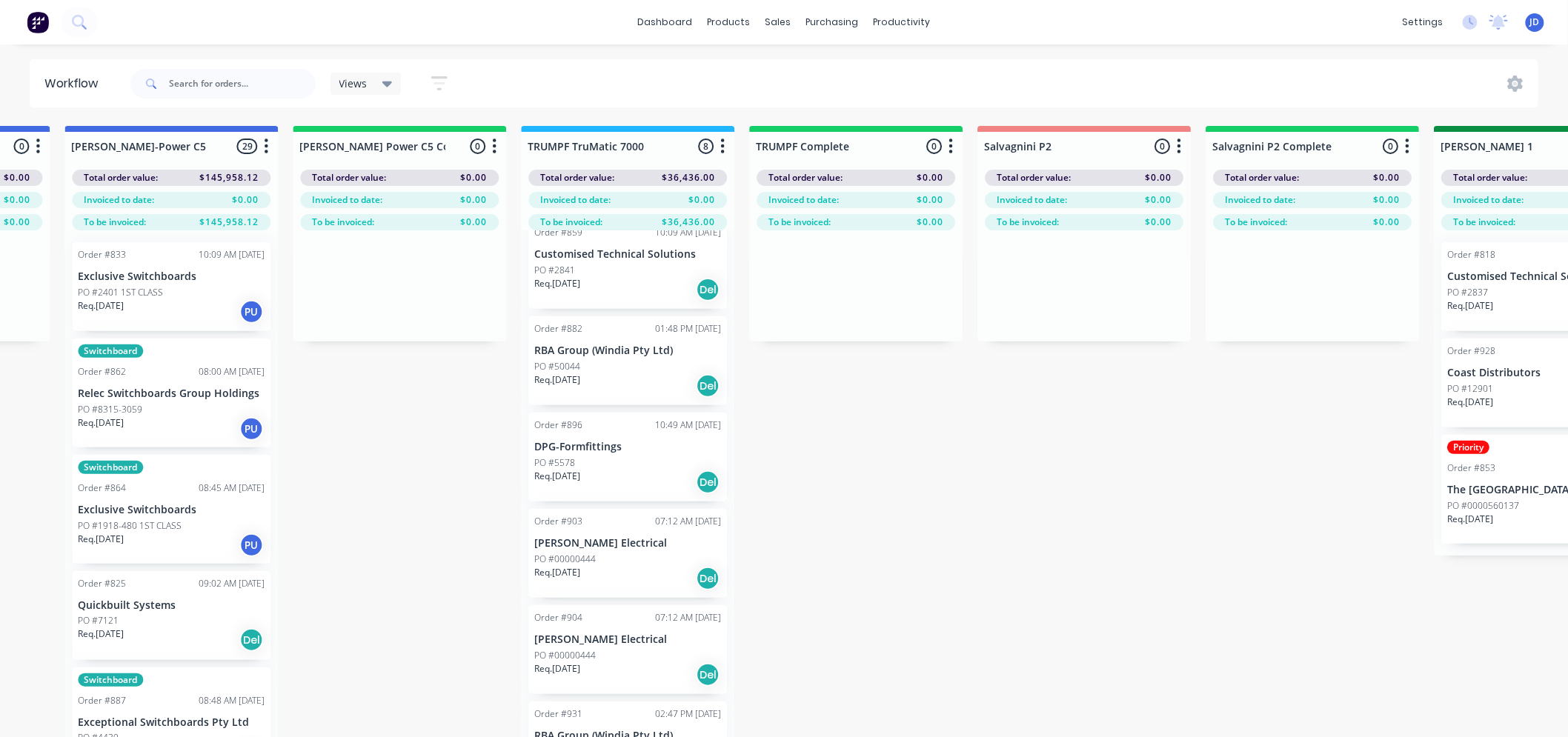
scroll to position [0, 1261]
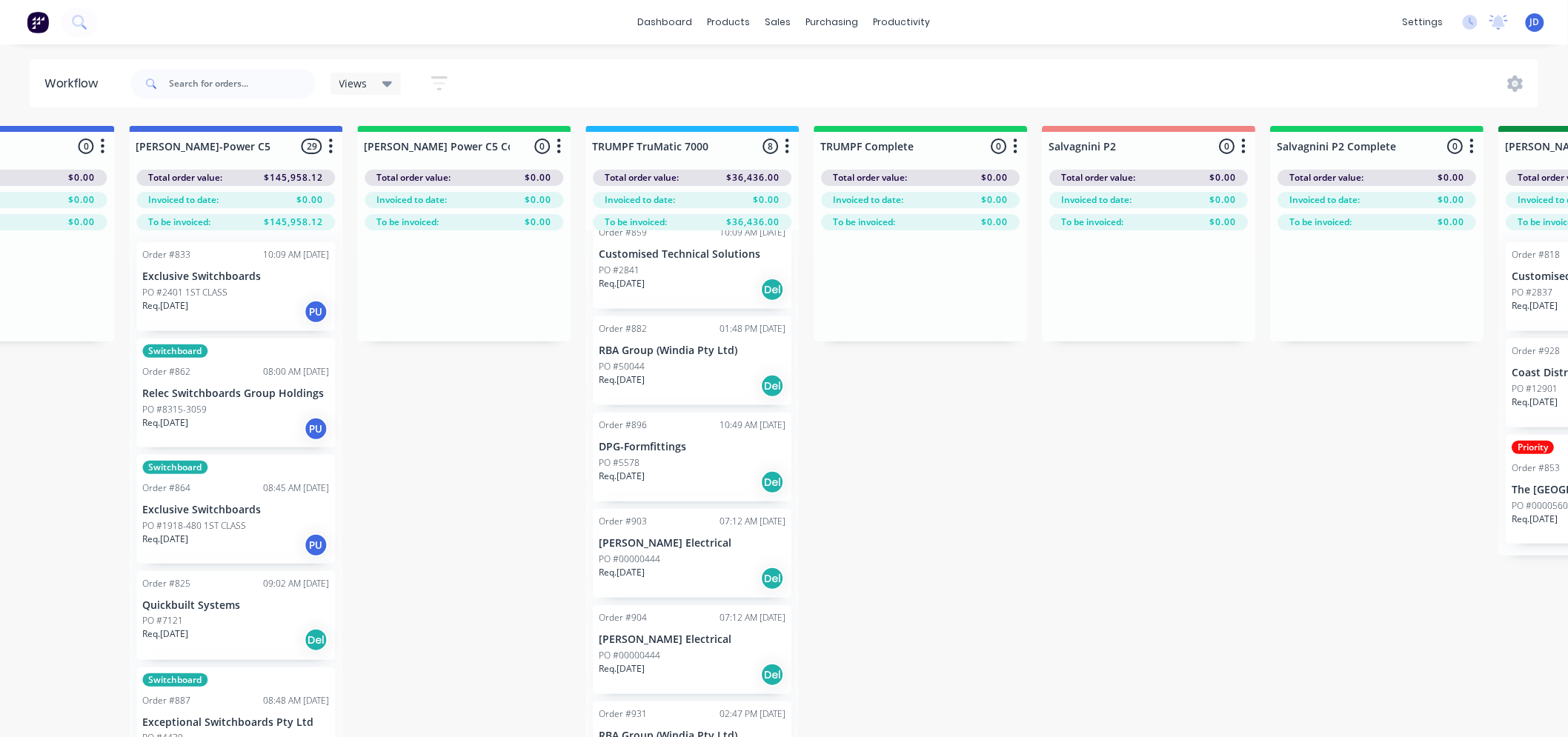
drag, startPoint x: 679, startPoint y: 511, endPoint x: 615, endPoint y: 402, distance: 126.4
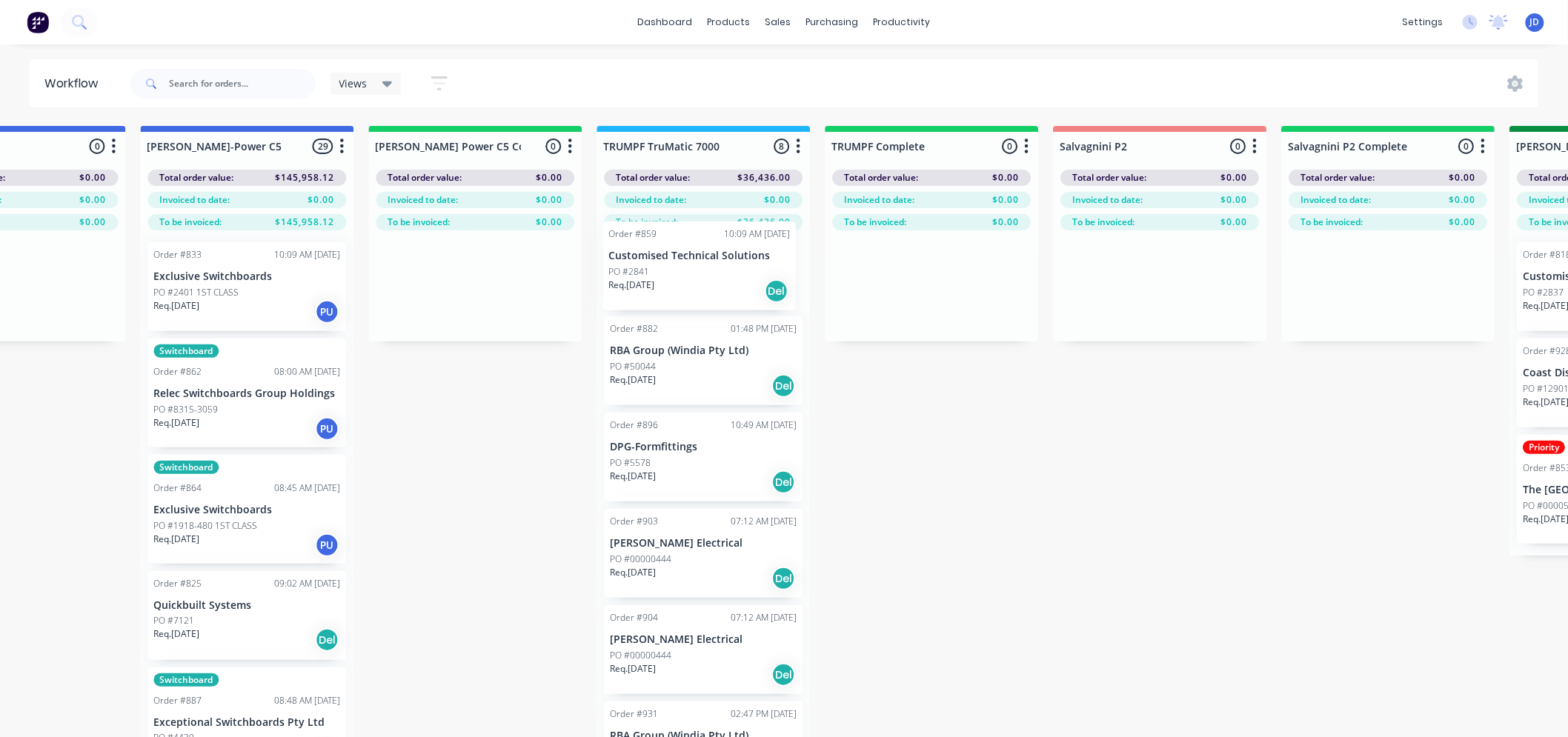
click at [766, 284] on div "Order #888 09:27 AM [DATE] Rollashield Security Shutters PO # Req. [DATE] Del O…" at bounding box center [703, 510] width 213 height 560
click at [667, 274] on div "PO #2841" at bounding box center [703, 275] width 186 height 13
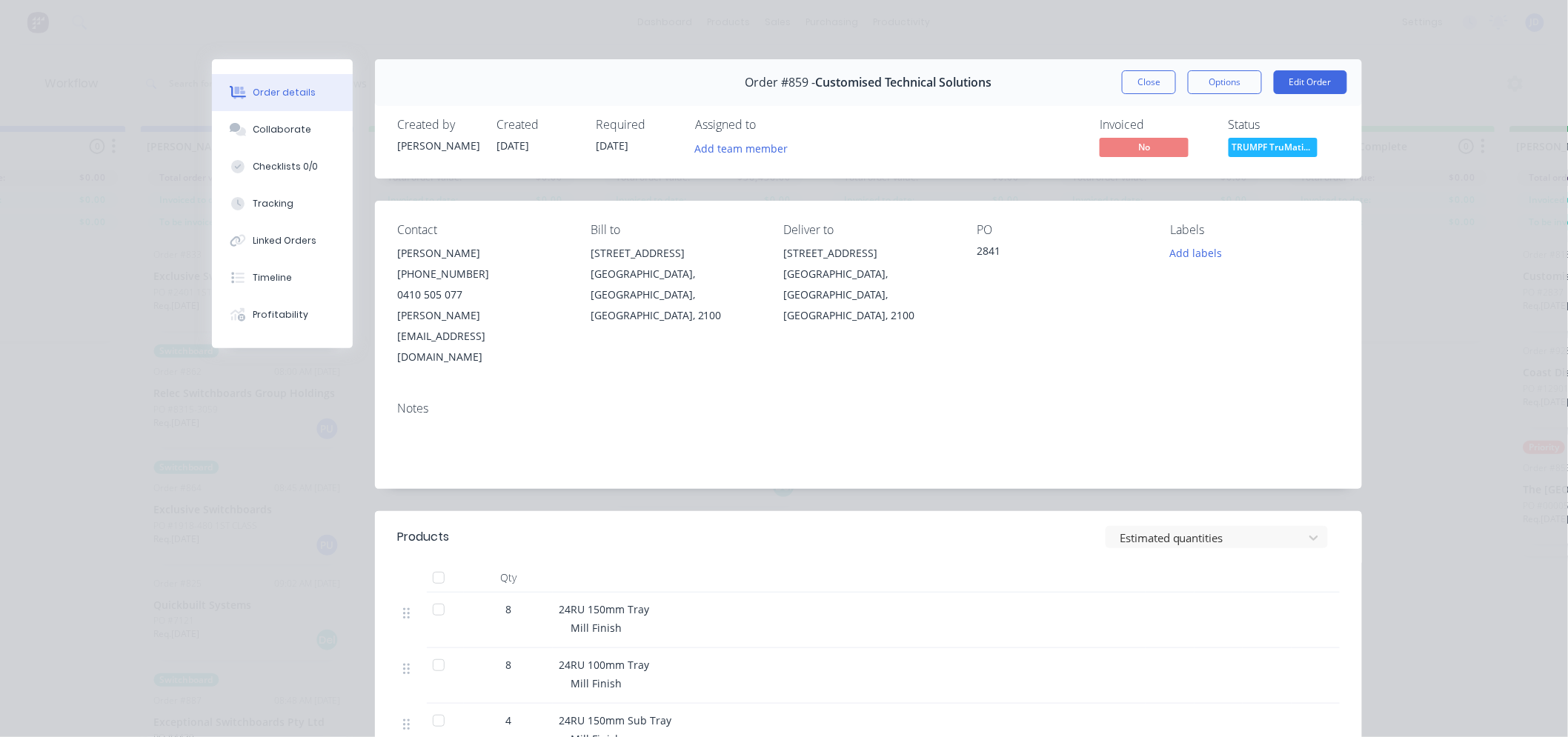
click at [1141, 82] on button "Close" at bounding box center [1149, 82] width 54 height 24
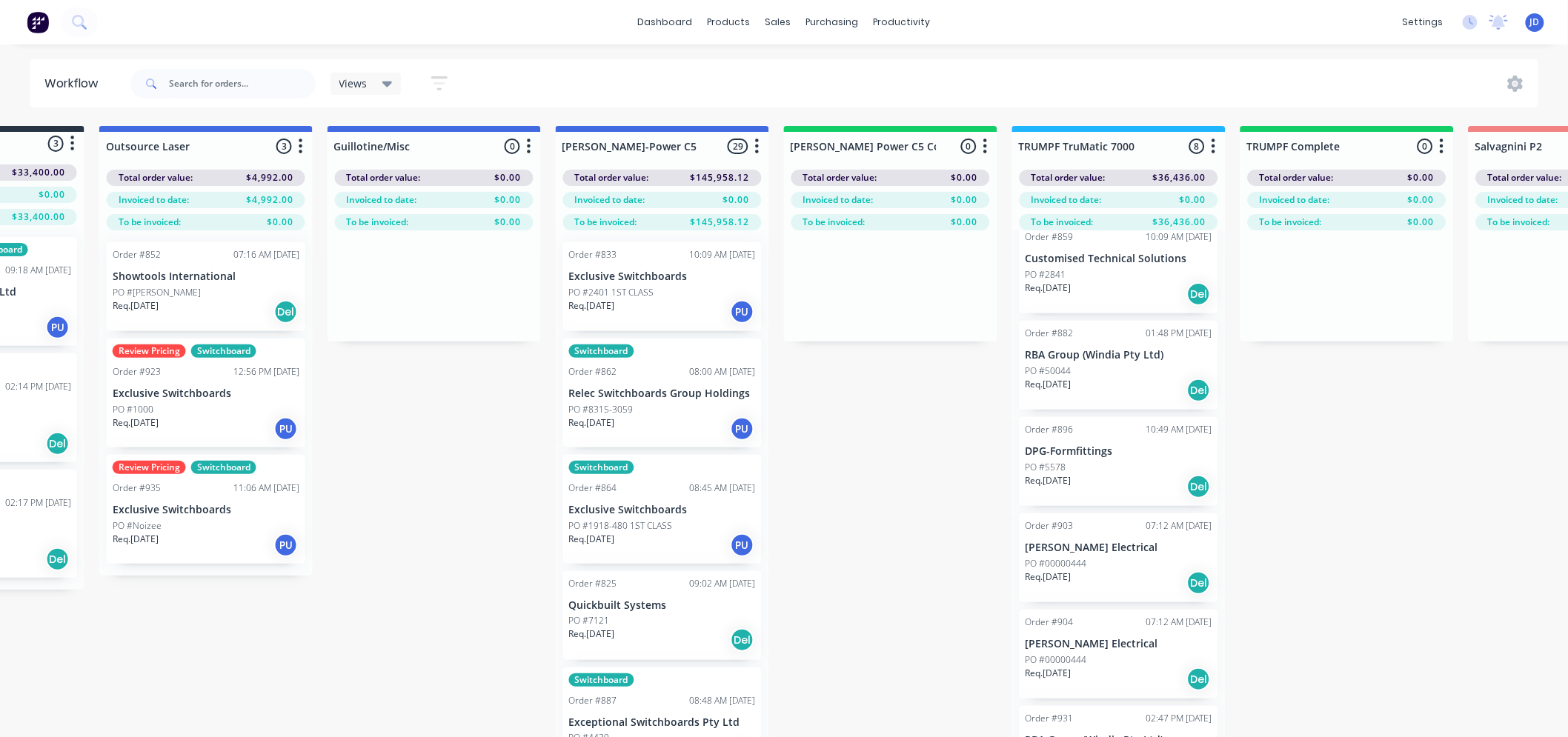
scroll to position [0, 242]
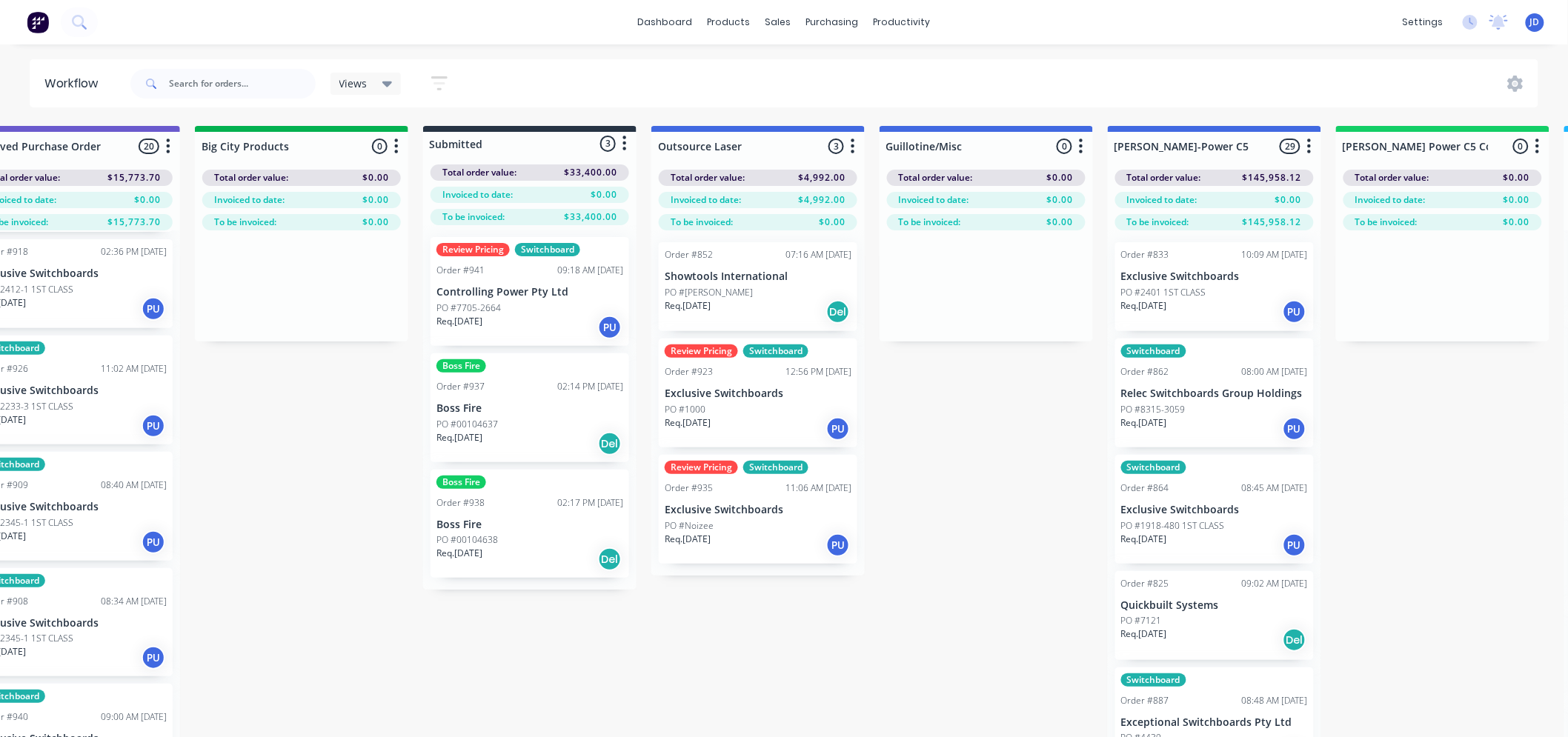
drag, startPoint x: 462, startPoint y: 417, endPoint x: 369, endPoint y: 390, distance: 96.8
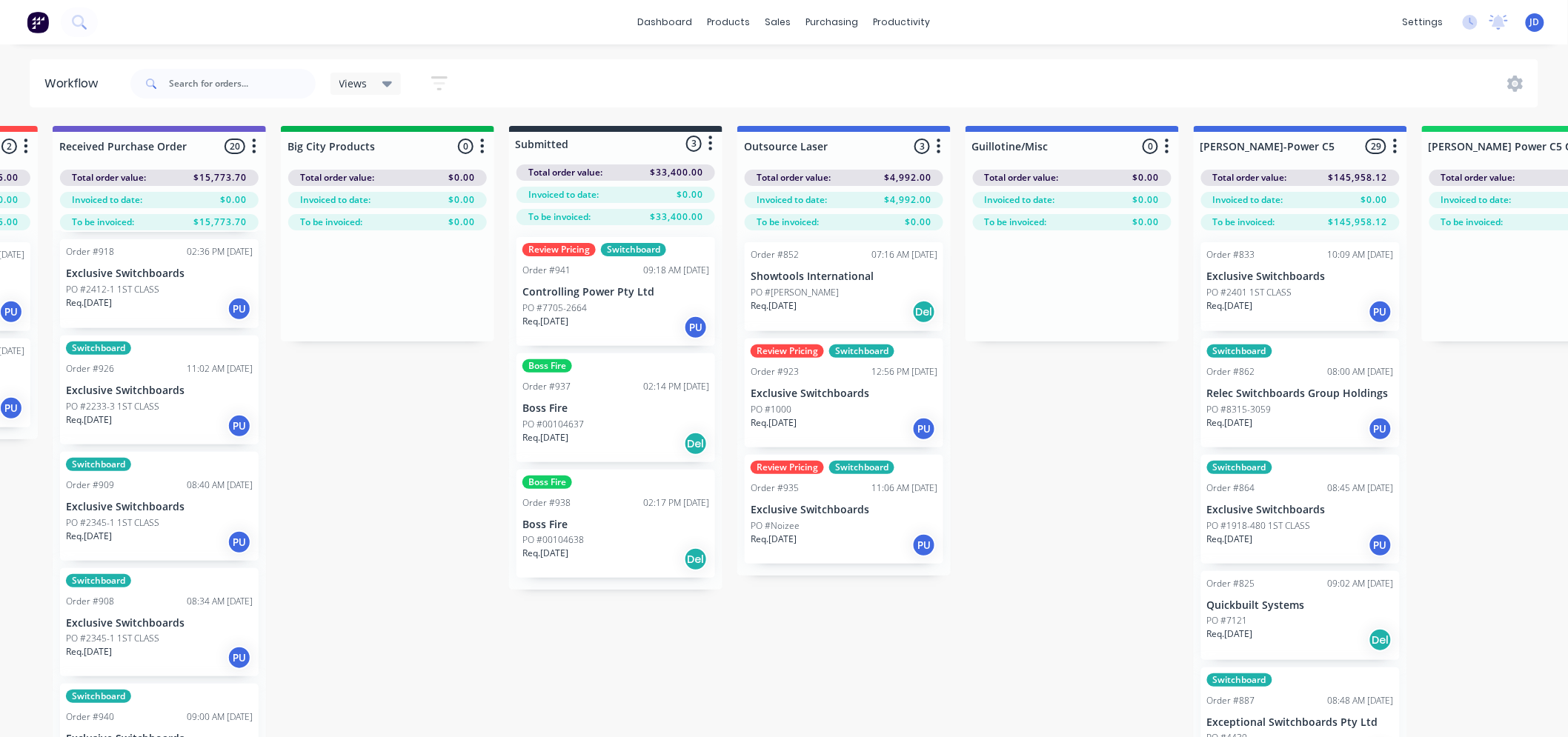
drag, startPoint x: 749, startPoint y: 715, endPoint x: 680, endPoint y: 678, distance: 78.3
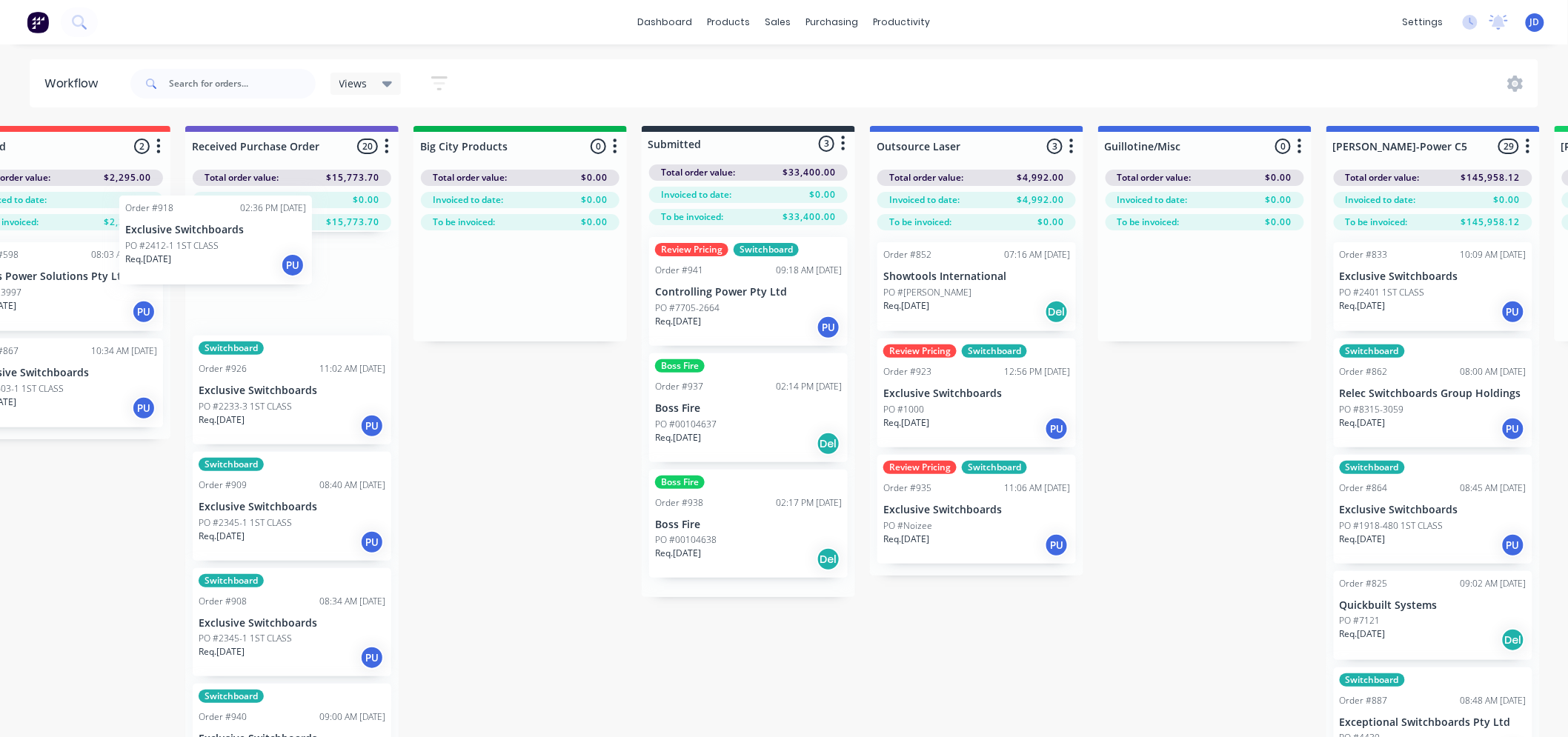
scroll to position [0, 0]
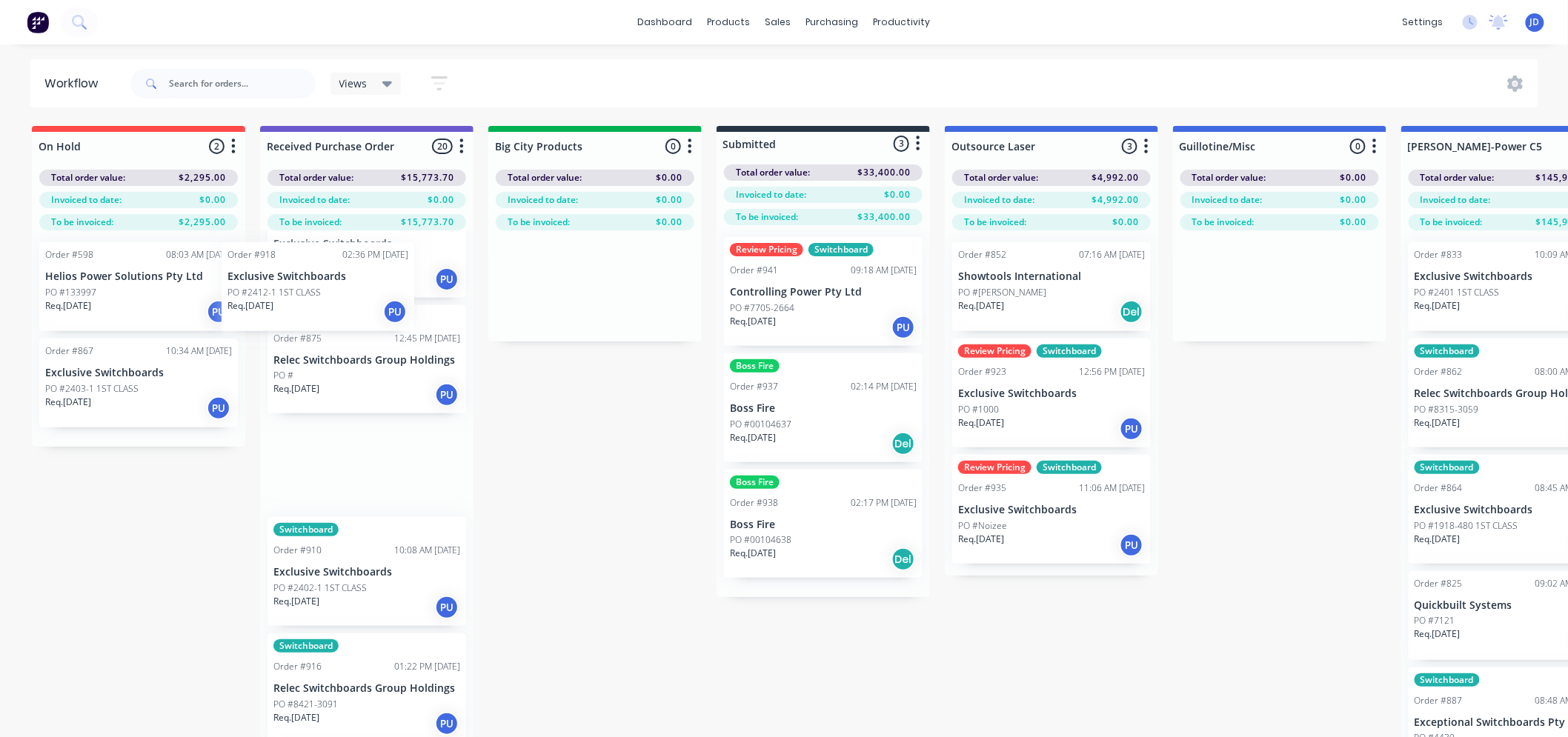
drag, startPoint x: 171, startPoint y: 287, endPoint x: 350, endPoint y: 266, distance: 180.2
click at [351, 274] on div "Switchboard Order #823 07:54 AM [DATE] Relec Switchboards Group Holdings PO #82…" at bounding box center [366, 510] width 213 height 560
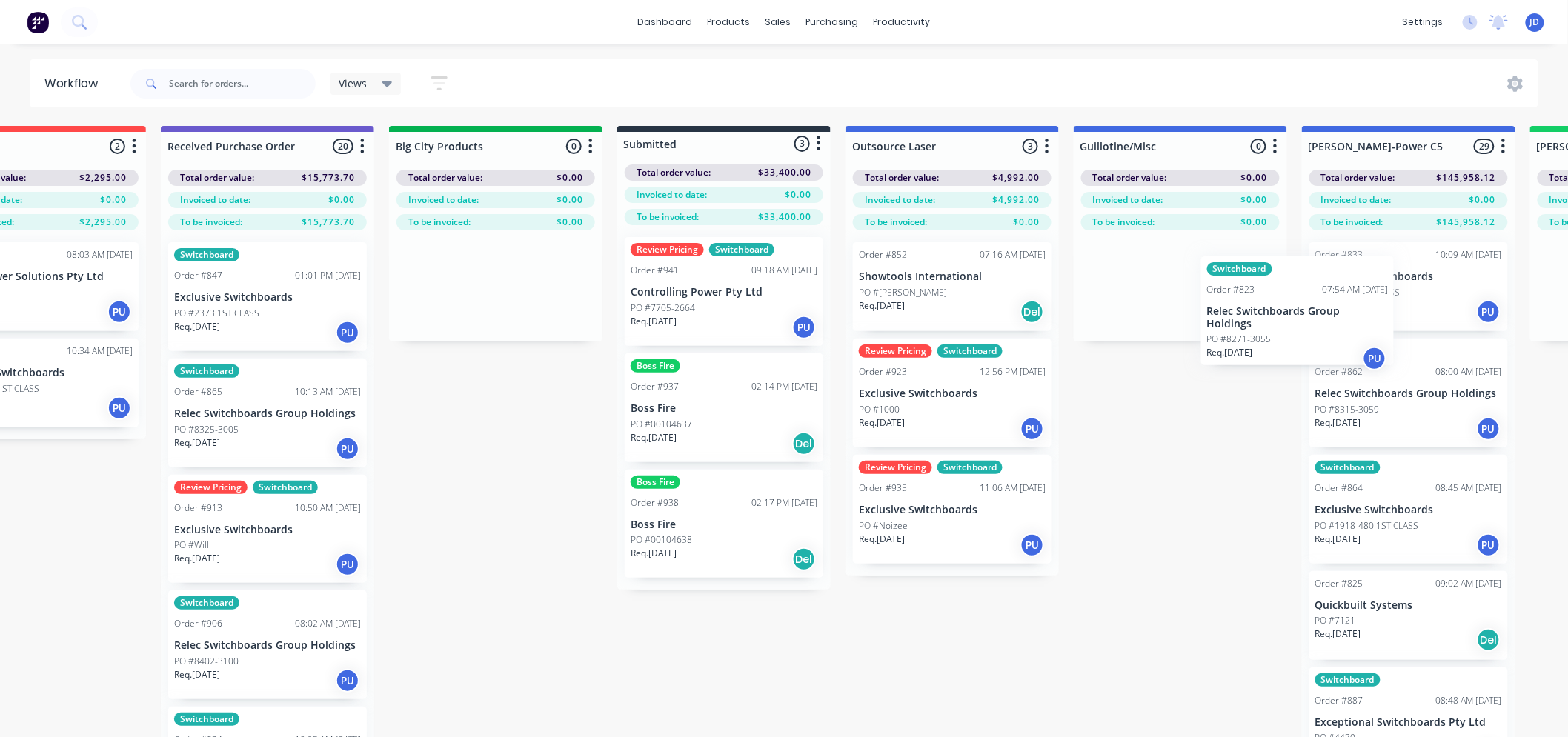
scroll to position [0, 148]
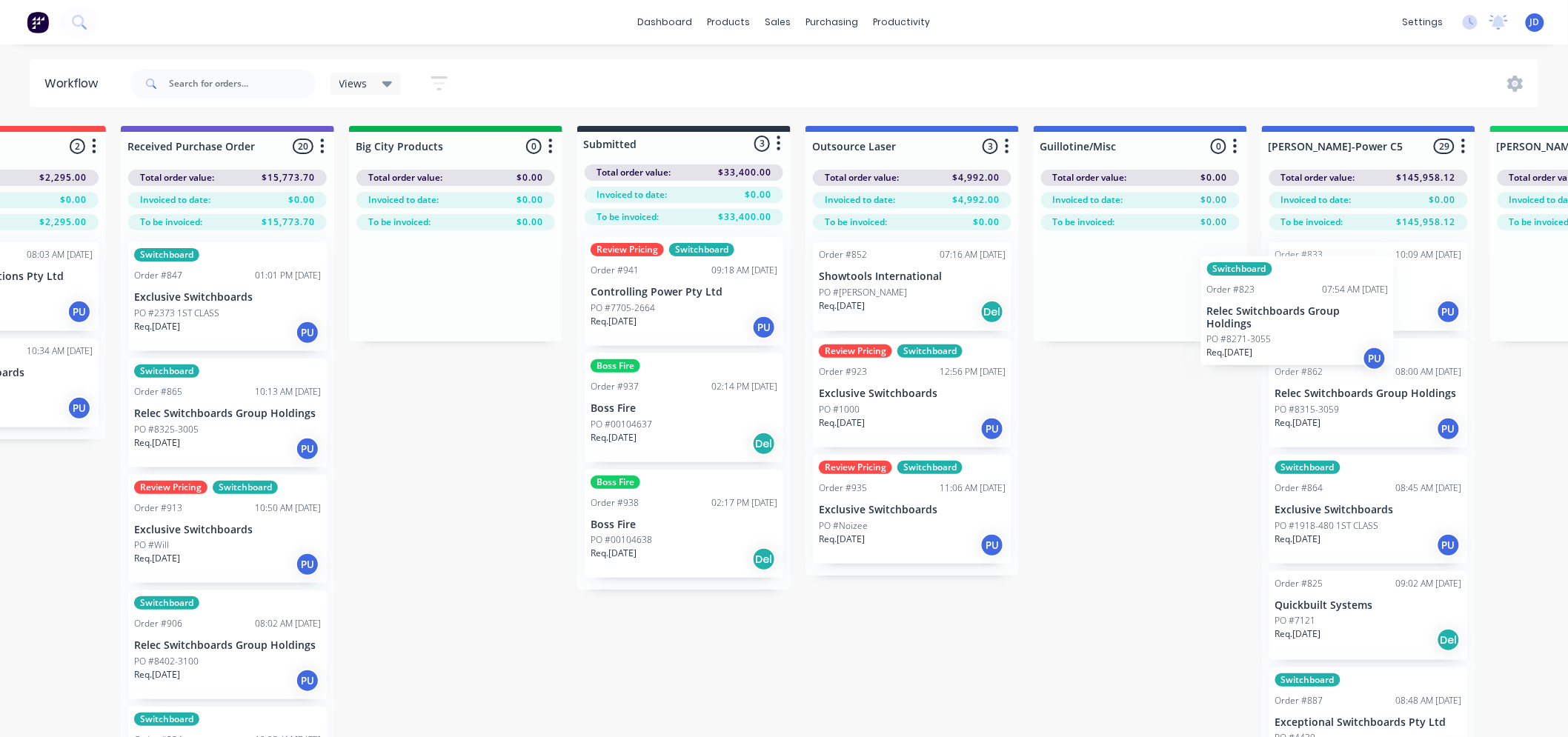
drag, startPoint x: 394, startPoint y: 330, endPoint x: 1226, endPoint y: 324, distance: 832.0
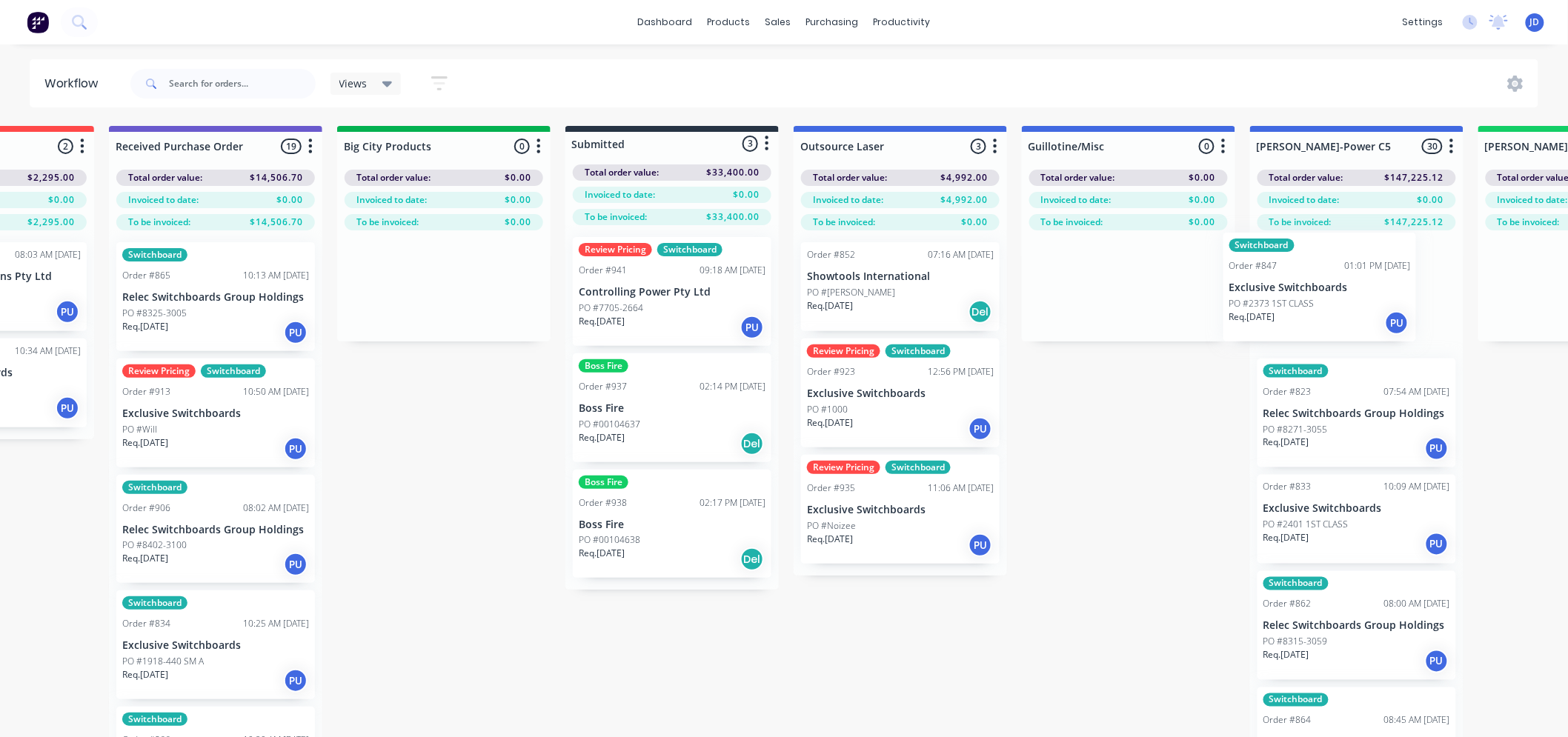
drag, startPoint x: 243, startPoint y: 310, endPoint x: 1308, endPoint y: 282, distance: 1065.4
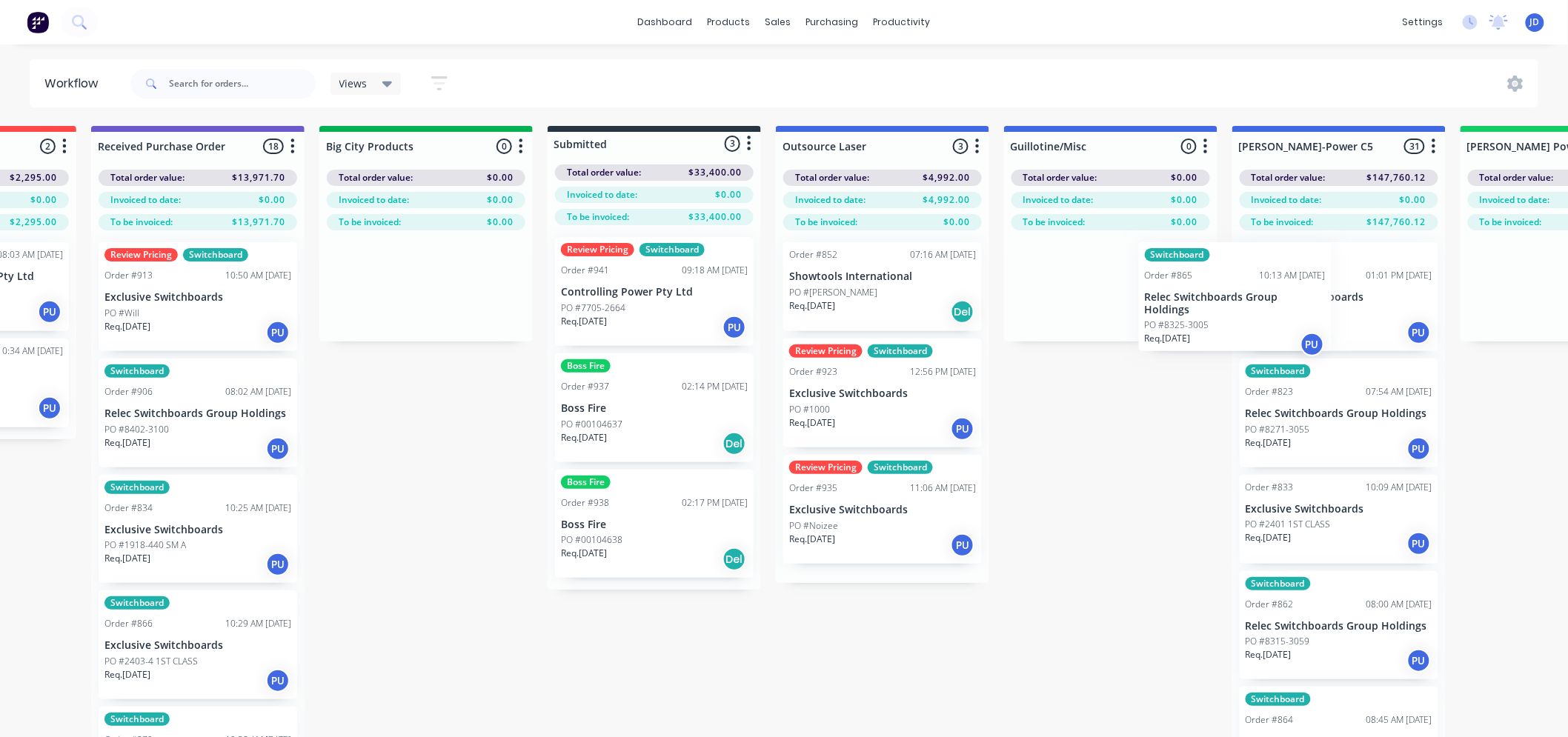
drag, startPoint x: 259, startPoint y: 300, endPoint x: 1415, endPoint y: 290, distance: 1156.0
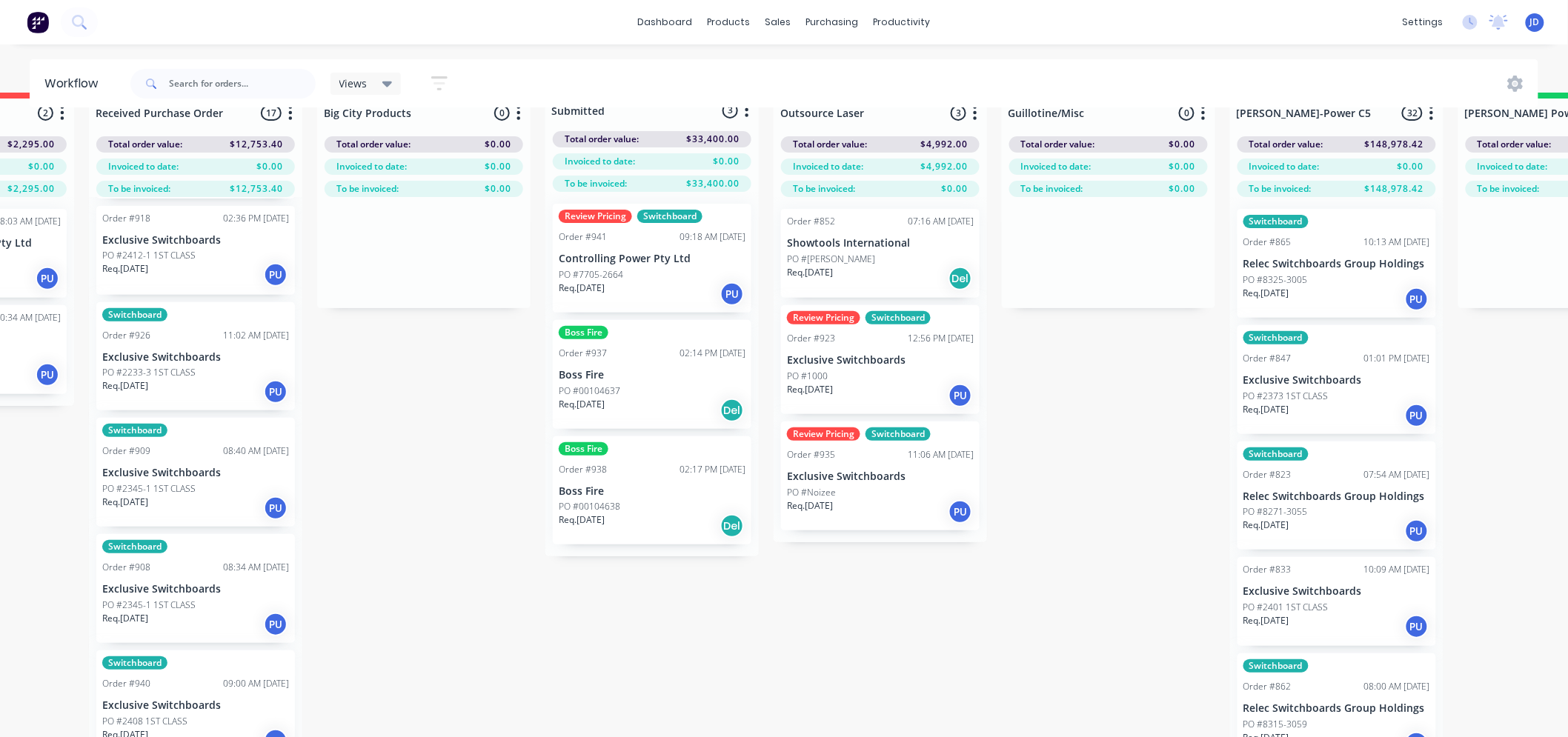
scroll to position [65, 171]
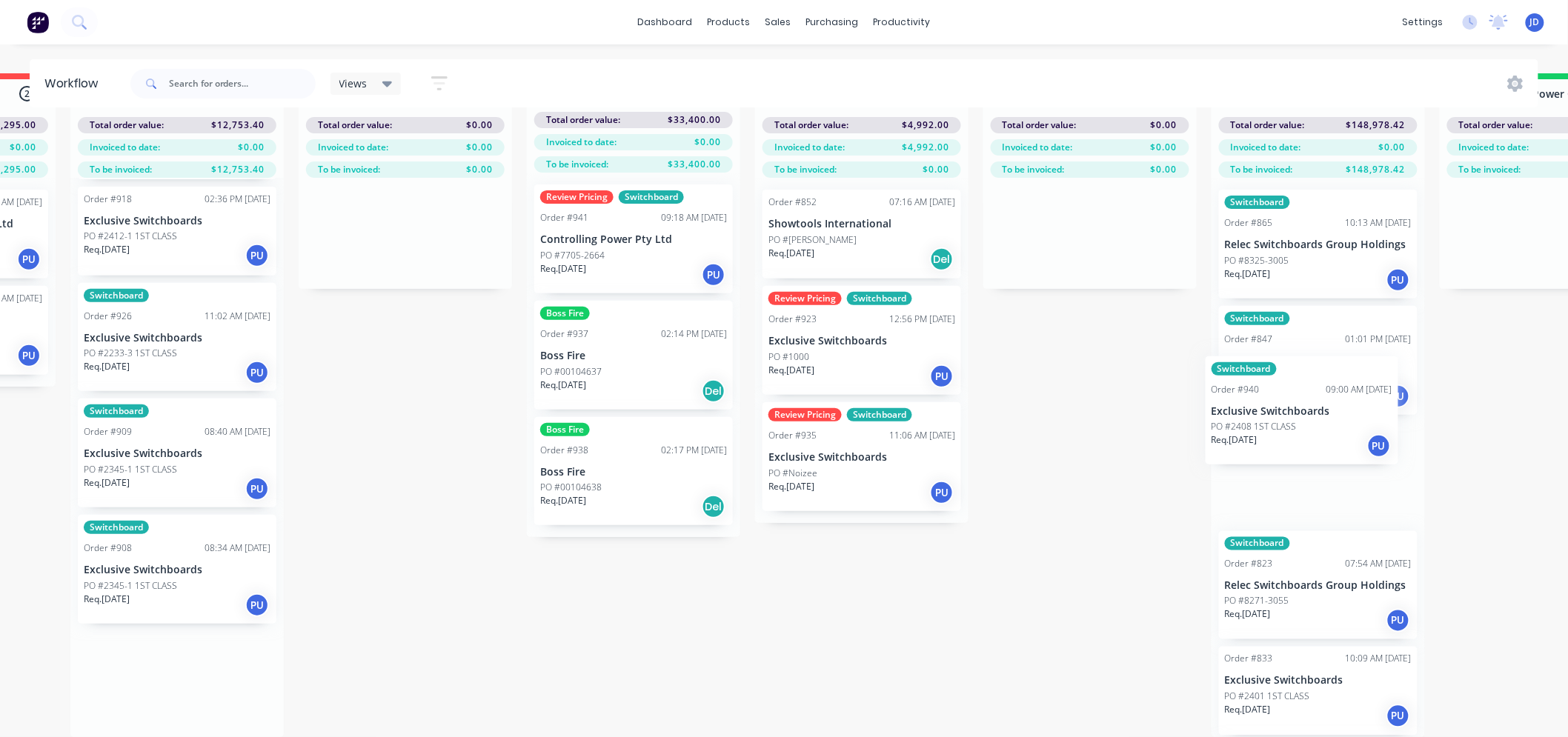
drag, startPoint x: 208, startPoint y: 709, endPoint x: 1348, endPoint y: 306, distance: 1209.1
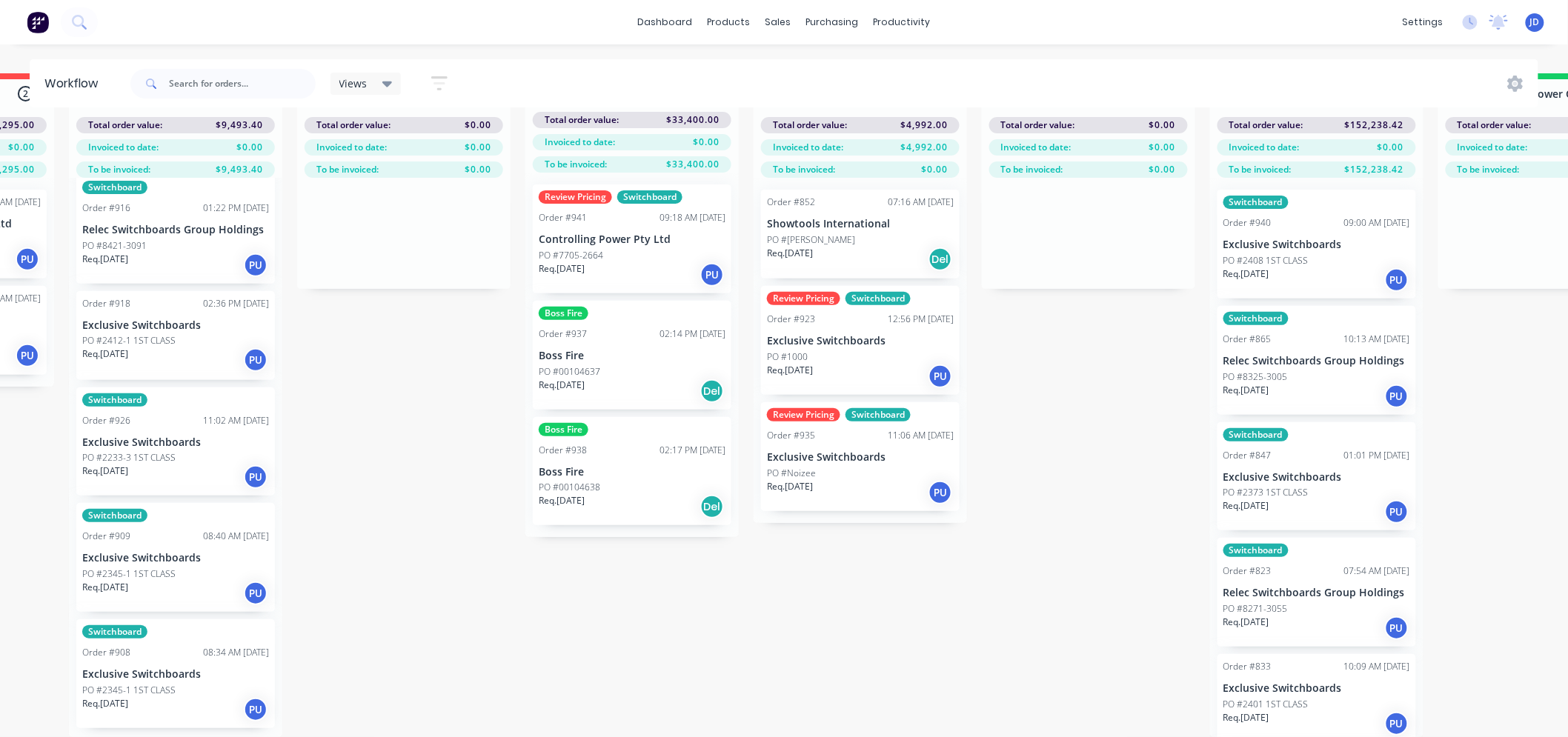
scroll to position [0, 0]
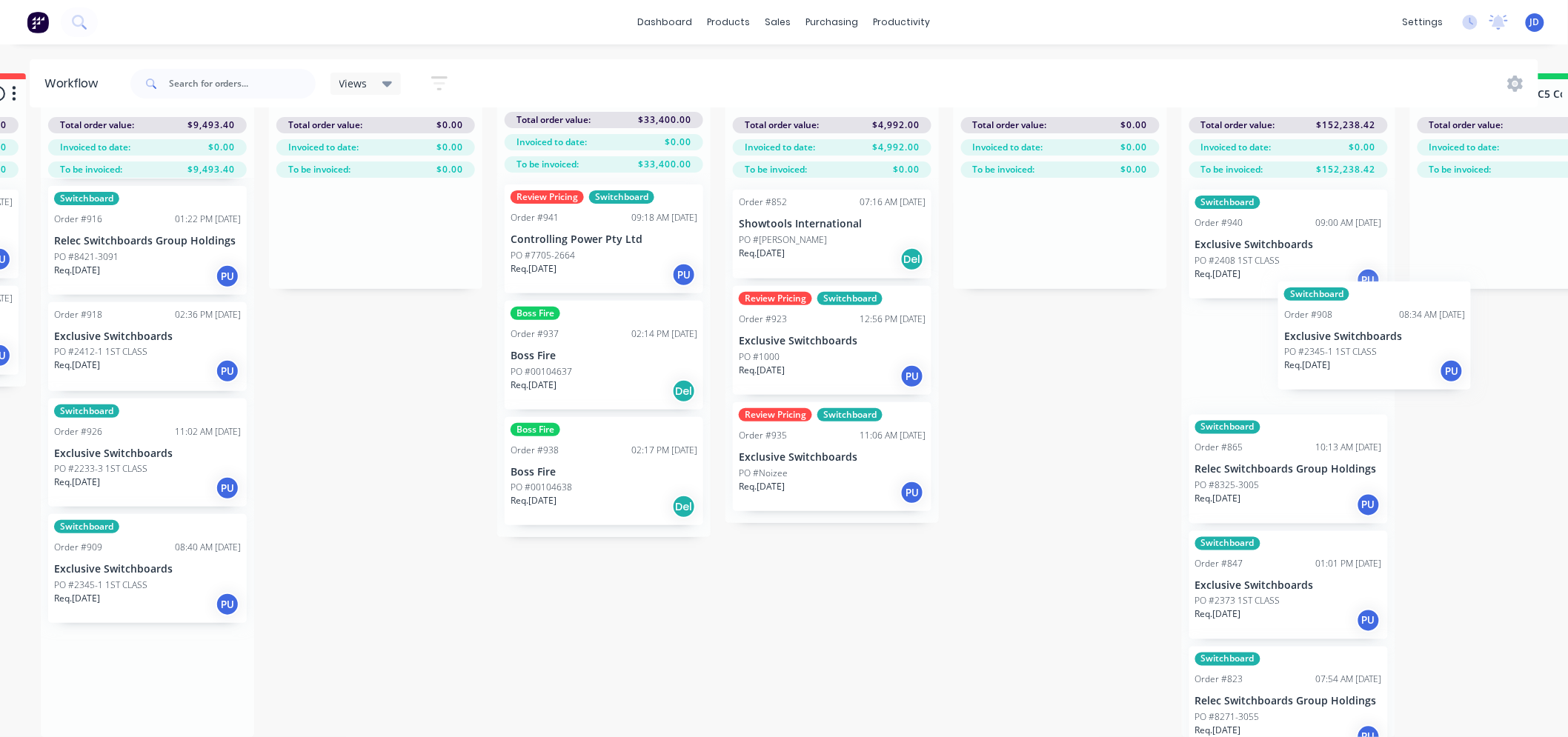
drag, startPoint x: 146, startPoint y: 675, endPoint x: 1262, endPoint y: 307, distance: 1175.1
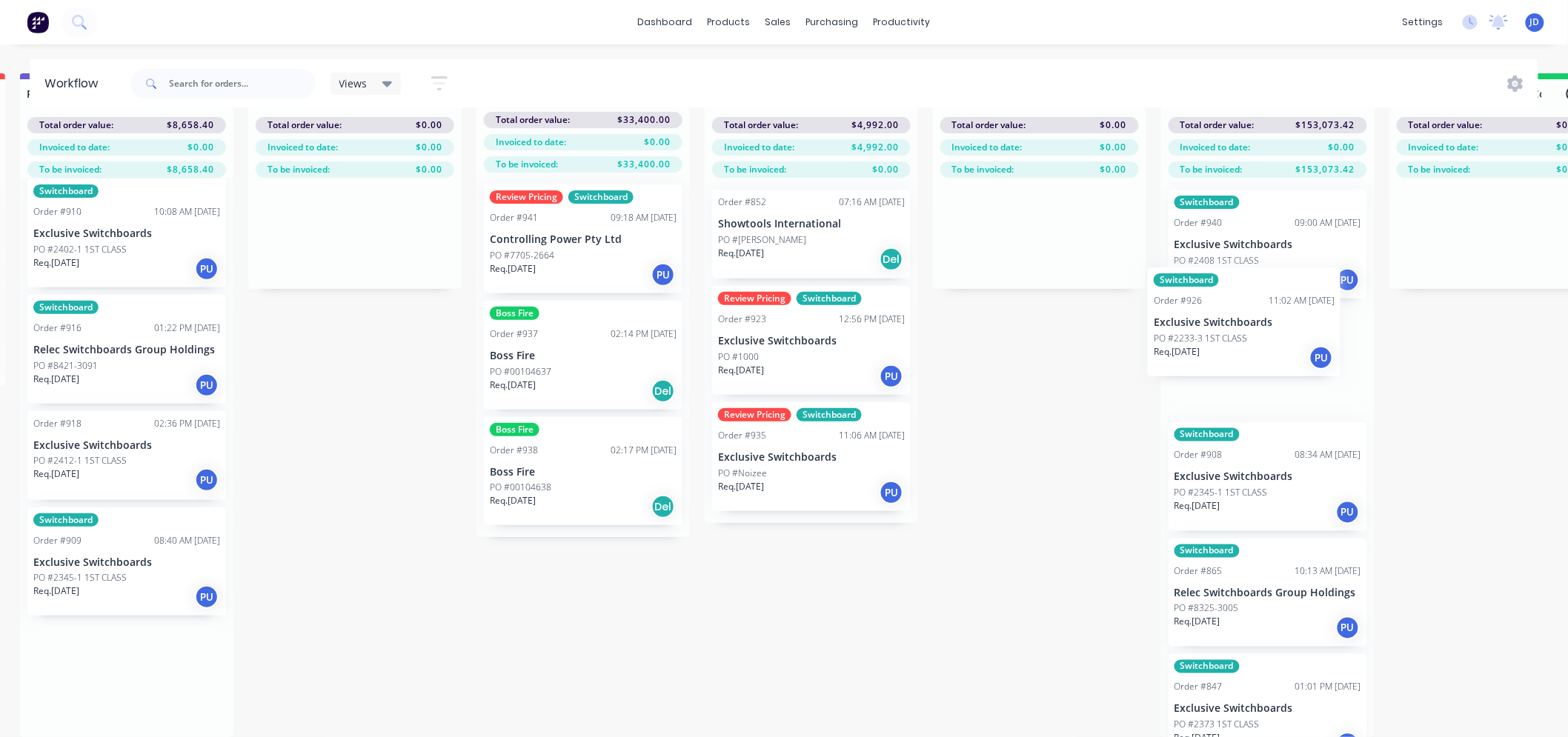
drag, startPoint x: 123, startPoint y: 557, endPoint x: 1073, endPoint y: 341, distance: 974.2
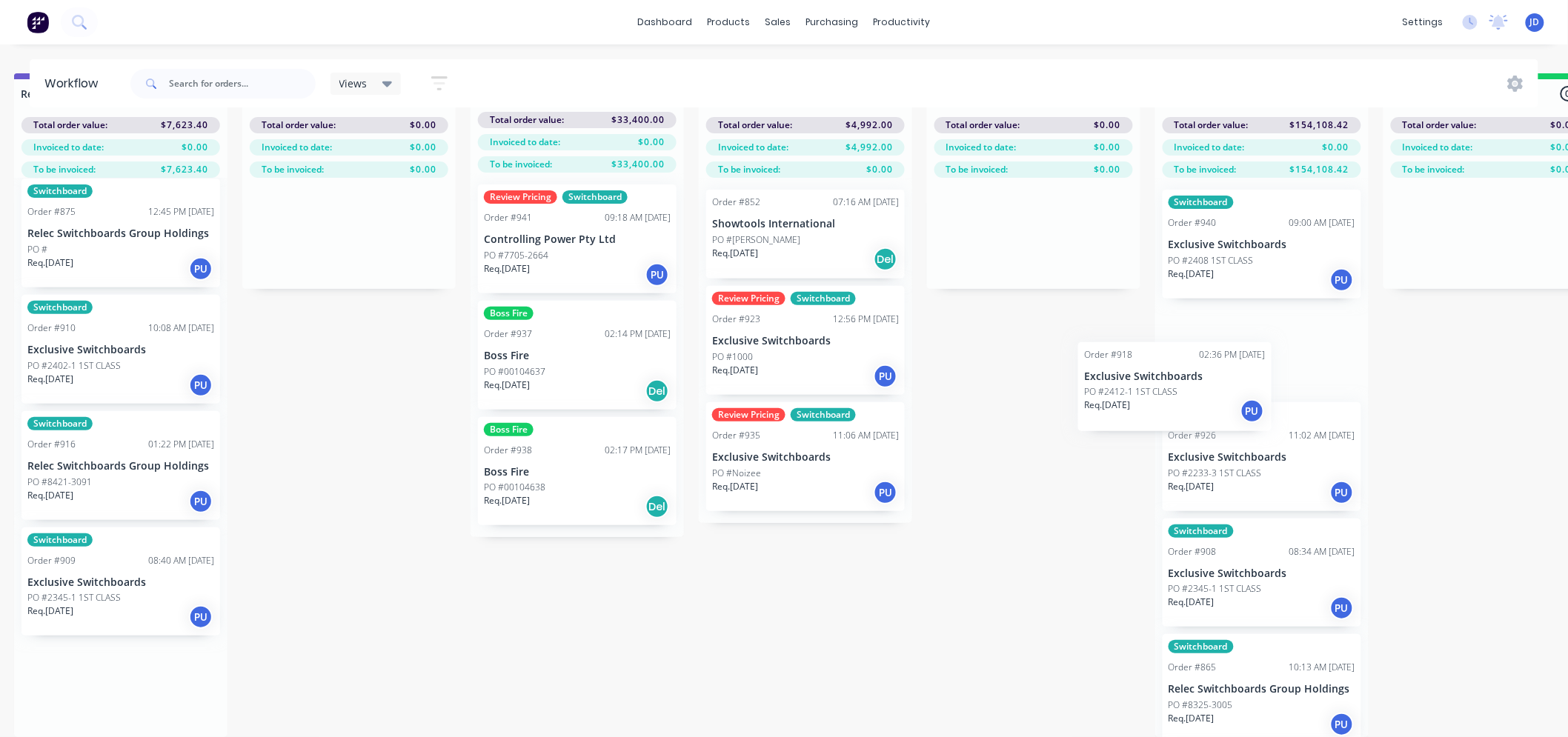
drag, startPoint x: 114, startPoint y: 553, endPoint x: 1248, endPoint y: 302, distance: 1161.4
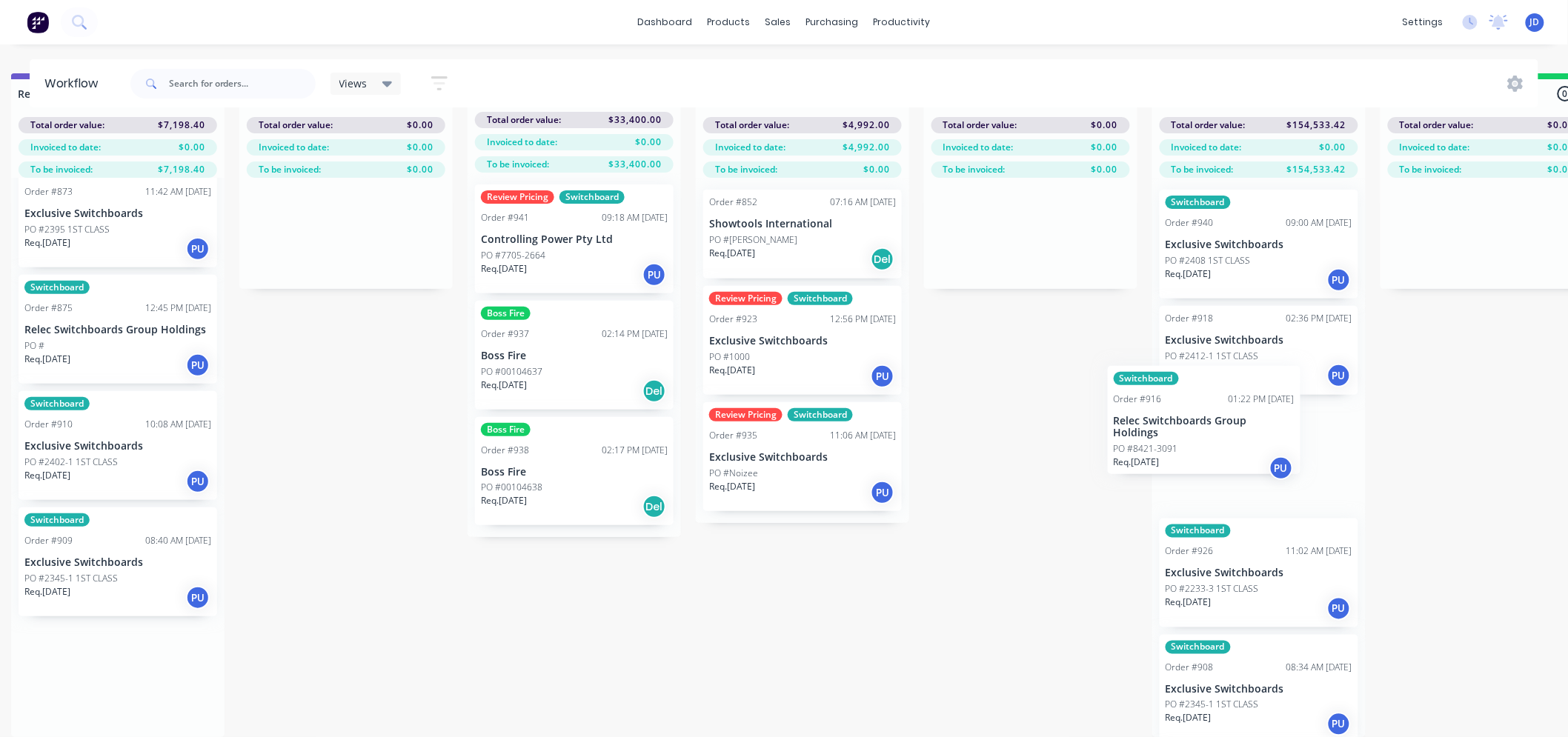
drag, startPoint x: 58, startPoint y: 571, endPoint x: 1156, endPoint y: 395, distance: 1112.0
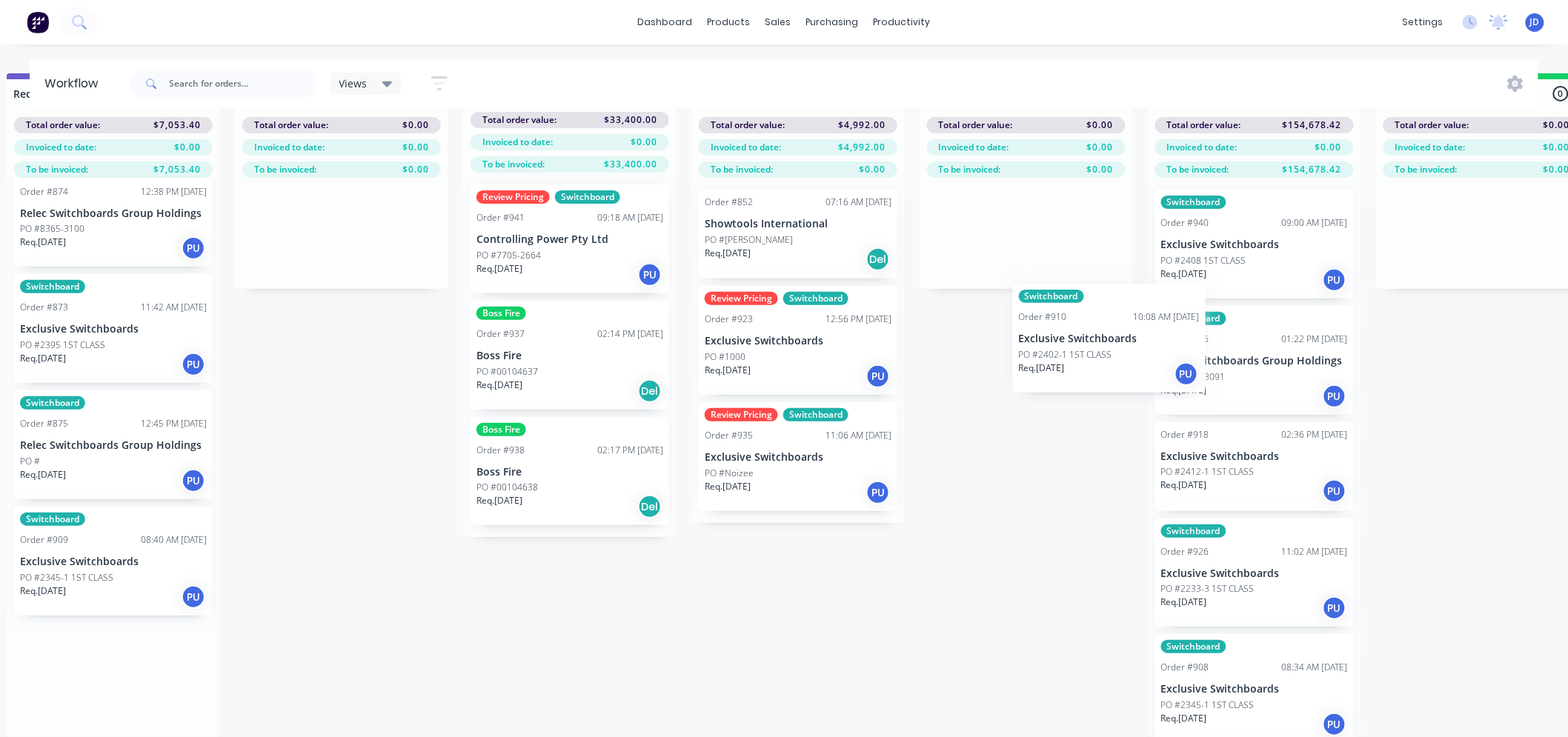
drag, startPoint x: 61, startPoint y: 565, endPoint x: 1120, endPoint y: 348, distance: 1081.0
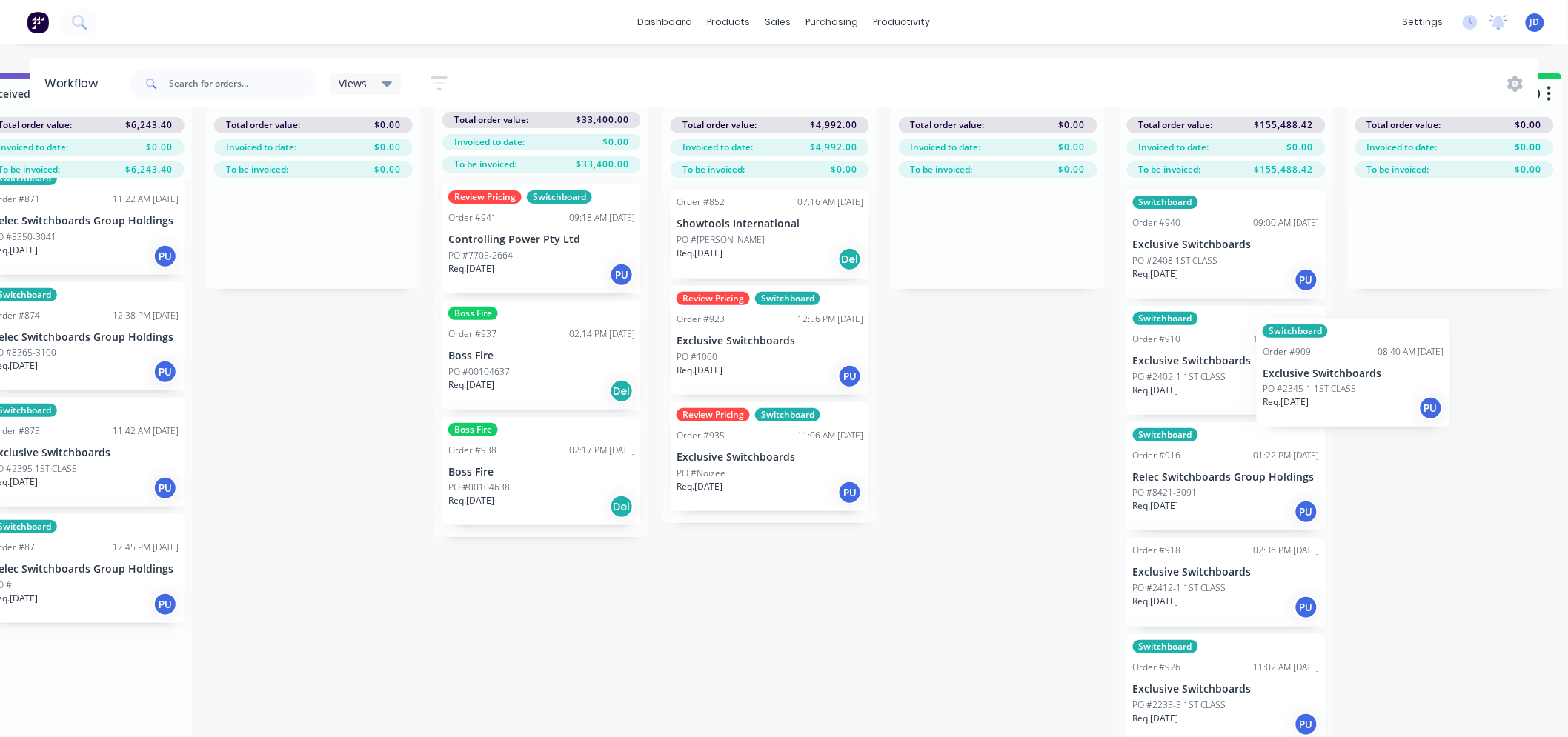
drag, startPoint x: 168, startPoint y: 674, endPoint x: 1176, endPoint y: 346, distance: 1060.0
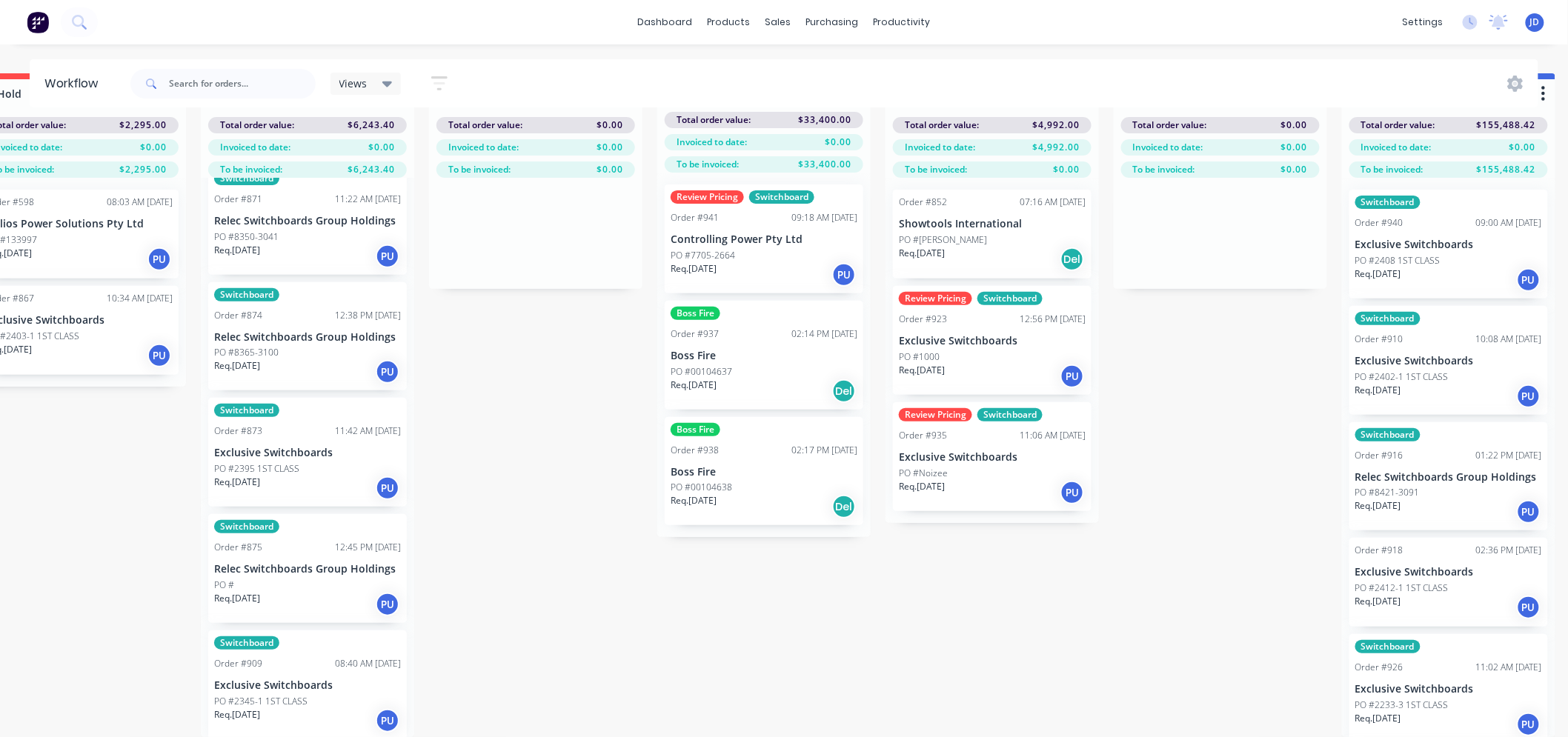
drag, startPoint x: 472, startPoint y: 628, endPoint x: 391, endPoint y: 623, distance: 81.2
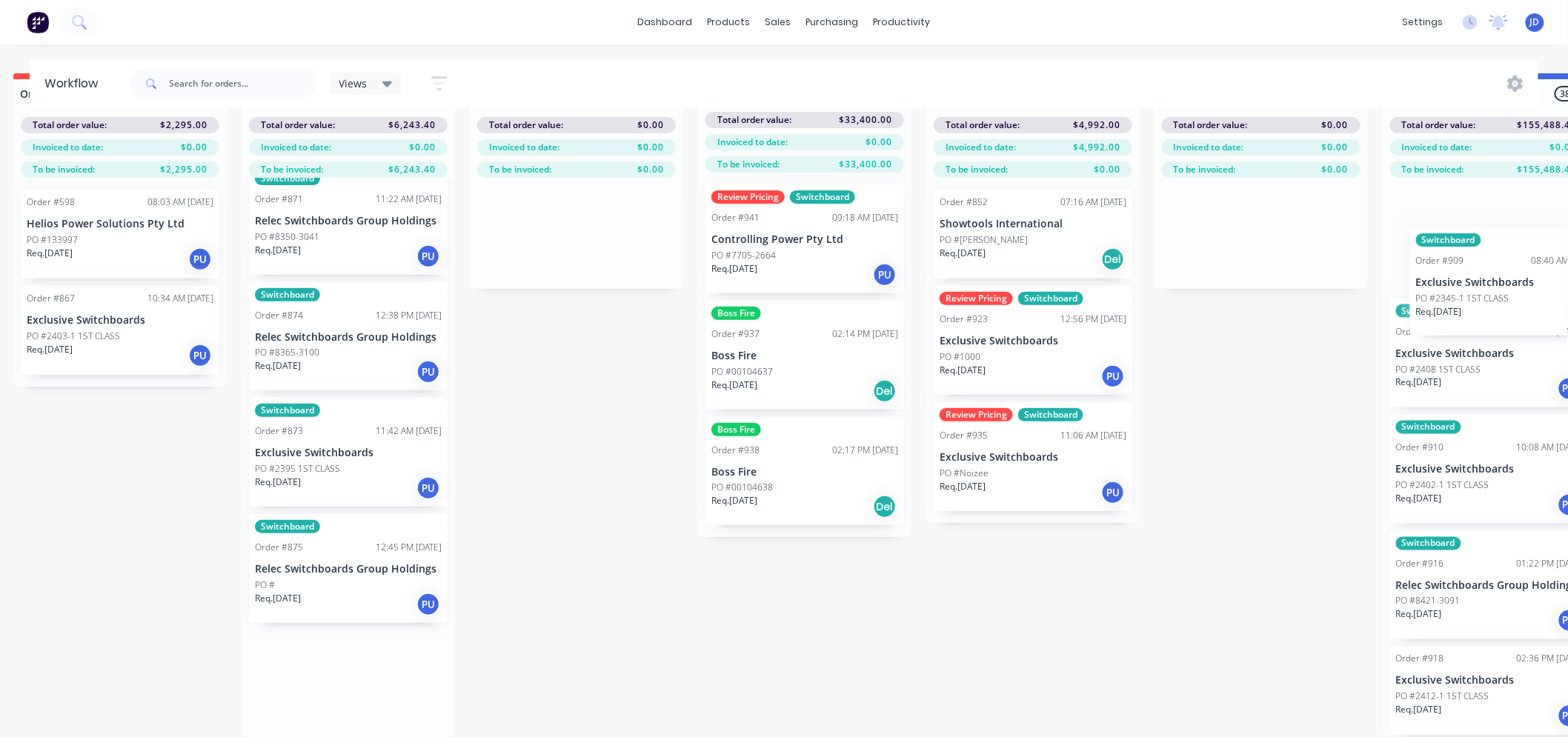
drag, startPoint x: 345, startPoint y: 722, endPoint x: 1433, endPoint y: 332, distance: 1155.8
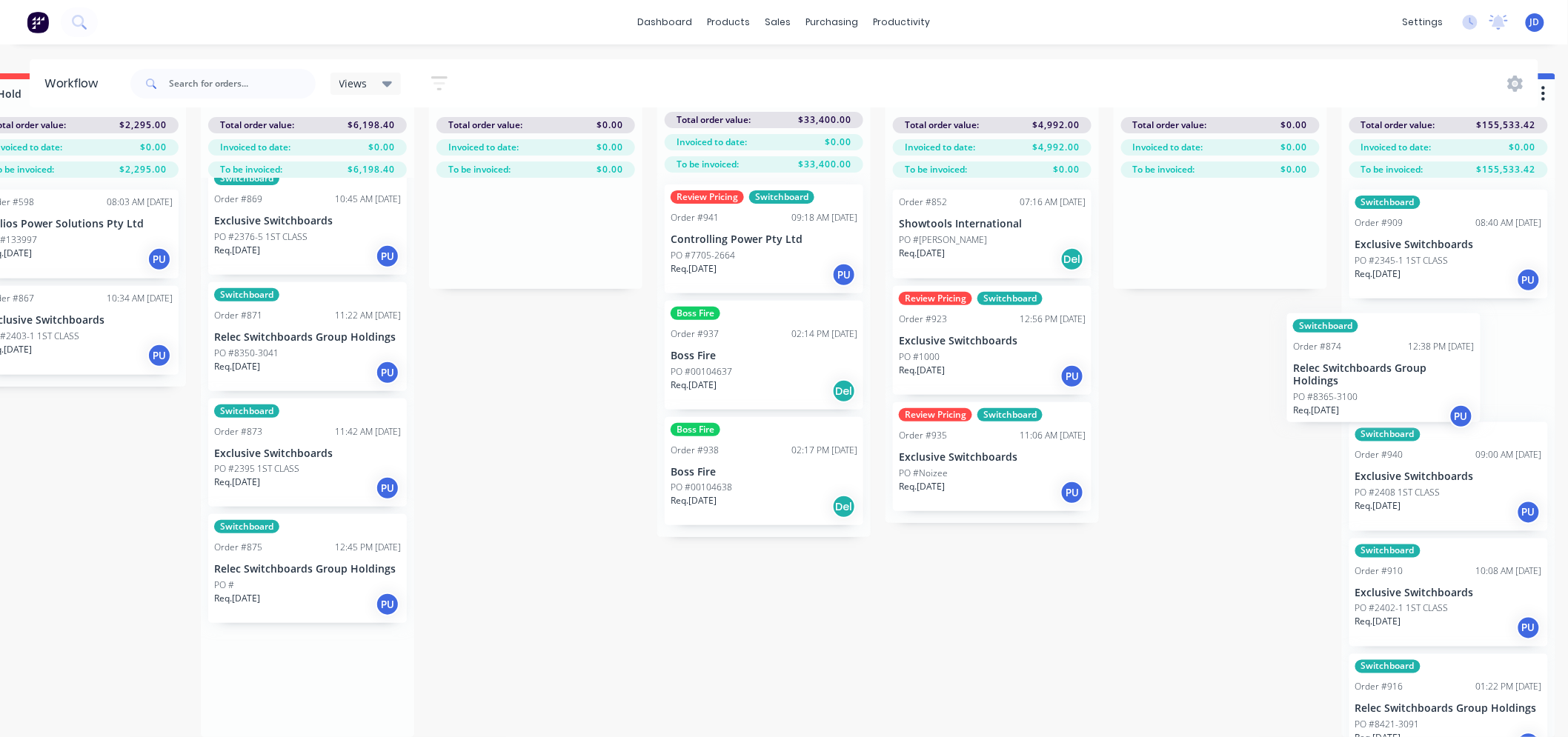
drag, startPoint x: 327, startPoint y: 472, endPoint x: 1394, endPoint y: 373, distance: 1071.6
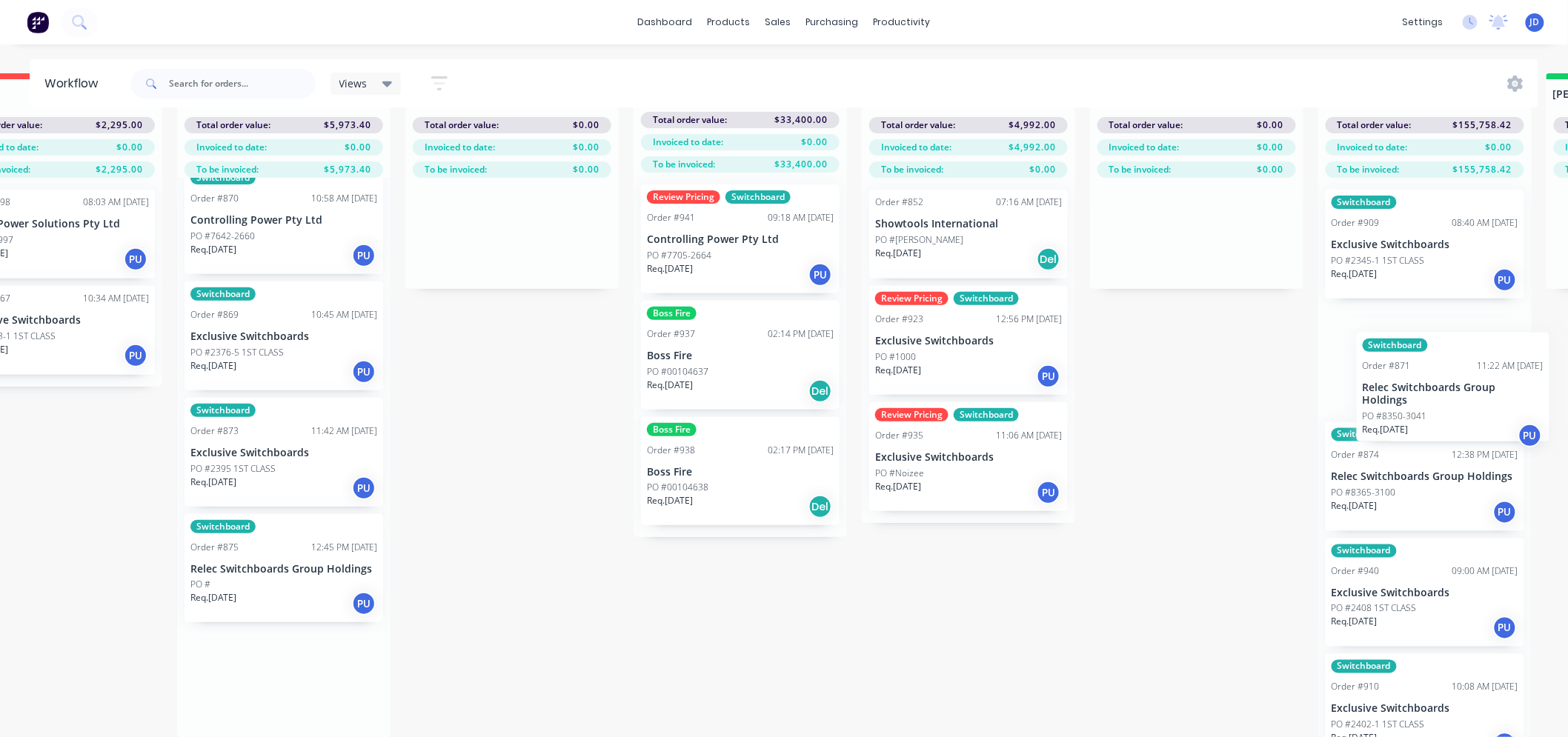
drag, startPoint x: 534, startPoint y: 471, endPoint x: 1395, endPoint y: 371, distance: 866.8
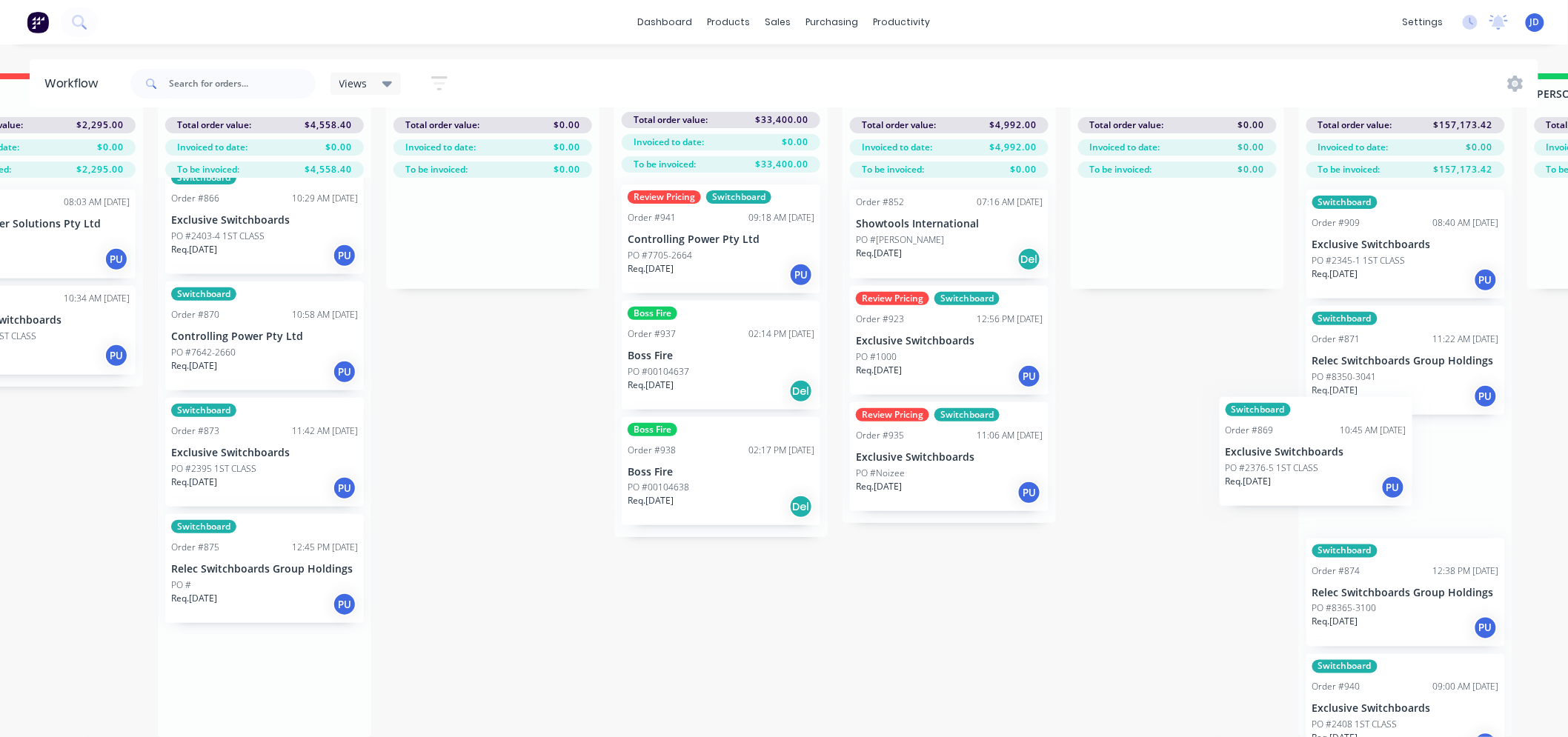
drag, startPoint x: 1012, startPoint y: 472, endPoint x: 1427, endPoint y: 416, distance: 418.8
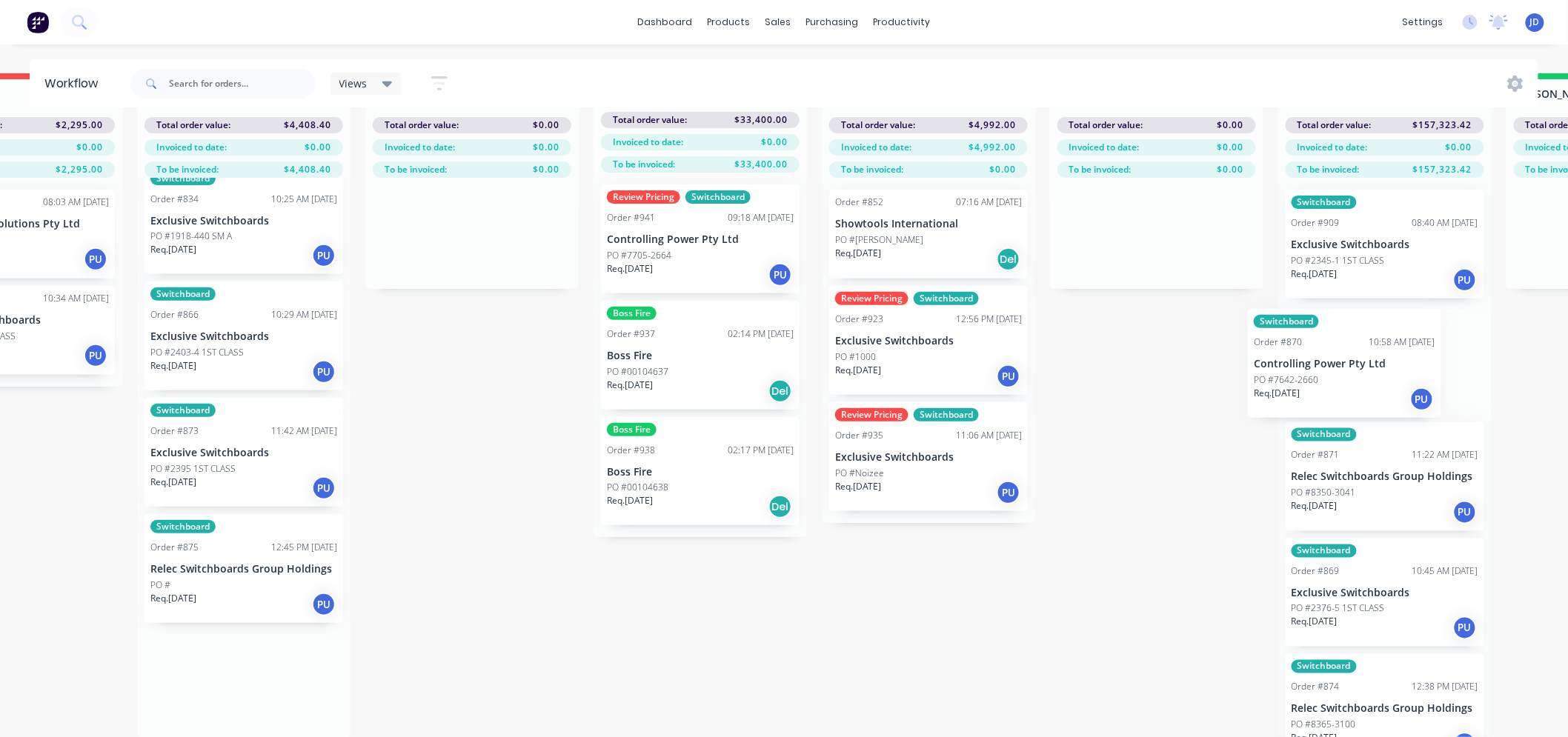
drag, startPoint x: 297, startPoint y: 453, endPoint x: 1302, endPoint y: 382, distance: 1007.5
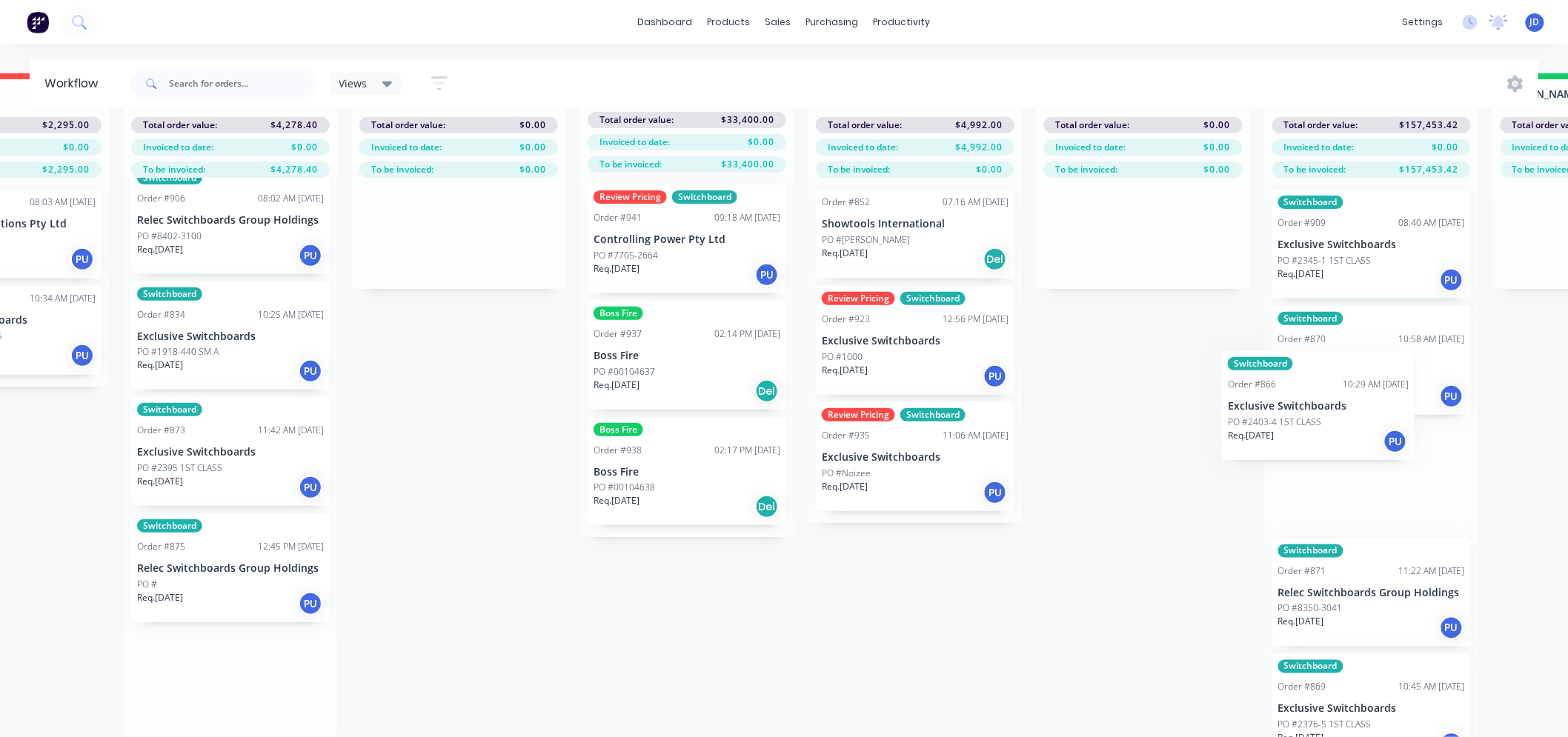
drag, startPoint x: 333, startPoint y: 457, endPoint x: 1358, endPoint y: 386, distance: 1027.5
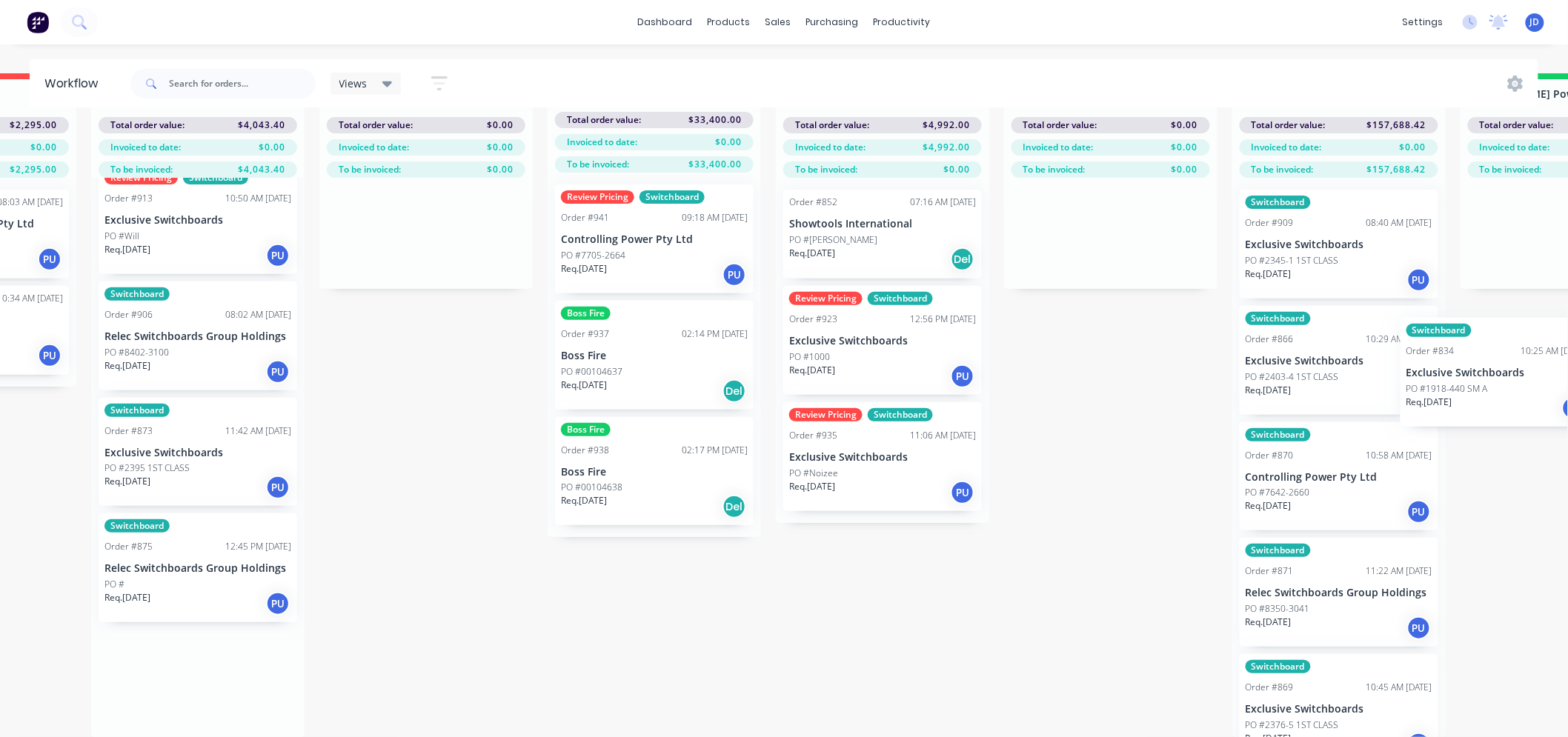
drag, startPoint x: 242, startPoint y: 462, endPoint x: 1329, endPoint y: 382, distance: 1089.9
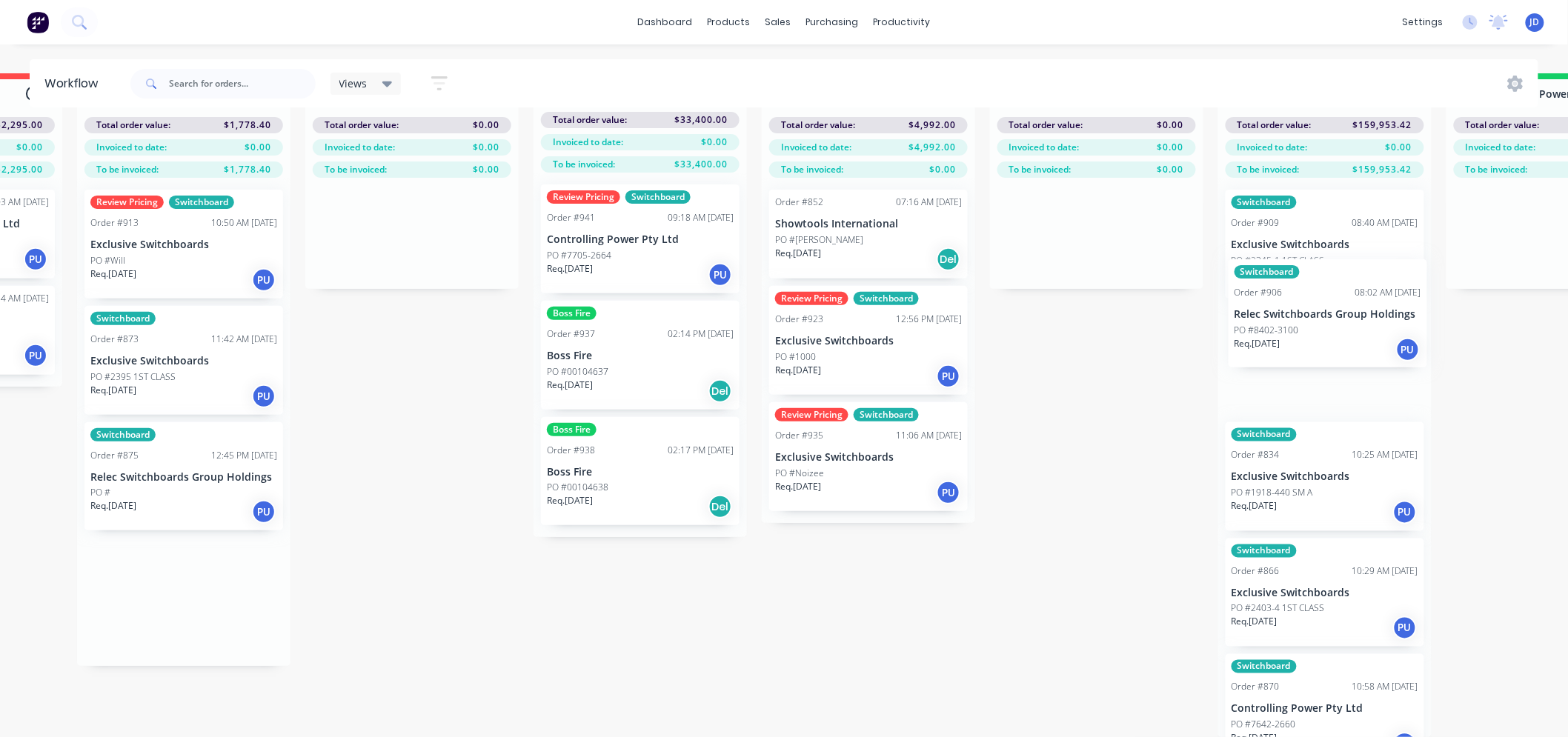
drag, startPoint x: 515, startPoint y: 369, endPoint x: 1213, endPoint y: 343, distance: 698.5
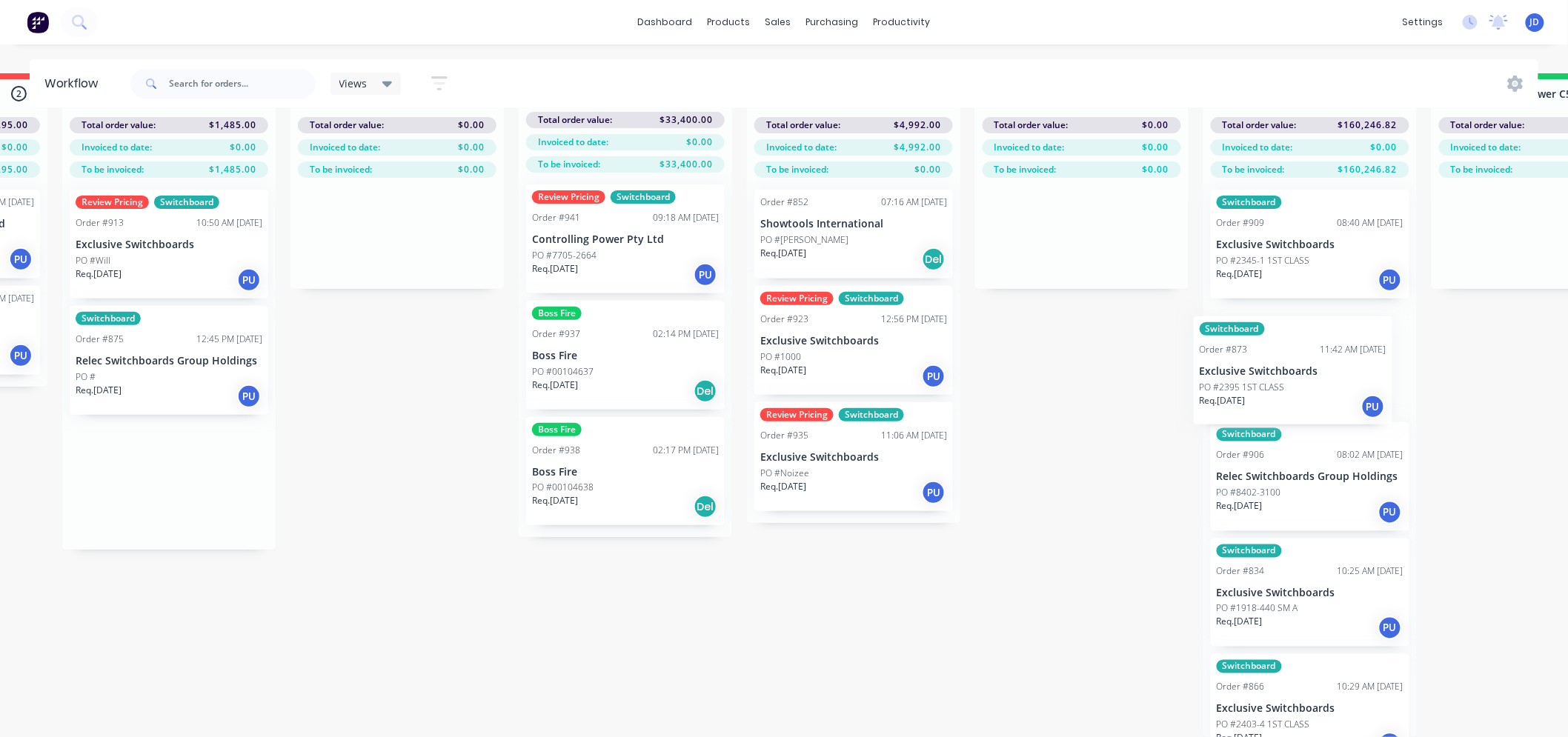
drag, startPoint x: 464, startPoint y: 386, endPoint x: 1261, endPoint y: 391, distance: 797.0
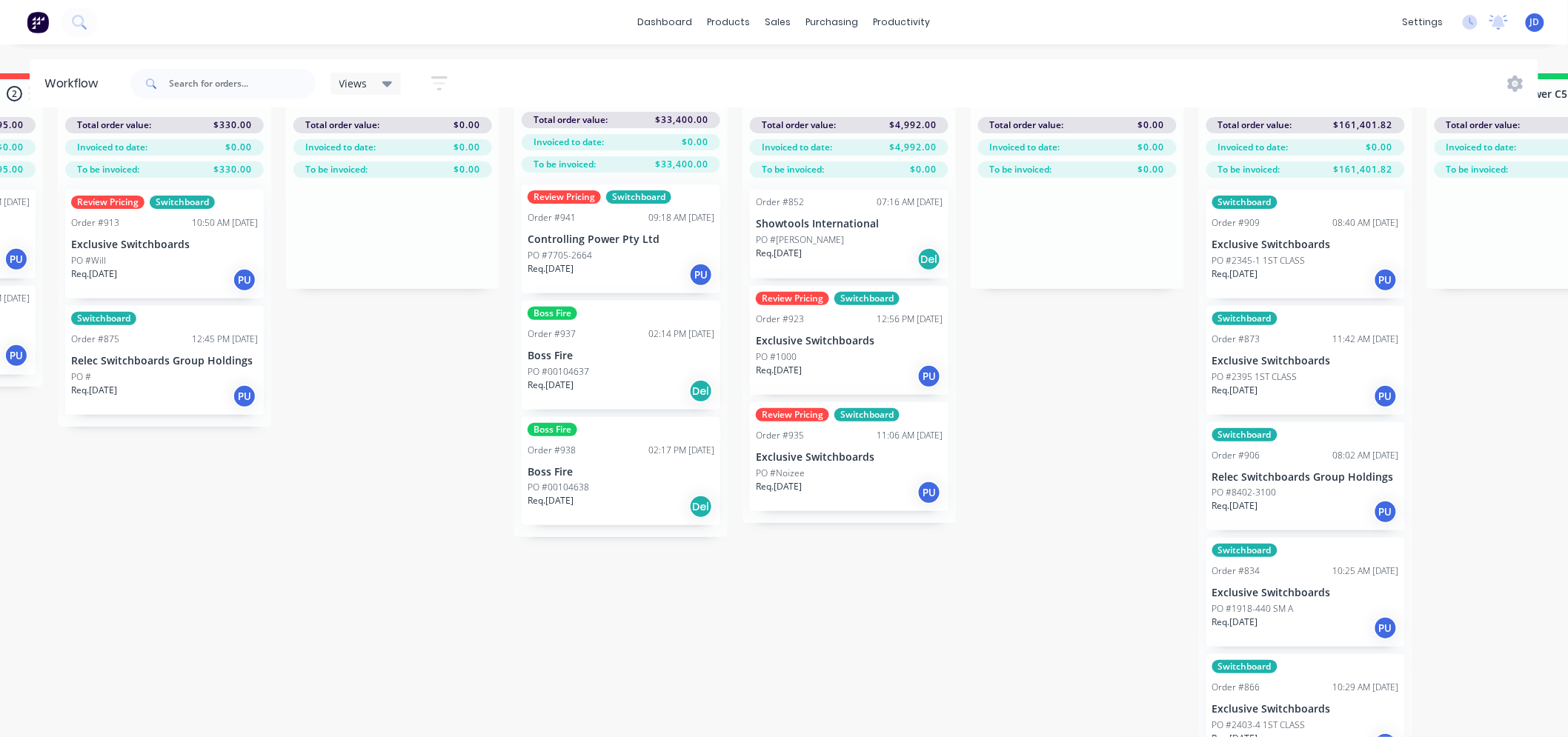
click at [153, 279] on div "Req. [DATE] PU" at bounding box center [164, 279] width 186 height 25
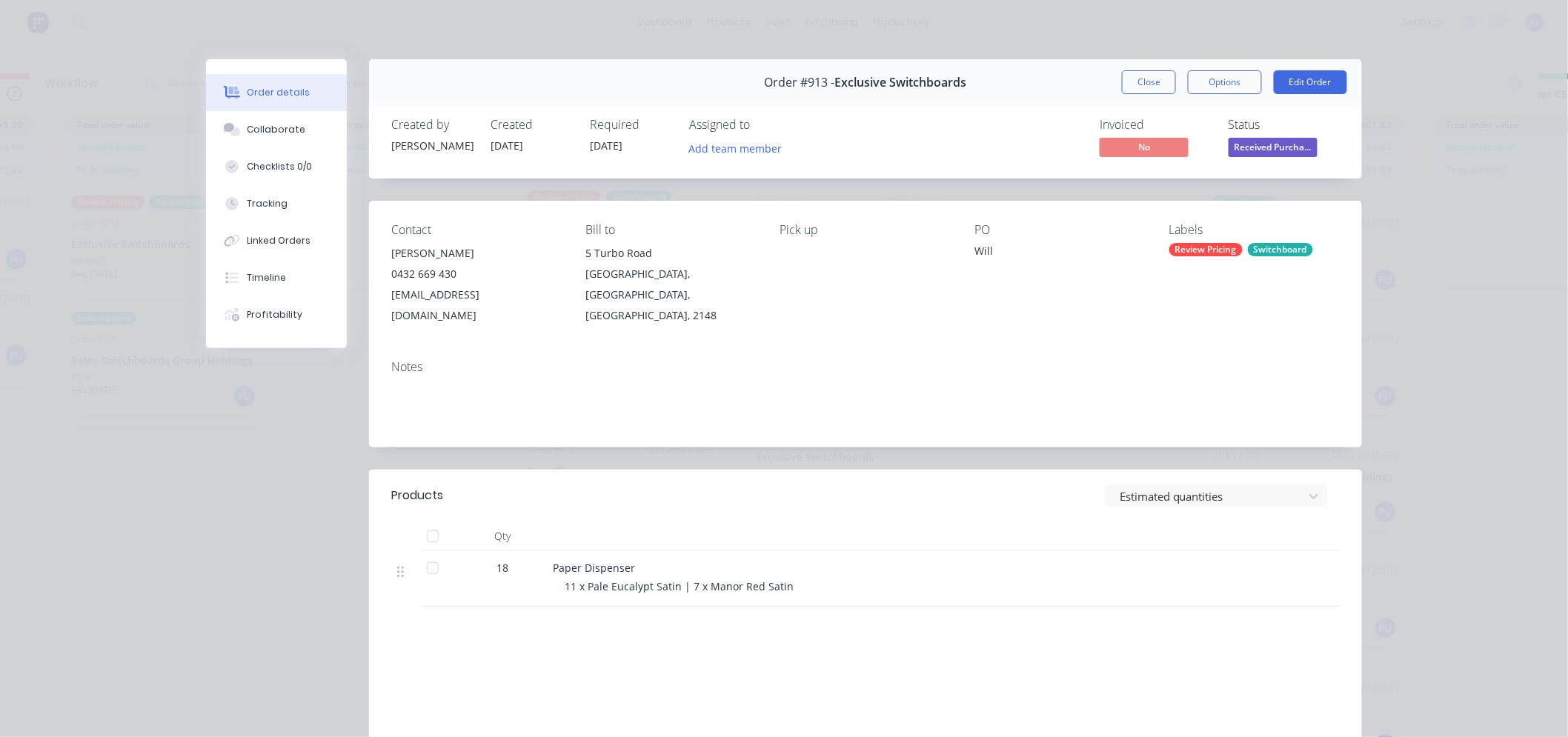
click at [1122, 76] on button "Close" at bounding box center [1149, 82] width 54 height 24
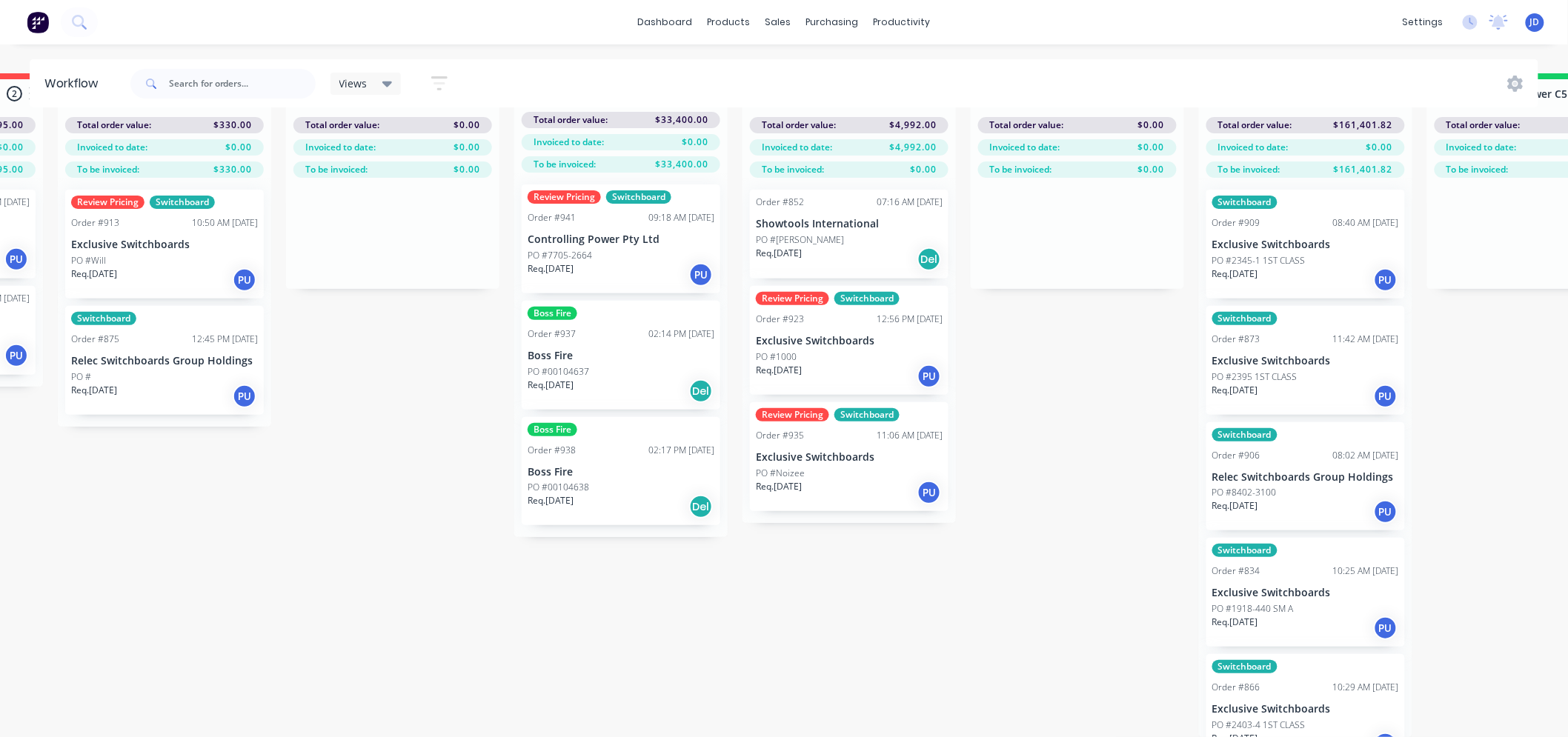
click at [176, 384] on div "Req. [DATE] PU" at bounding box center [164, 396] width 186 height 25
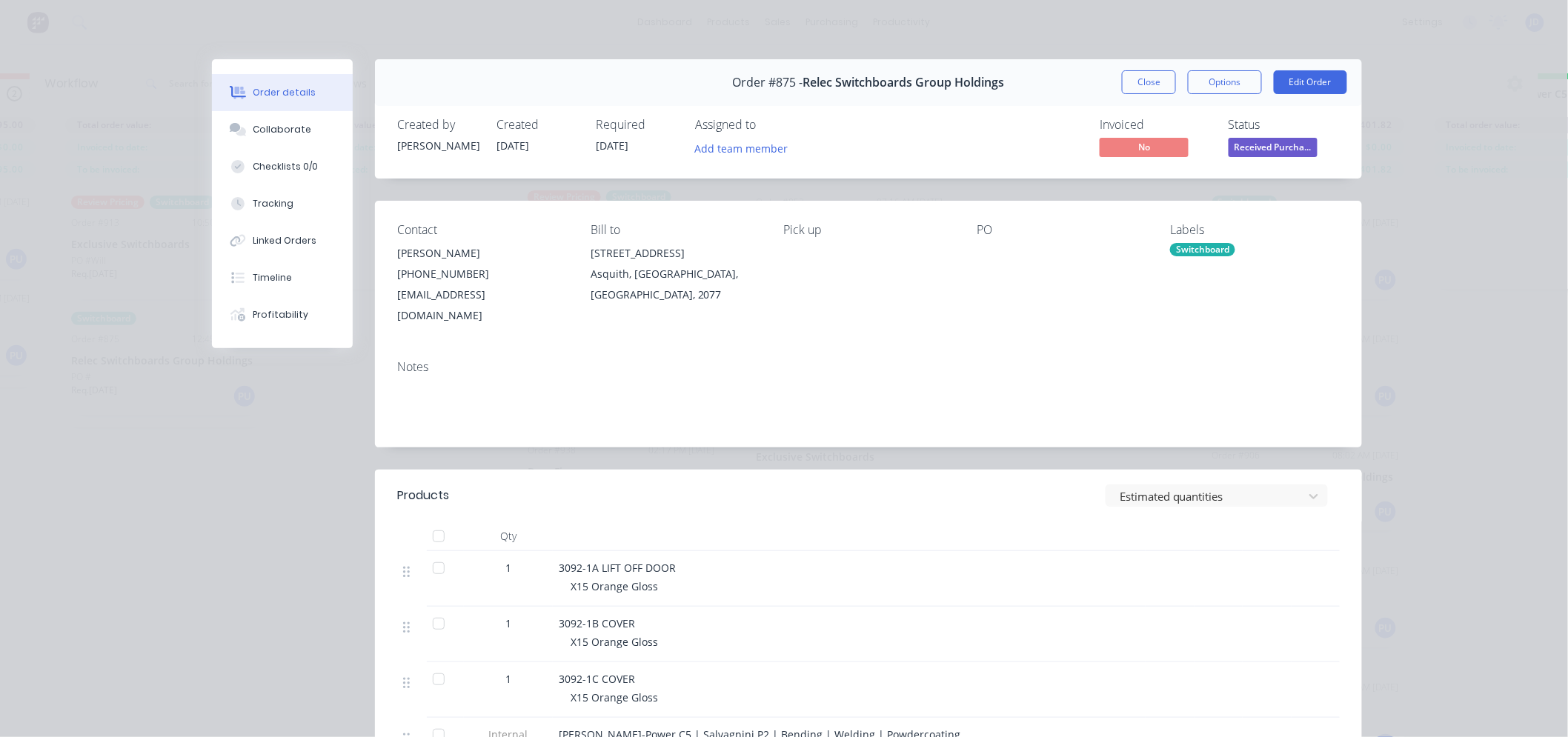
click at [1130, 91] on button "Close" at bounding box center [1149, 82] width 54 height 24
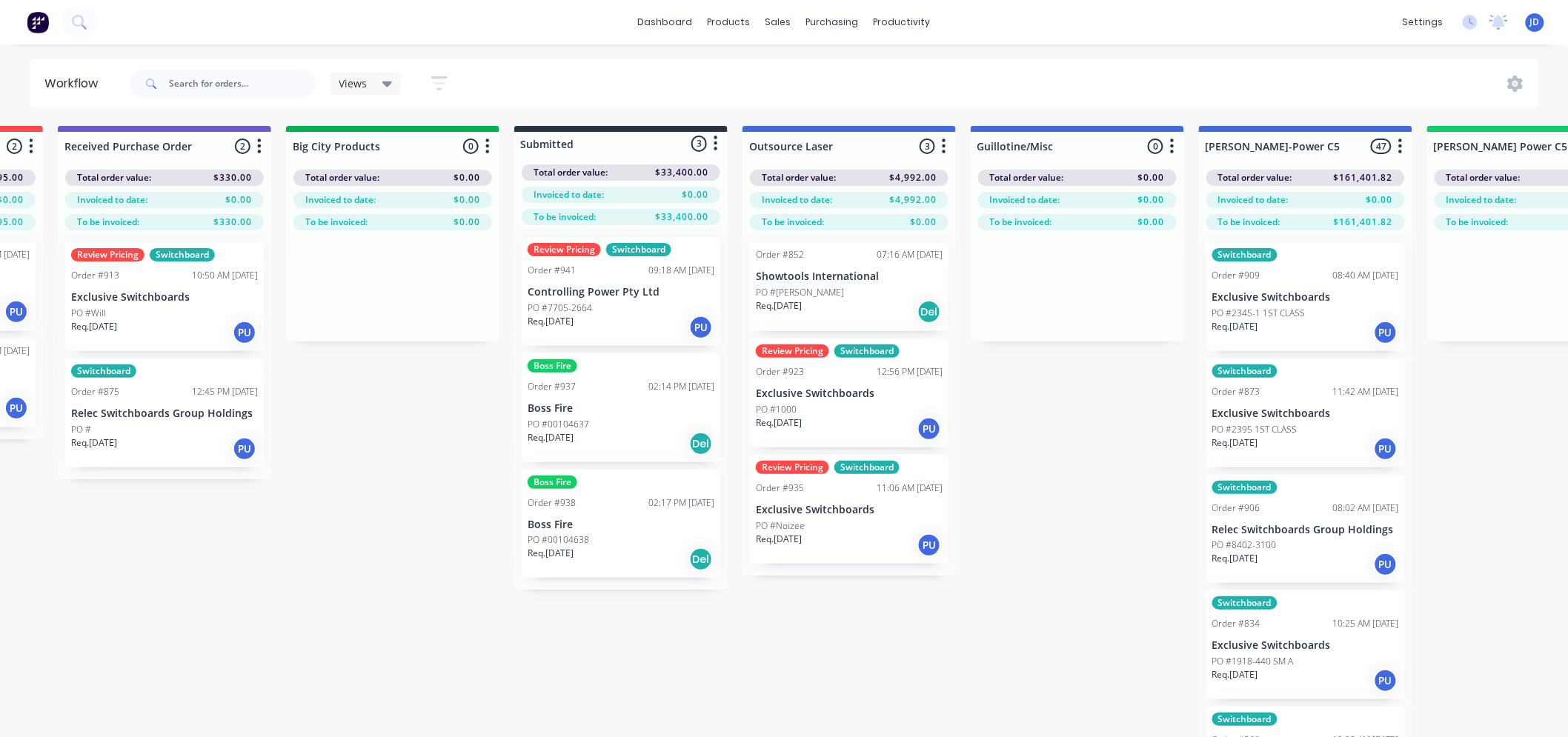
drag, startPoint x: 194, startPoint y: 351, endPoint x: 212, endPoint y: 354, distance: 18.2
click at [195, 351] on div "Review Pricing Switchboard Order #913 10:50 AM [DATE] Exclusive Switchboards PO…" at bounding box center [164, 355] width 213 height 249
click at [139, 312] on div "PO #Will" at bounding box center [164, 313] width 186 height 13
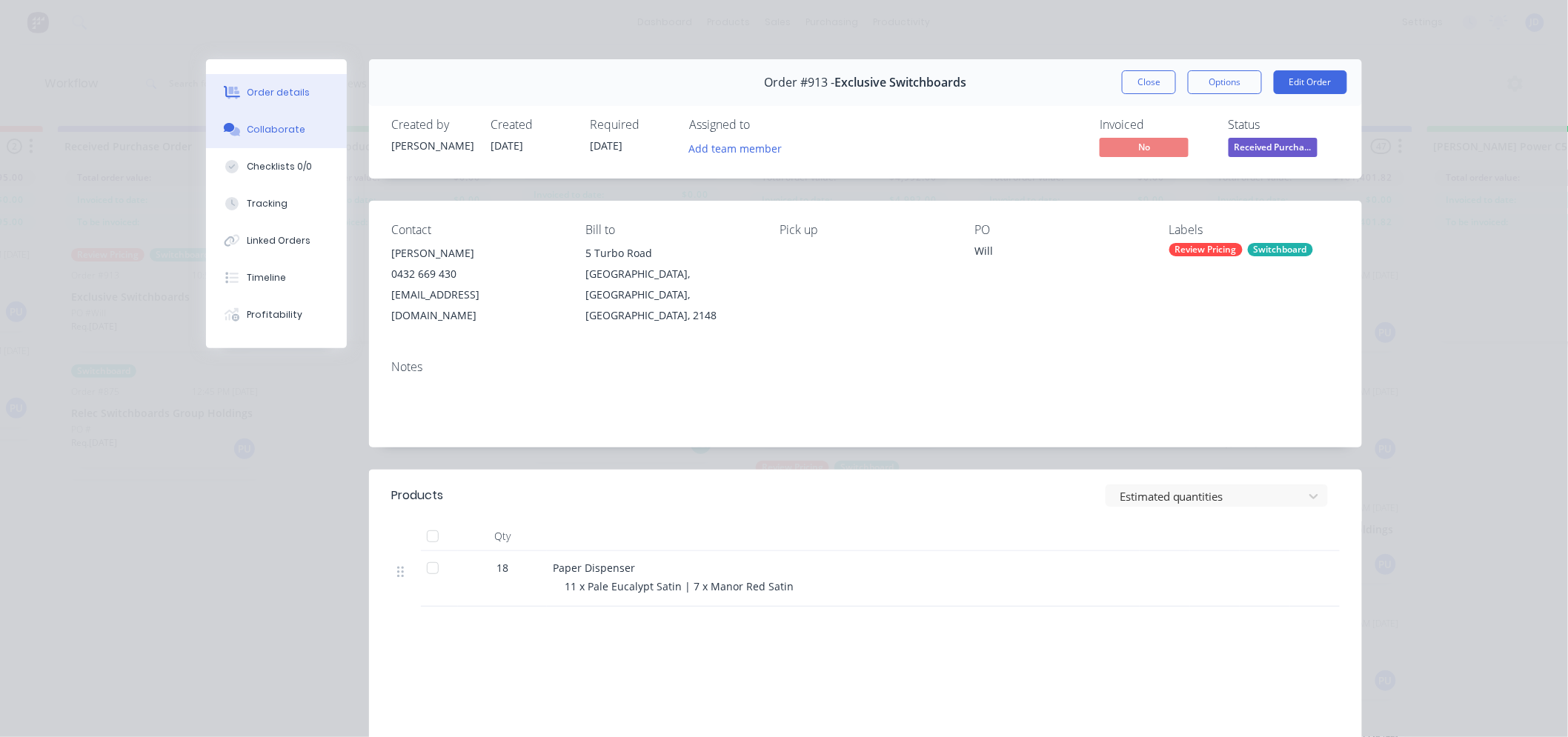
click at [275, 126] on div "Collaborate" at bounding box center [277, 130] width 59 height 13
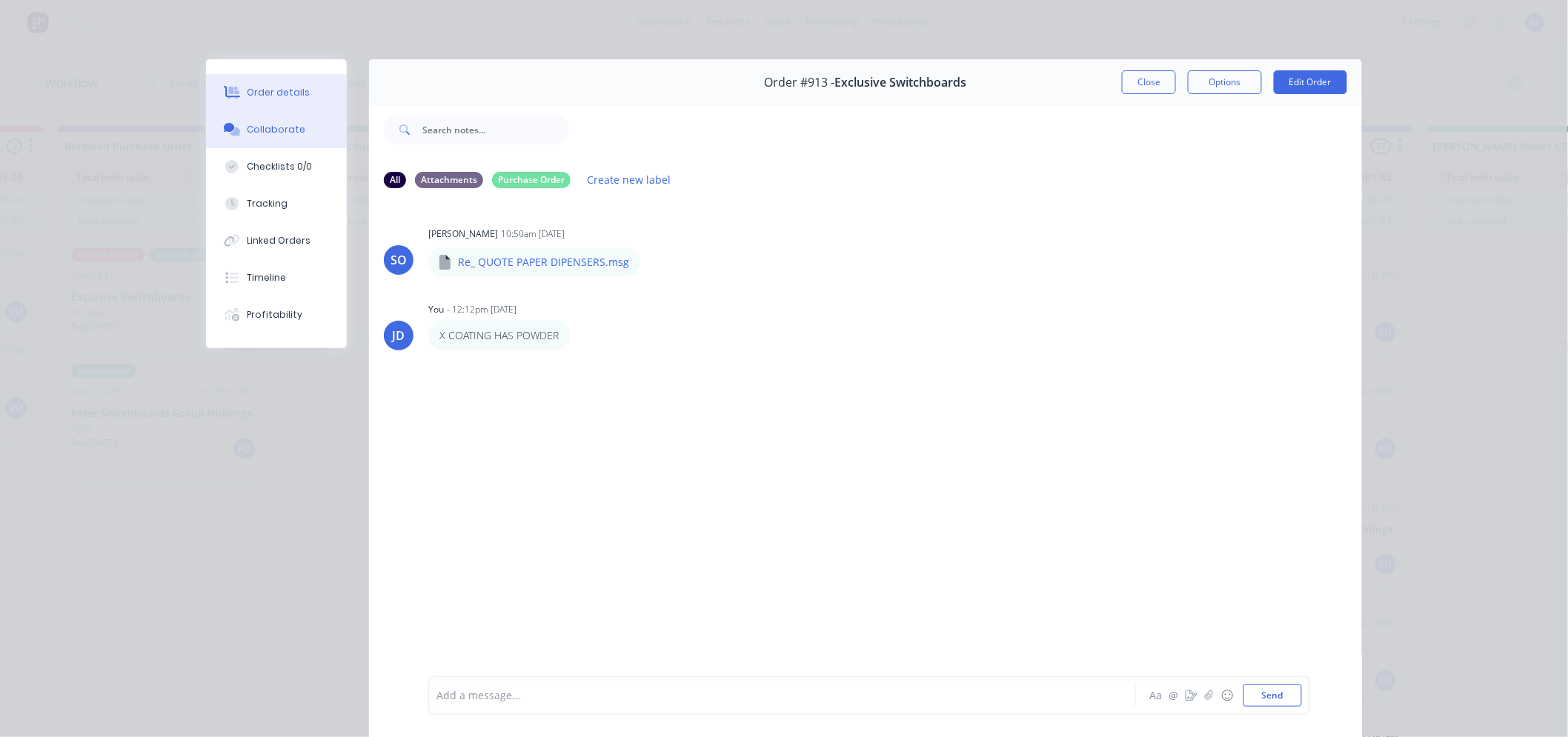
click at [282, 104] on button "Order details" at bounding box center [276, 92] width 141 height 37
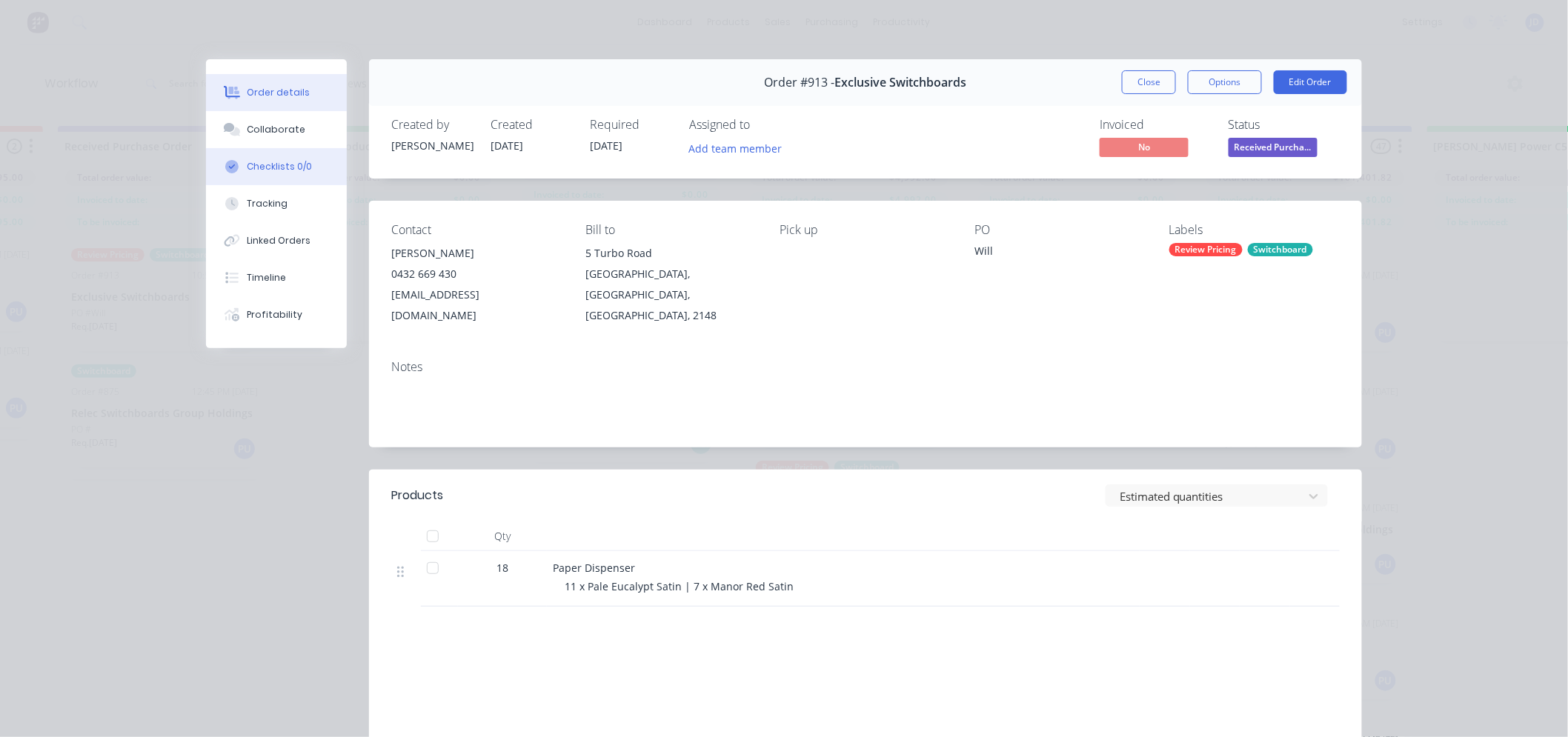
click at [285, 168] on div "Checklists 0/0" at bounding box center [280, 167] width 65 height 13
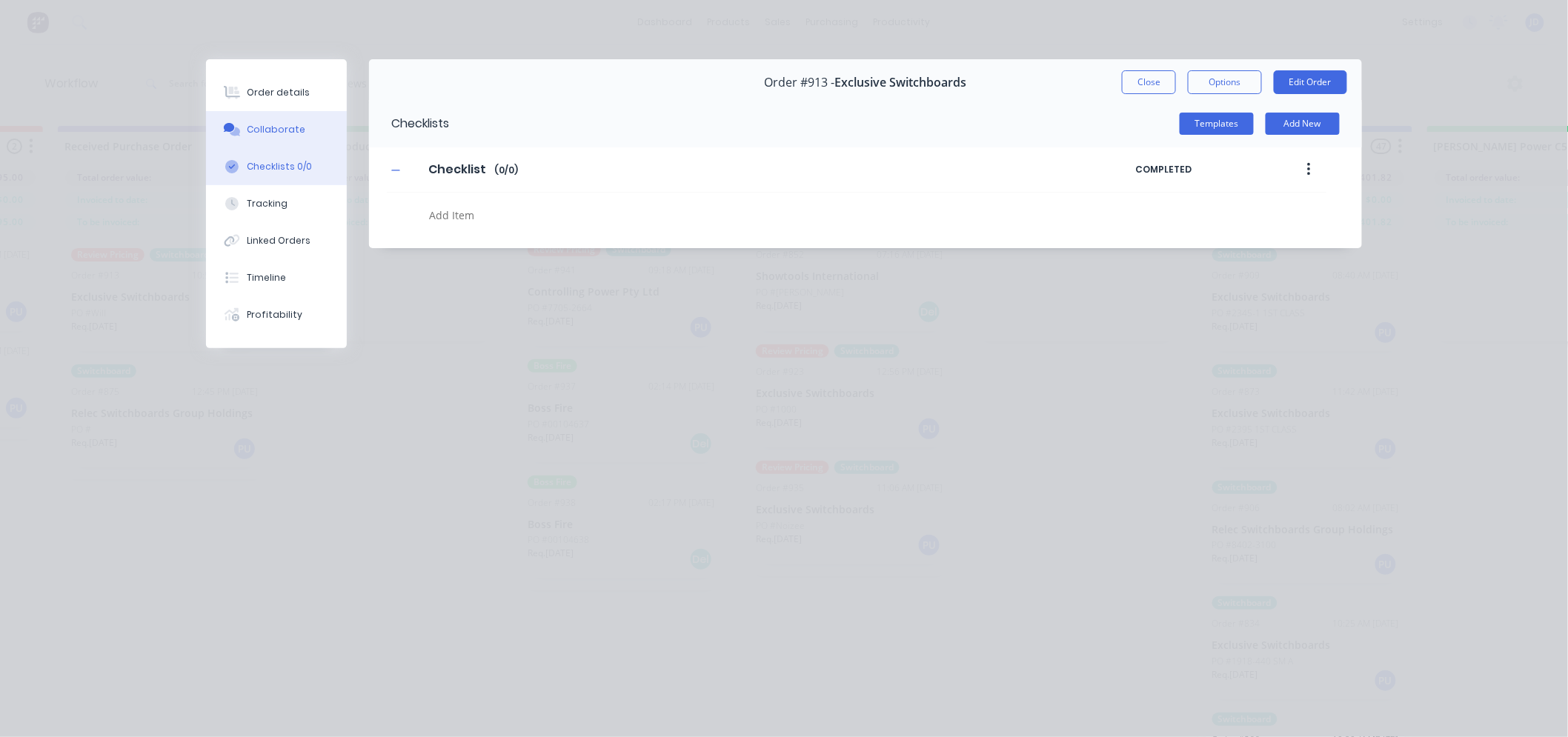
click at [279, 129] on div "Collaborate" at bounding box center [277, 130] width 59 height 13
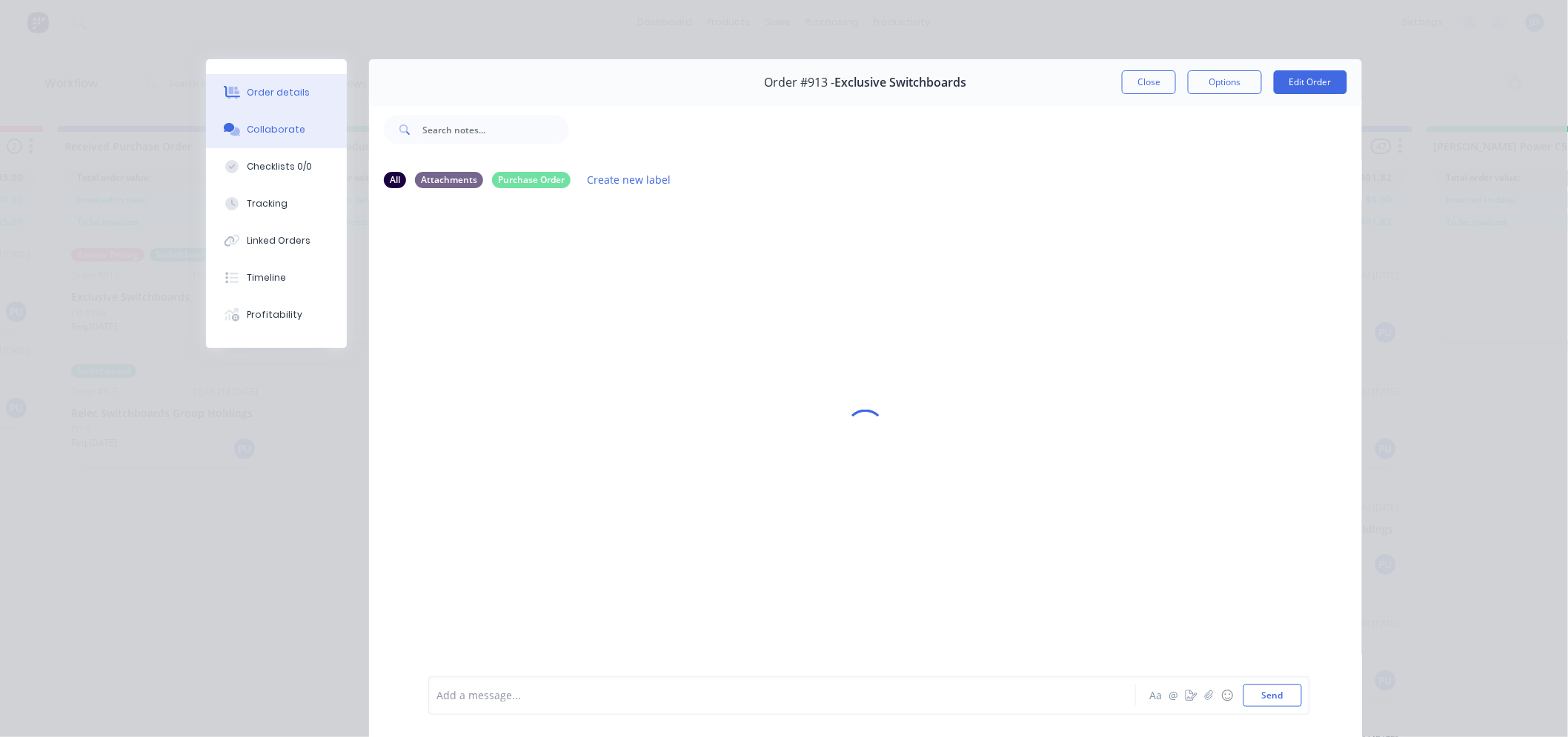
click at [282, 87] on div "Order details" at bounding box center [279, 92] width 63 height 13
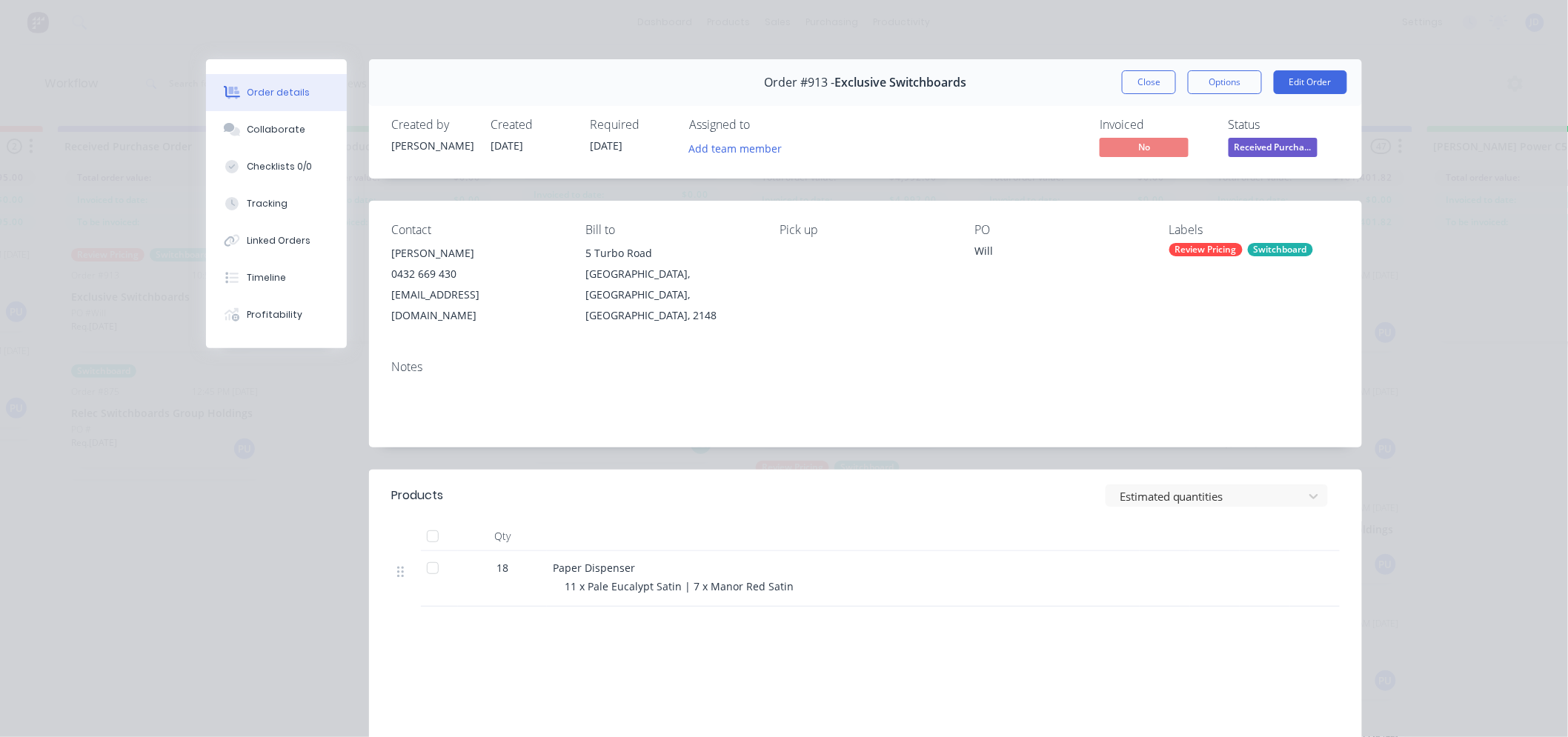
drag, startPoint x: 824, startPoint y: 601, endPoint x: 846, endPoint y: 582, distance: 29.1
click at [825, 601] on div "Products Estimated quantities Qty 18 Paper Dispenser 11 x Pale Eucalypt Satin |…" at bounding box center [865, 659] width 993 height 378
click at [1124, 78] on button "Close" at bounding box center [1149, 82] width 54 height 24
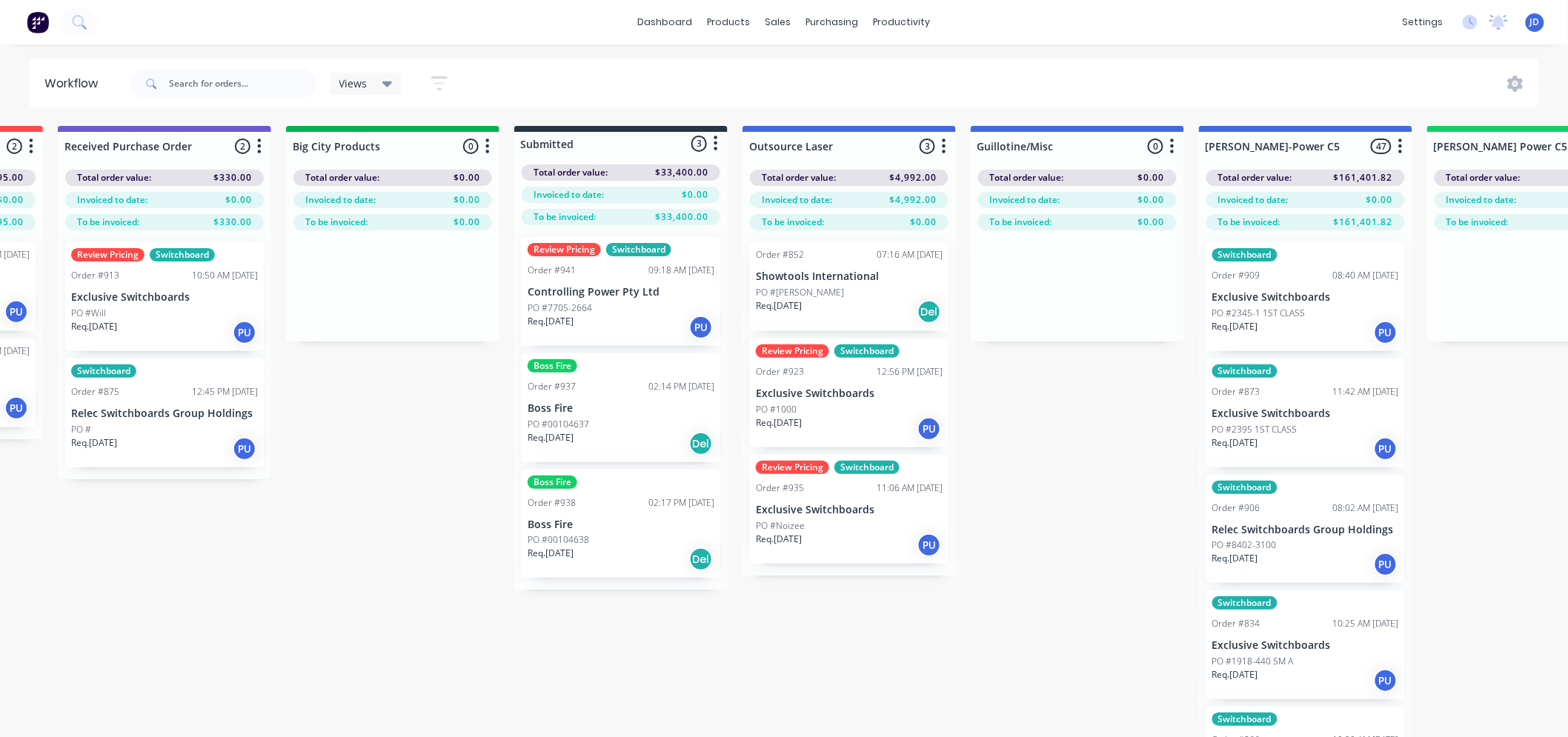
click at [175, 314] on div "PO #Will" at bounding box center [164, 313] width 186 height 13
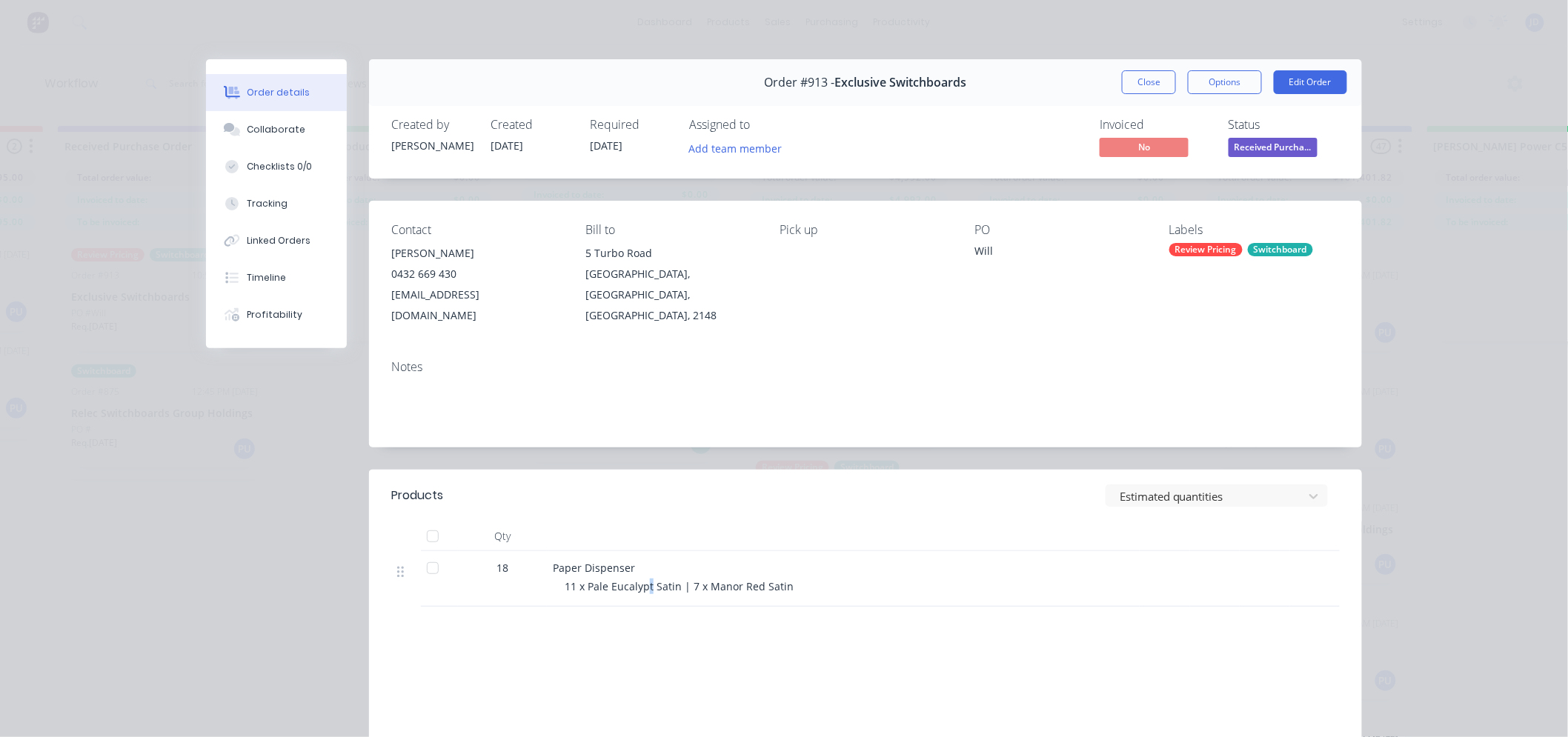
click at [641, 579] on span "11 x Pale Eucalypt Satin | 7 x Manor Red Satin" at bounding box center [679, 586] width 229 height 14
click at [1134, 91] on button "Close" at bounding box center [1149, 82] width 54 height 24
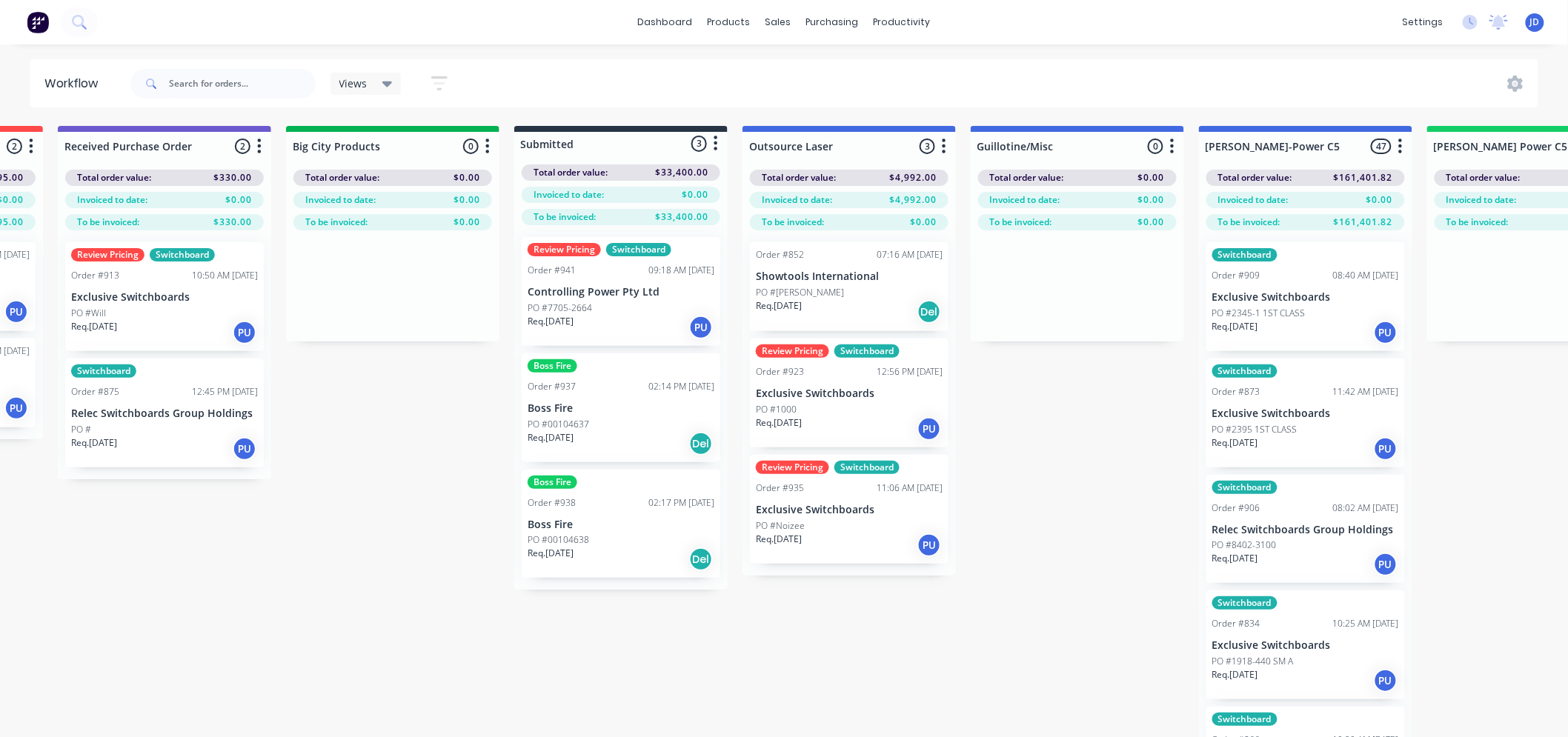
click at [114, 442] on p "Req. [DATE]" at bounding box center [94, 443] width 46 height 13
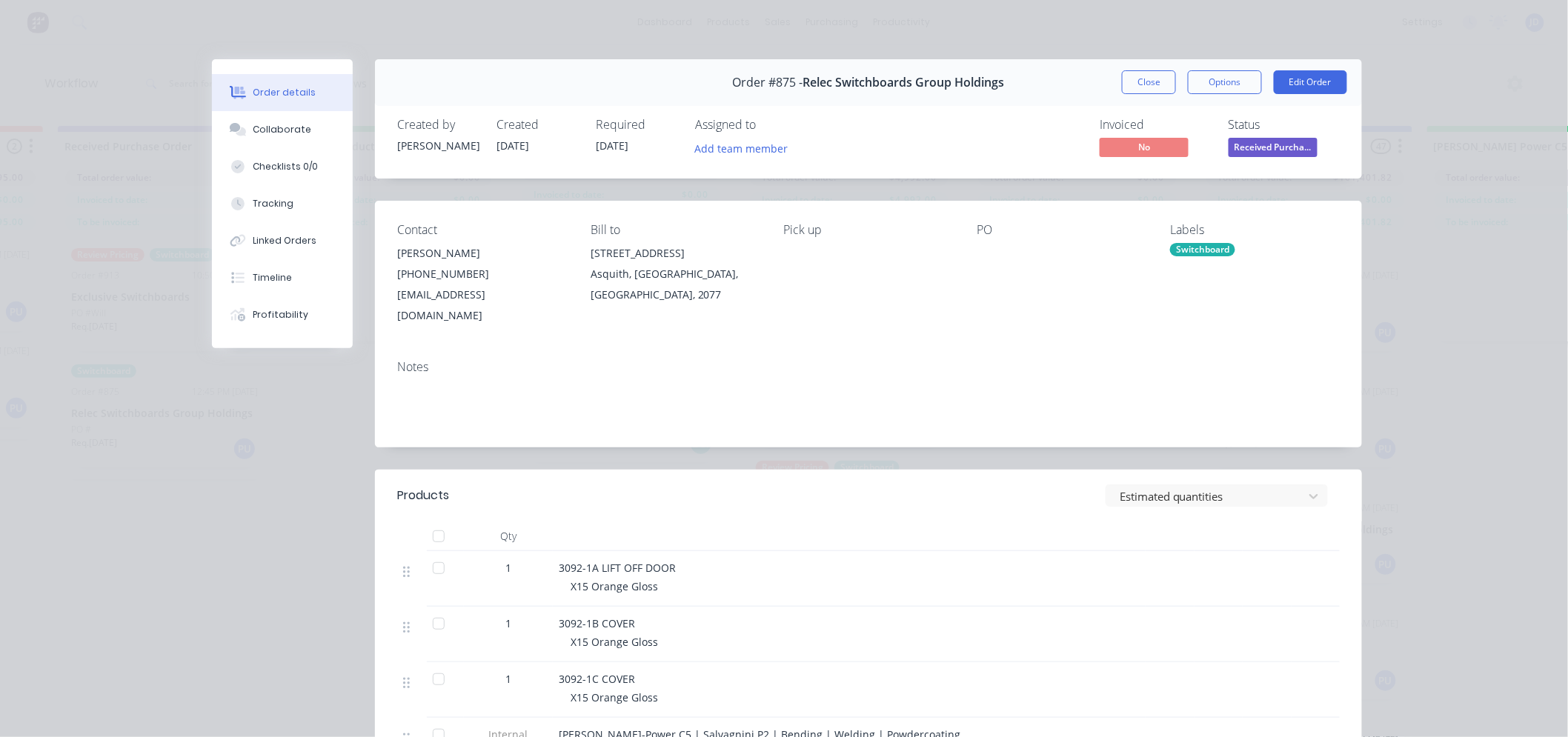
click at [1144, 83] on button "Close" at bounding box center [1149, 82] width 54 height 24
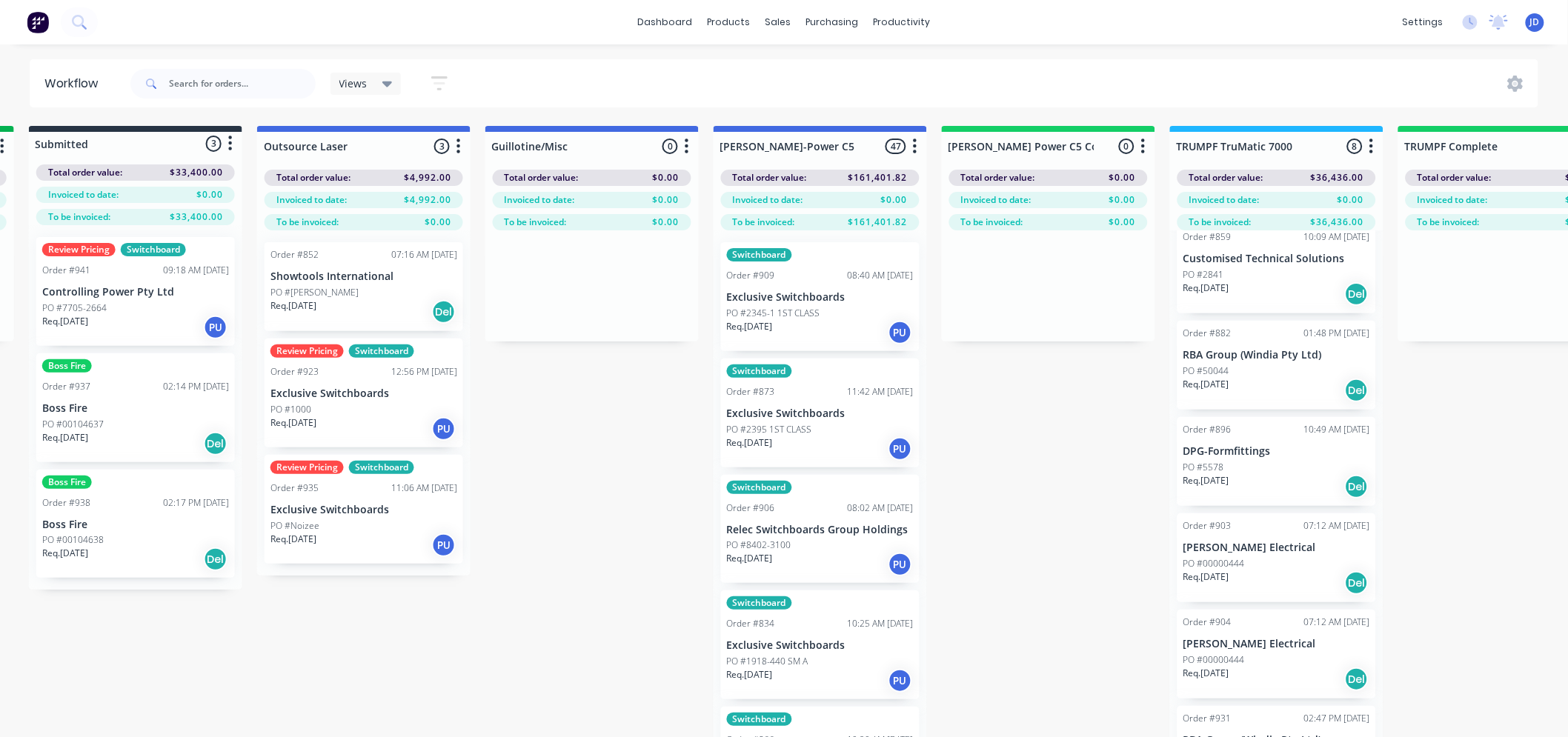
drag, startPoint x: 329, startPoint y: 596, endPoint x: 386, endPoint y: 578, distance: 59.8
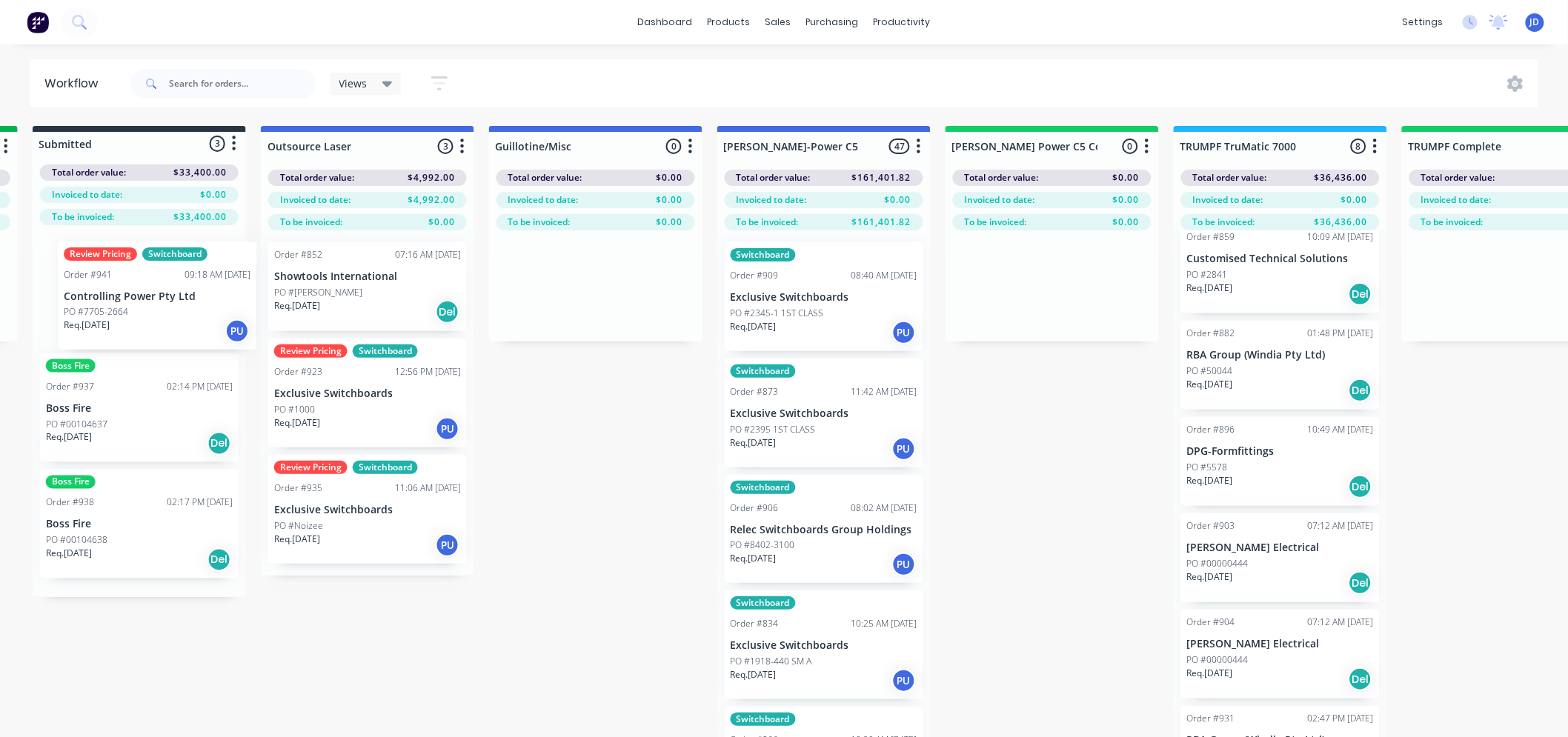
scroll to position [0, 678]
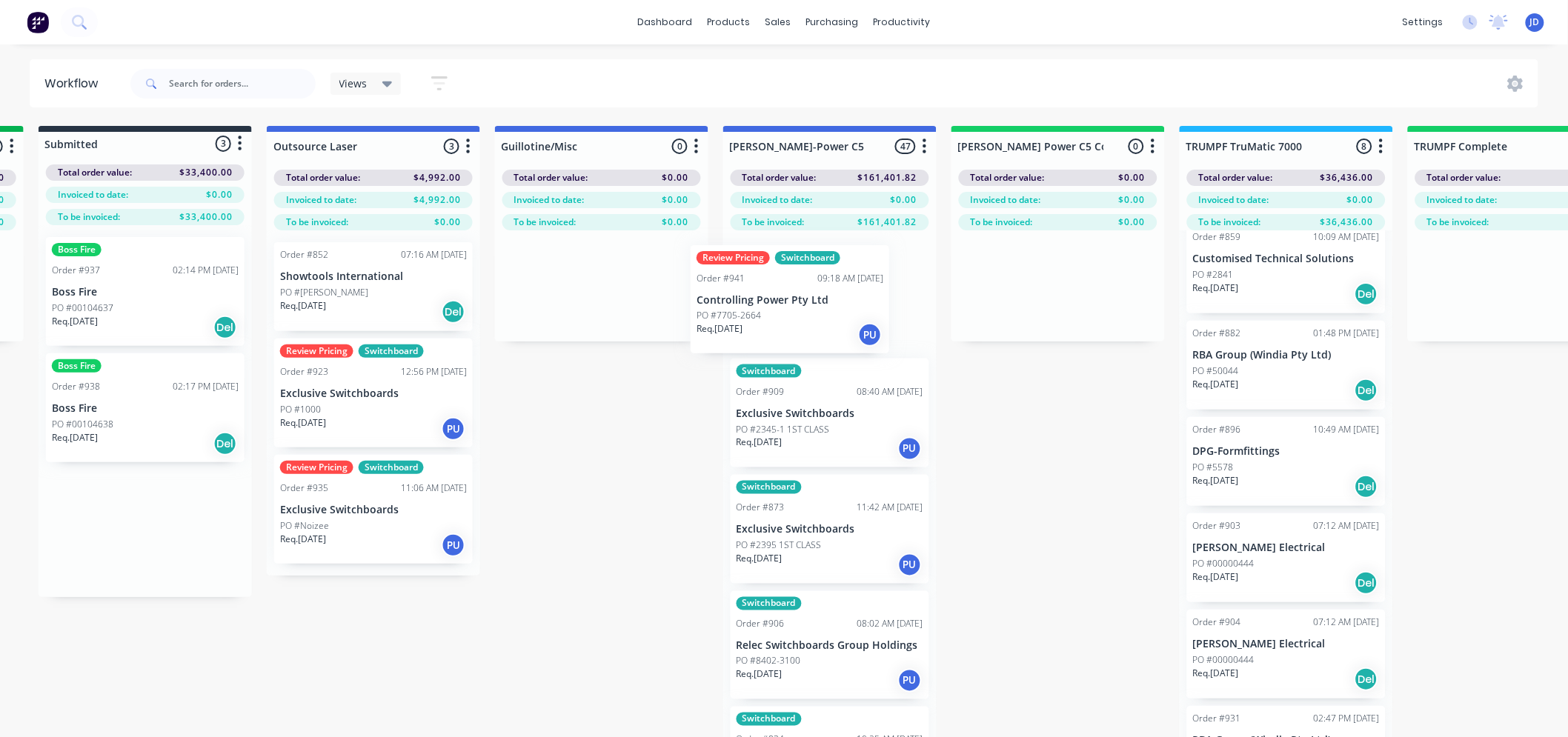
drag, startPoint x: 109, startPoint y: 324, endPoint x: 704, endPoint y: 329, distance: 595.0
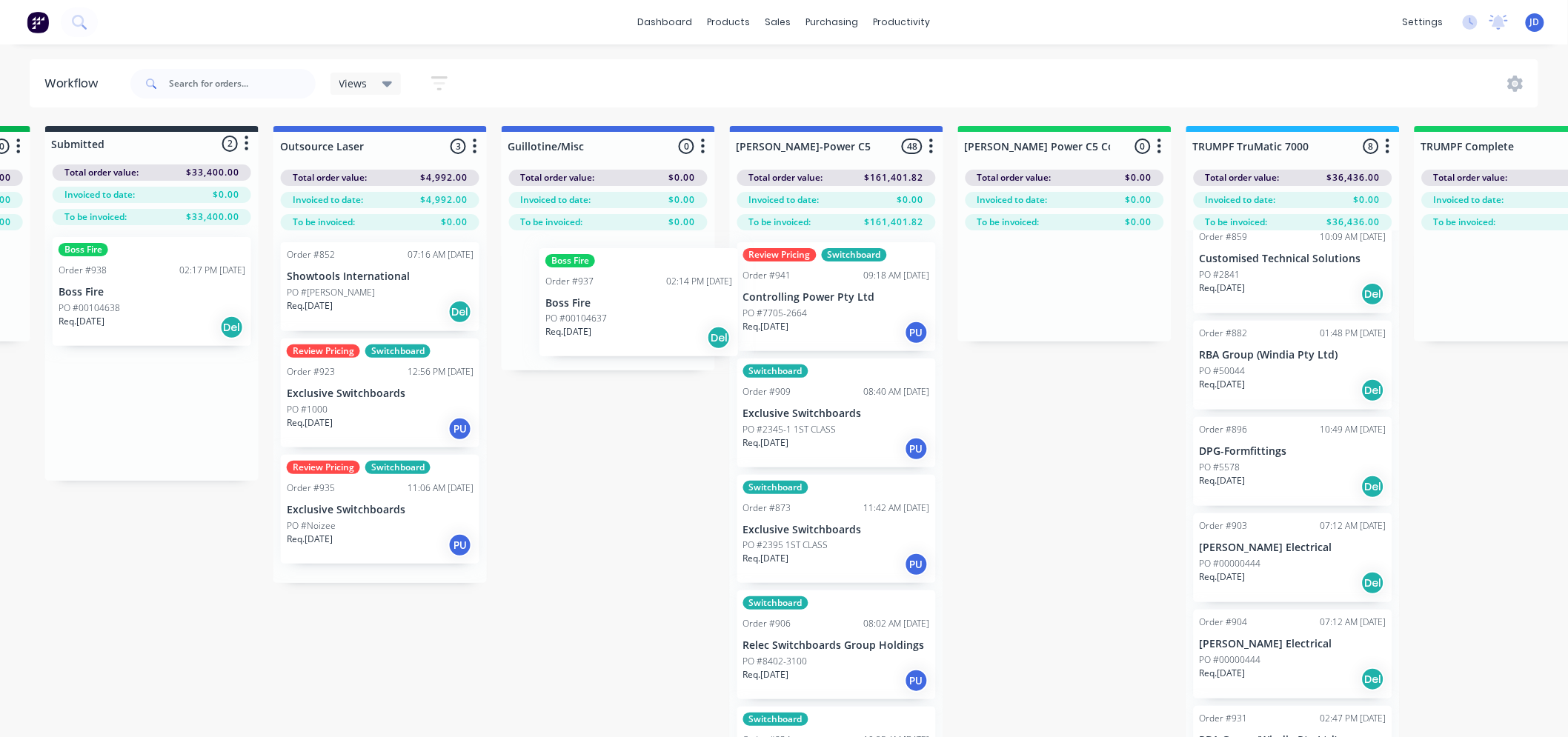
drag, startPoint x: 258, startPoint y: 302, endPoint x: 843, endPoint y: 317, distance: 585.2
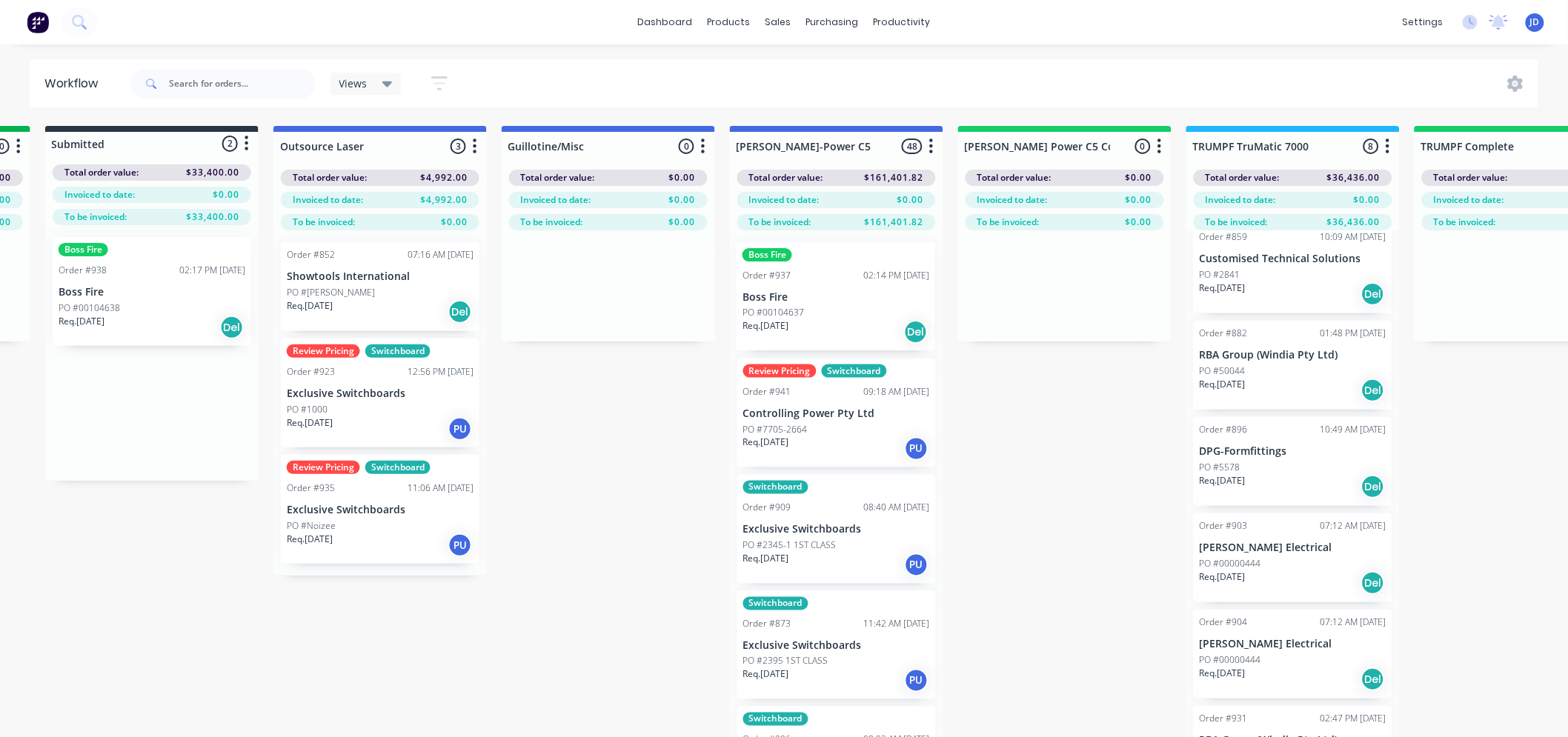
scroll to position [0, 668]
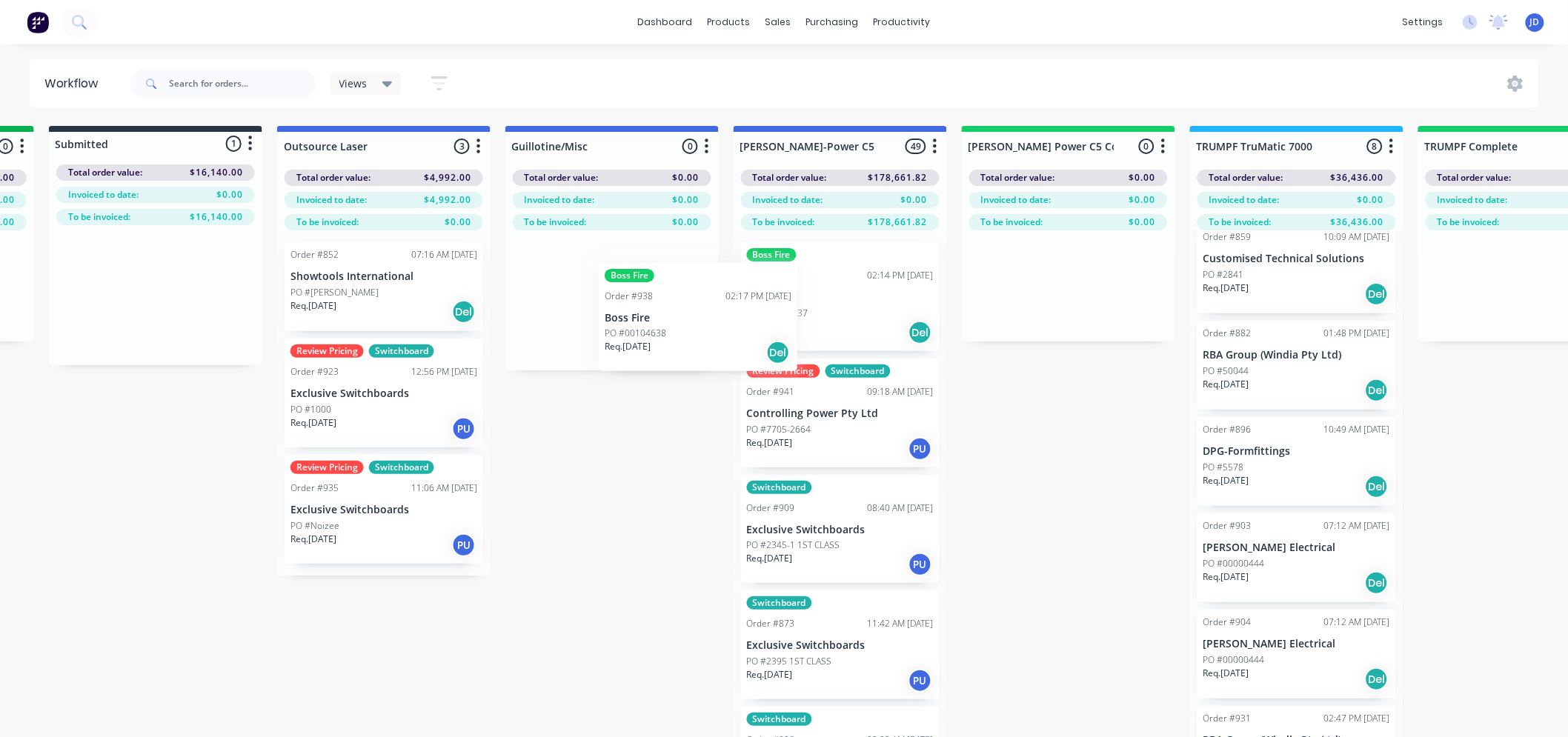
drag, startPoint x: 171, startPoint y: 284, endPoint x: 958, endPoint y: 315, distance: 787.6
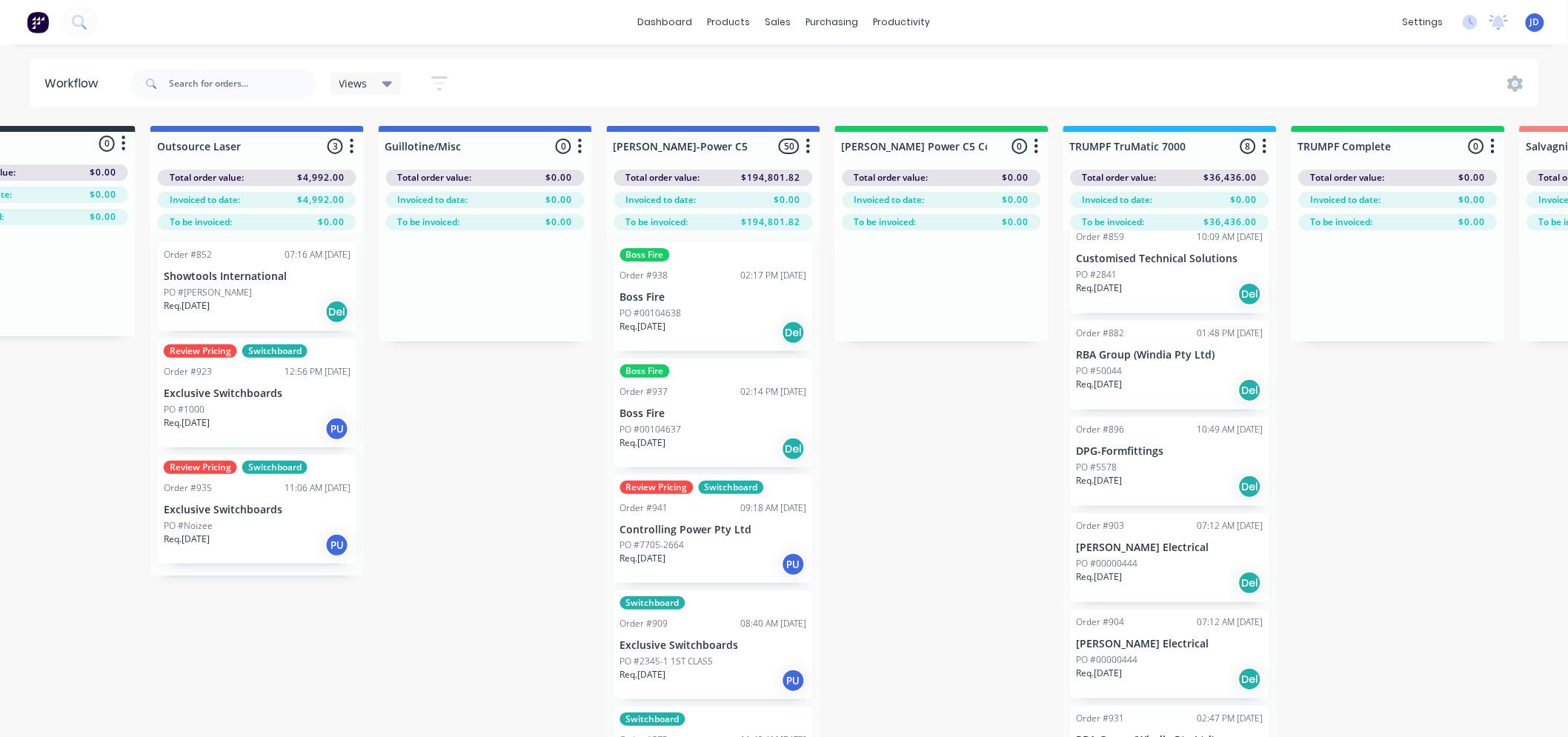
drag, startPoint x: 713, startPoint y: 437, endPoint x: 766, endPoint y: 412, distance: 58.6
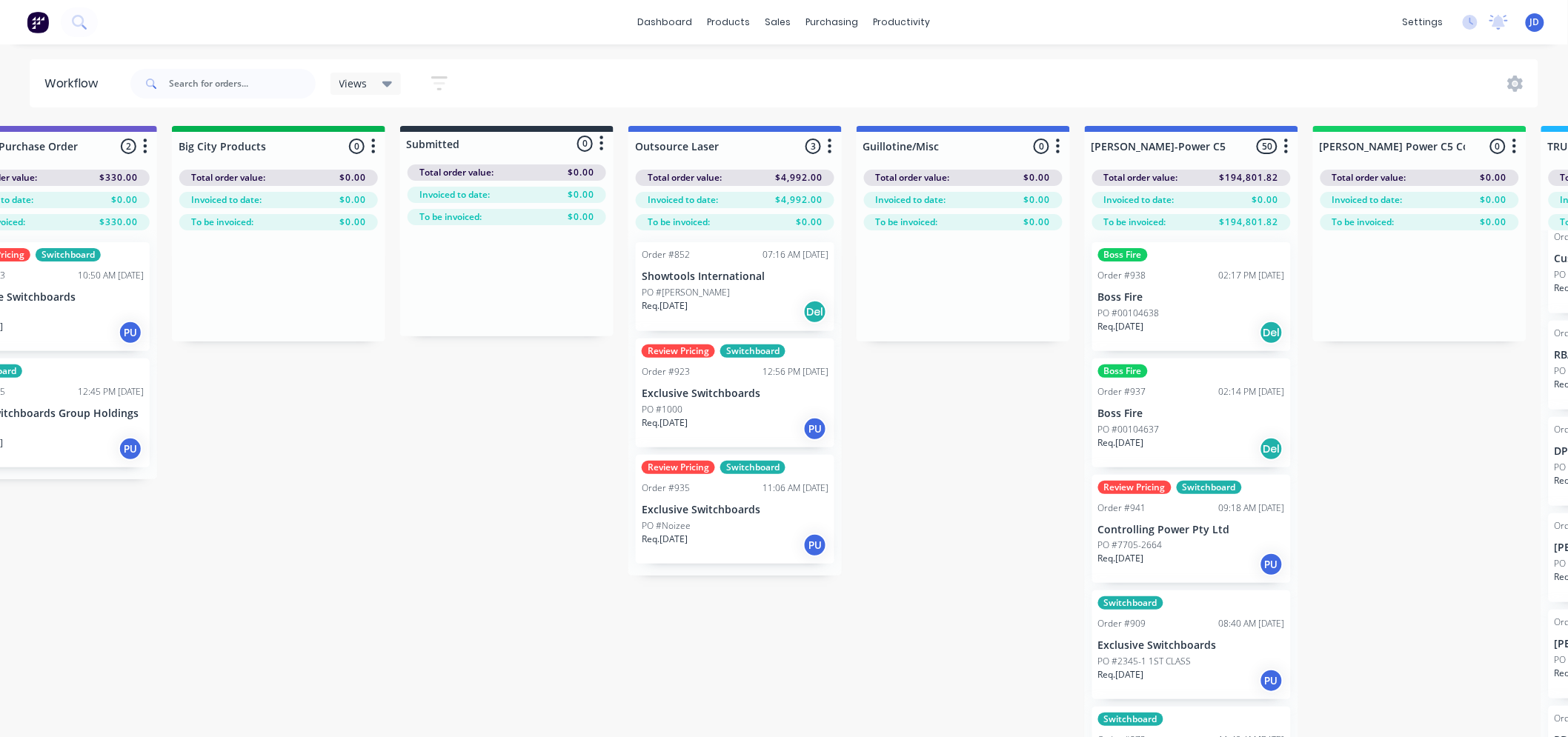
scroll to position [0, 0]
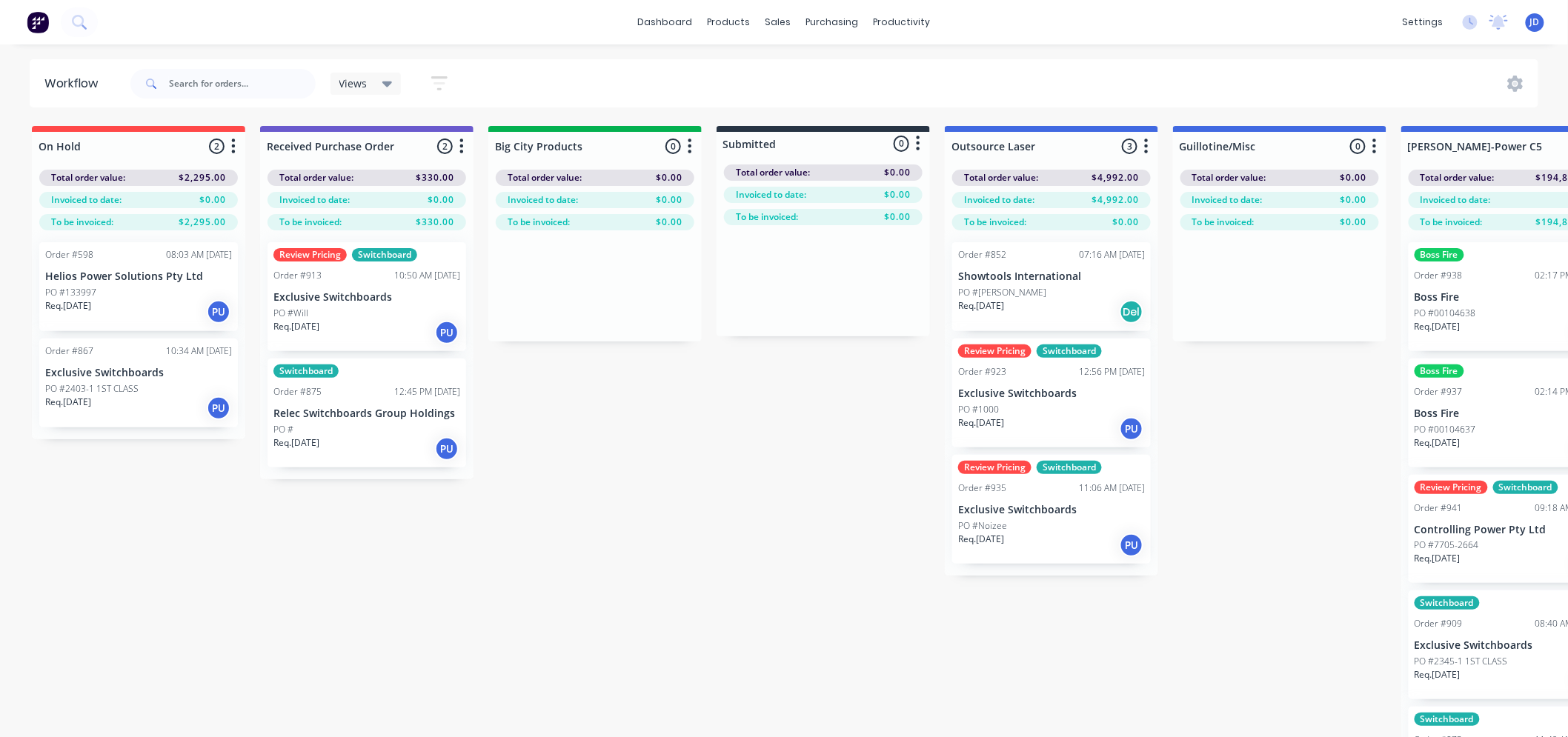
drag, startPoint x: 908, startPoint y: 507, endPoint x: 805, endPoint y: 480, distance: 106.5
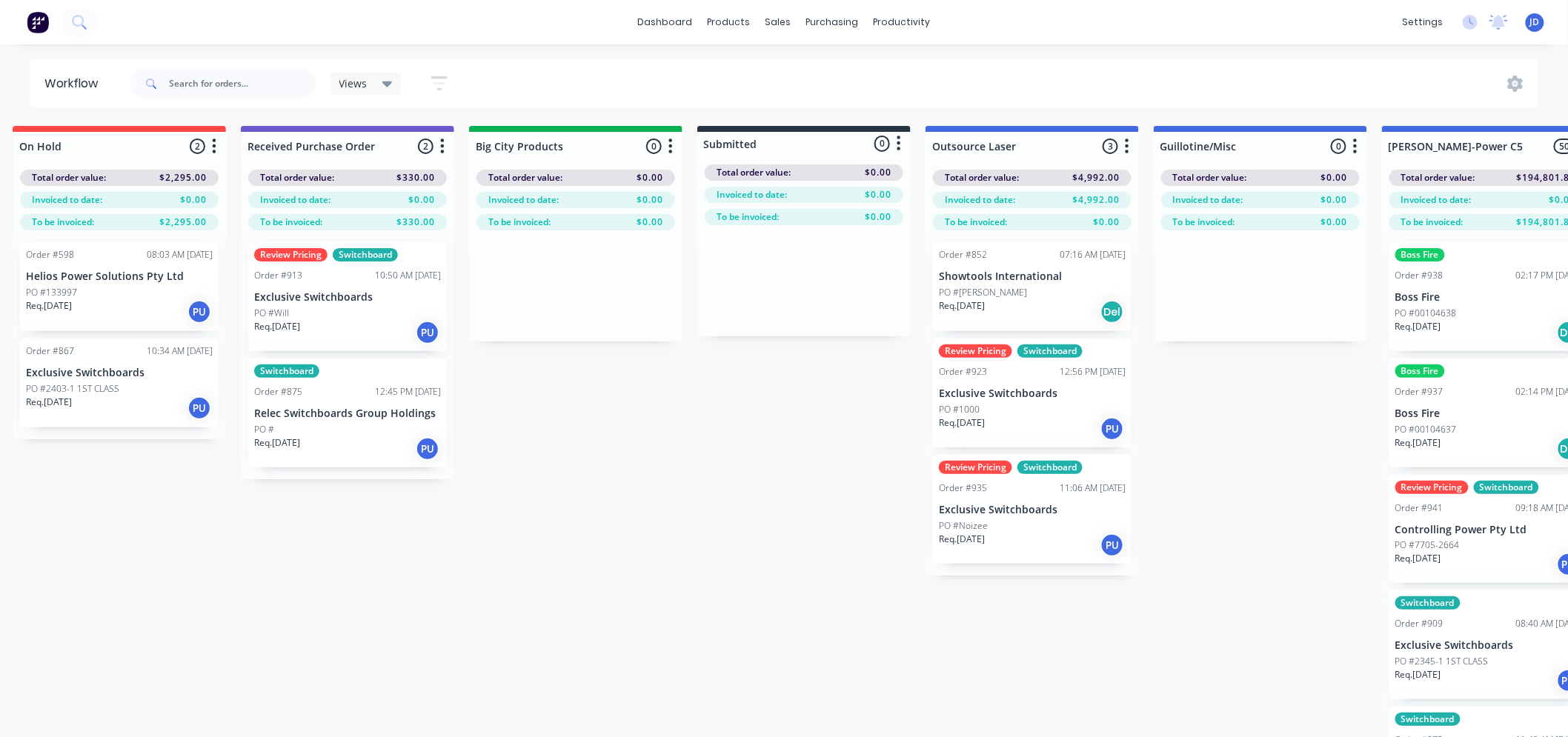
drag, startPoint x: 497, startPoint y: 552, endPoint x: 529, endPoint y: 556, distance: 32.2
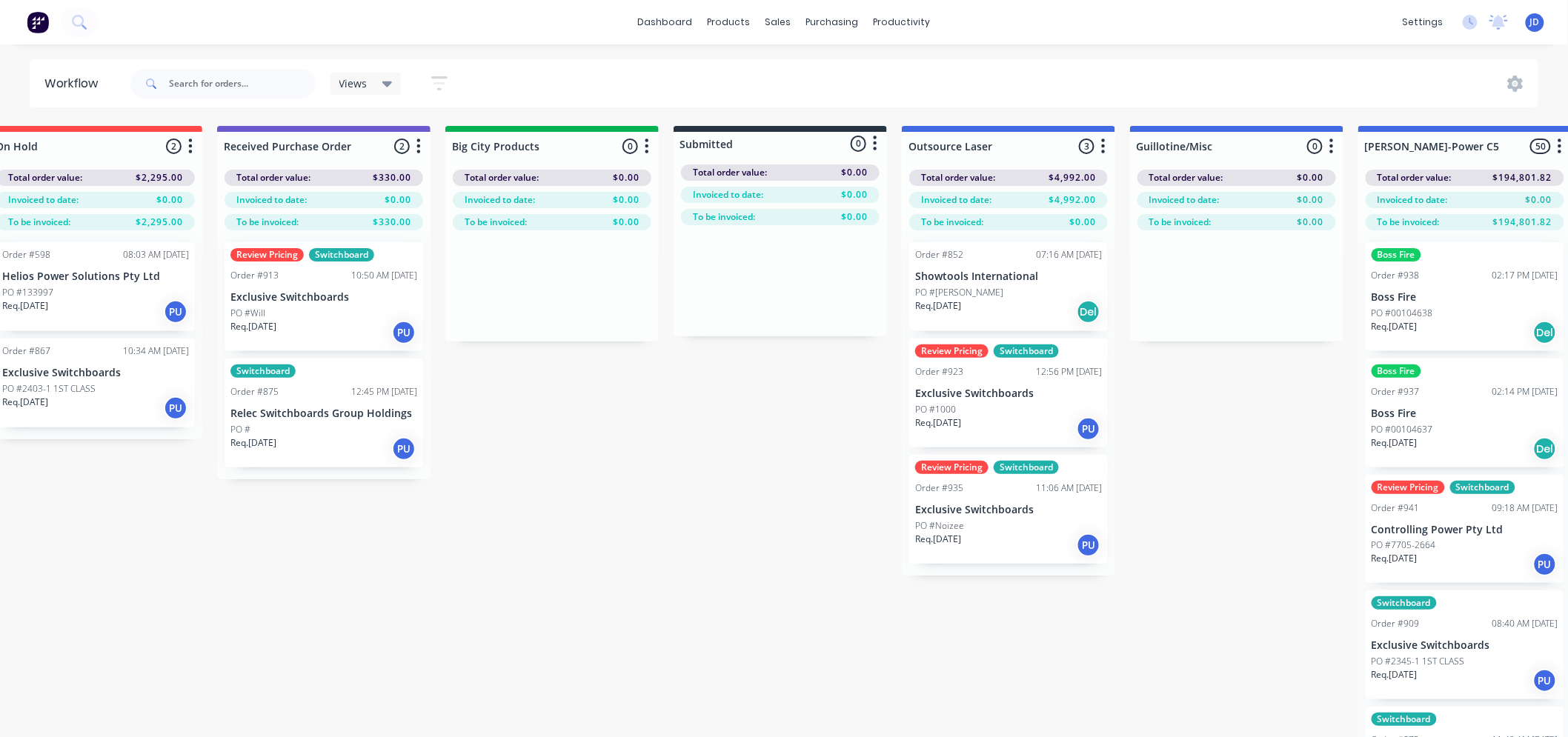
drag, startPoint x: 353, startPoint y: 670, endPoint x: 354, endPoint y: 657, distance: 13.0
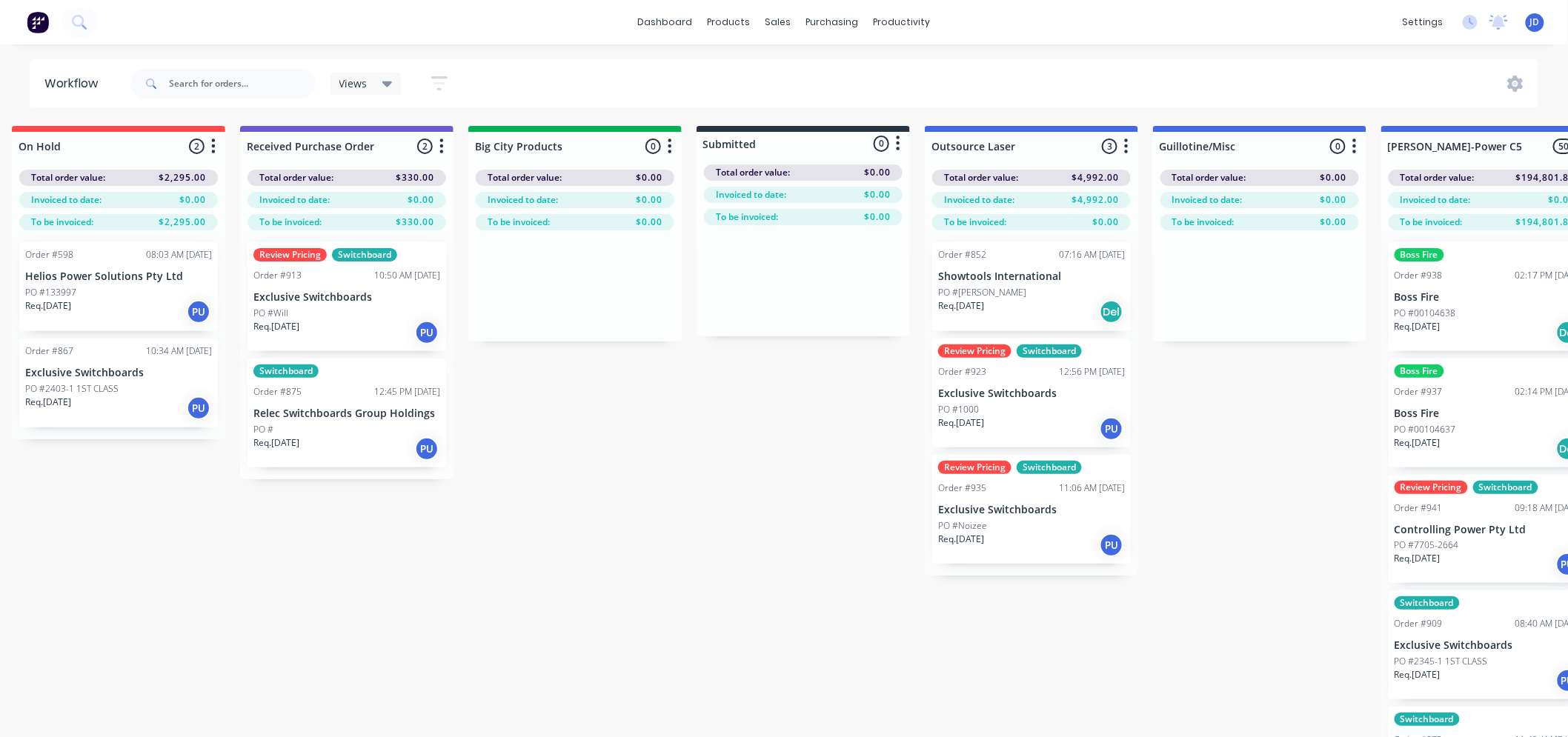
drag, startPoint x: 498, startPoint y: 661, endPoint x: 449, endPoint y: 631, distance: 57.5
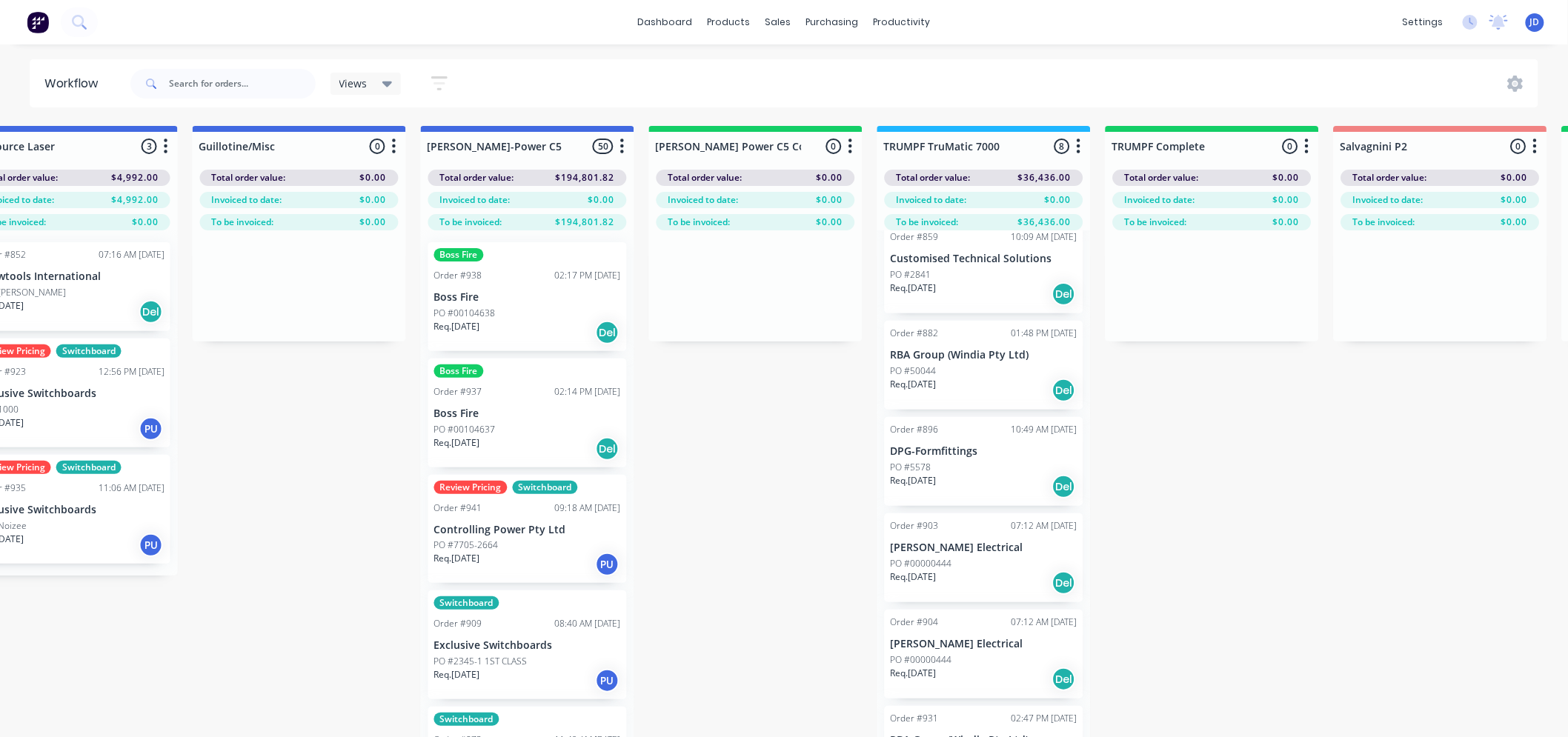
drag, startPoint x: 710, startPoint y: 610, endPoint x: 909, endPoint y: 607, distance: 199.0
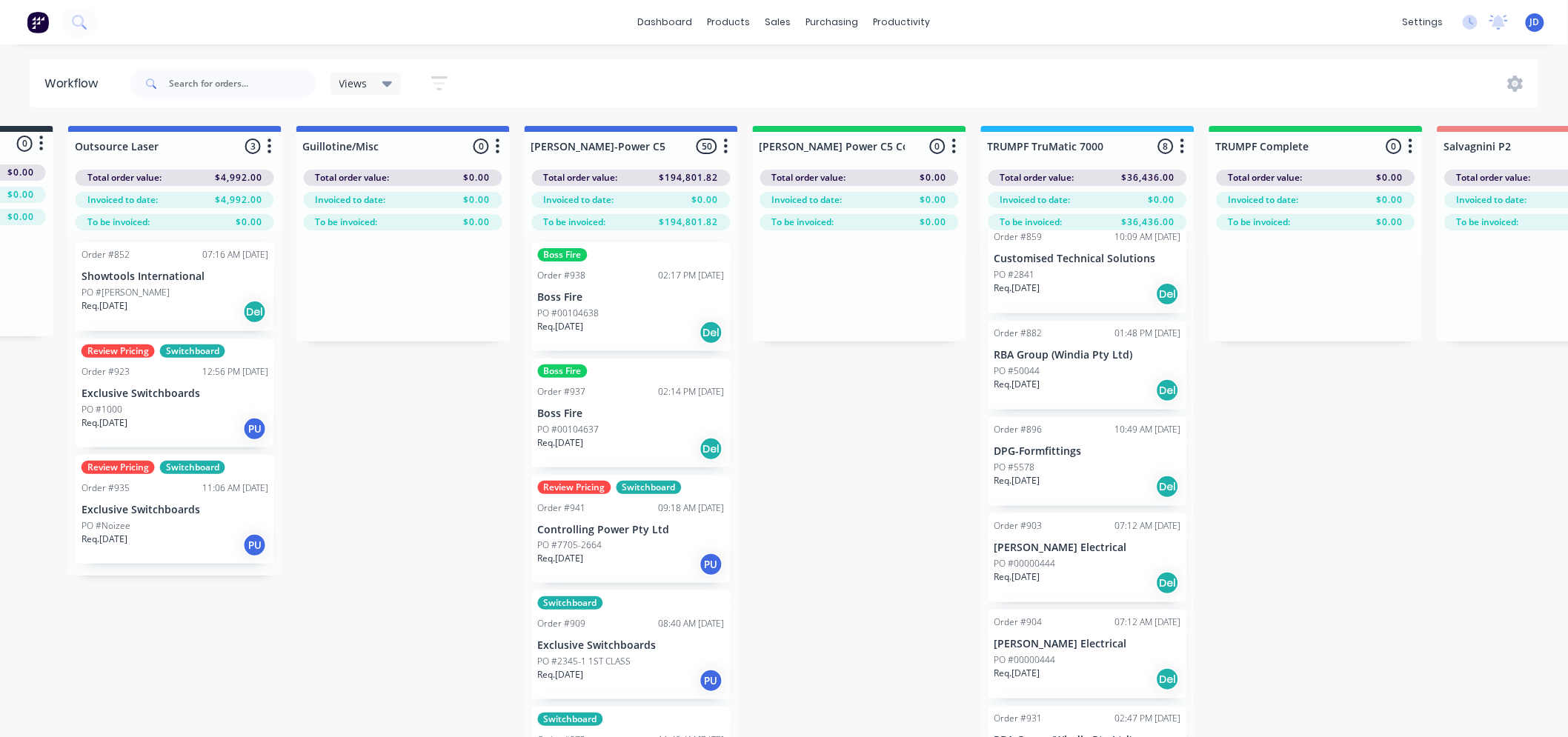
drag, startPoint x: 665, startPoint y: 587, endPoint x: 649, endPoint y: 572, distance: 21.9
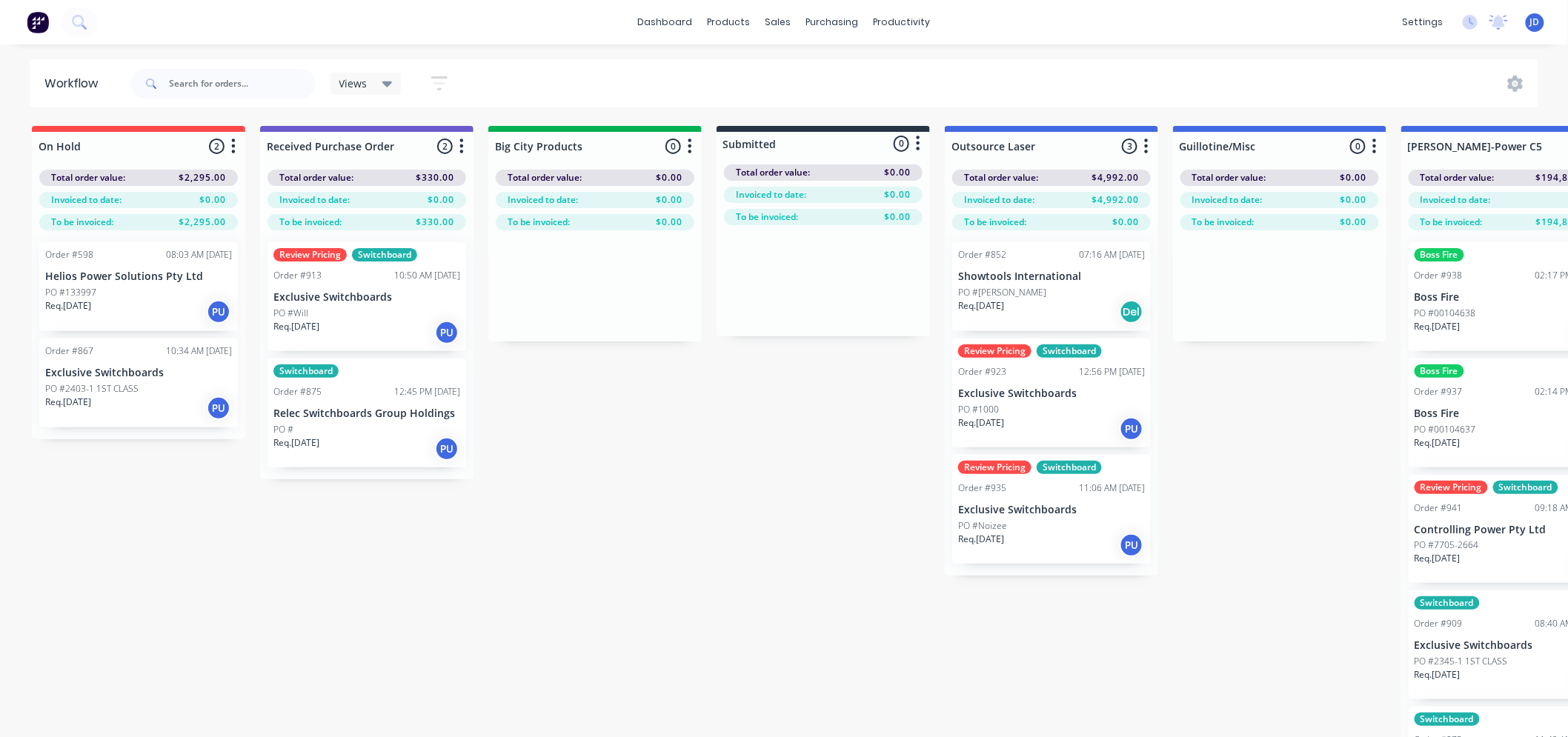
drag, startPoint x: 1028, startPoint y: 385, endPoint x: 885, endPoint y: 339, distance: 150.2
click at [311, 297] on p "Exclusive Switchboards" at bounding box center [367, 297] width 186 height 12
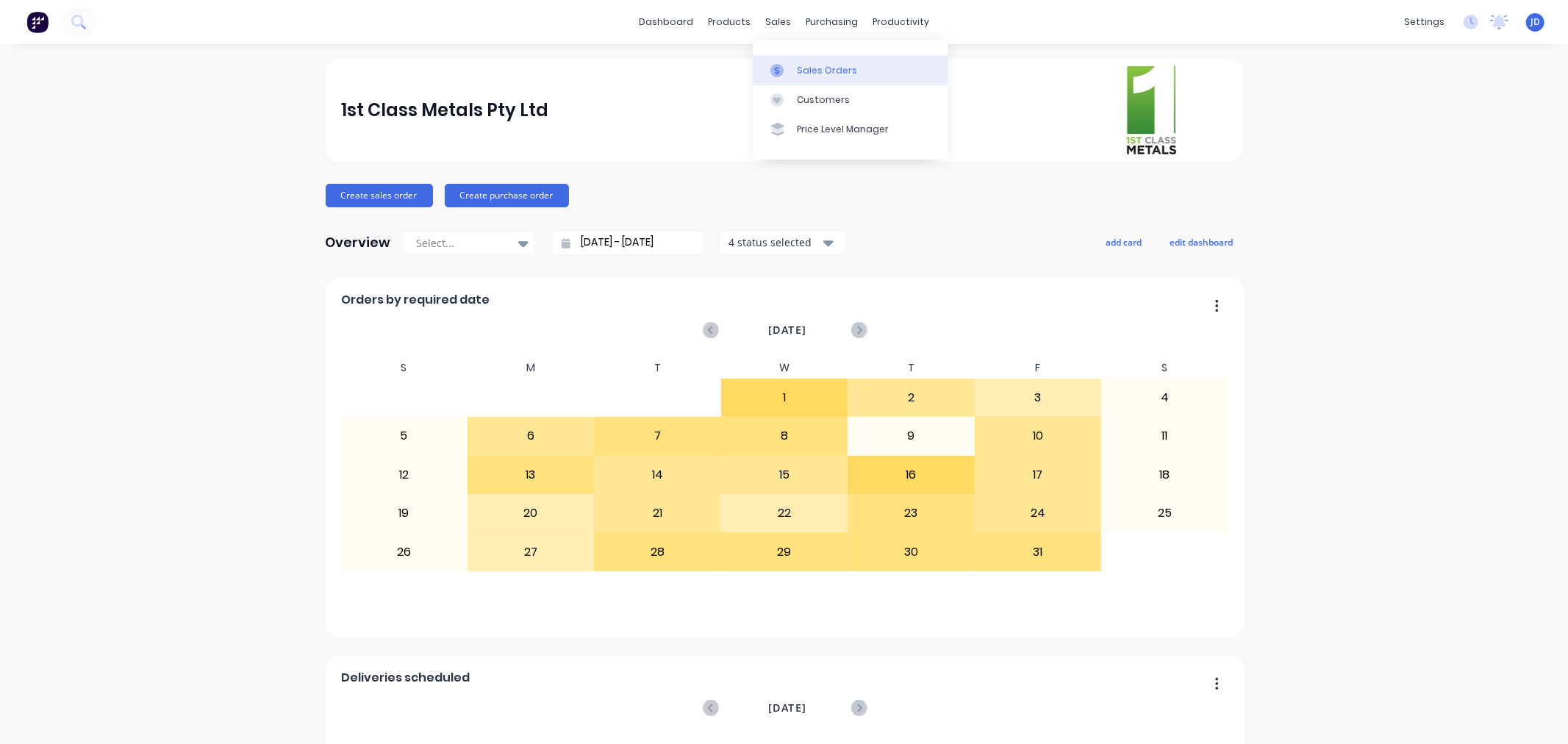
click at [798, 82] on link "Sales Orders" at bounding box center [850, 70] width 195 height 29
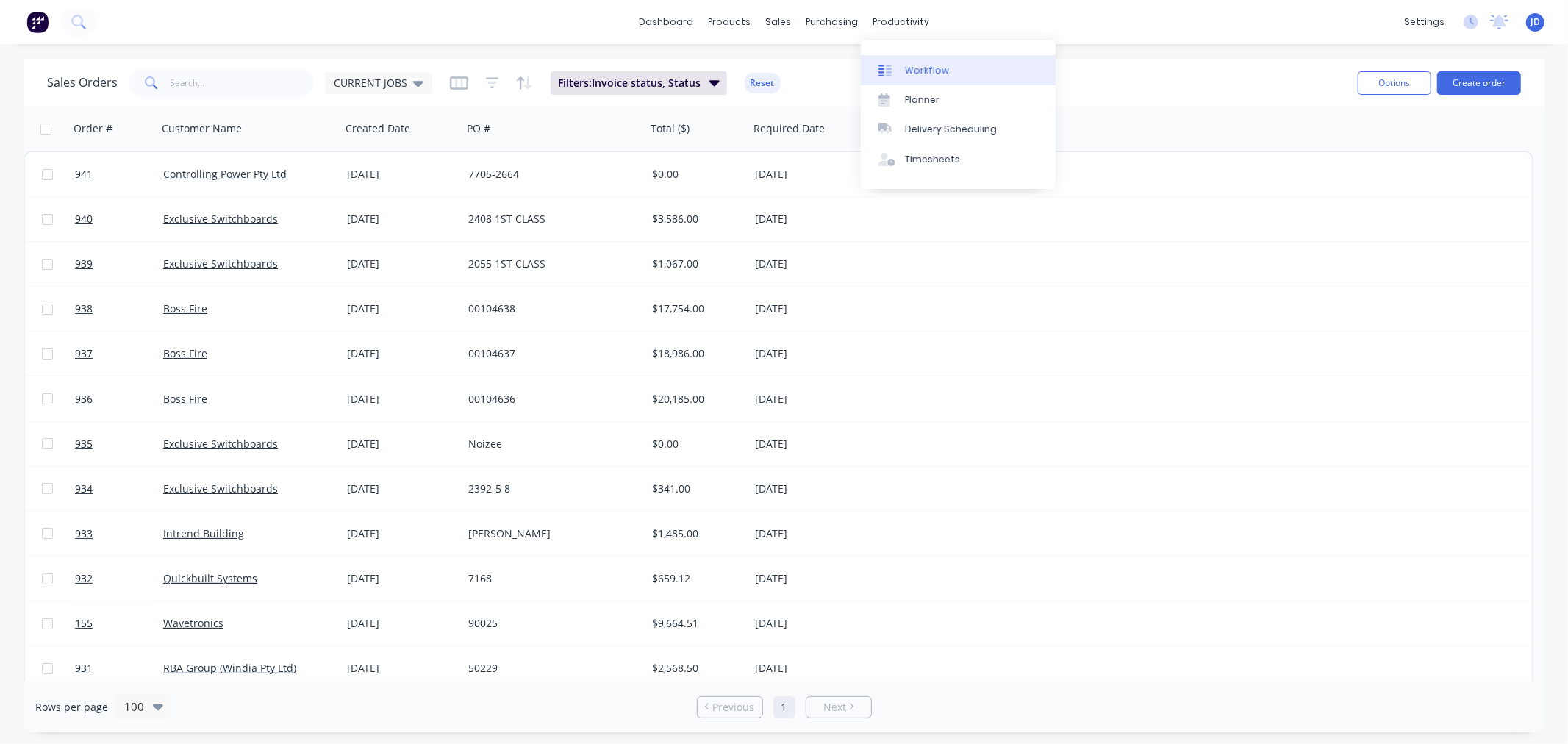
click at [891, 71] on icon at bounding box center [885, 71] width 13 height 13
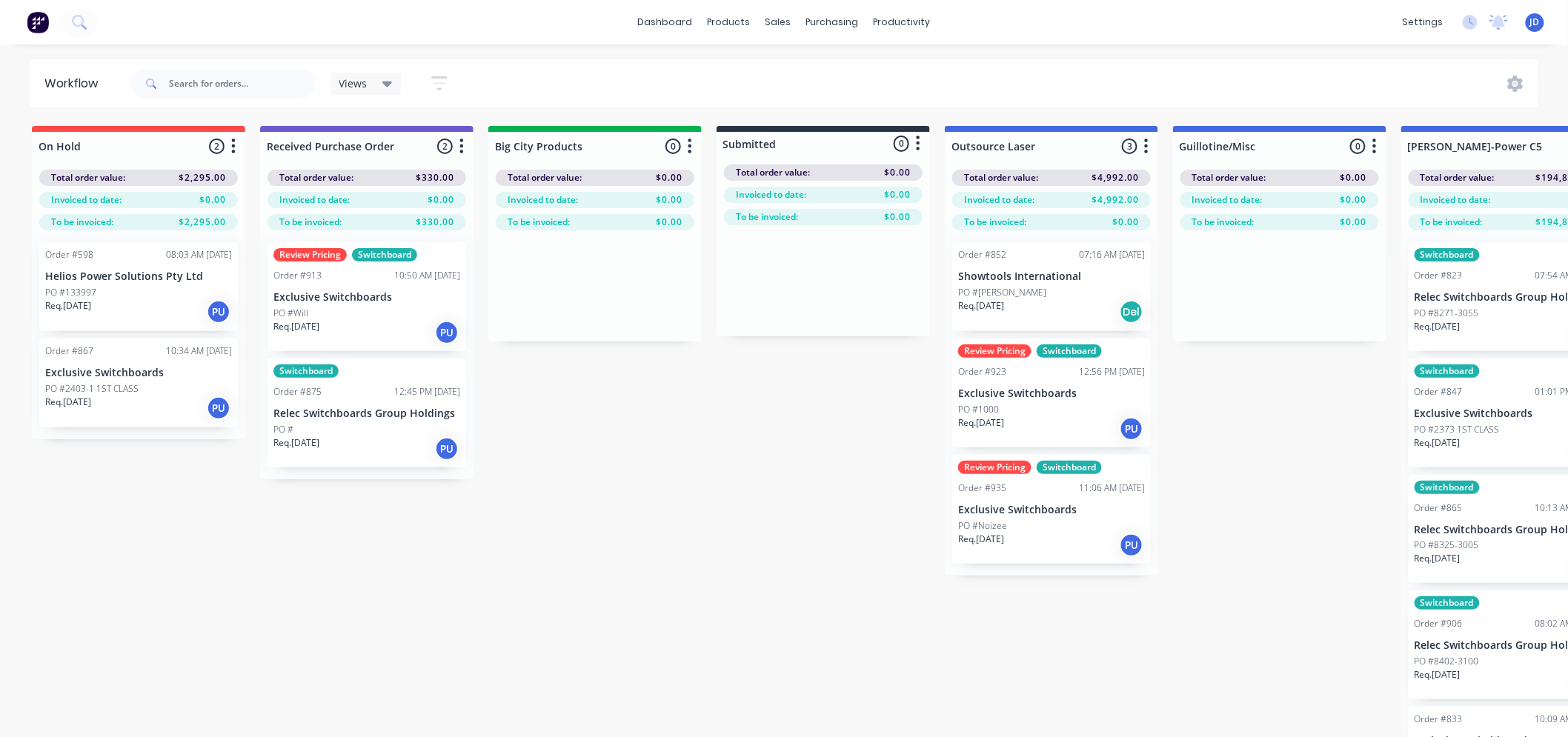
click at [374, 440] on div "Req. [DATE] PU" at bounding box center [367, 449] width 186 height 25
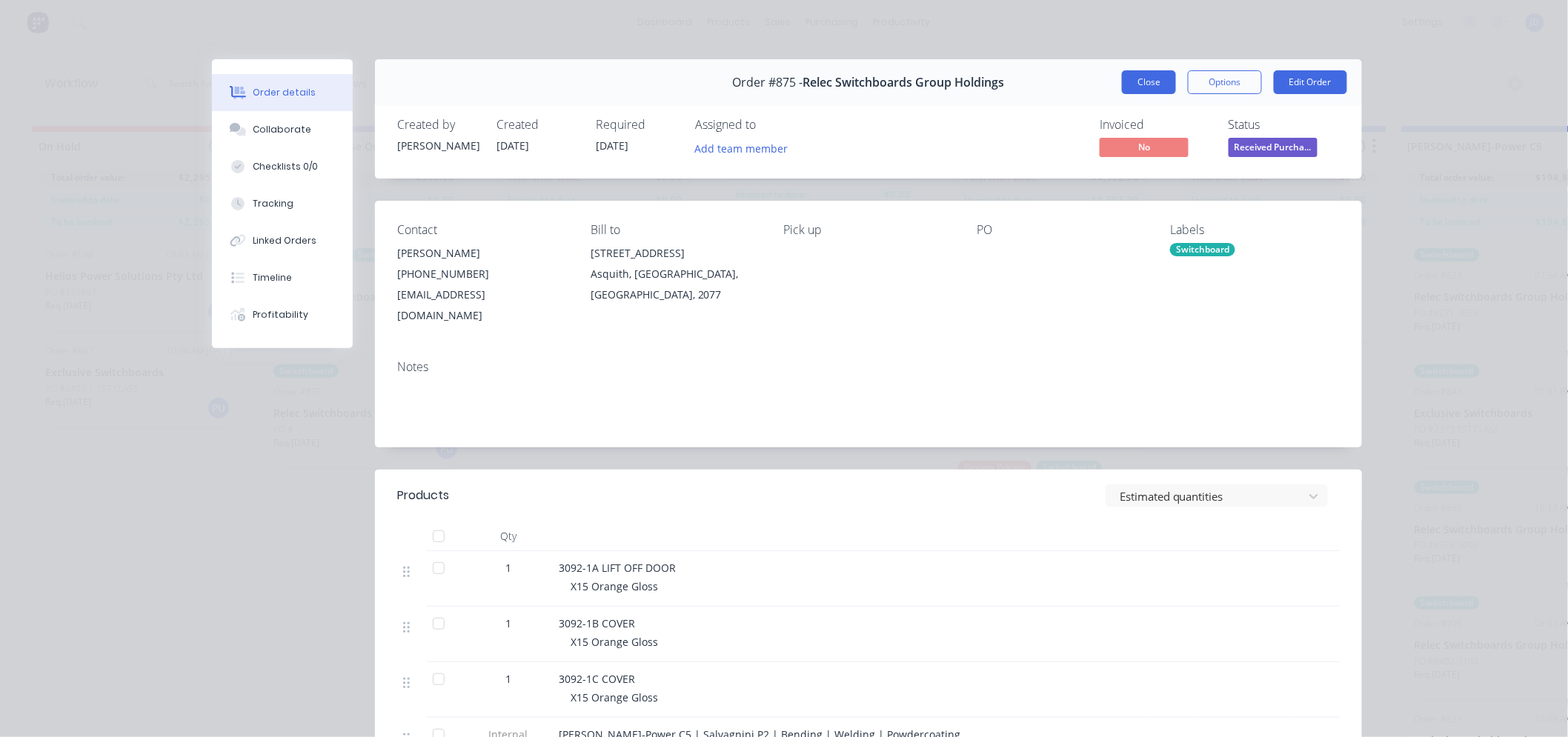
click at [1136, 83] on button "Close" at bounding box center [1149, 82] width 54 height 24
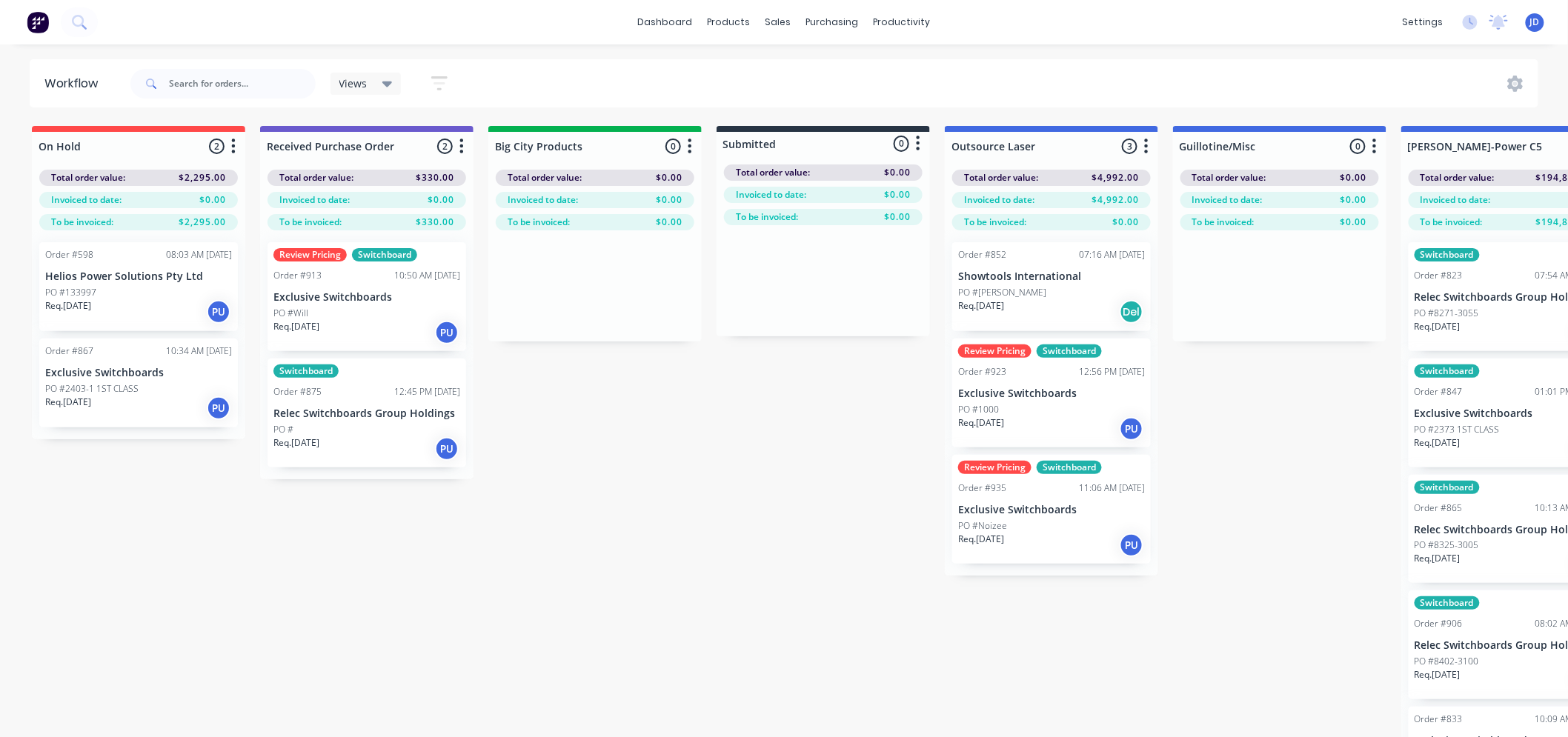
click at [317, 469] on div "Review Pricing Switchboard Order #913 10:50 AM [DATE] Exclusive Switchboards PO…" at bounding box center [366, 355] width 213 height 249
click at [324, 434] on div "PO #" at bounding box center [367, 430] width 186 height 13
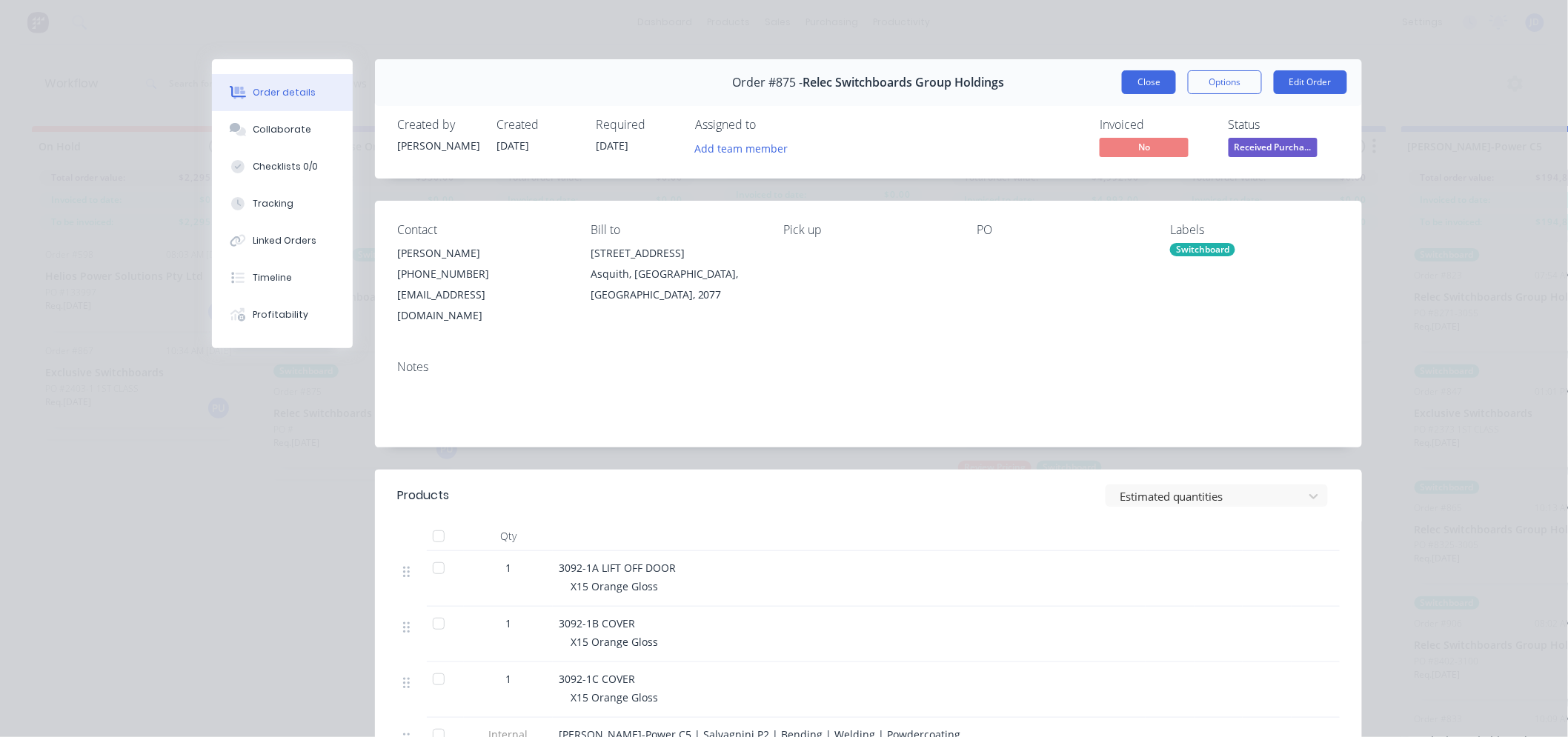
click at [1124, 83] on button "Close" at bounding box center [1149, 82] width 54 height 24
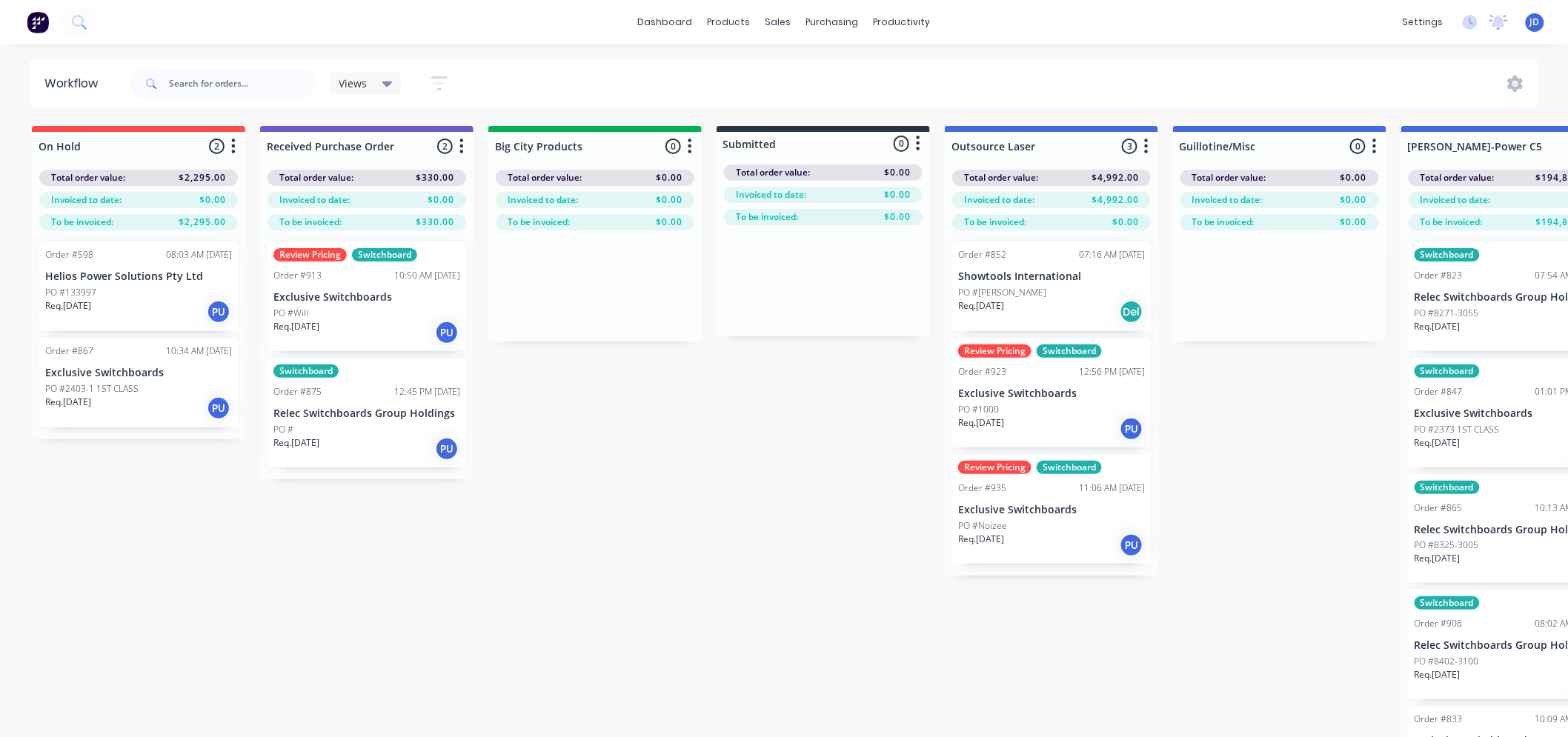
drag, startPoint x: 1208, startPoint y: 559, endPoint x: 1220, endPoint y: 565, distance: 13.4
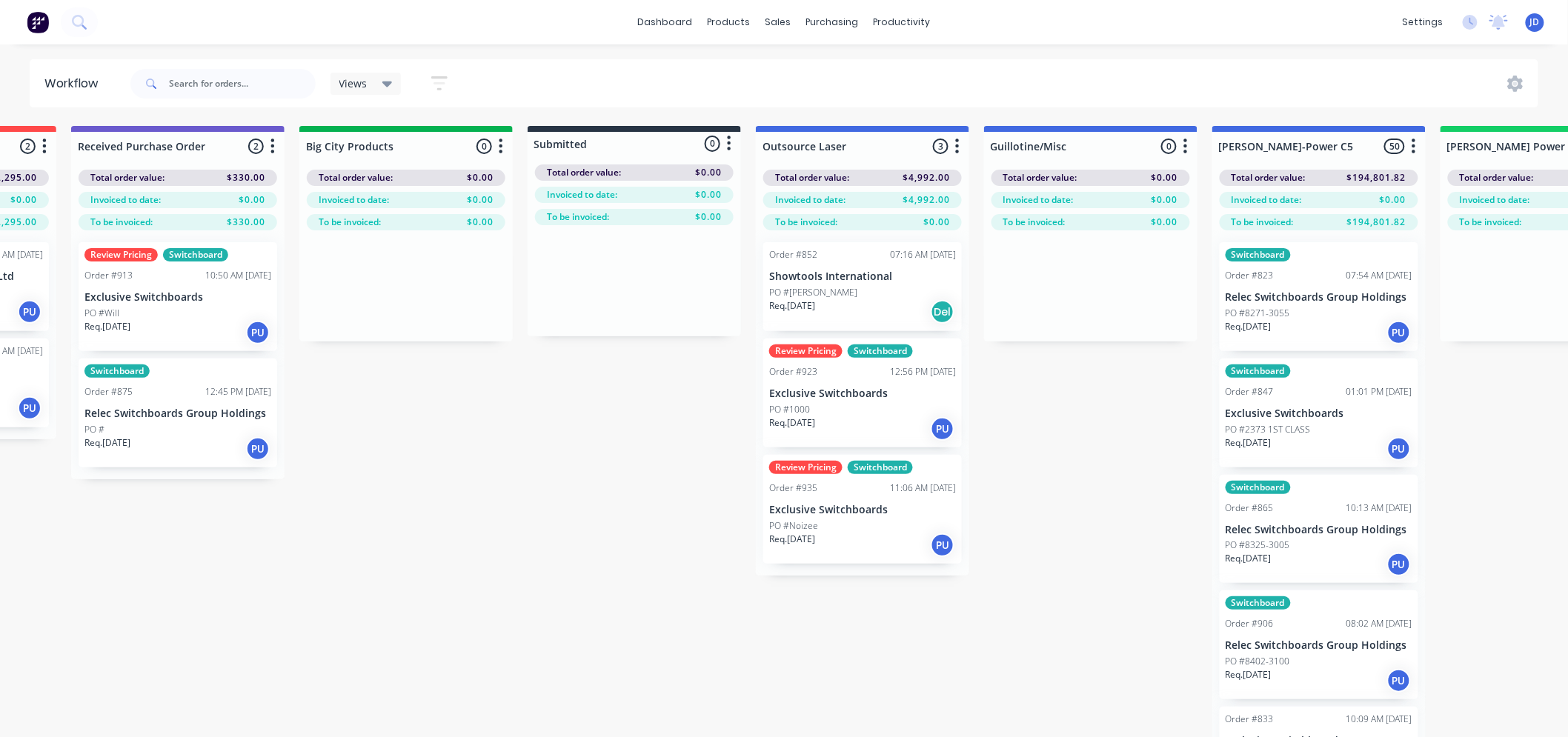
drag, startPoint x: 1112, startPoint y: 565, endPoint x: 1200, endPoint y: 552, distance: 89.0
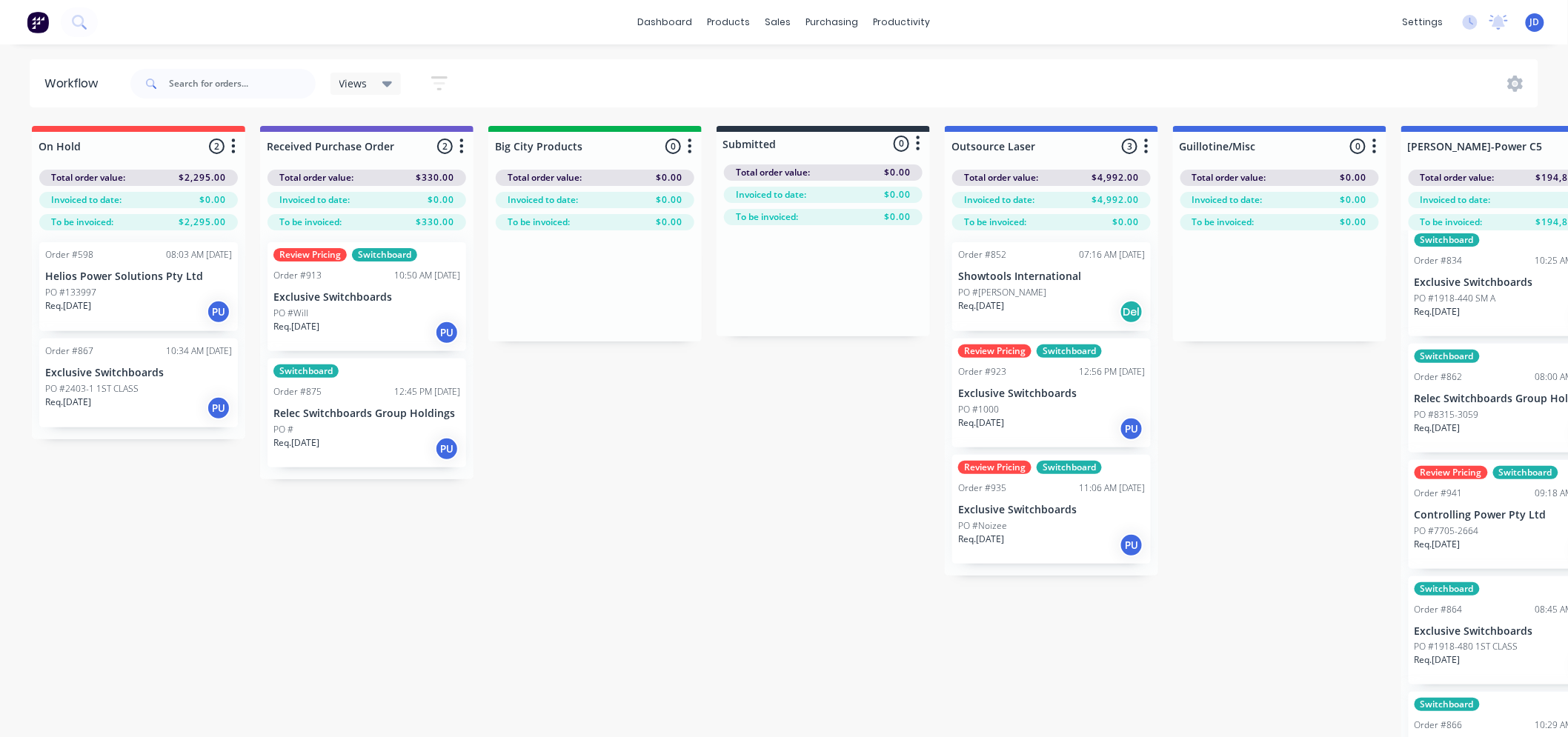
drag, startPoint x: 1060, startPoint y: 485, endPoint x: 846, endPoint y: 386, distance: 235.8
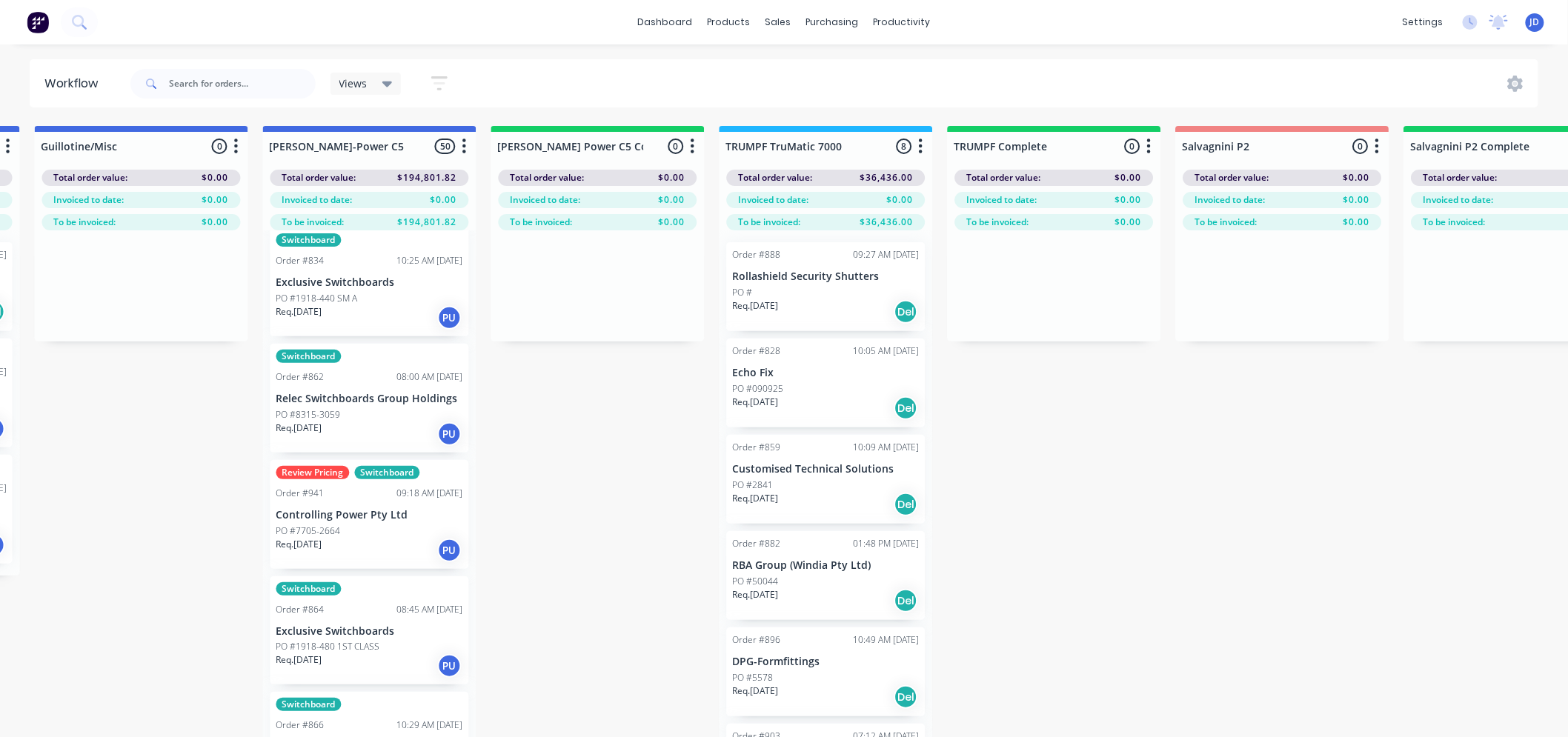
drag, startPoint x: 839, startPoint y: 445, endPoint x: 1011, endPoint y: 391, distance: 180.3
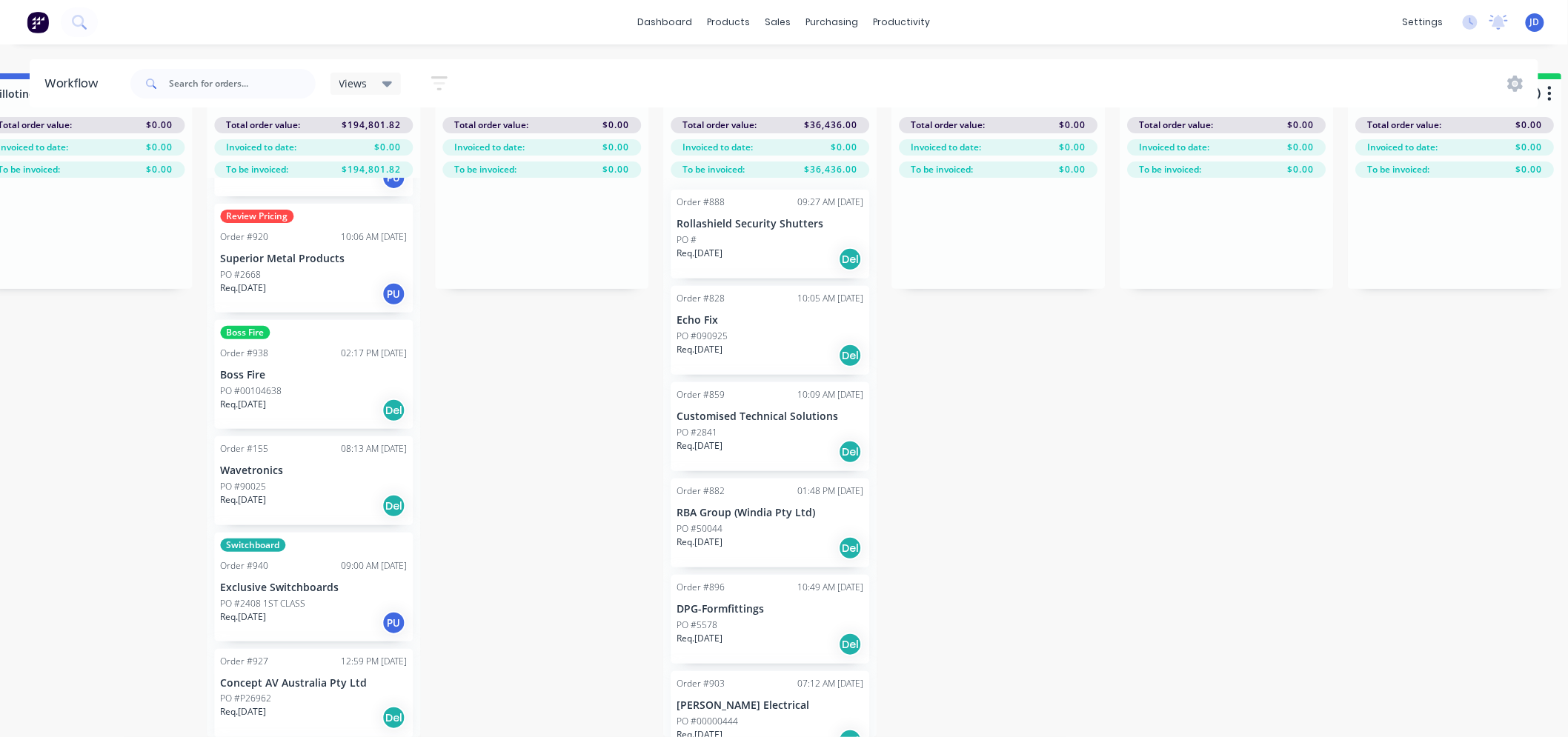
scroll to position [4856, 0]
